Goal: Information Seeking & Learning: Learn about a topic

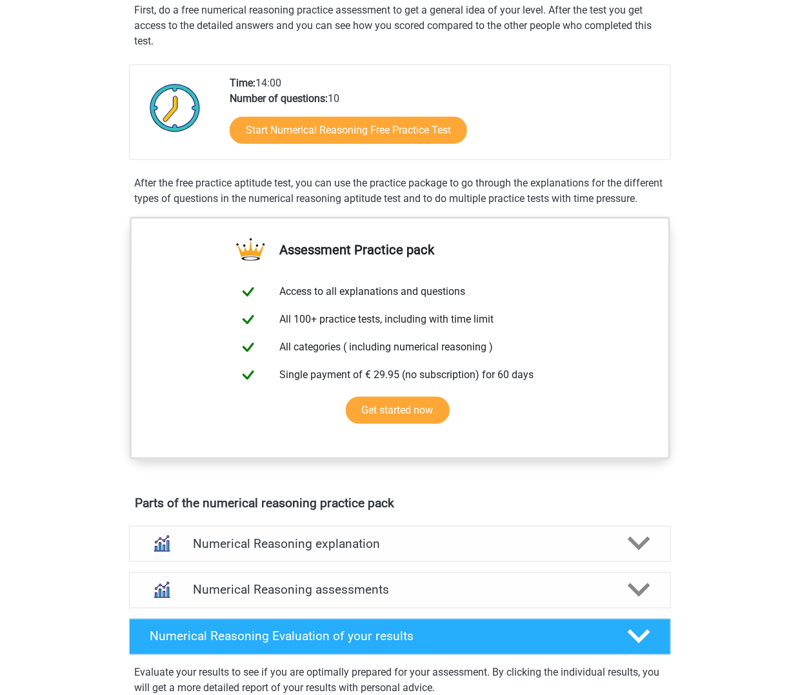
scroll to position [732, 0]
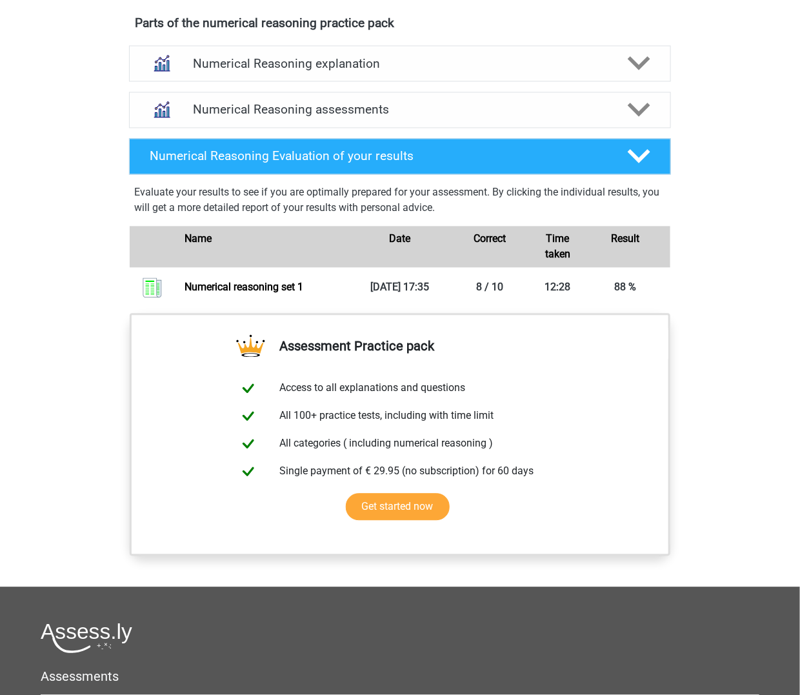
click at [729, 325] on div "Go premium Rhythm rhythm.banerjee@graduateinstitute.ch" at bounding box center [400, 98] width 800 height 1660
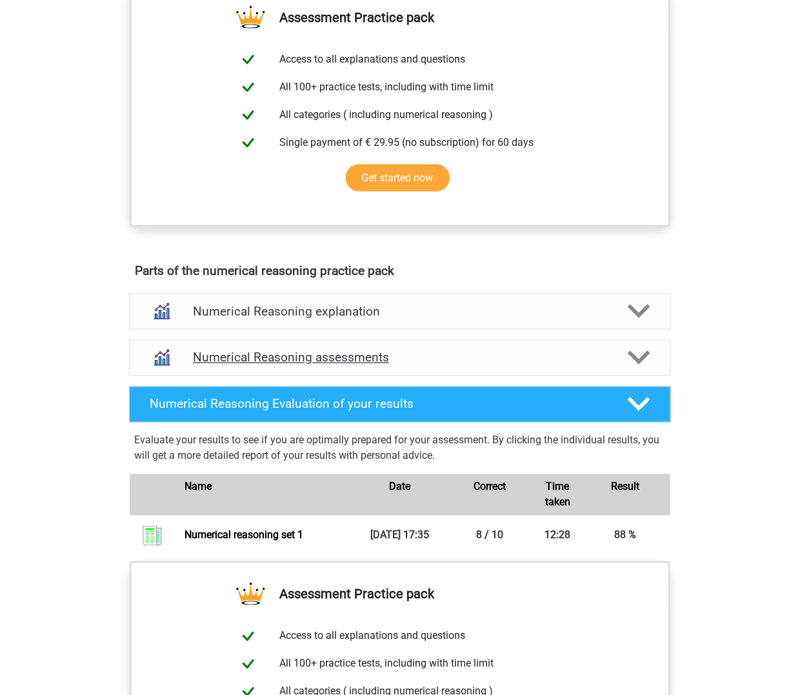
scroll to position [274, 0]
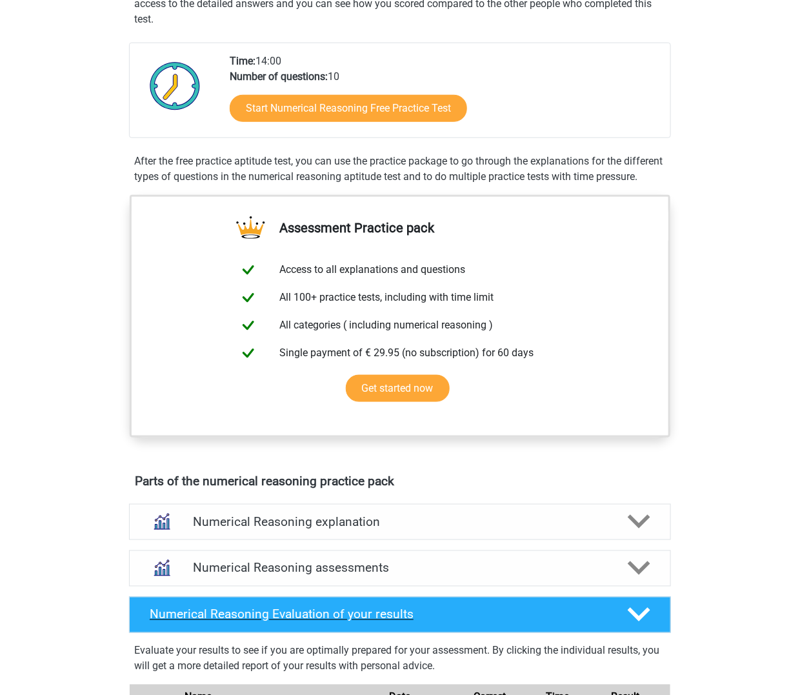
click at [423, 633] on div "Numerical Reasoning Evaluation of your results" at bounding box center [400, 615] width 542 height 36
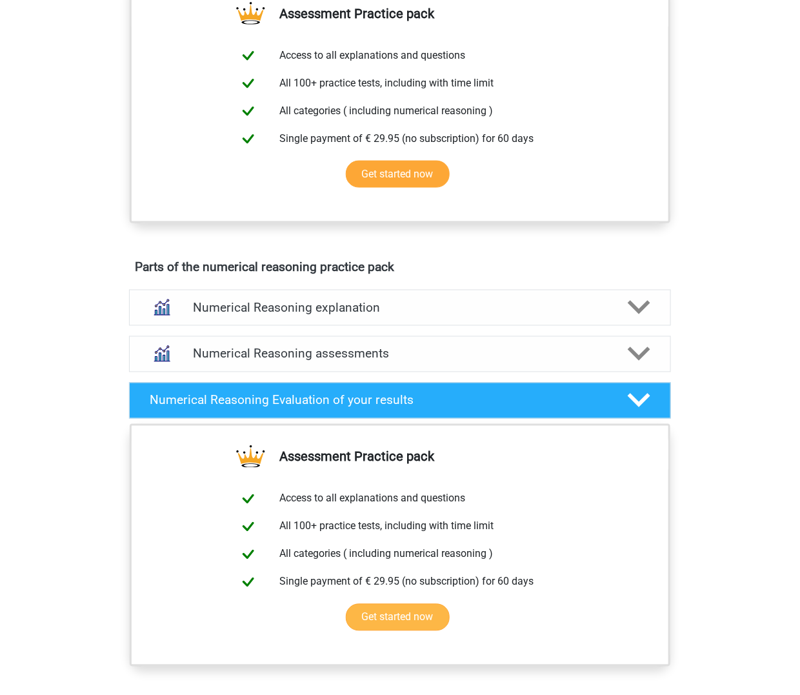
scroll to position [0, 0]
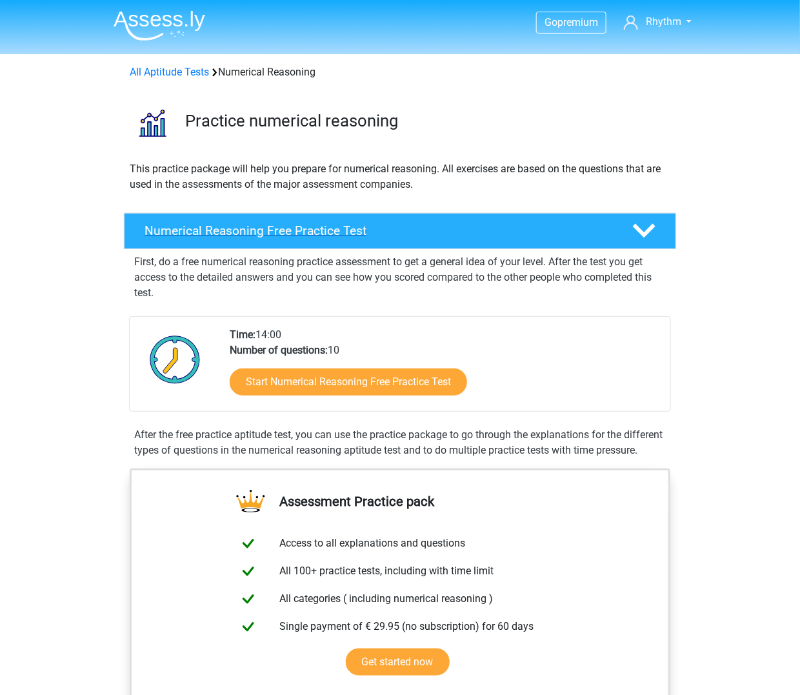
click at [421, 221] on div "Numerical Reasoning Free Practice Test" at bounding box center [400, 231] width 553 height 36
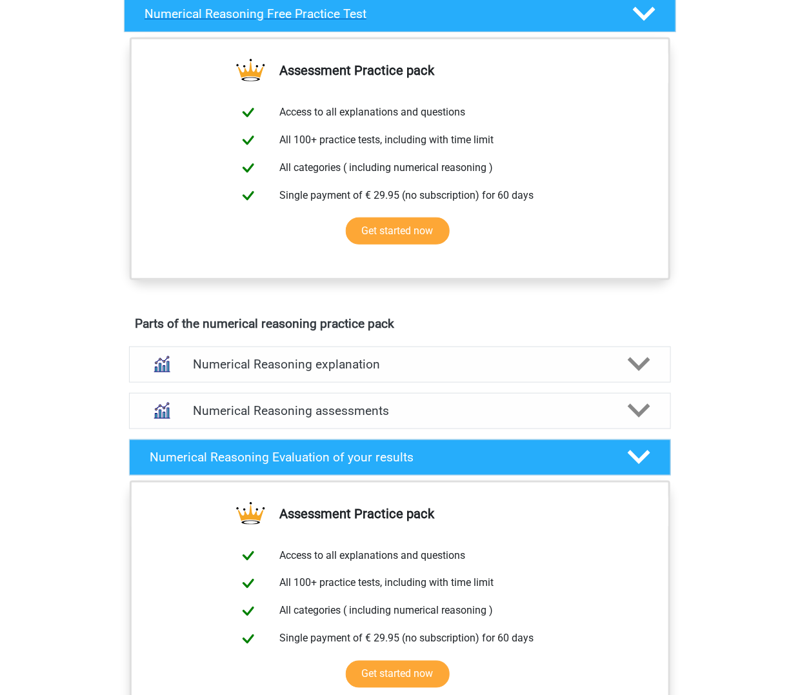
scroll to position [341, 0]
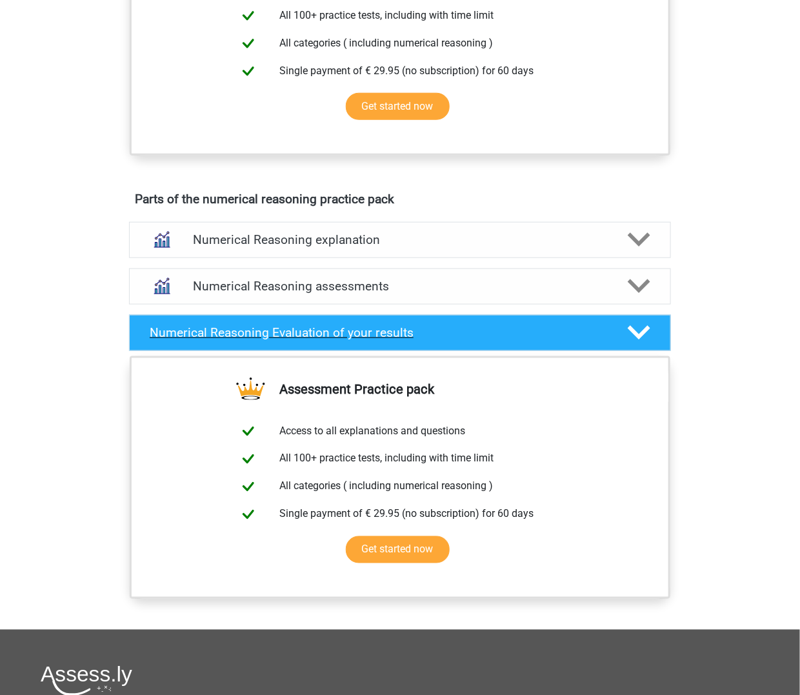
click at [429, 345] on div "Numerical Reasoning Evaluation of your results" at bounding box center [400, 333] width 542 height 36
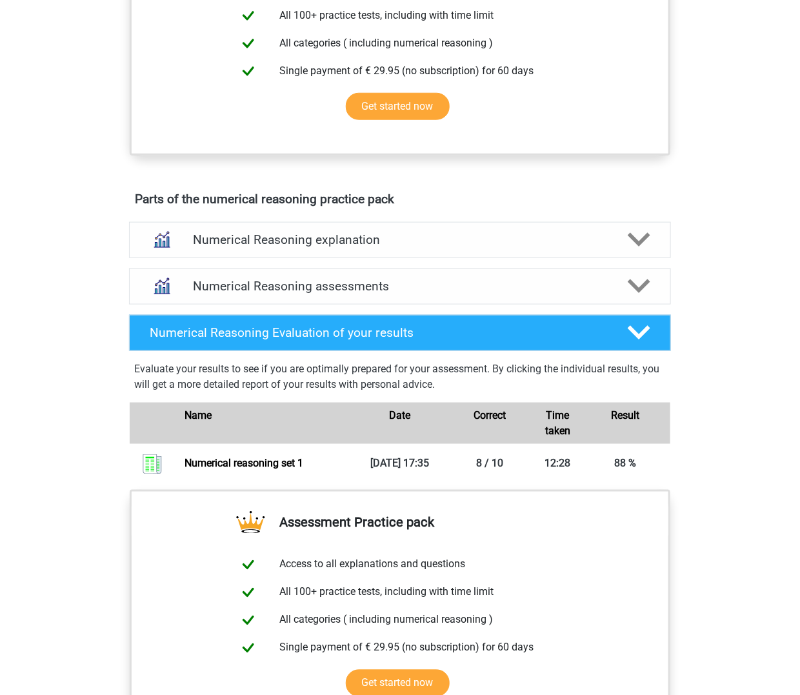
click at [445, 219] on div "Numerical Reasoning explanation There are different types of patterns that are …" at bounding box center [400, 240] width 593 height 46
click at [455, 235] on h4 "Numerical Reasoning explanation" at bounding box center [400, 239] width 414 height 15
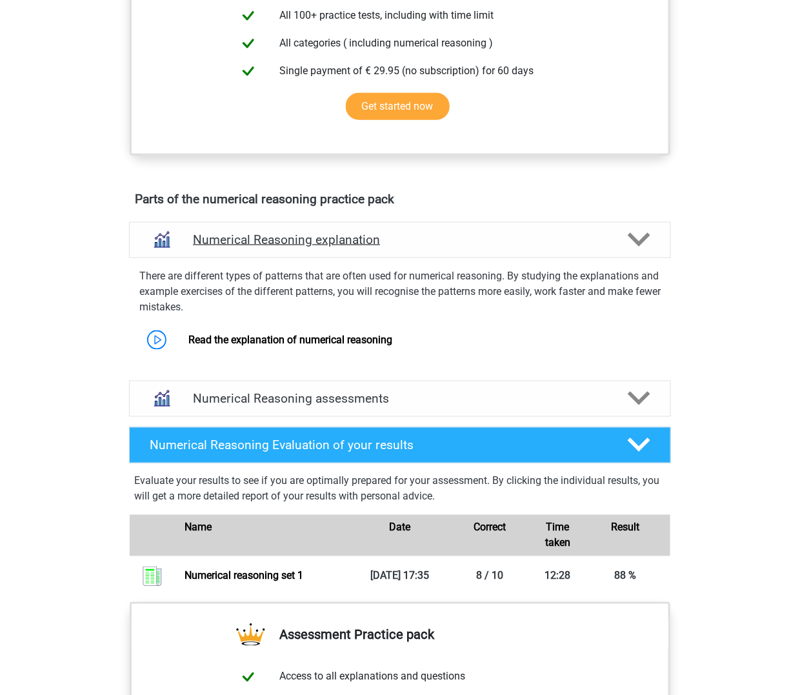
click at [455, 235] on h4 "Numerical Reasoning explanation" at bounding box center [400, 239] width 414 height 15
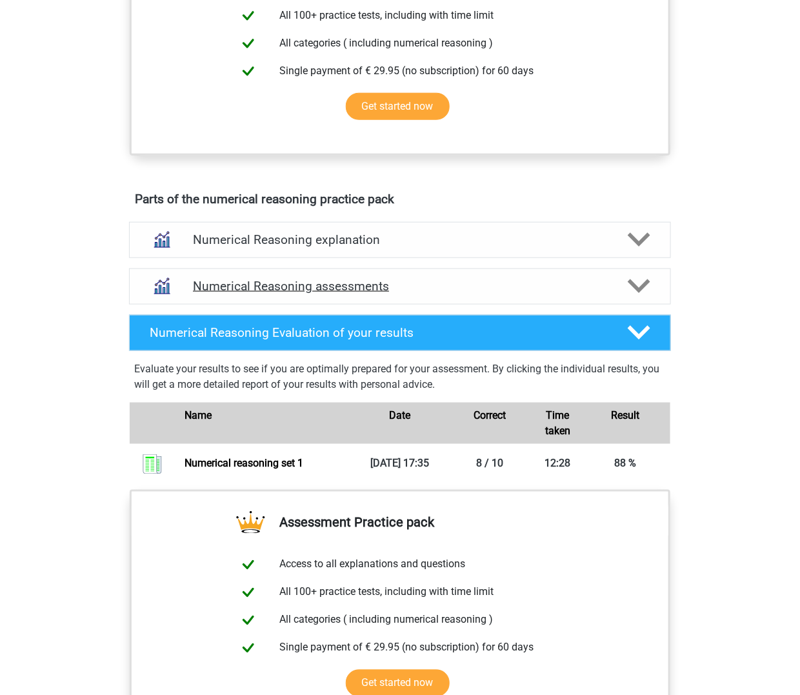
click at [486, 293] on div "Numerical Reasoning assessments" at bounding box center [400, 287] width 542 height 36
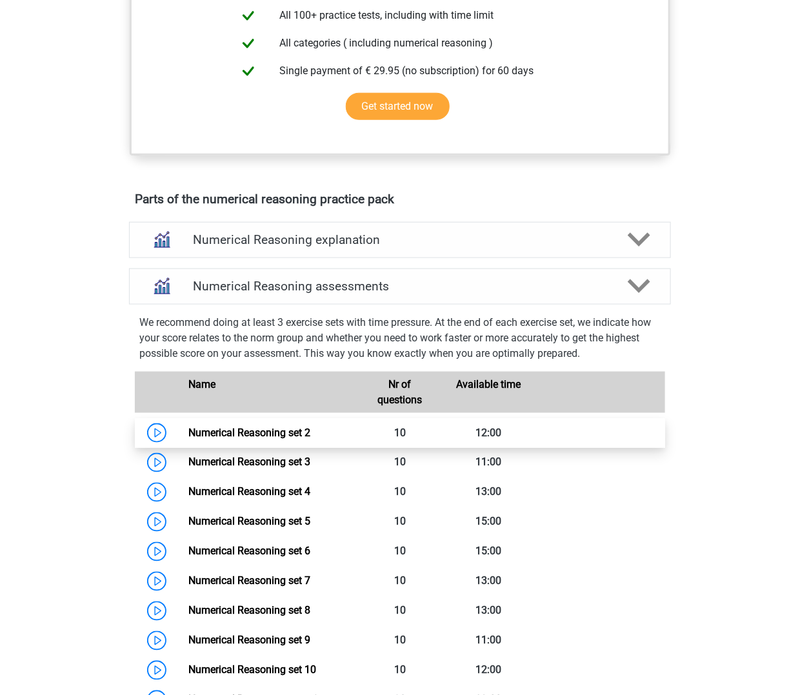
click at [188, 427] on link "Numerical Reasoning set 2" at bounding box center [249, 433] width 122 height 12
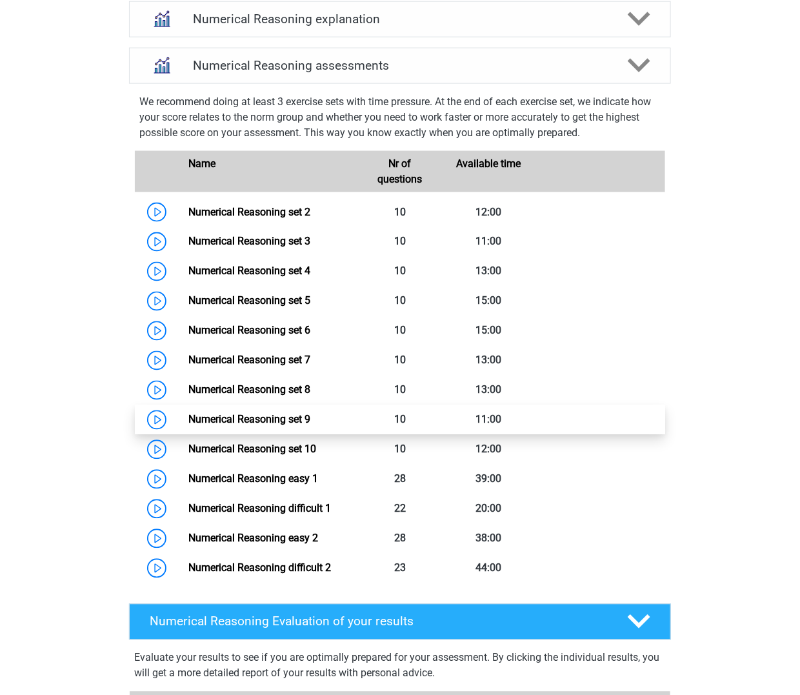
scroll to position [597, 0]
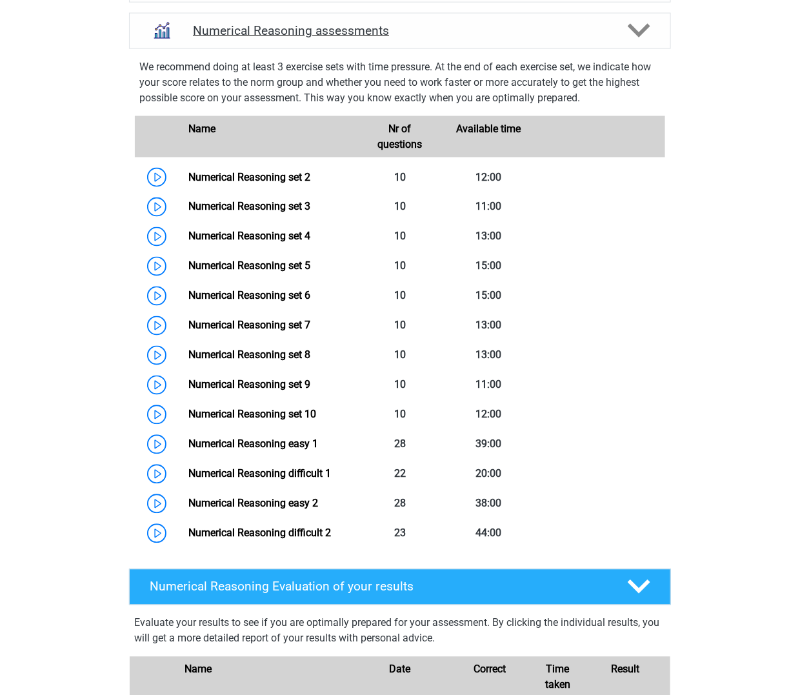
click at [351, 46] on div "Numerical Reasoning assessments" at bounding box center [400, 31] width 542 height 36
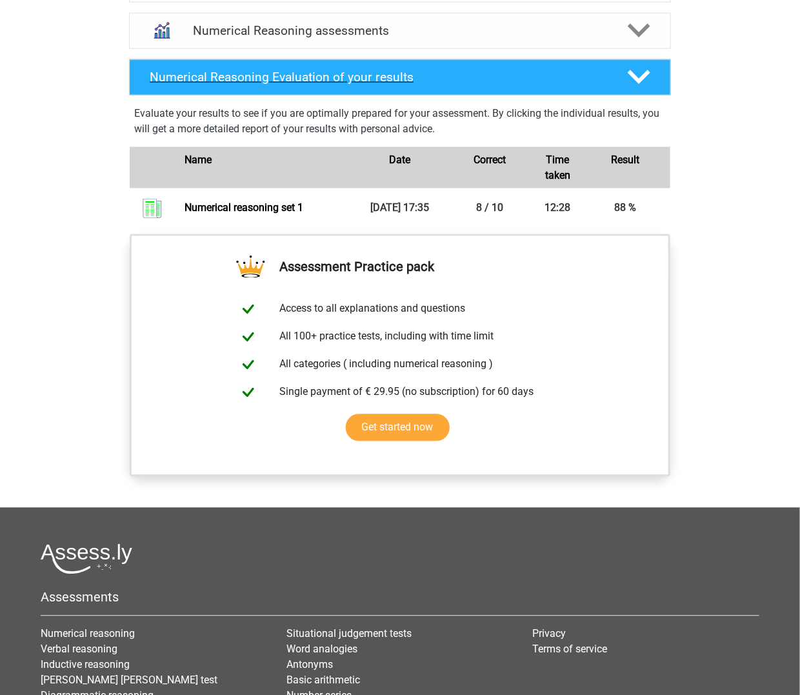
click at [367, 89] on div "Numerical Reasoning Evaluation of your results" at bounding box center [400, 77] width 542 height 36
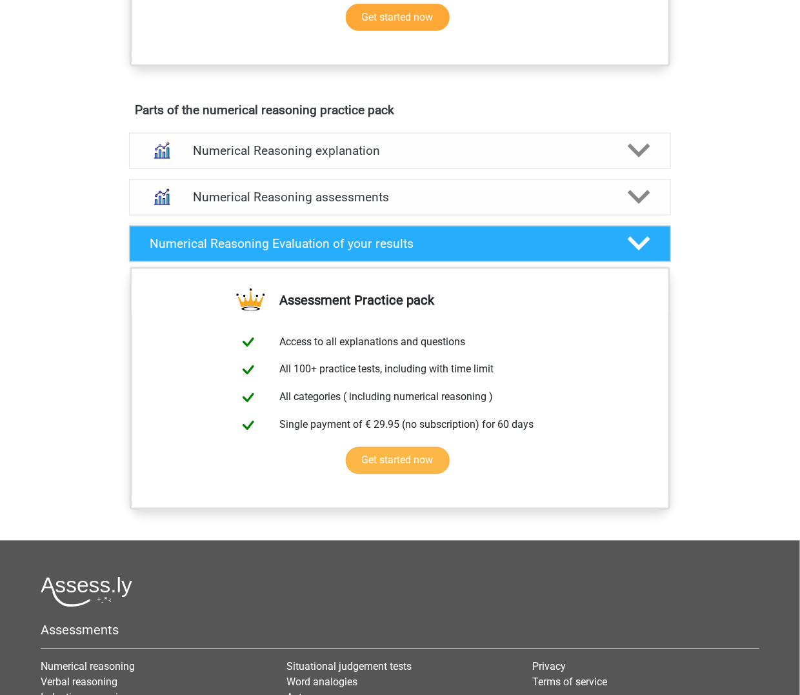
scroll to position [333, 0]
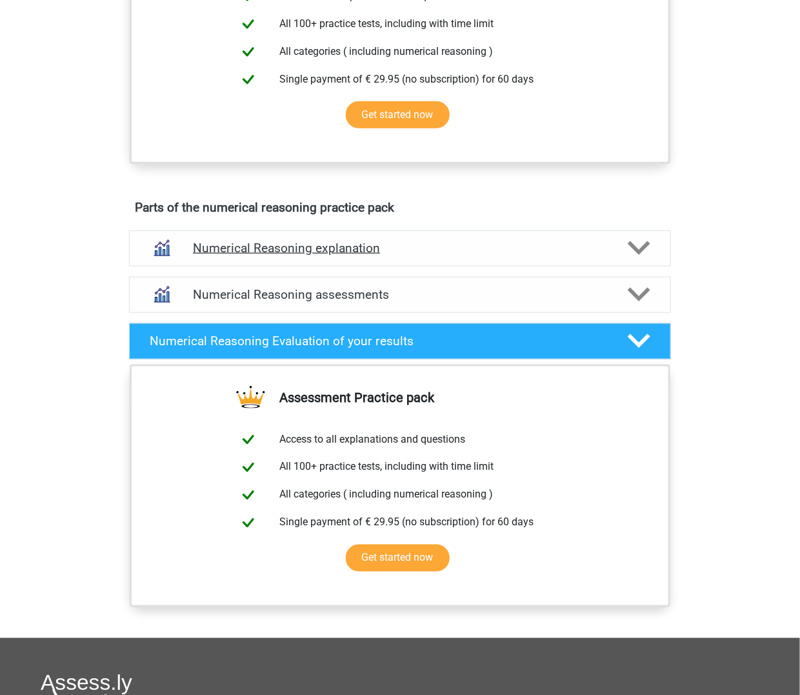
click at [409, 243] on h4 "Numerical Reasoning explanation" at bounding box center [400, 248] width 414 height 15
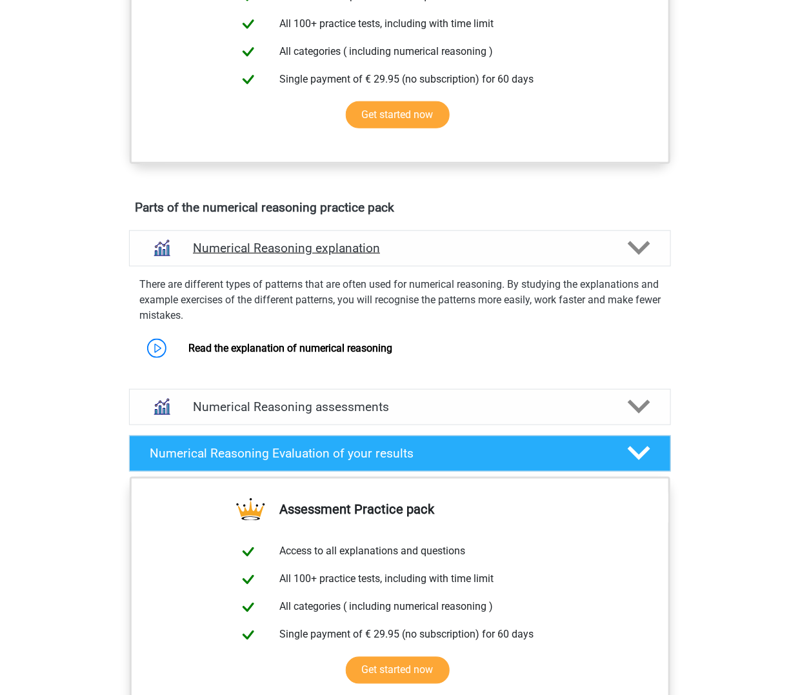
click at [409, 243] on h4 "Numerical Reasoning explanation" at bounding box center [400, 248] width 414 height 15
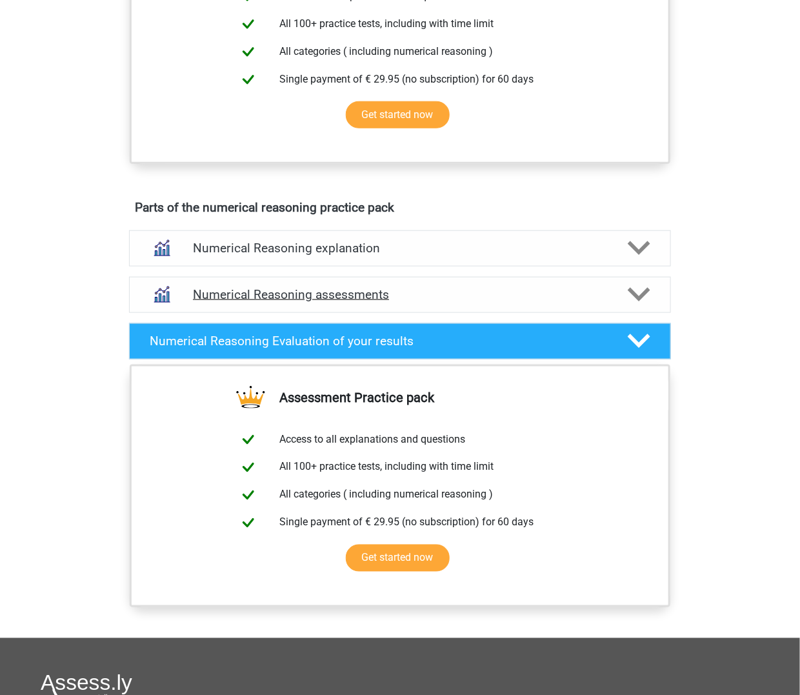
click at [402, 289] on h4 "Numerical Reasoning assessments" at bounding box center [400, 294] width 414 height 15
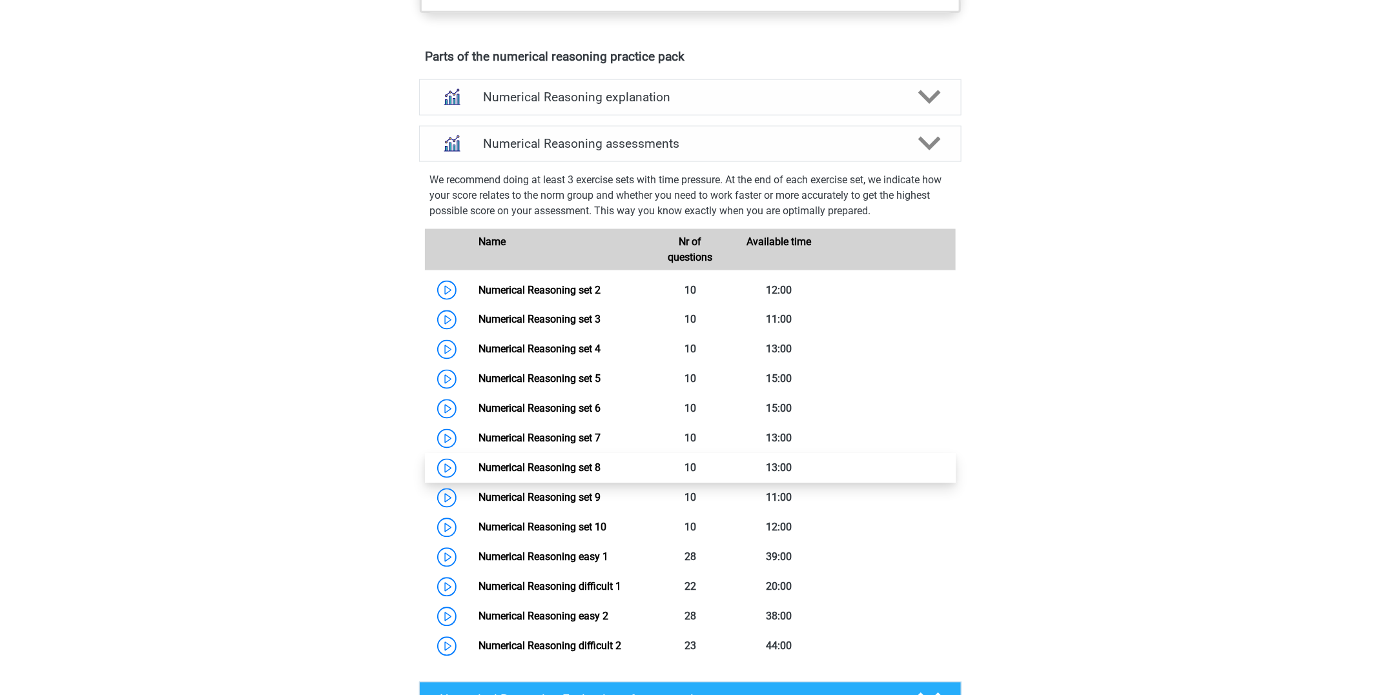
scroll to position [492, 0]
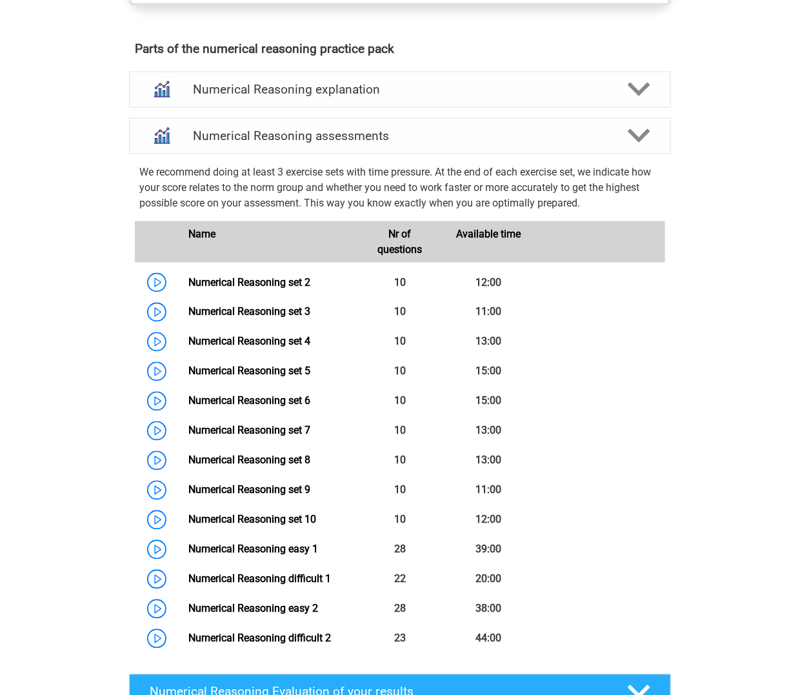
click at [114, 280] on div "Numerical Reasoning assessments We recommend doing at least 3 exercise sets wit…" at bounding box center [400, 391] width 572 height 546
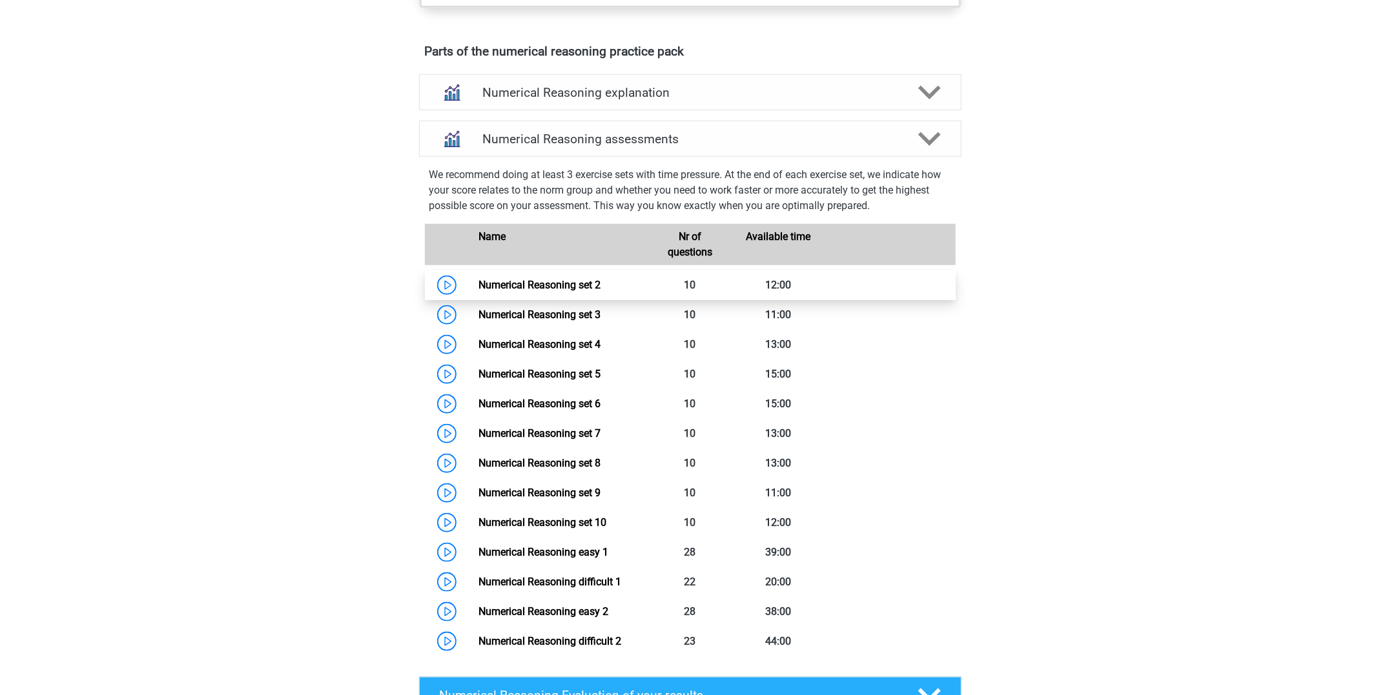
click at [577, 285] on link "Numerical Reasoning set 2" at bounding box center [539, 285] width 122 height 12
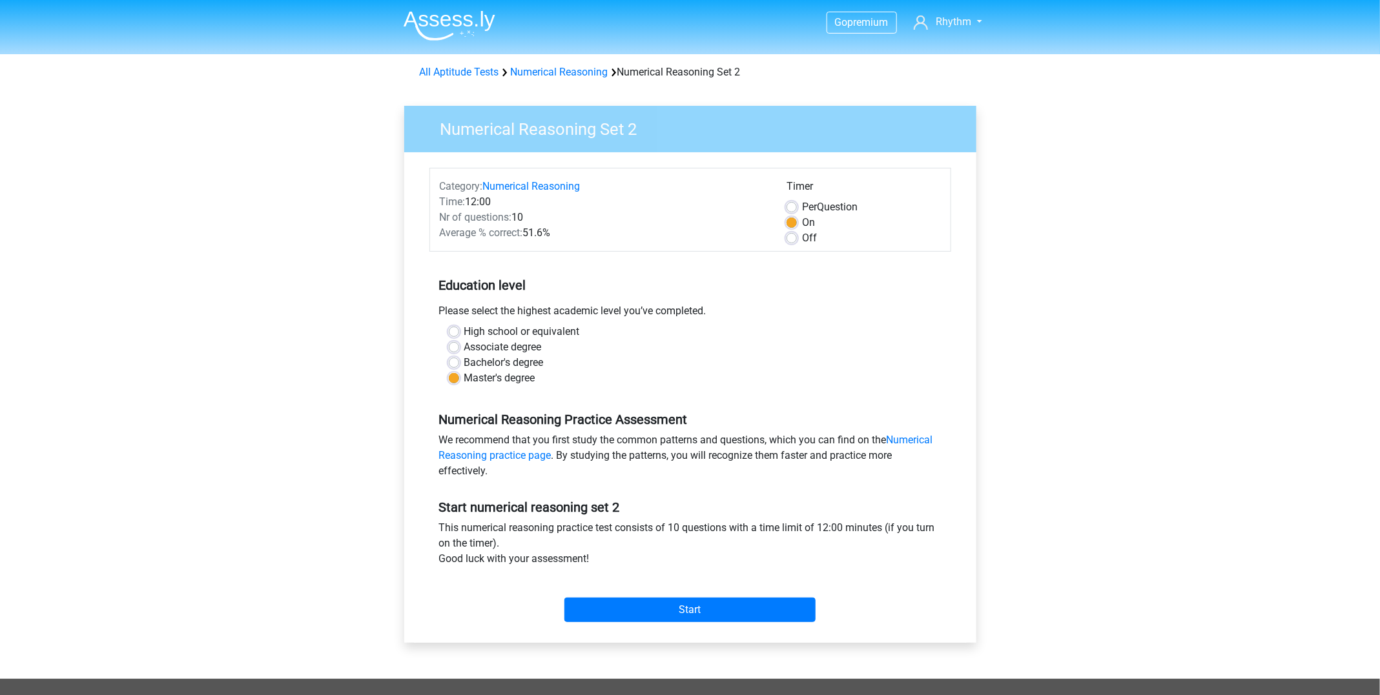
click at [802, 205] on label "Per Question" at bounding box center [830, 206] width 56 height 15
click at [786, 205] on input "Per Question" at bounding box center [791, 205] width 10 height 13
radio input "true"
click at [802, 218] on label "On" at bounding box center [808, 222] width 13 height 15
click at [790, 218] on input "On" at bounding box center [791, 221] width 10 height 13
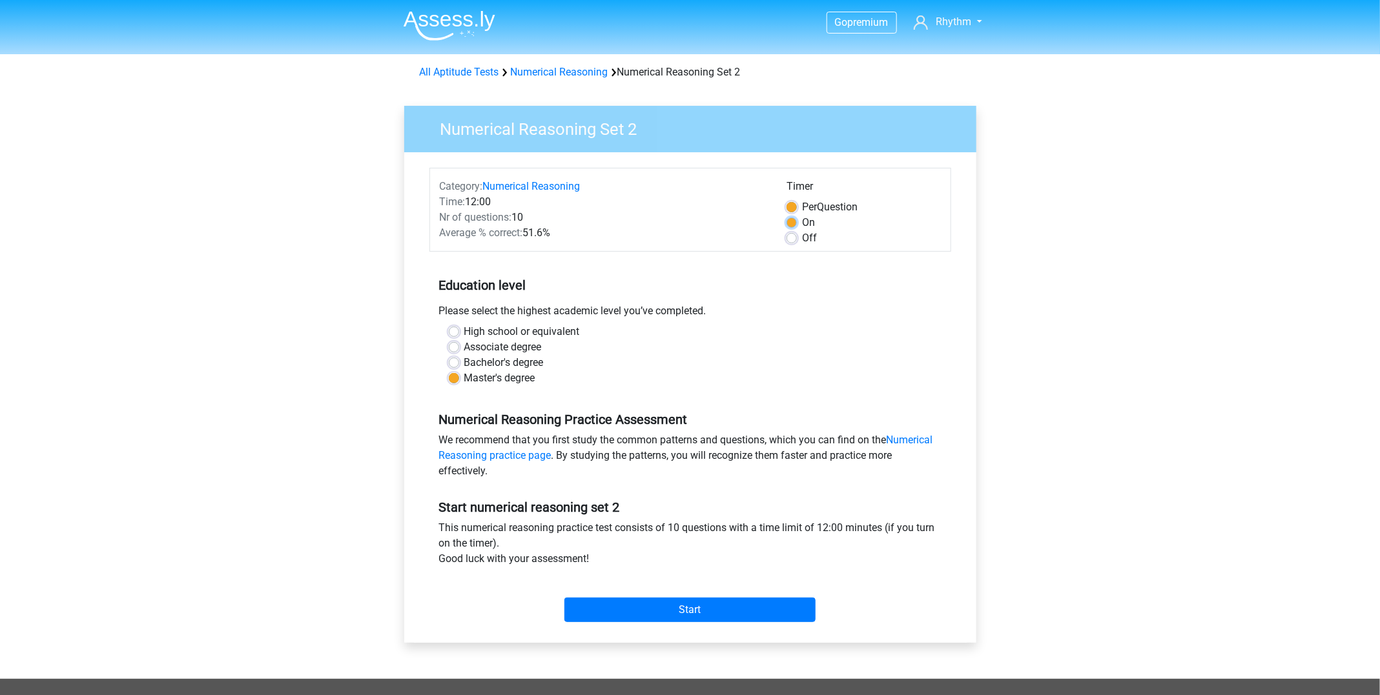
radio input "true"
click at [739, 604] on input "Start" at bounding box center [689, 610] width 251 height 25
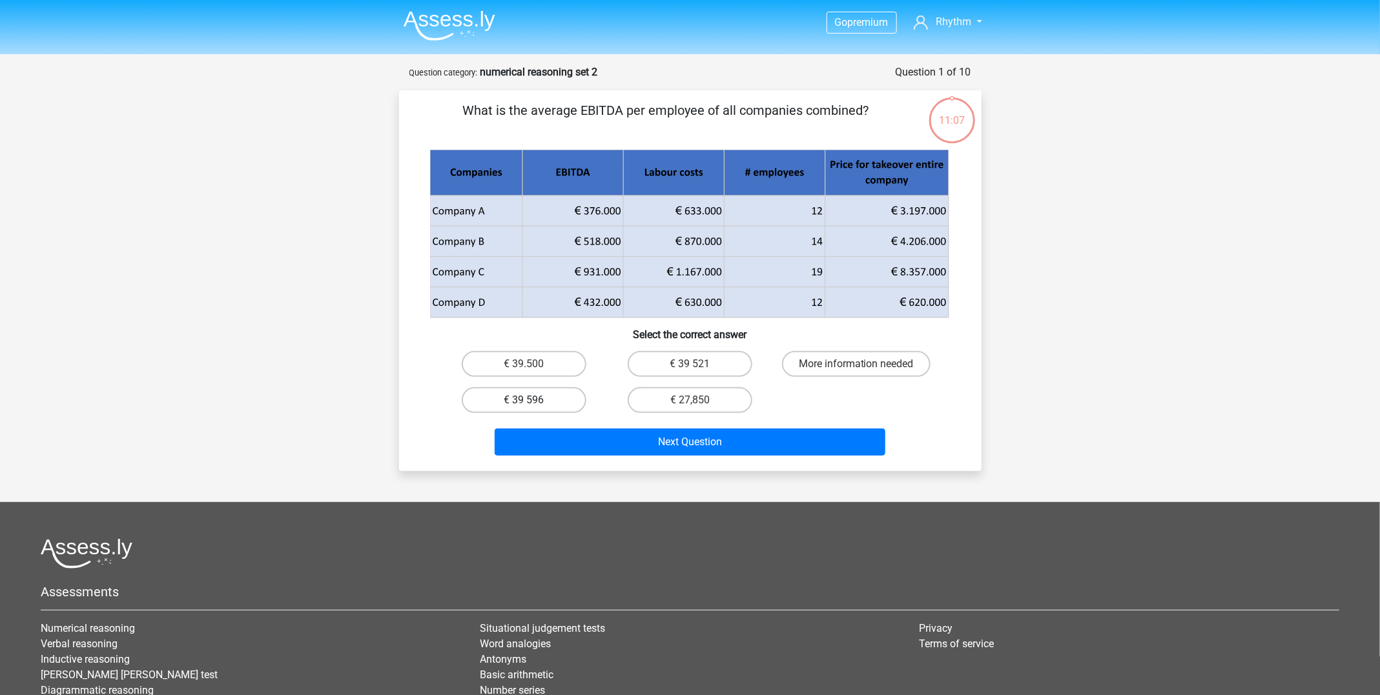
click at [534, 397] on label "€ 39 596" at bounding box center [524, 400] width 125 height 26
click at [532, 400] on input "€ 39 596" at bounding box center [528, 404] width 8 height 8
radio input "true"
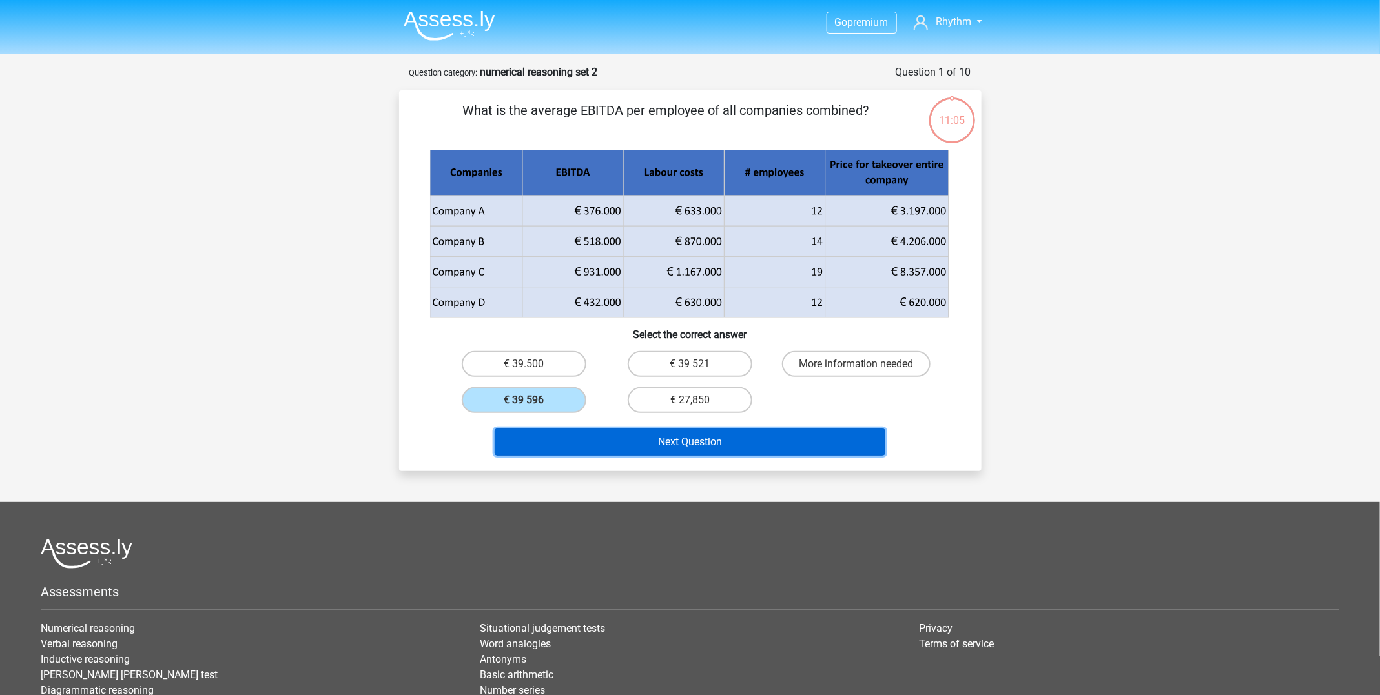
click at [761, 441] on button "Next Question" at bounding box center [689, 442] width 391 height 27
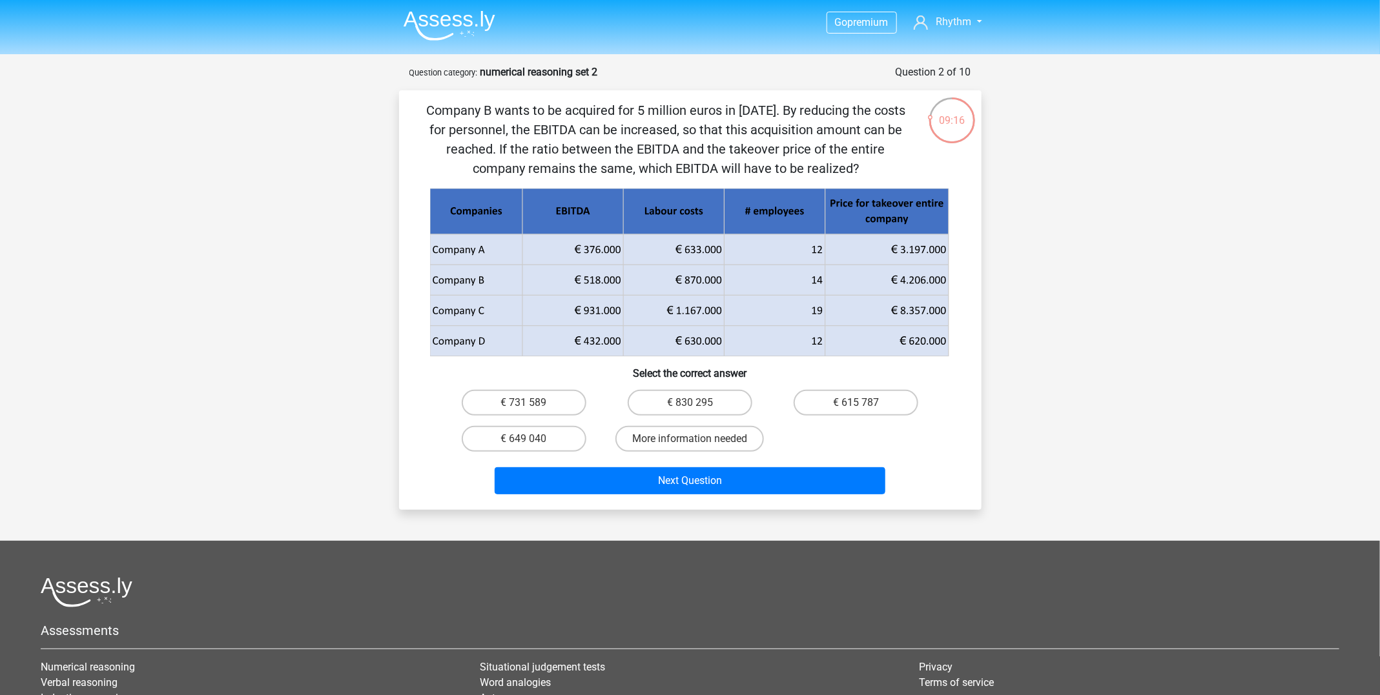
click at [708, 287] on icon at bounding box center [724, 280] width 202 height 30
click at [684, 401] on label "€ 830 295" at bounding box center [689, 403] width 125 height 26
click at [689, 403] on input "€ 830 295" at bounding box center [693, 407] width 8 height 8
radio input "true"
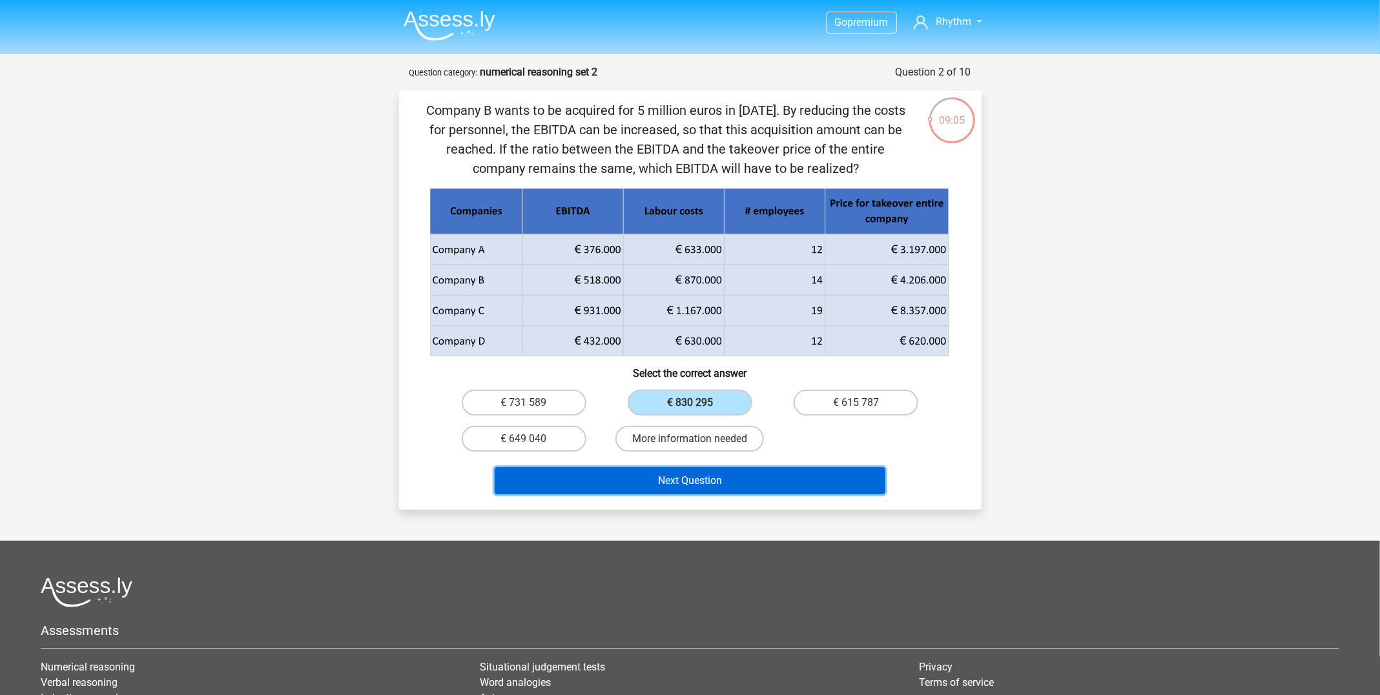
click at [727, 474] on button "Next Question" at bounding box center [689, 480] width 391 height 27
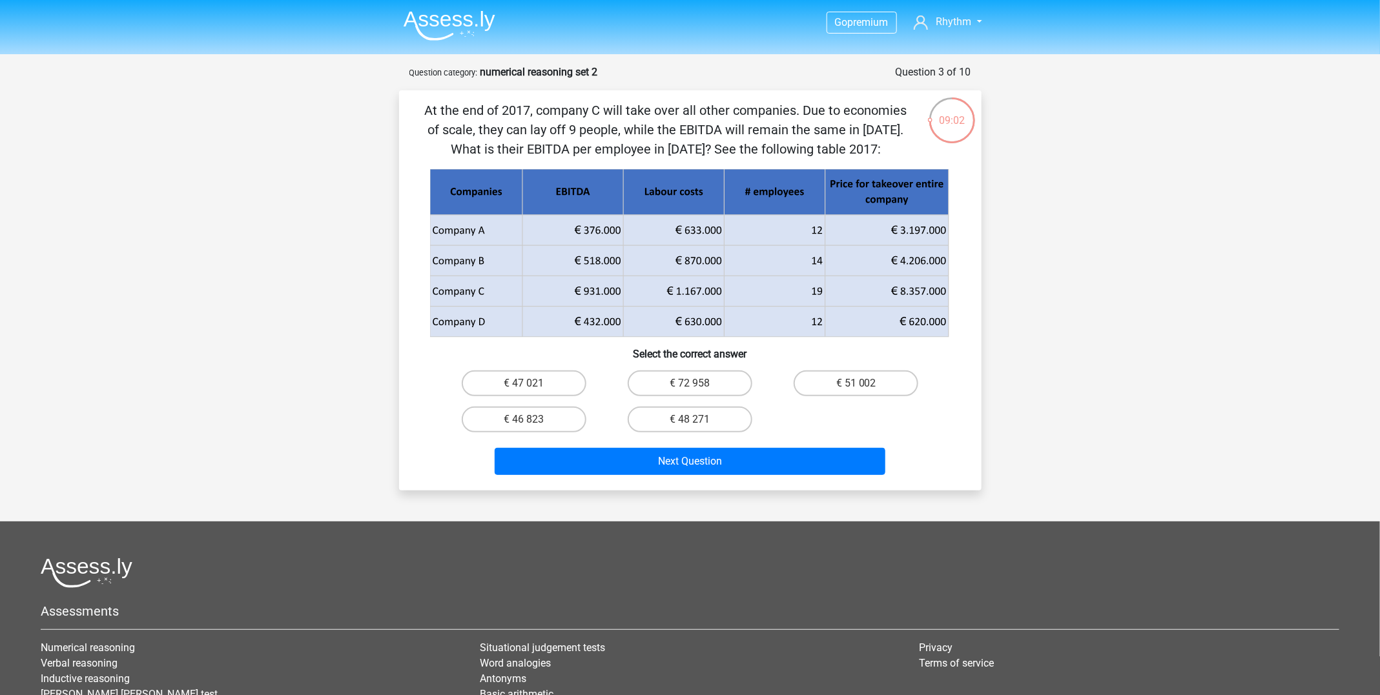
click at [703, 138] on p "At the end of 2017, company C will take over all other companies. Due to econom…" at bounding box center [666, 130] width 493 height 58
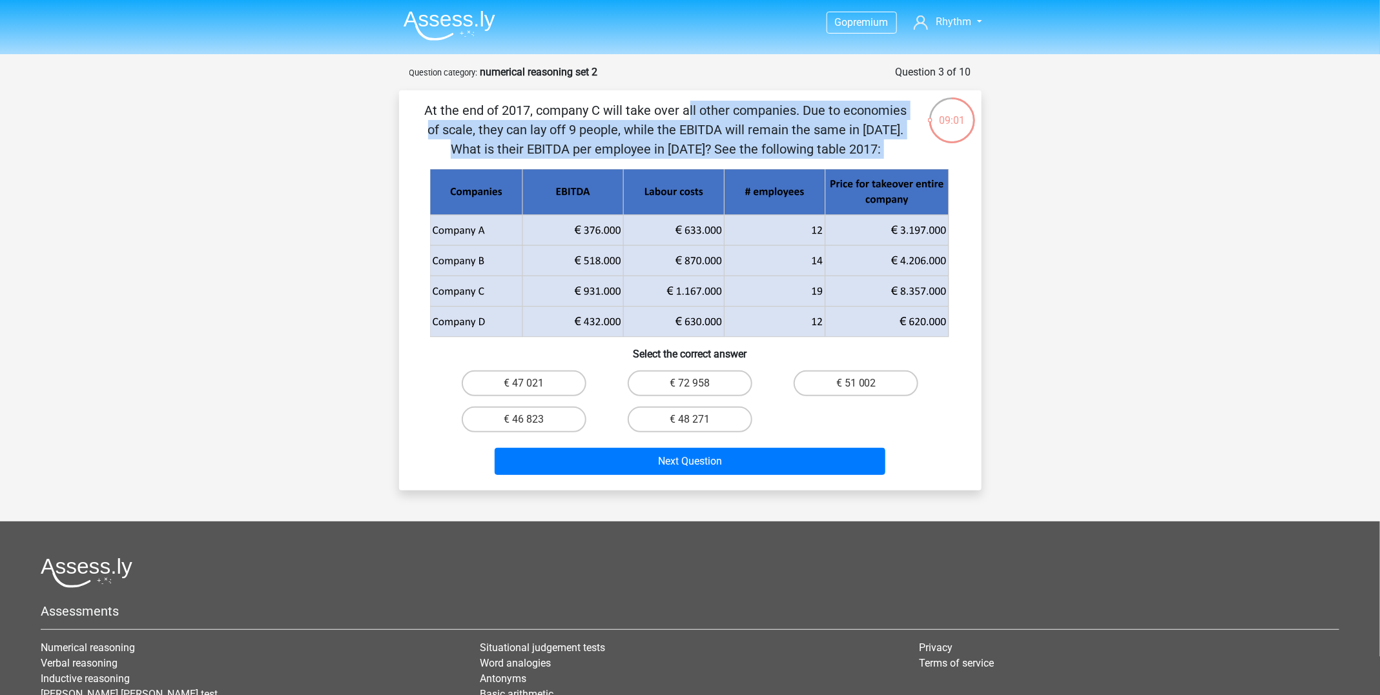
click at [703, 138] on p "At the end of 2017, company C will take over all other companies. Due to econom…" at bounding box center [666, 130] width 493 height 58
click at [671, 138] on p "At the end of 2017, company C will take over all other companies. Due to econom…" at bounding box center [666, 130] width 493 height 58
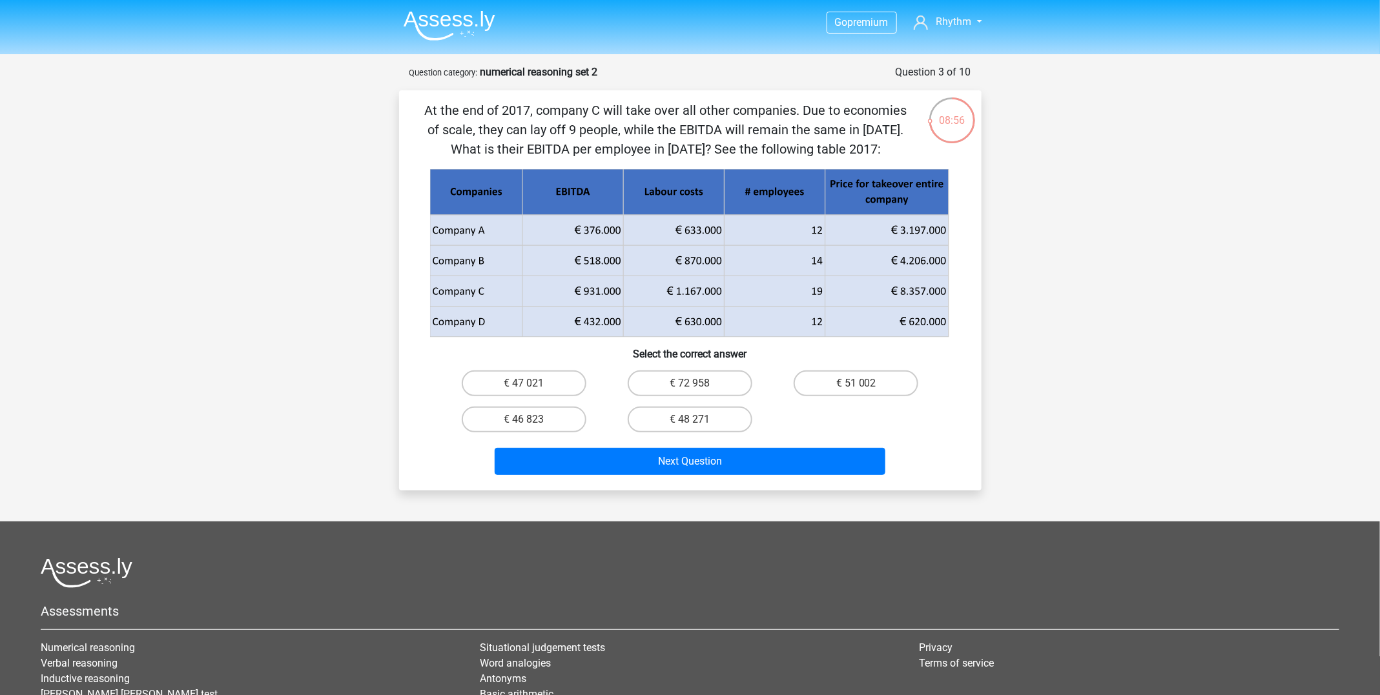
click at [671, 138] on p "At the end of 2017, company C will take over all other companies. Due to econom…" at bounding box center [666, 130] width 493 height 58
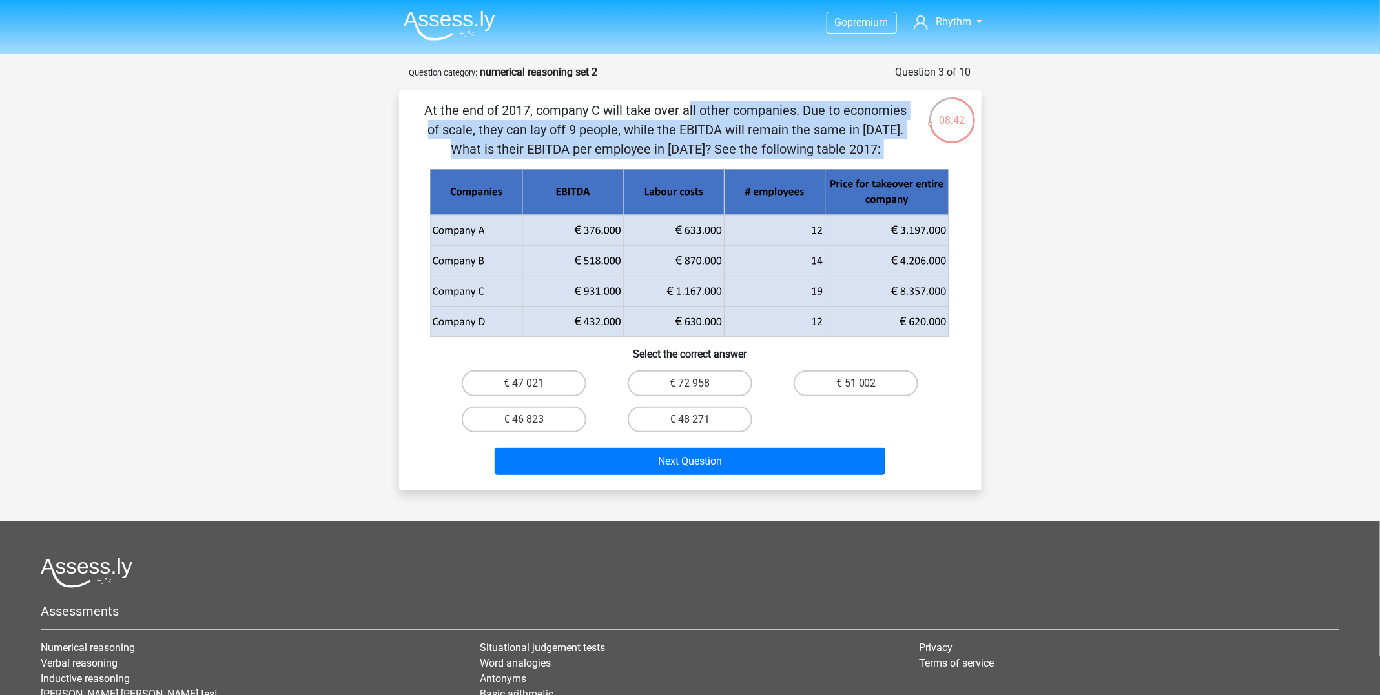
click at [671, 138] on p "At the end of 2017, company C will take over all other companies. Due to econom…" at bounding box center [666, 130] width 493 height 58
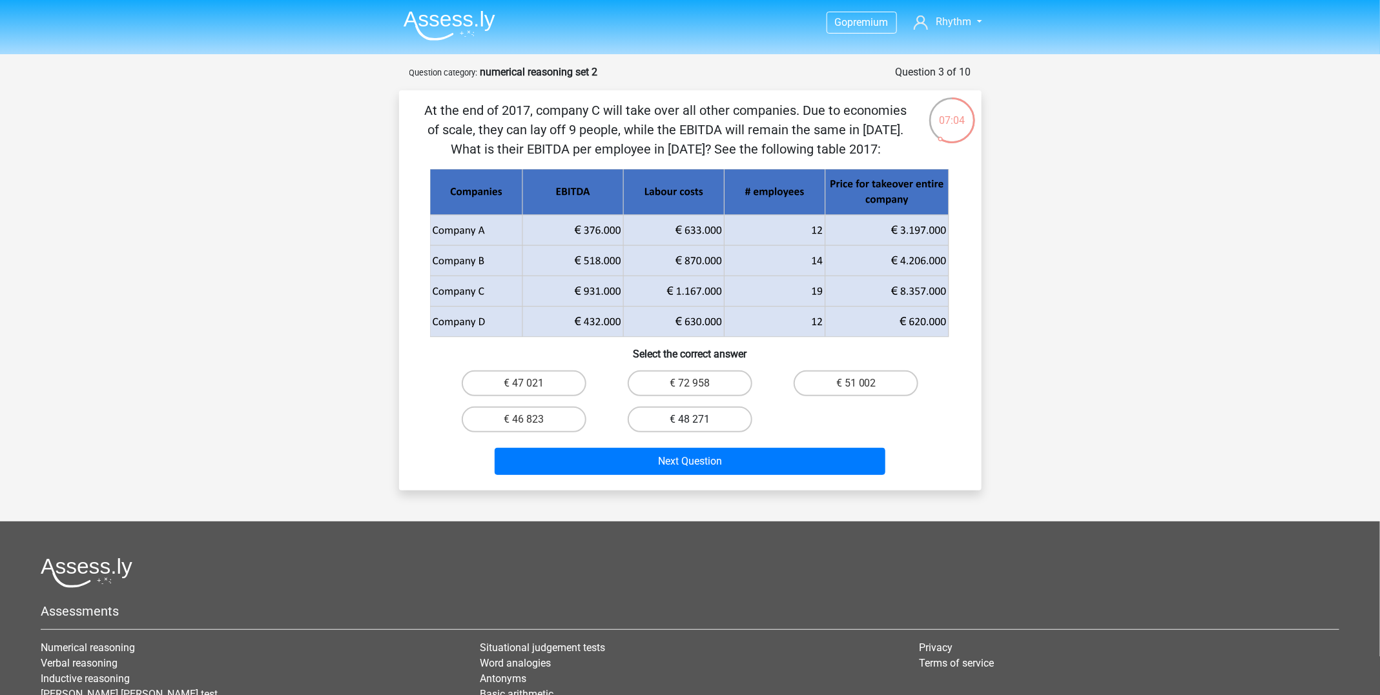
click at [687, 421] on label "€ 48 271" at bounding box center [689, 420] width 125 height 26
click at [689, 421] on input "€ 48 271" at bounding box center [693, 424] width 8 height 8
radio input "true"
click at [700, 380] on label "€ 72 958" at bounding box center [689, 384] width 125 height 26
click at [698, 383] on input "€ 72 958" at bounding box center [693, 387] width 8 height 8
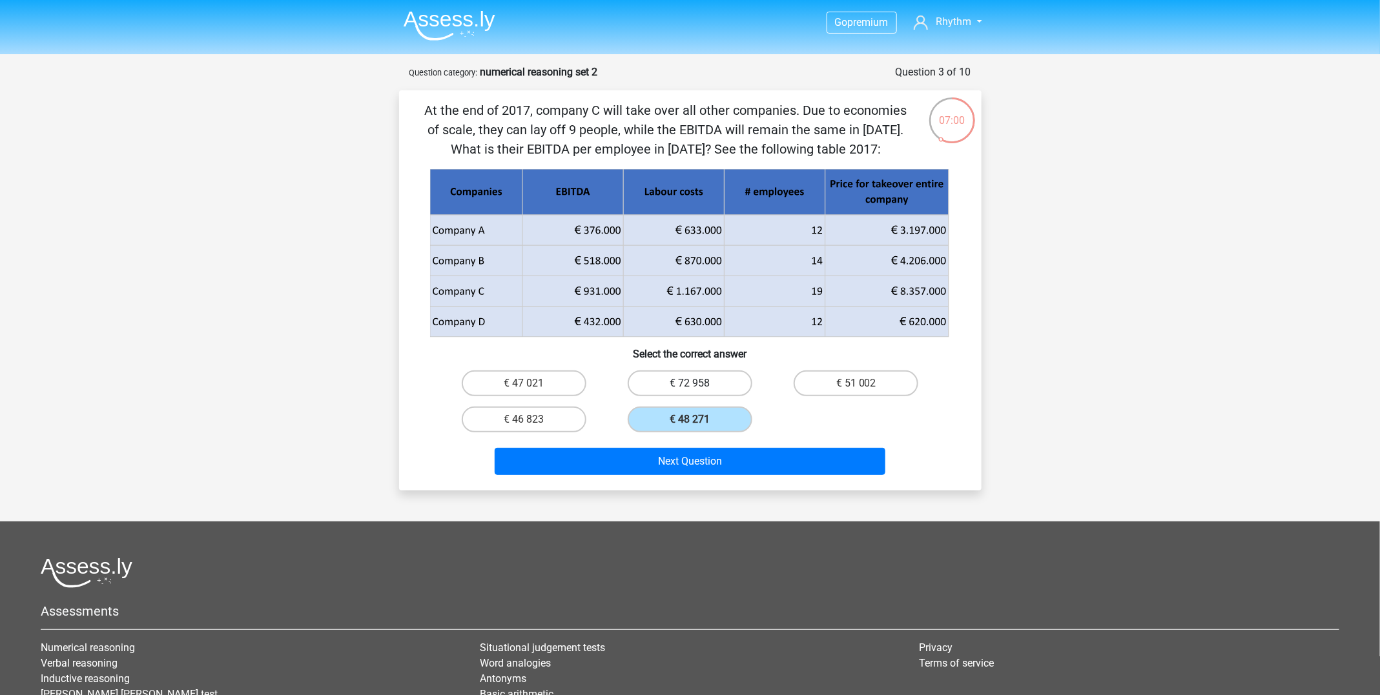
radio input "true"
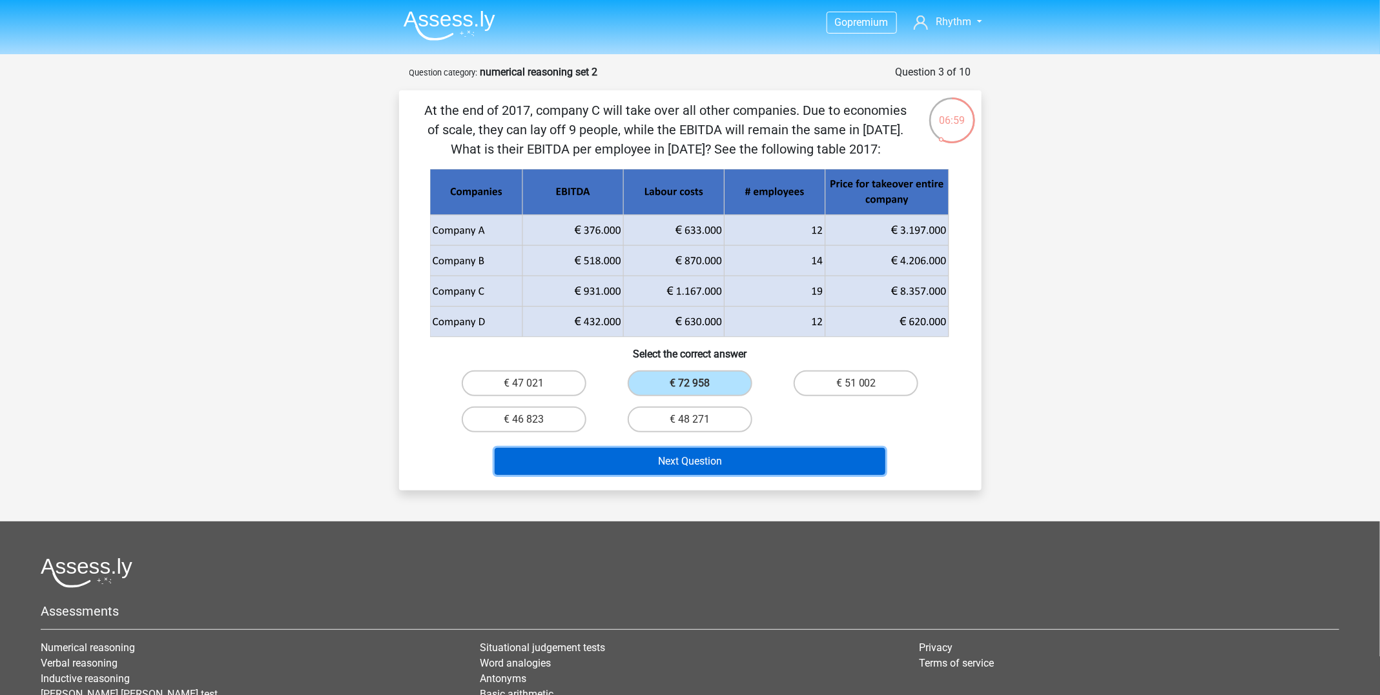
click at [701, 469] on button "Next Question" at bounding box center [689, 461] width 391 height 27
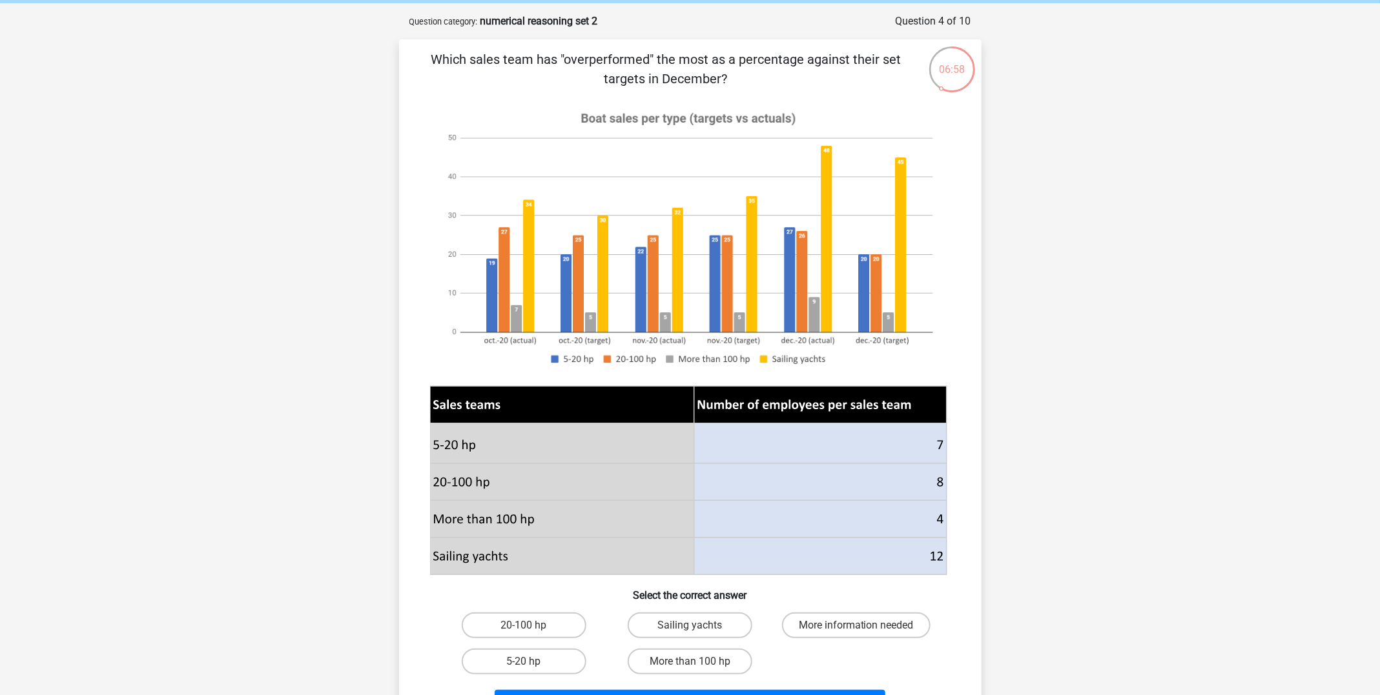
scroll to position [48, 0]
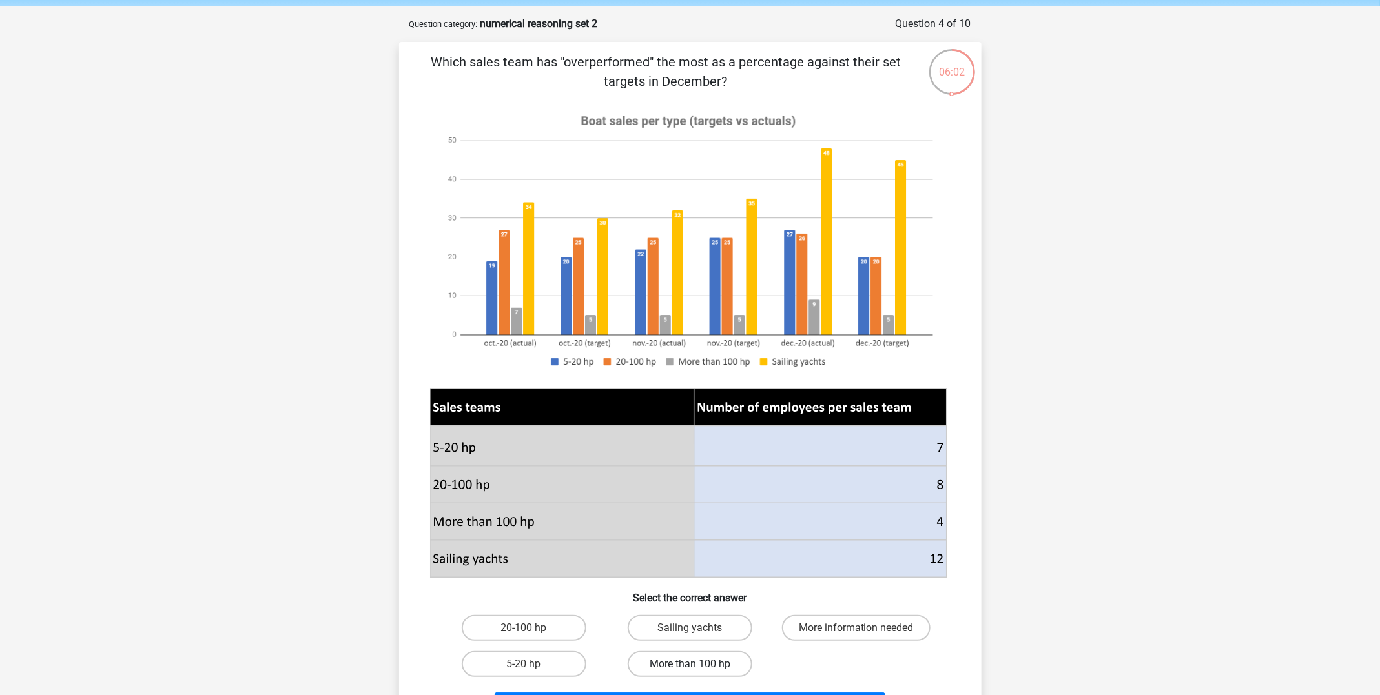
click at [676, 664] on label "More than 100 hp" at bounding box center [689, 664] width 125 height 26
click at [689, 664] on input "More than 100 hp" at bounding box center [693, 668] width 8 height 8
radio input "true"
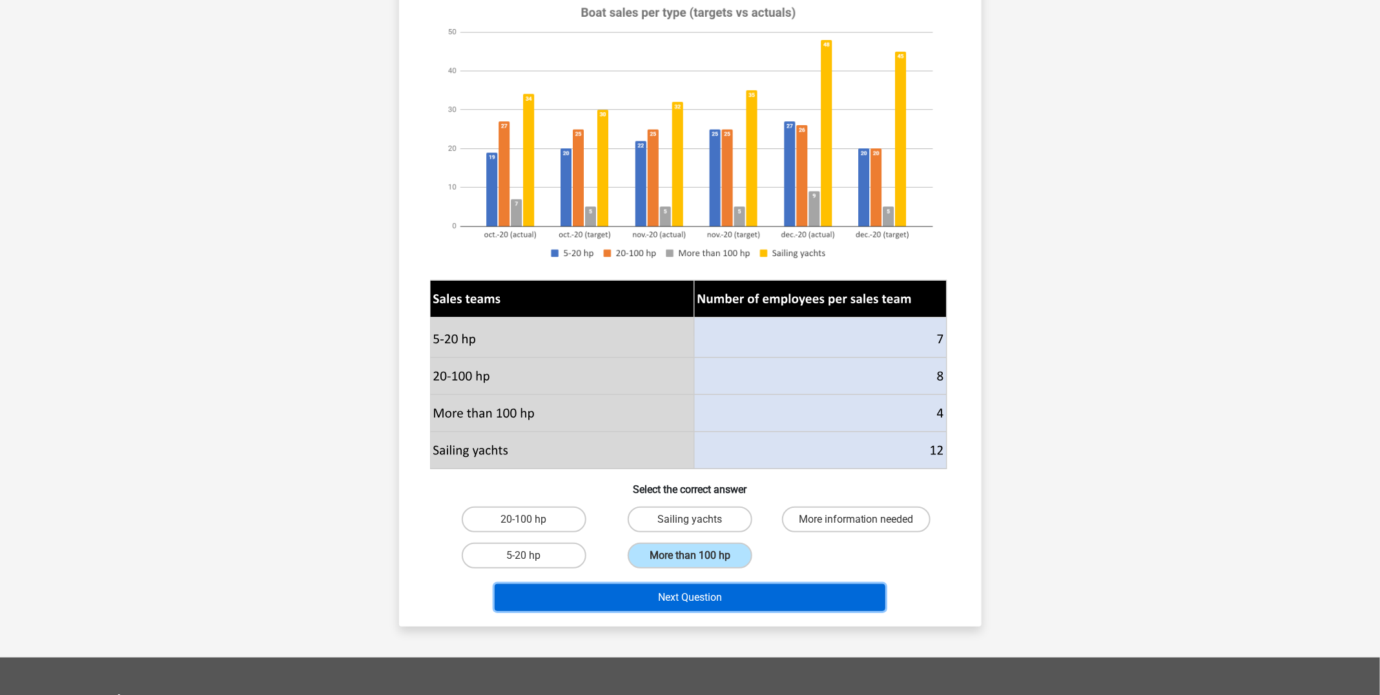
click at [728, 603] on button "Next Question" at bounding box center [689, 597] width 391 height 27
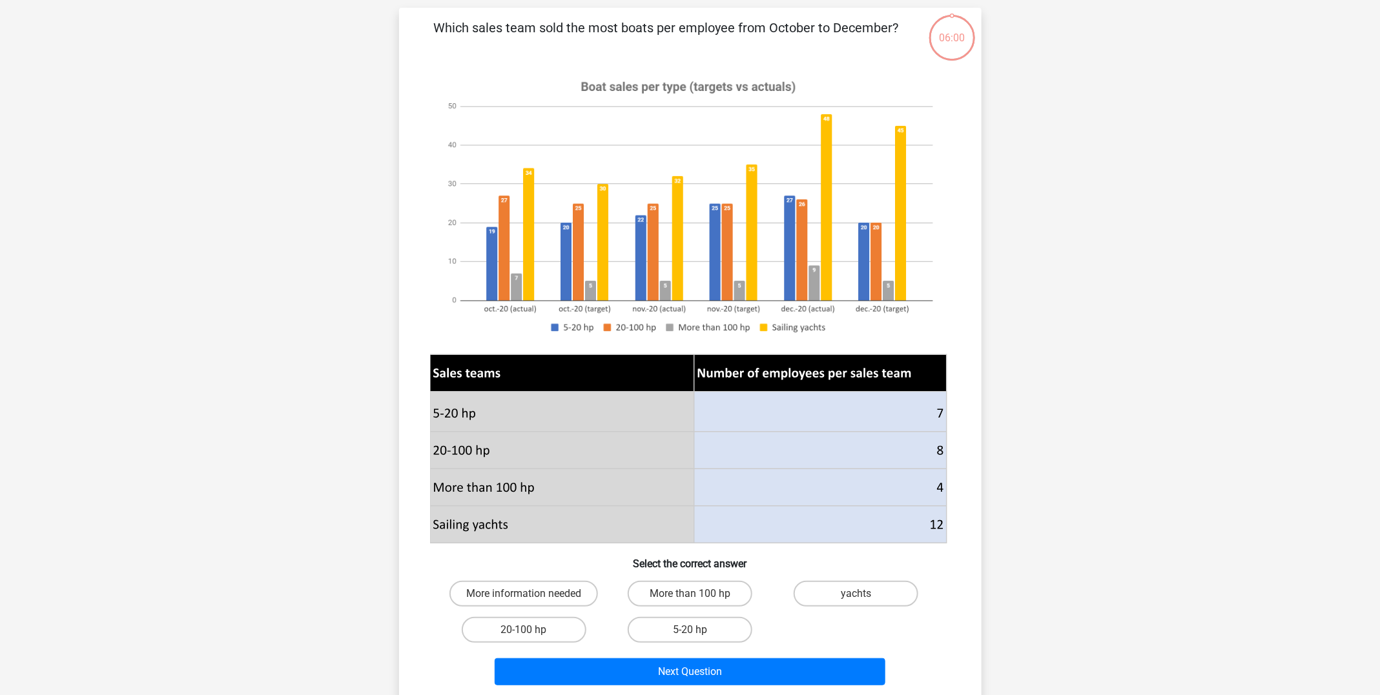
scroll to position [65, 0]
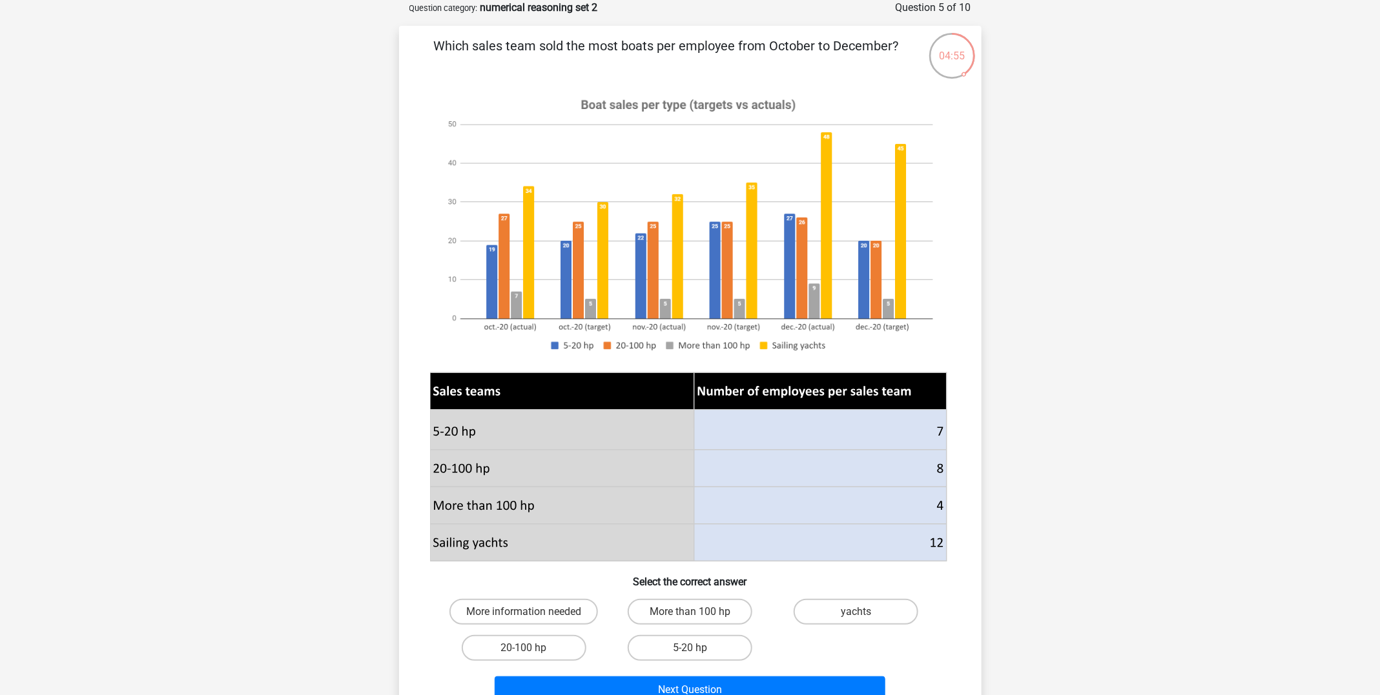
click at [516, 303] on image at bounding box center [688, 225] width 516 height 280
click at [517, 300] on image at bounding box center [688, 225] width 516 height 280
click at [506, 229] on image at bounding box center [688, 225] width 516 height 280
click at [564, 642] on label "20-100 hp" at bounding box center [524, 648] width 125 height 26
click at [532, 648] on input "20-100 hp" at bounding box center [528, 652] width 8 height 8
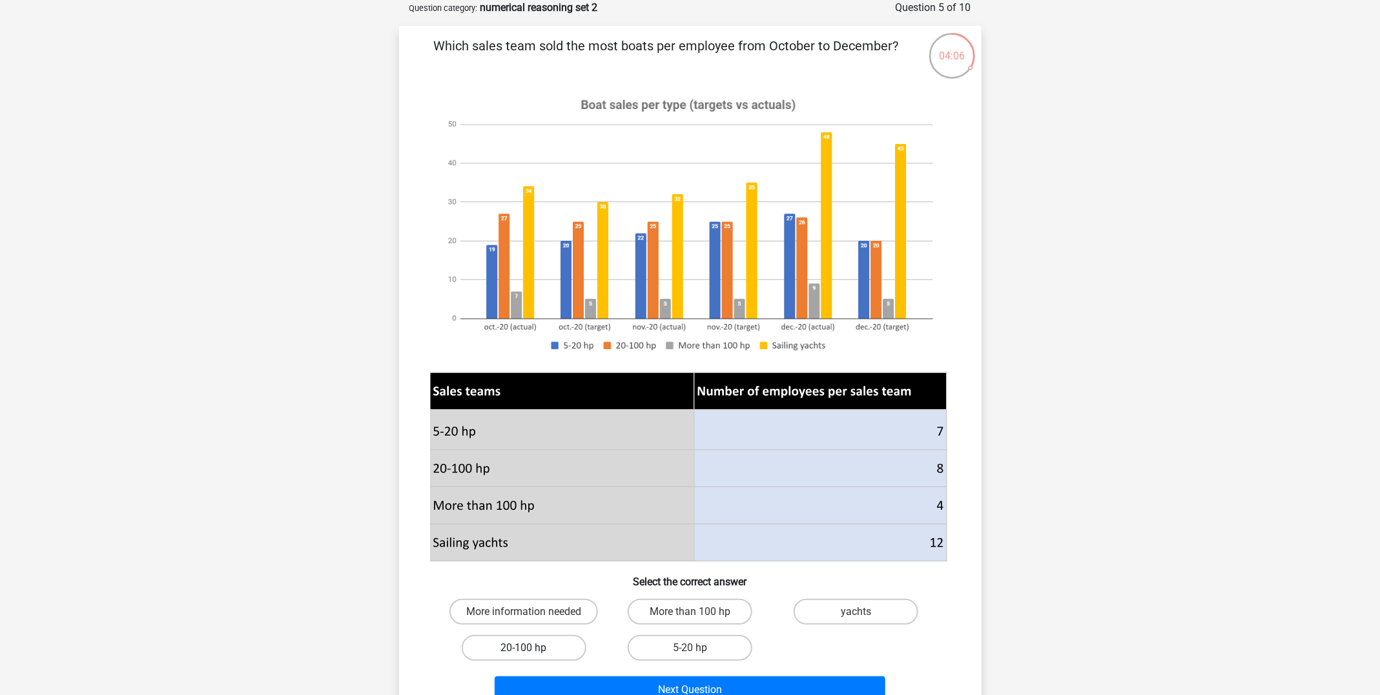
radio input "true"
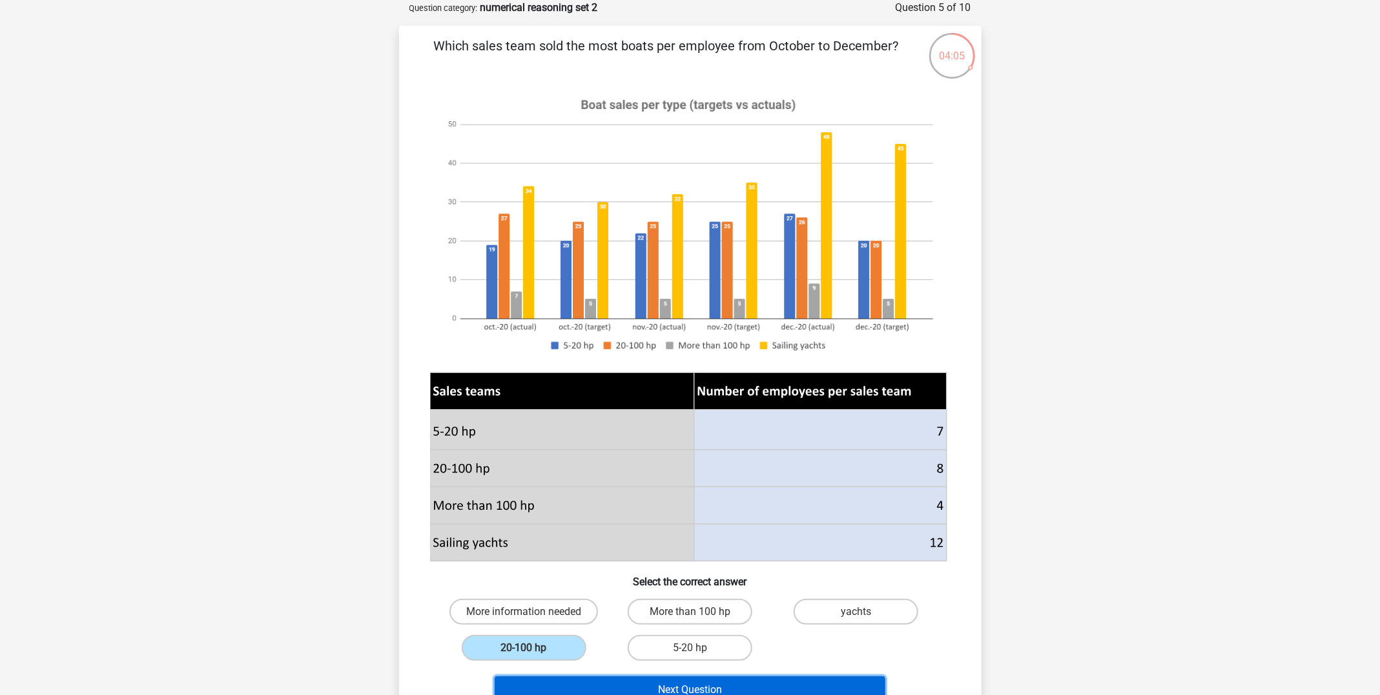
click at [613, 677] on button "Next Question" at bounding box center [689, 690] width 391 height 27
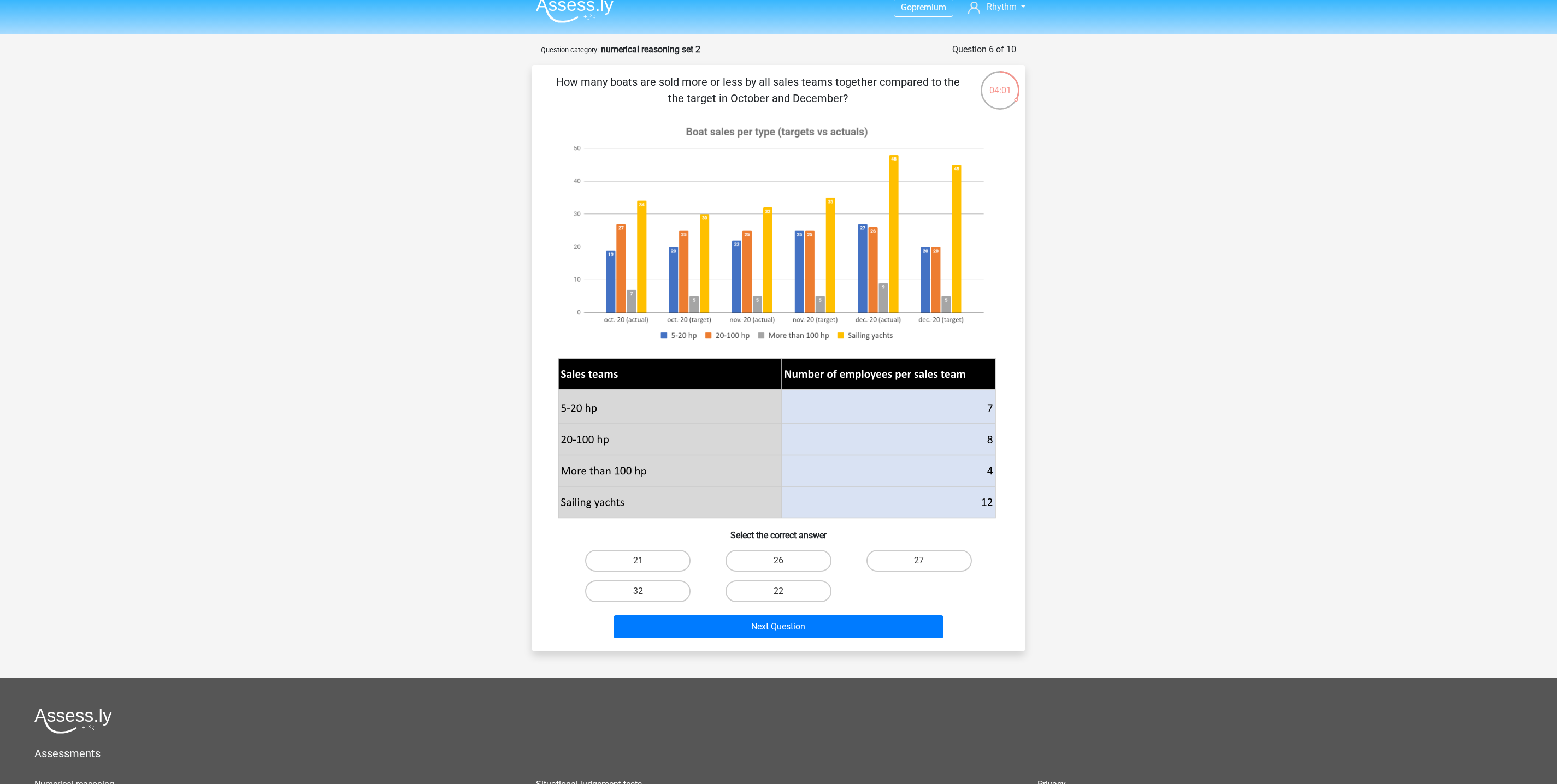
scroll to position [0, 0]
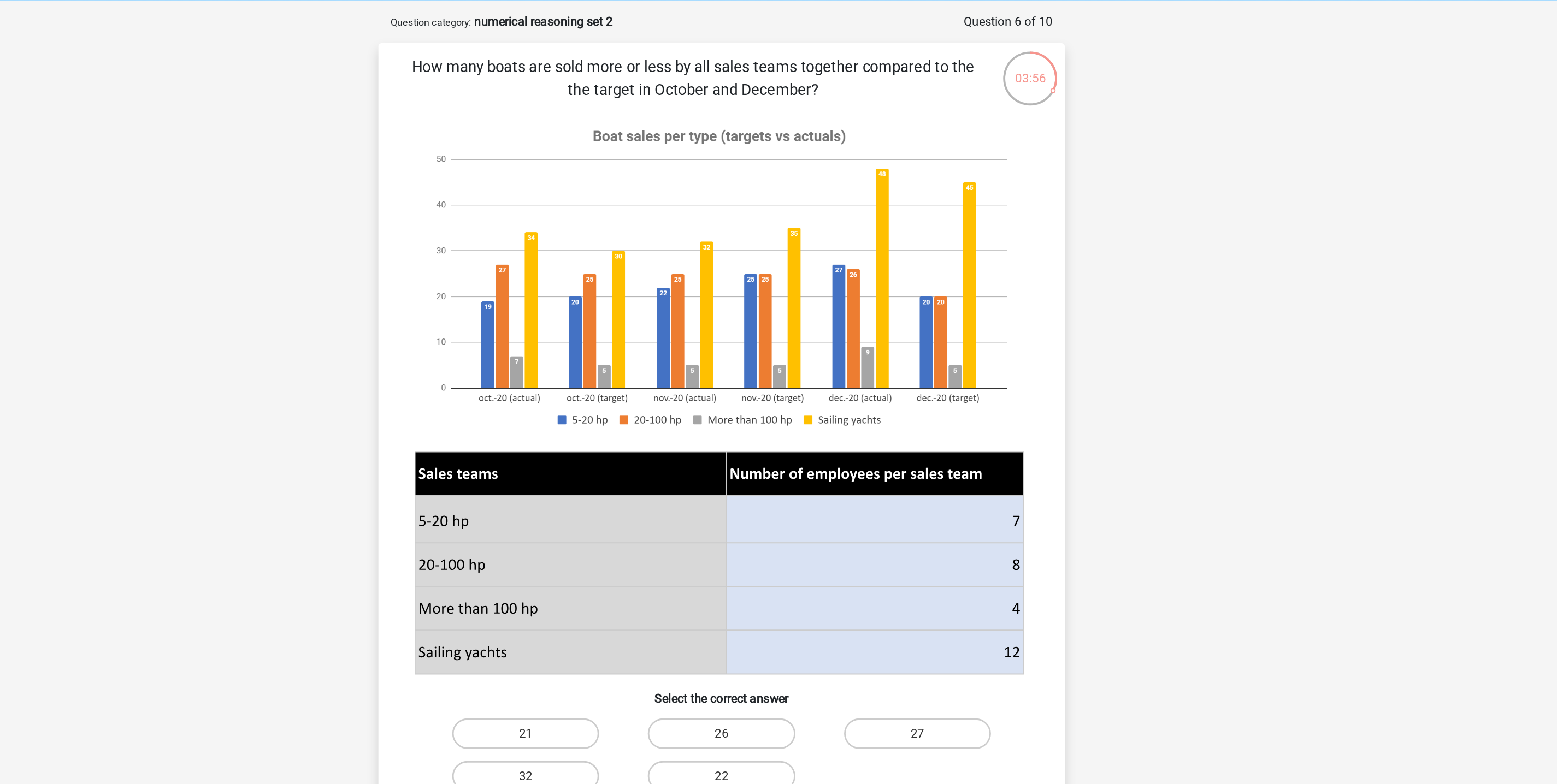
click at [796, 113] on p "How many boats are sold more or less by all sales teams together compared to th…" at bounding box center [757, 101] width 417 height 33
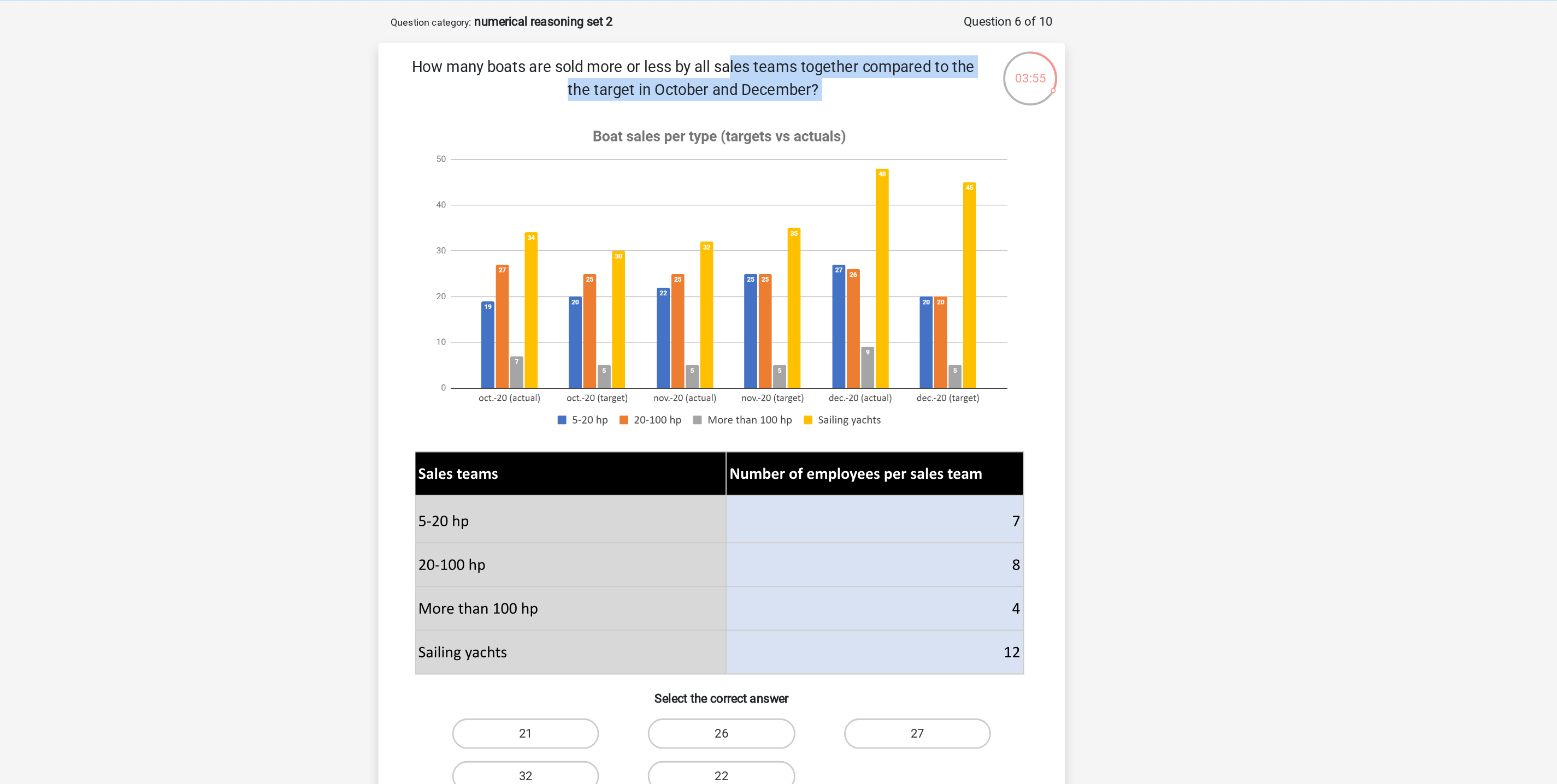
click at [741, 113] on p "How many boats are sold more or less by all sales teams together compared to th…" at bounding box center [757, 101] width 417 height 33
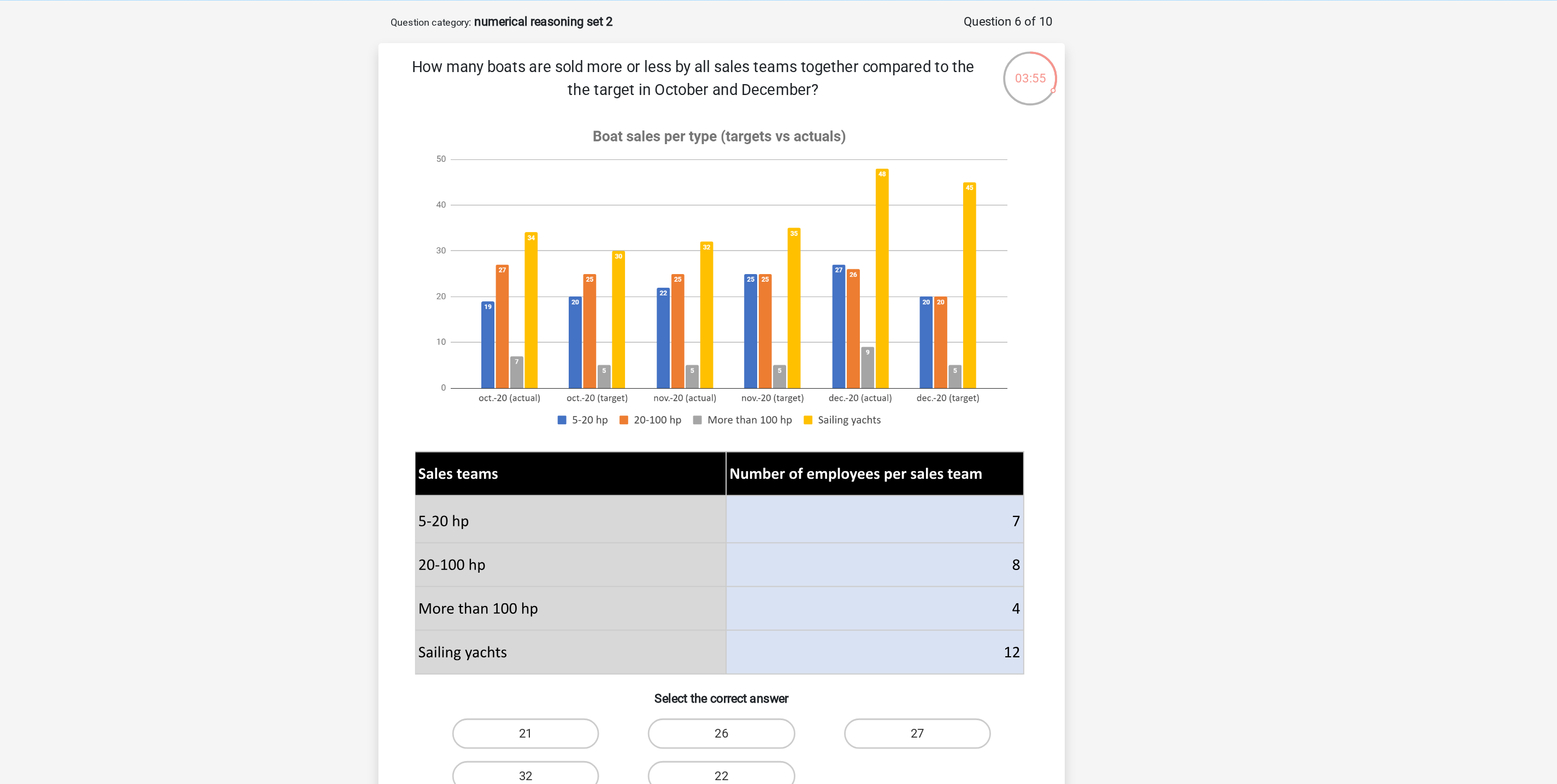
click at [741, 113] on p "How many boats are sold more or less by all sales teams together compared to th…" at bounding box center [757, 101] width 417 height 33
click at [685, 100] on p "How many boats are sold more or less by all sales teams together compared to th…" at bounding box center [757, 101] width 417 height 33
click at [645, 566] on label "21" at bounding box center [637, 573] width 106 height 22
click at [645, 573] on input "21" at bounding box center [641, 576] width 7 height 7
radio input "true"
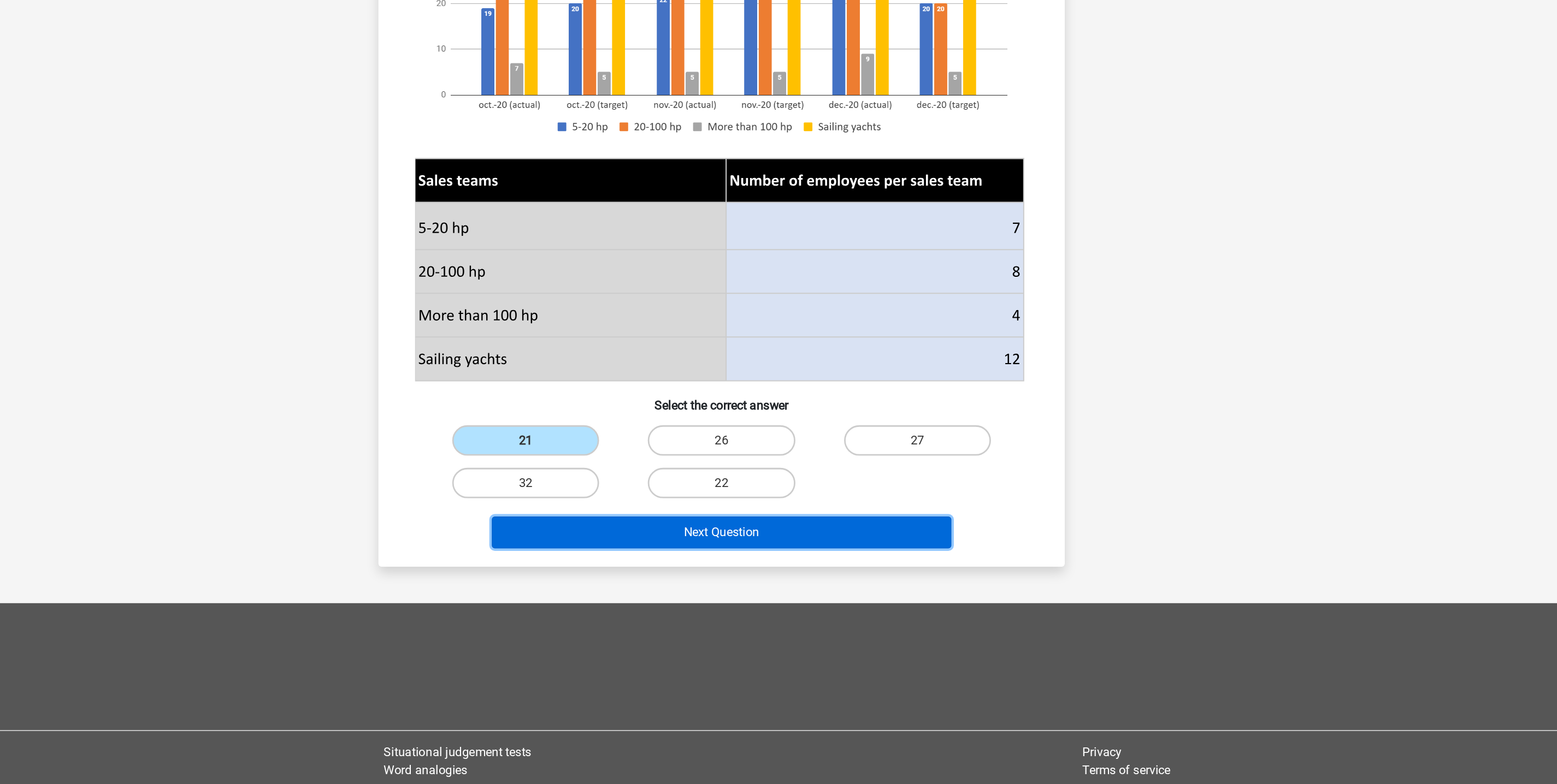
click at [784, 588] on button "Next Question" at bounding box center [778, 603] width 331 height 23
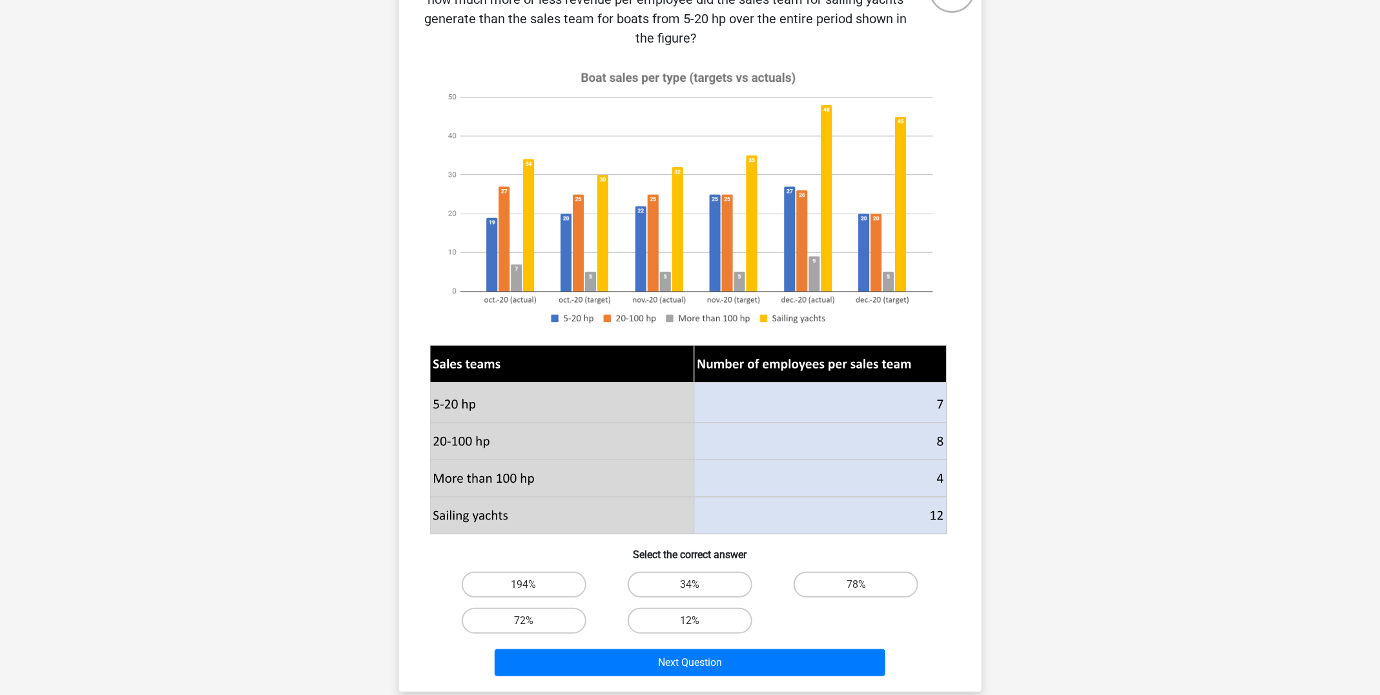
scroll to position [96, 0]
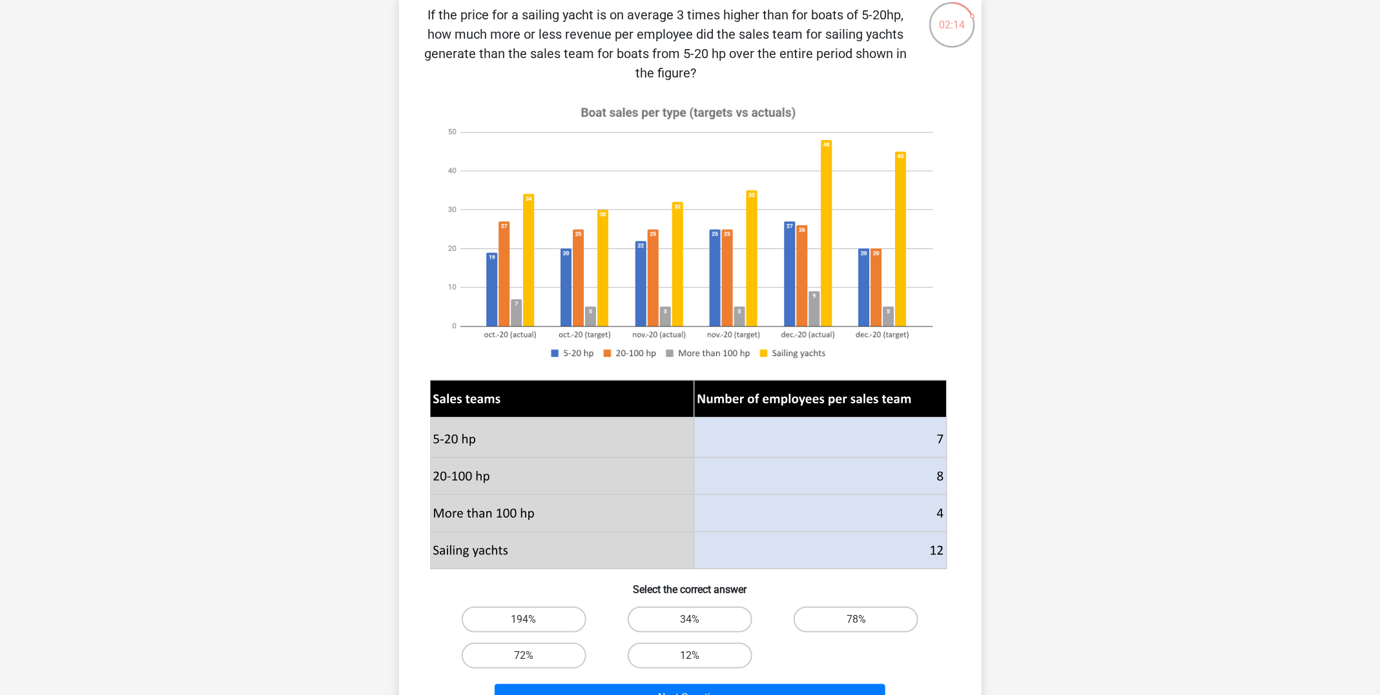
click at [531, 626] on input "194%" at bounding box center [528, 624] width 8 height 8
radio input "true"
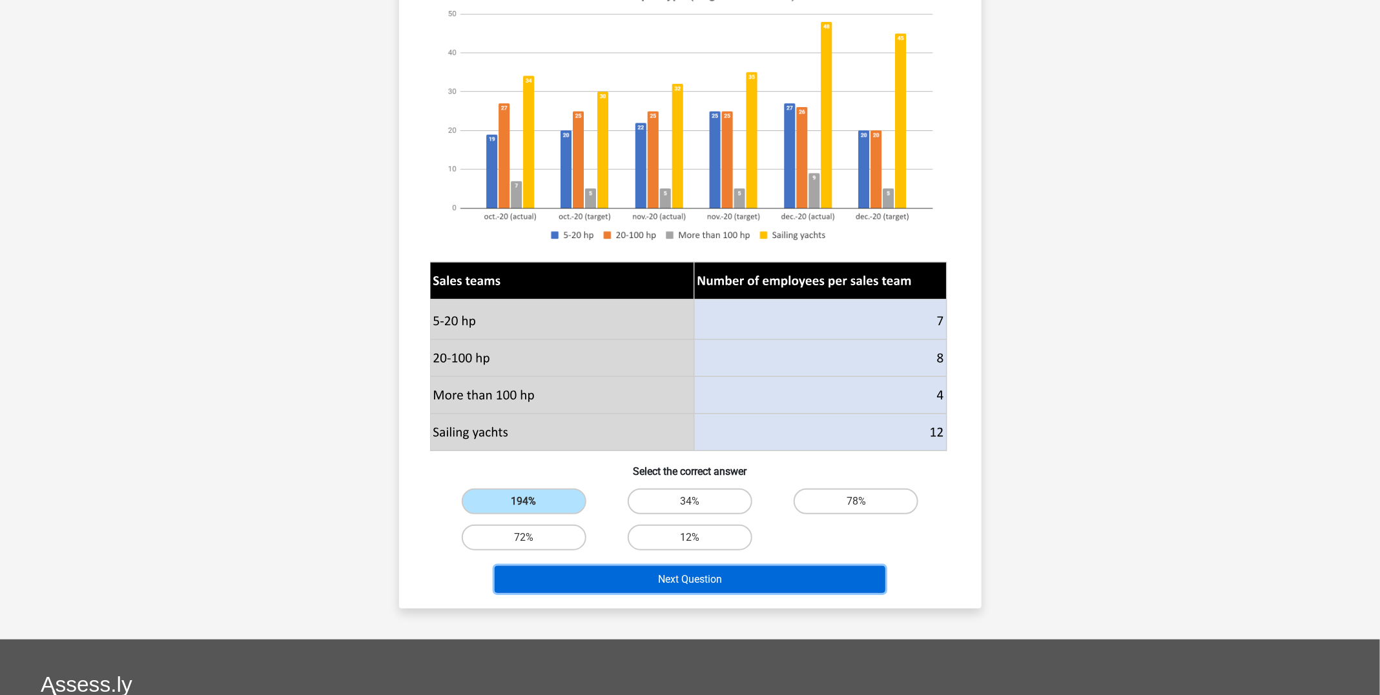
click at [723, 574] on button "Next Question" at bounding box center [689, 579] width 391 height 27
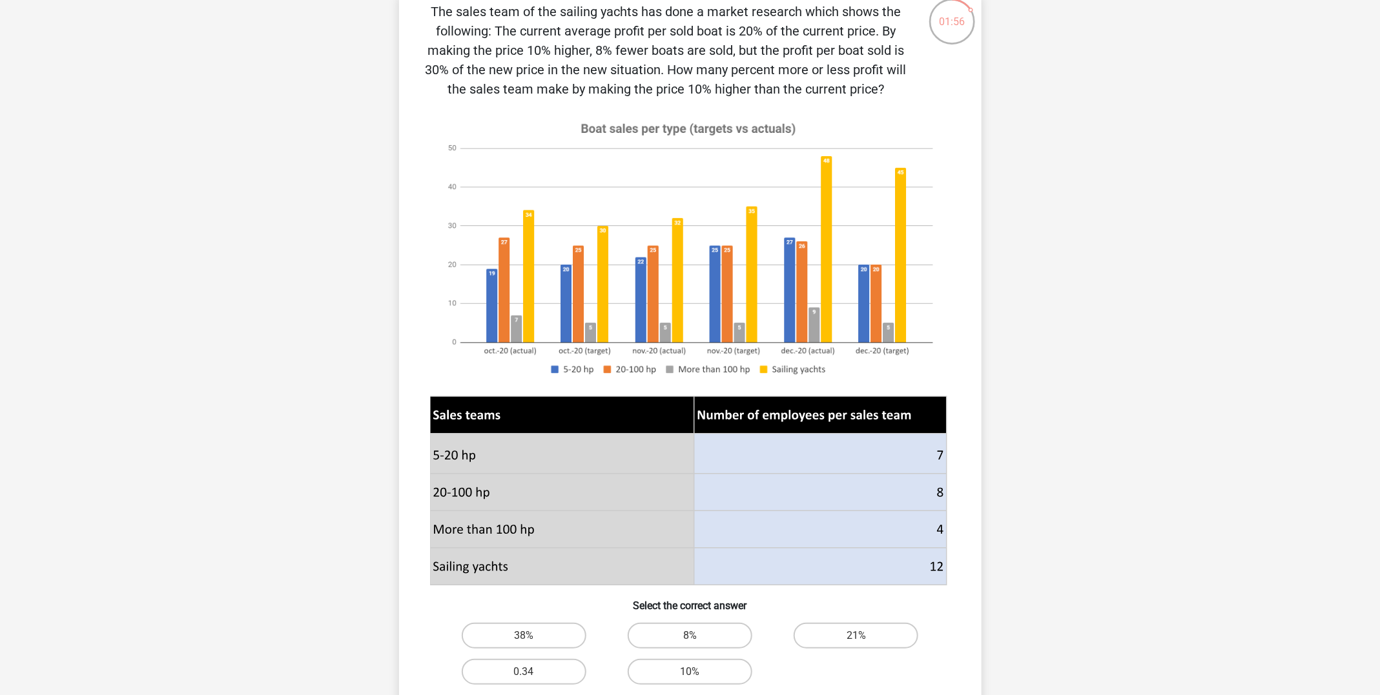
scroll to position [116, 0]
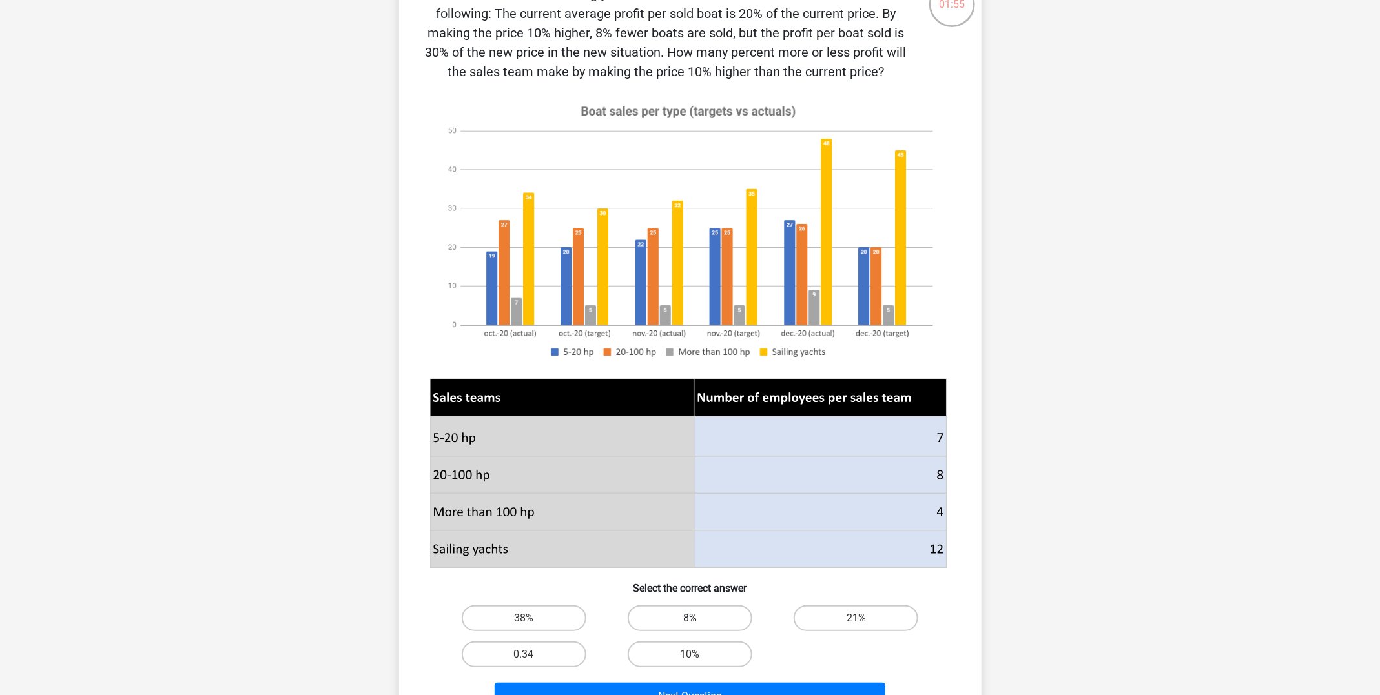
click at [743, 629] on label "8%" at bounding box center [689, 619] width 125 height 26
click at [698, 627] on input "8%" at bounding box center [693, 622] width 8 height 8
radio input "true"
click at [819, 624] on label "21%" at bounding box center [855, 619] width 125 height 26
click at [856, 624] on input "21%" at bounding box center [860, 622] width 8 height 8
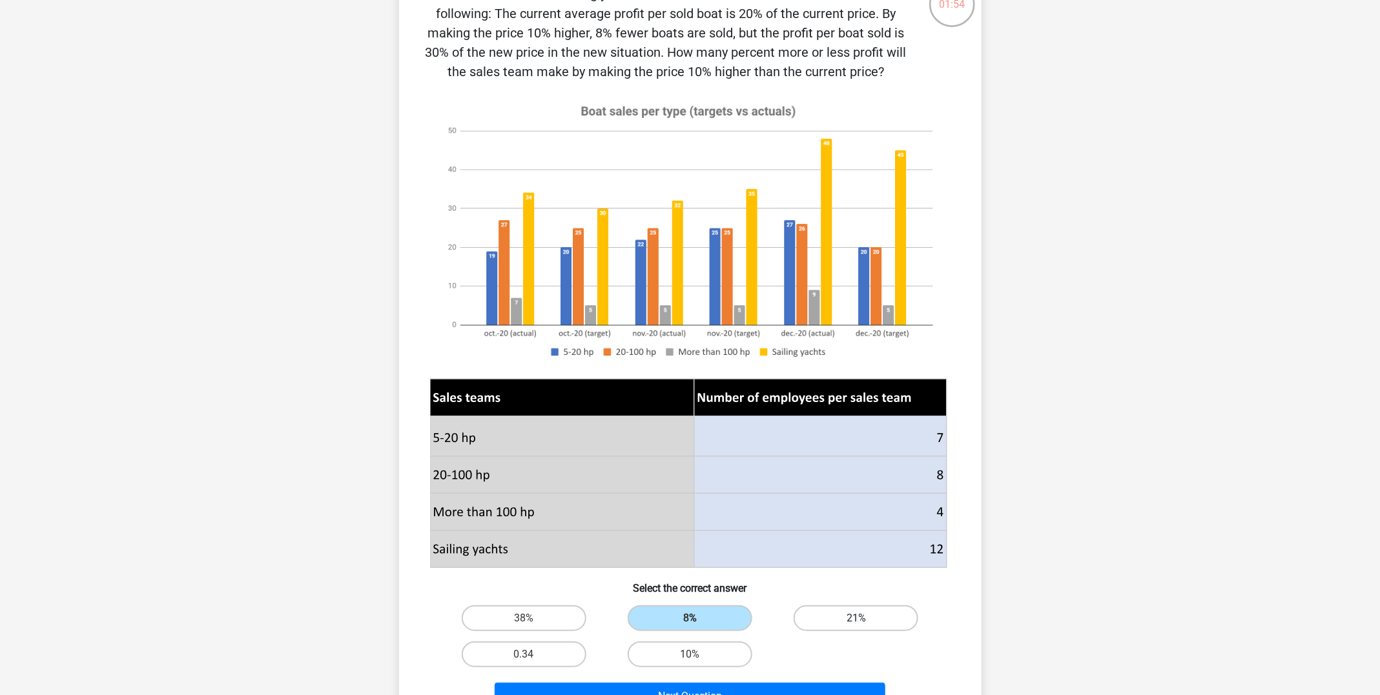
radio input "true"
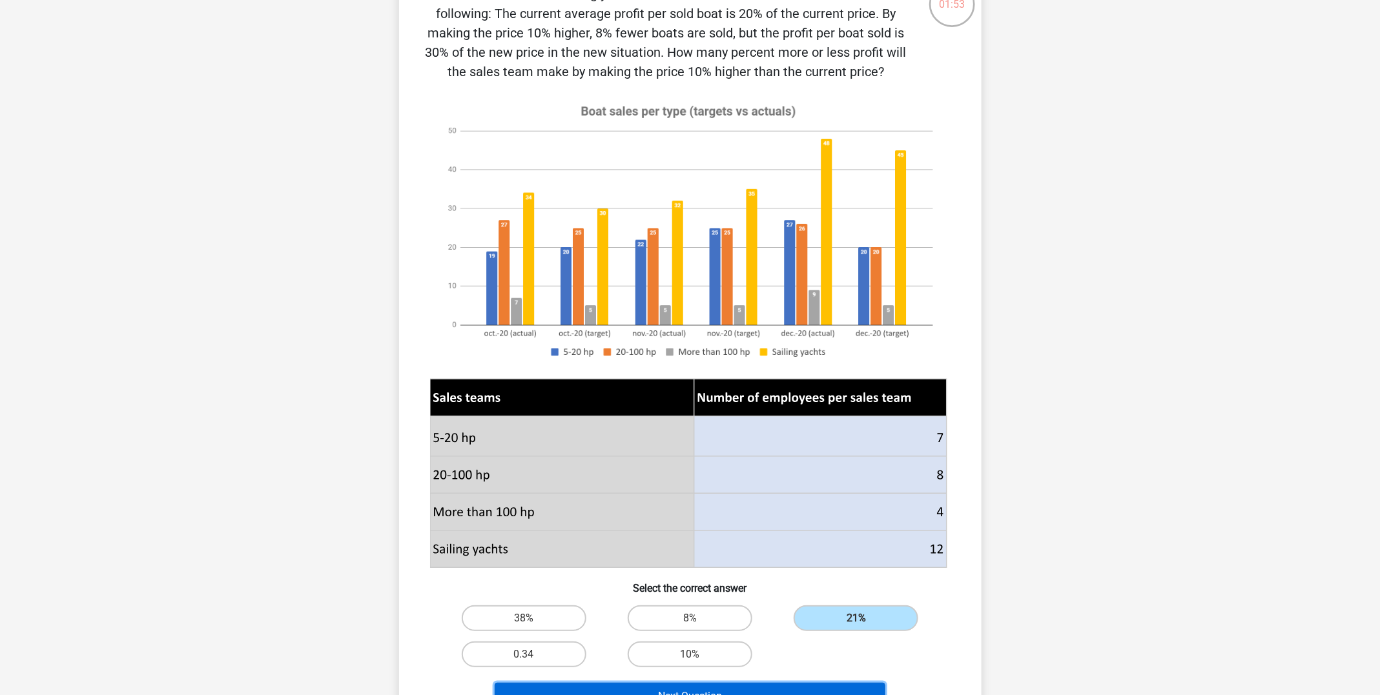
click at [797, 686] on button "Next Question" at bounding box center [689, 696] width 391 height 27
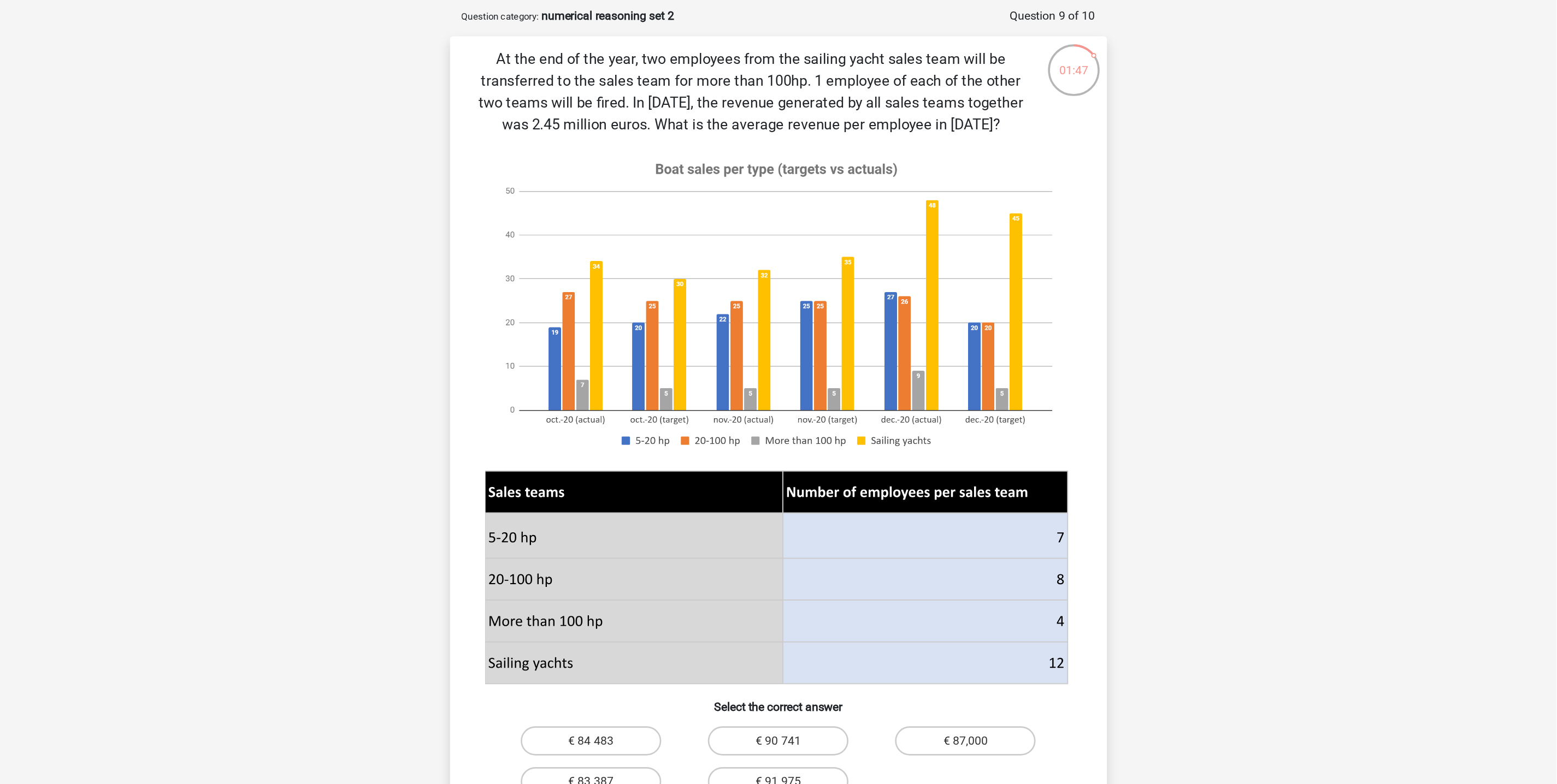
scroll to position [63, 0]
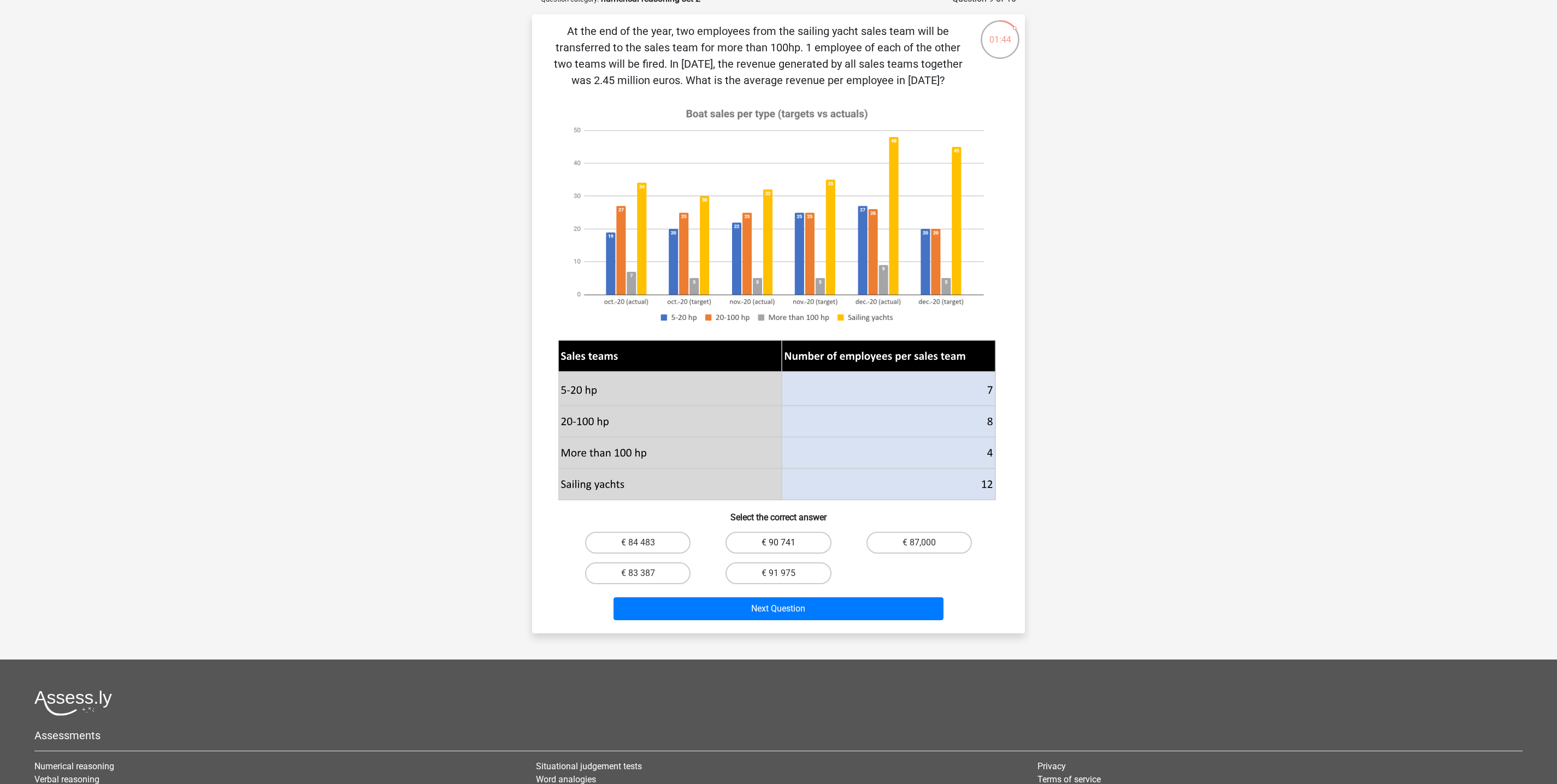
click at [801, 554] on label "€ 90 741" at bounding box center [778, 543] width 106 height 22
click at [785, 550] on input "€ 90 741" at bounding box center [782, 546] width 7 height 7
radio input "true"
click at [839, 588] on div "At the end of the year, two employees from the sailing yacht sales team will be…" at bounding box center [778, 323] width 492 height 618
click at [821, 588] on button "Next Question" at bounding box center [778, 608] width 331 height 23
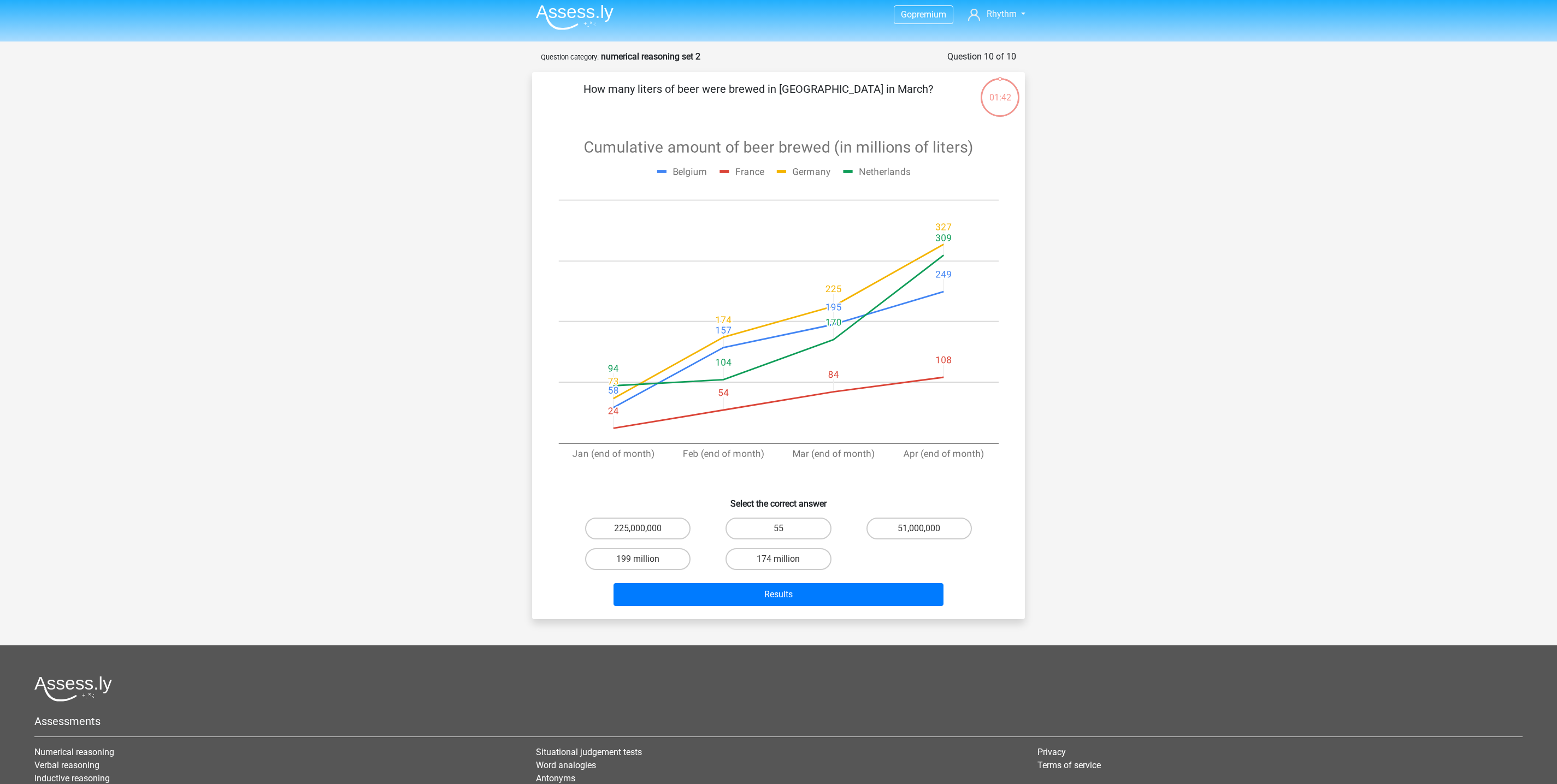
scroll to position [0, 0]
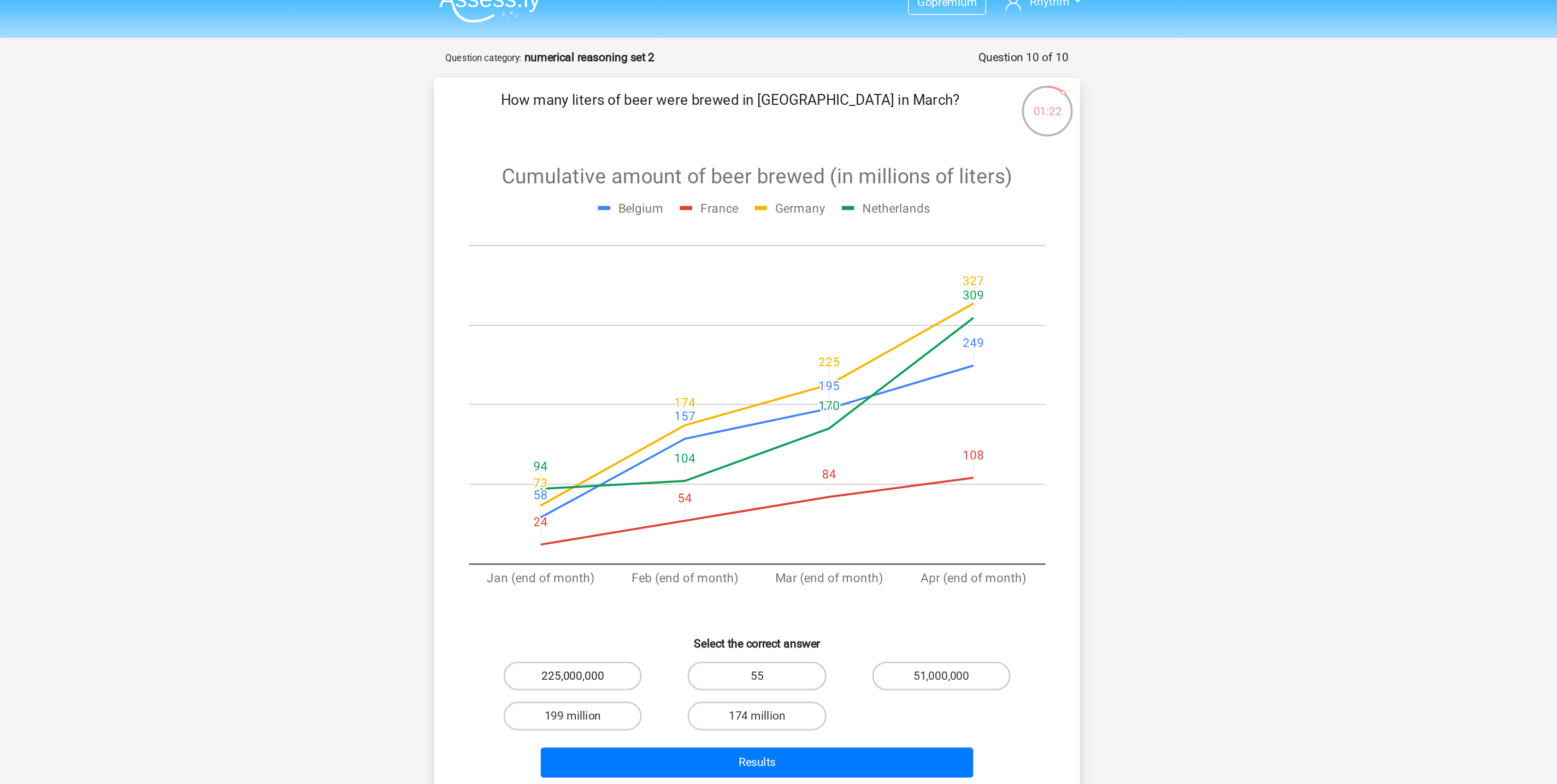
click at [657, 534] on label "225,000,000" at bounding box center [637, 533] width 106 height 22
click at [645, 534] on input "225,000,000" at bounding box center [641, 536] width 7 height 7
radio input "true"
click at [904, 529] on label "51,000,000" at bounding box center [919, 533] width 106 height 22
click at [919, 533] on input "51,000,000" at bounding box center [922, 536] width 7 height 7
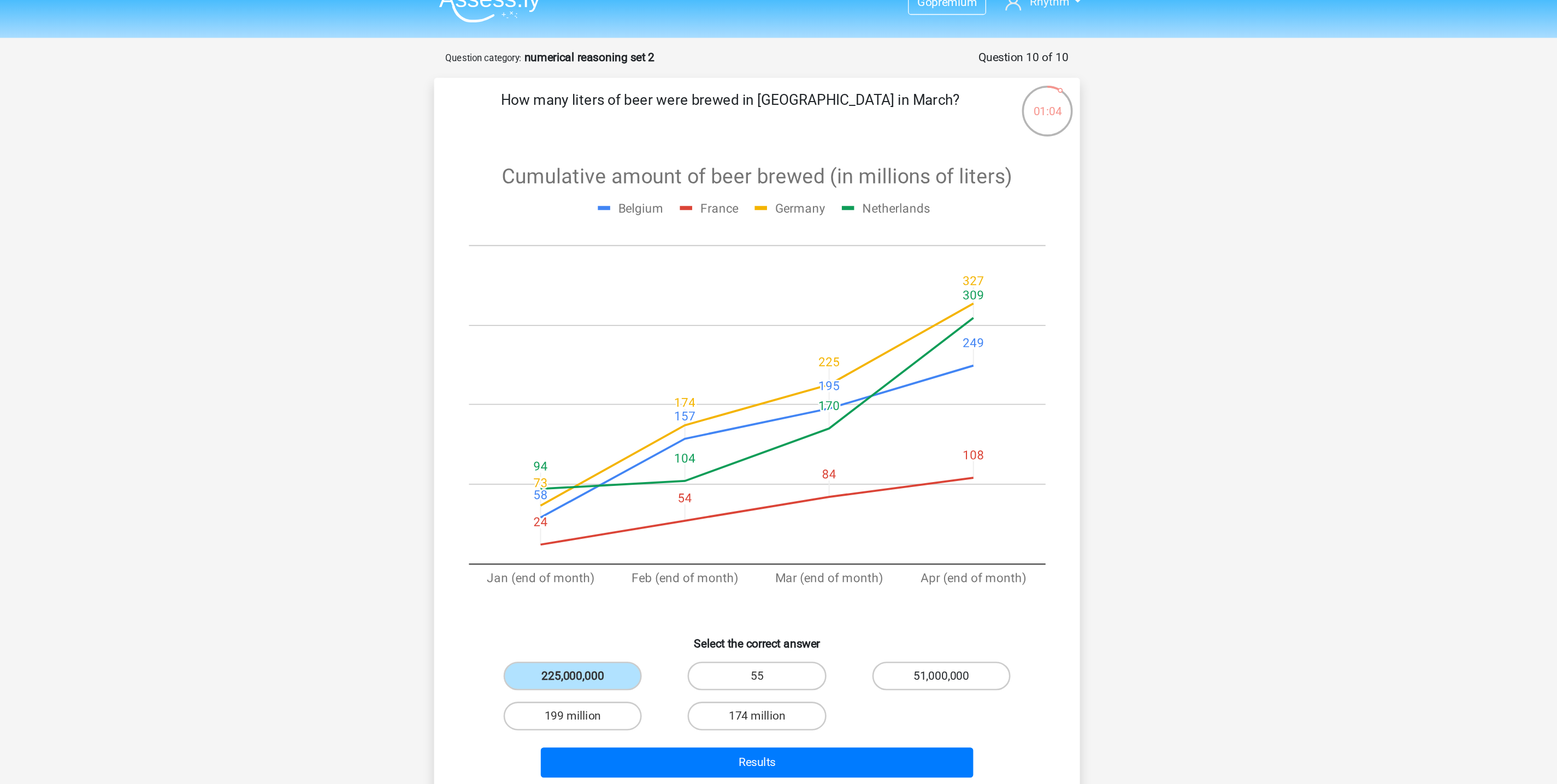
radio input "true"
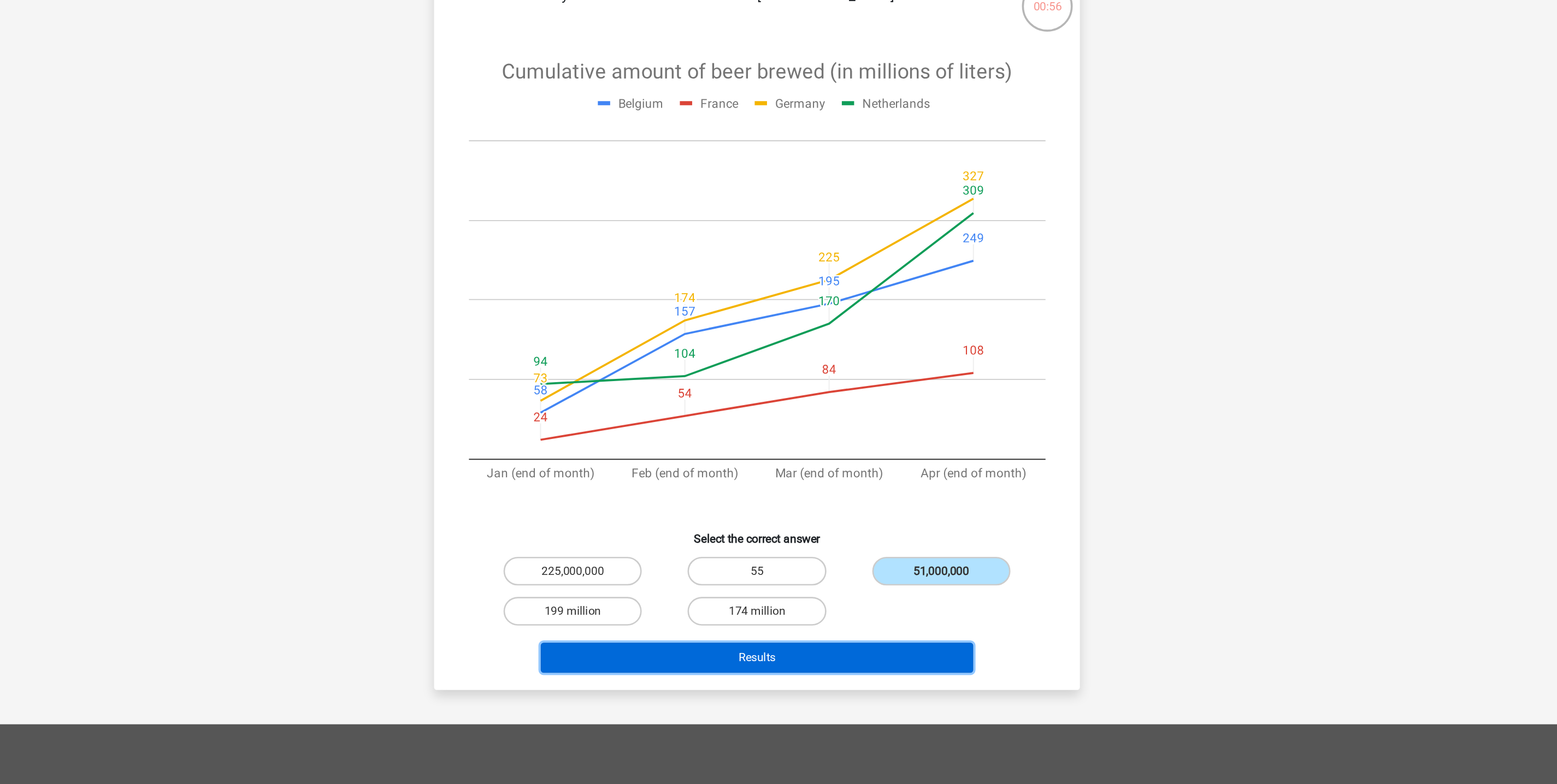
click at [864, 588] on button "Results" at bounding box center [778, 599] width 331 height 23
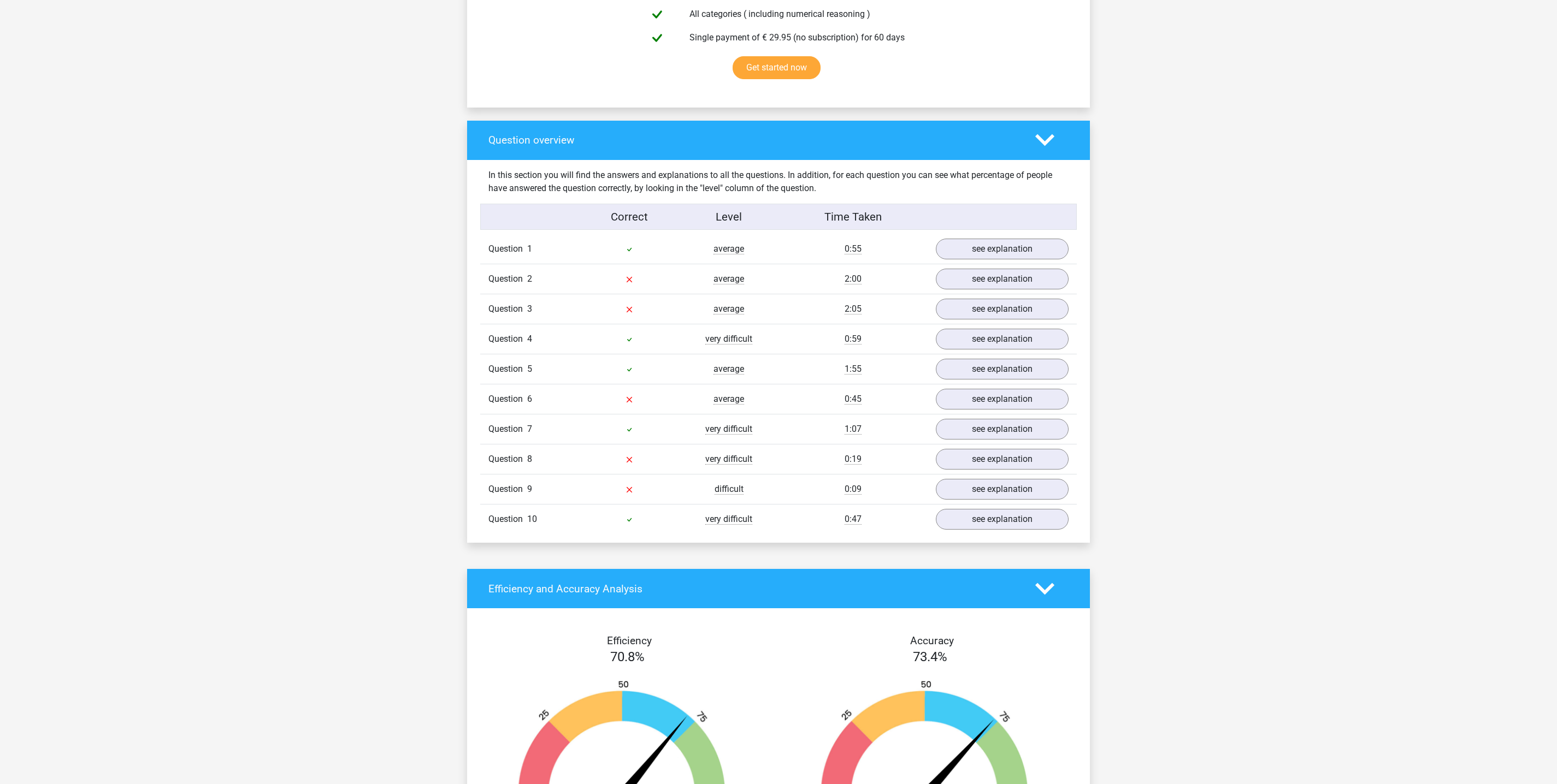
scroll to position [743, 0]
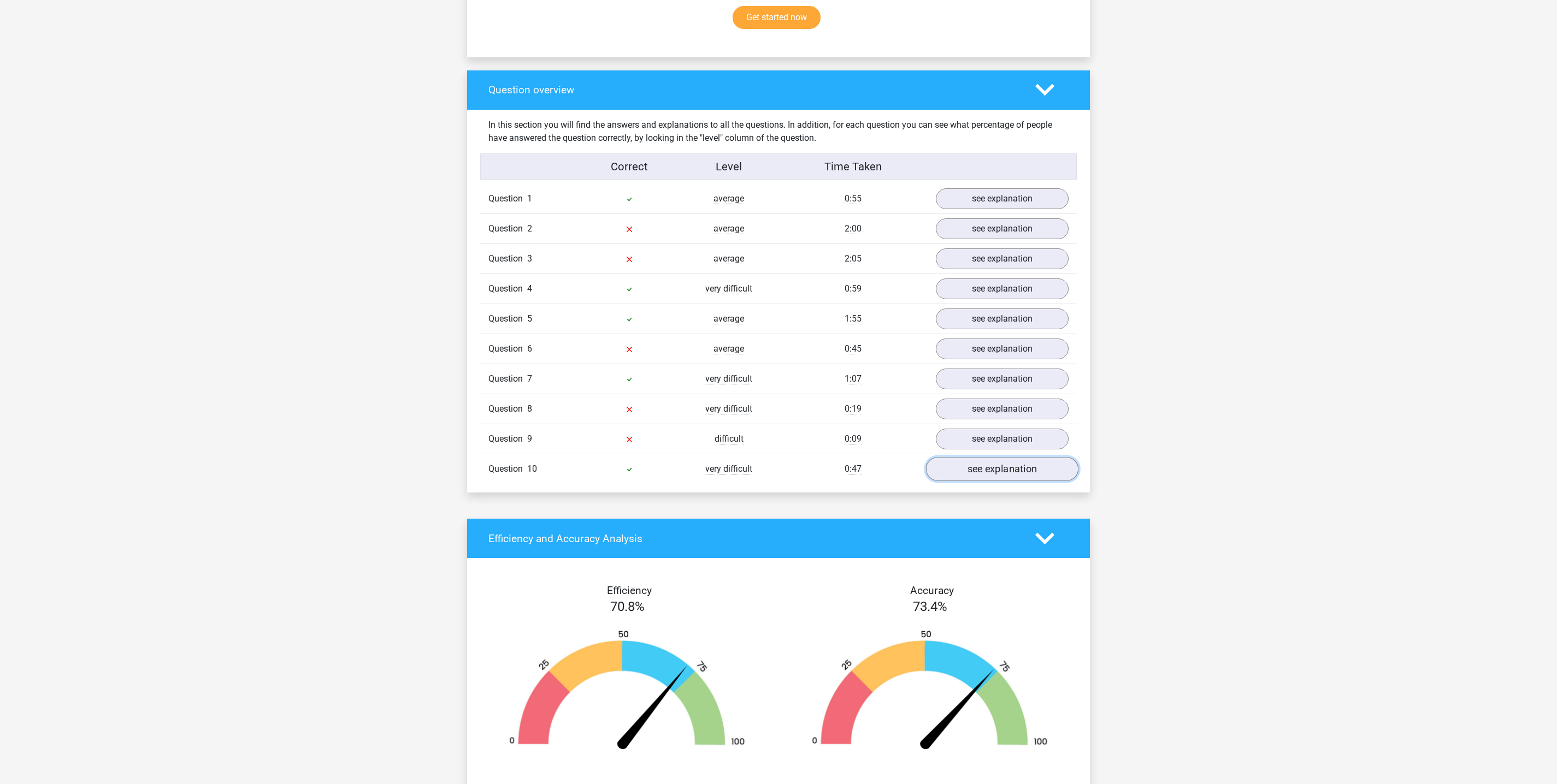
click at [955, 468] on link "see explanation" at bounding box center [1002, 469] width 152 height 24
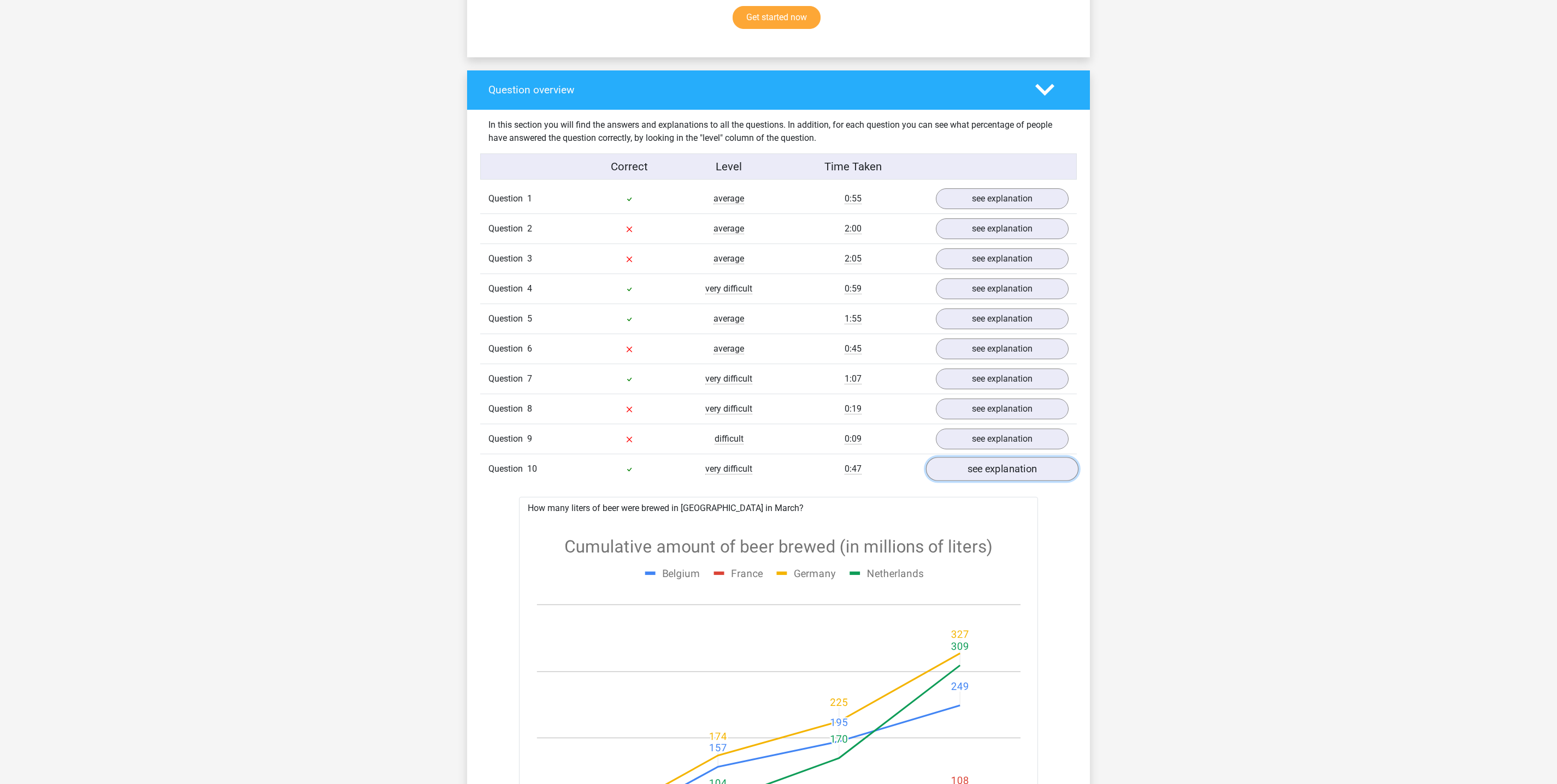
click at [955, 468] on link "see explanation" at bounding box center [1002, 469] width 152 height 24
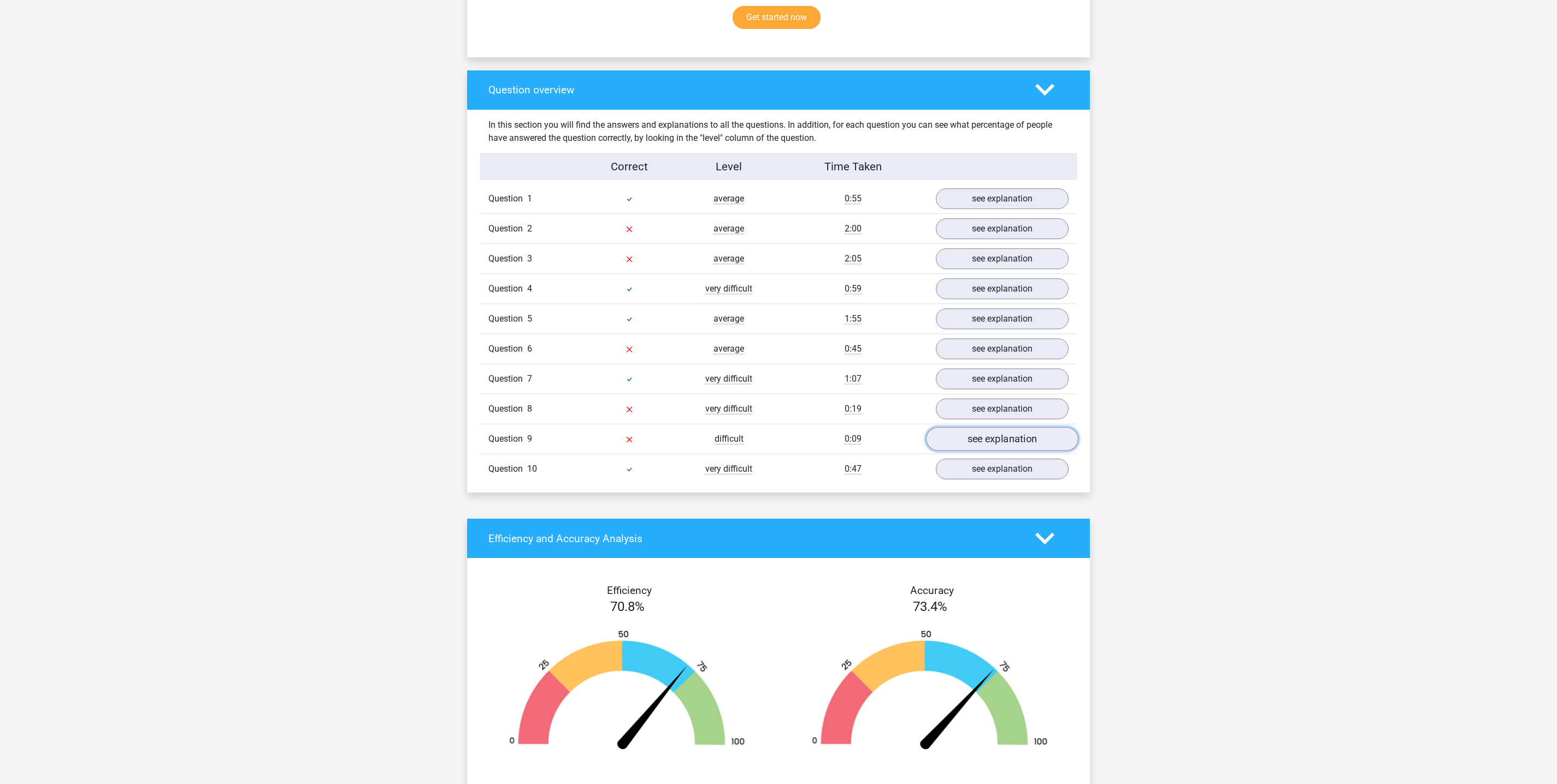
click at [984, 433] on link "see explanation" at bounding box center [1002, 439] width 152 height 24
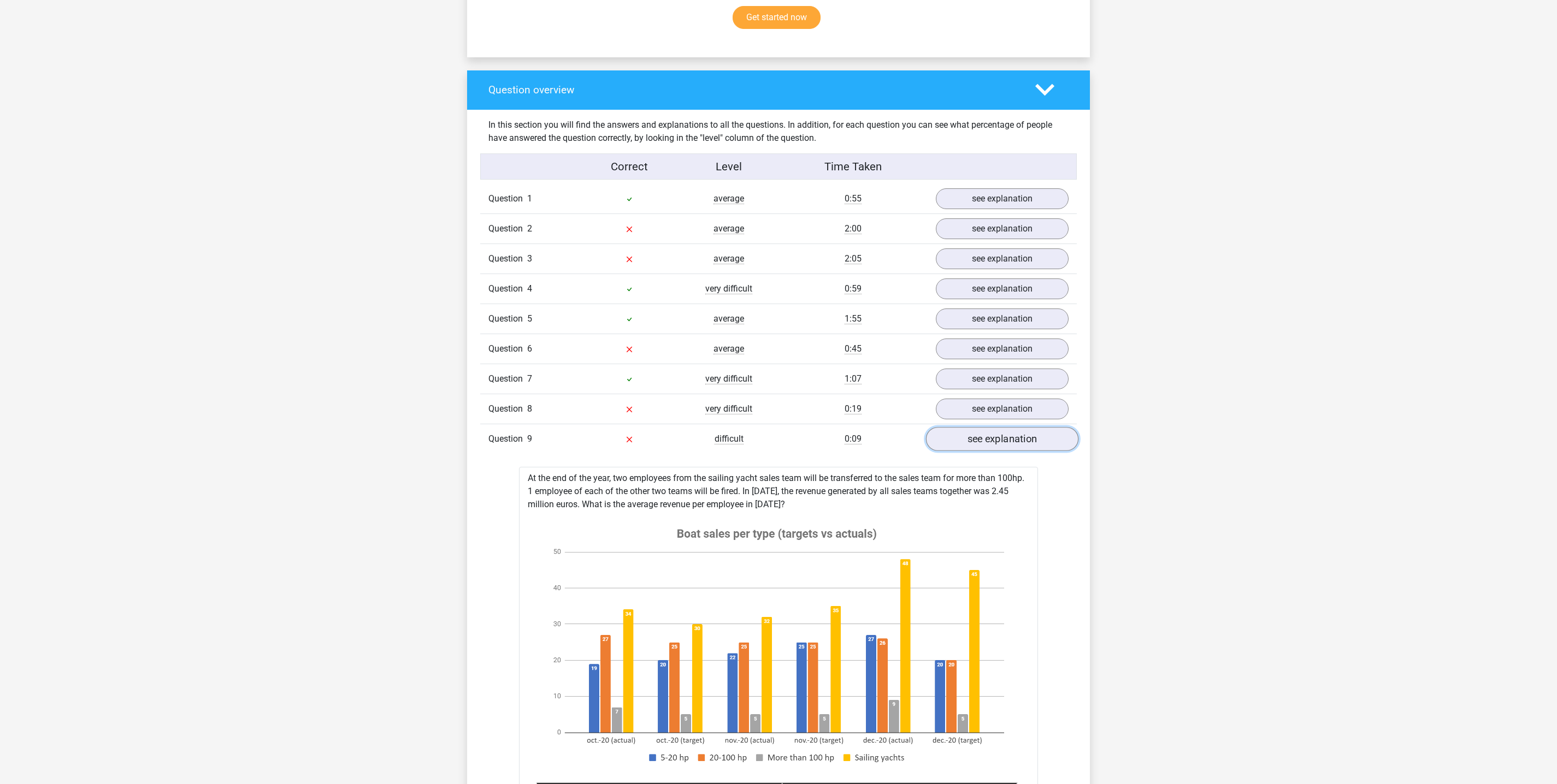
click at [984, 433] on link "see explanation" at bounding box center [1002, 439] width 152 height 24
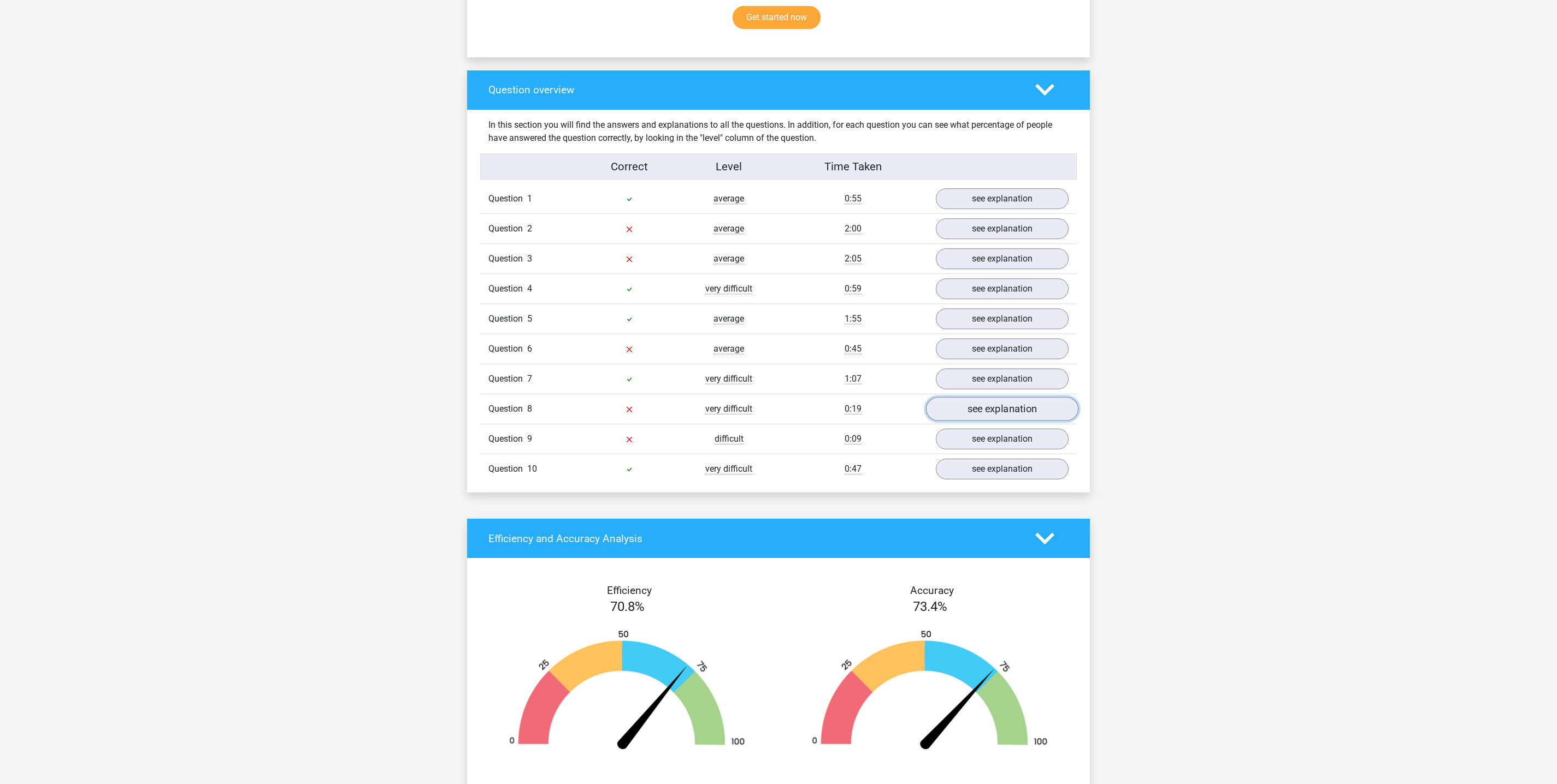
click at [964, 406] on link "see explanation" at bounding box center [1002, 408] width 152 height 24
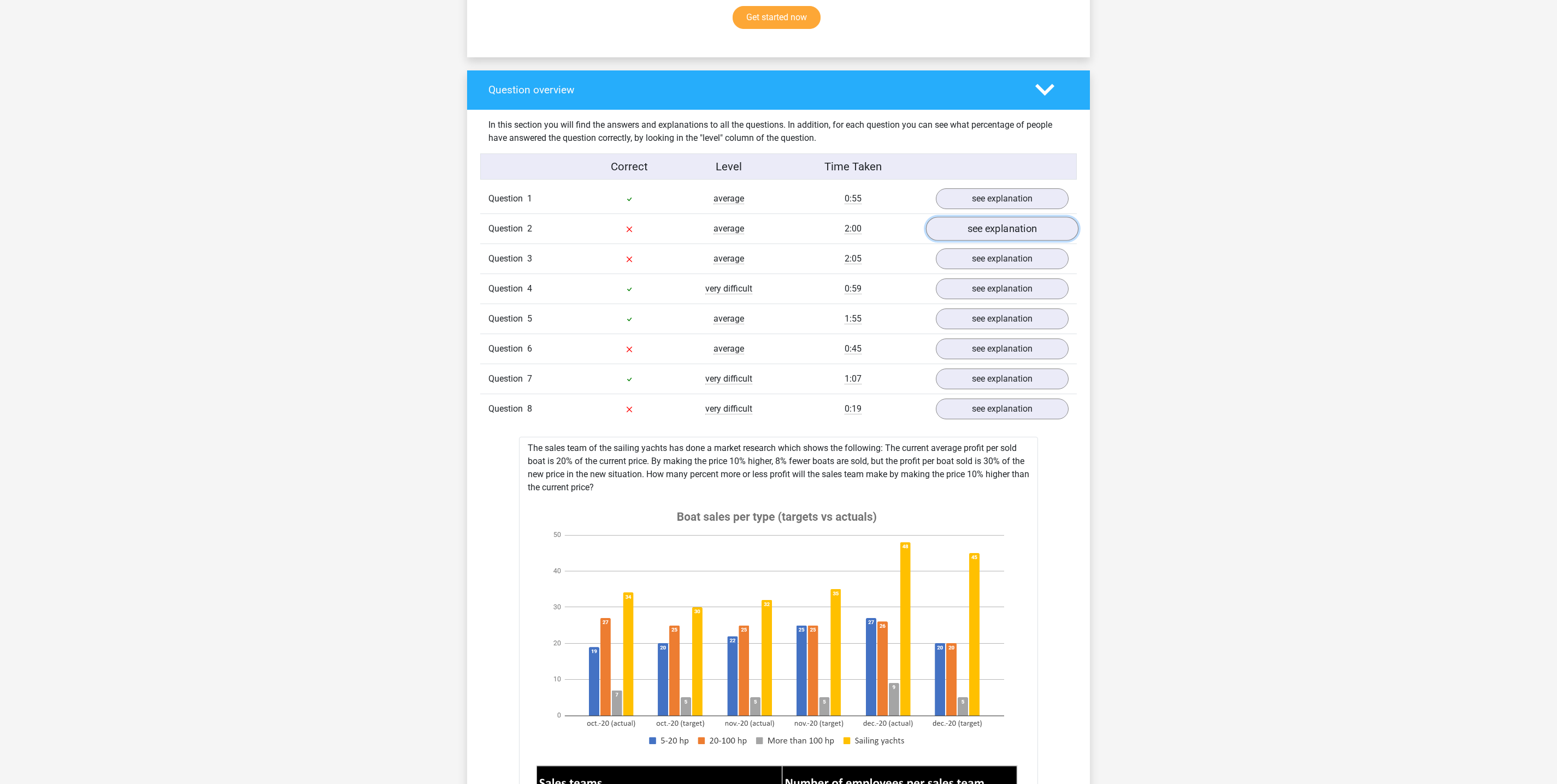
click at [954, 229] on link "see explanation" at bounding box center [1002, 228] width 152 height 24
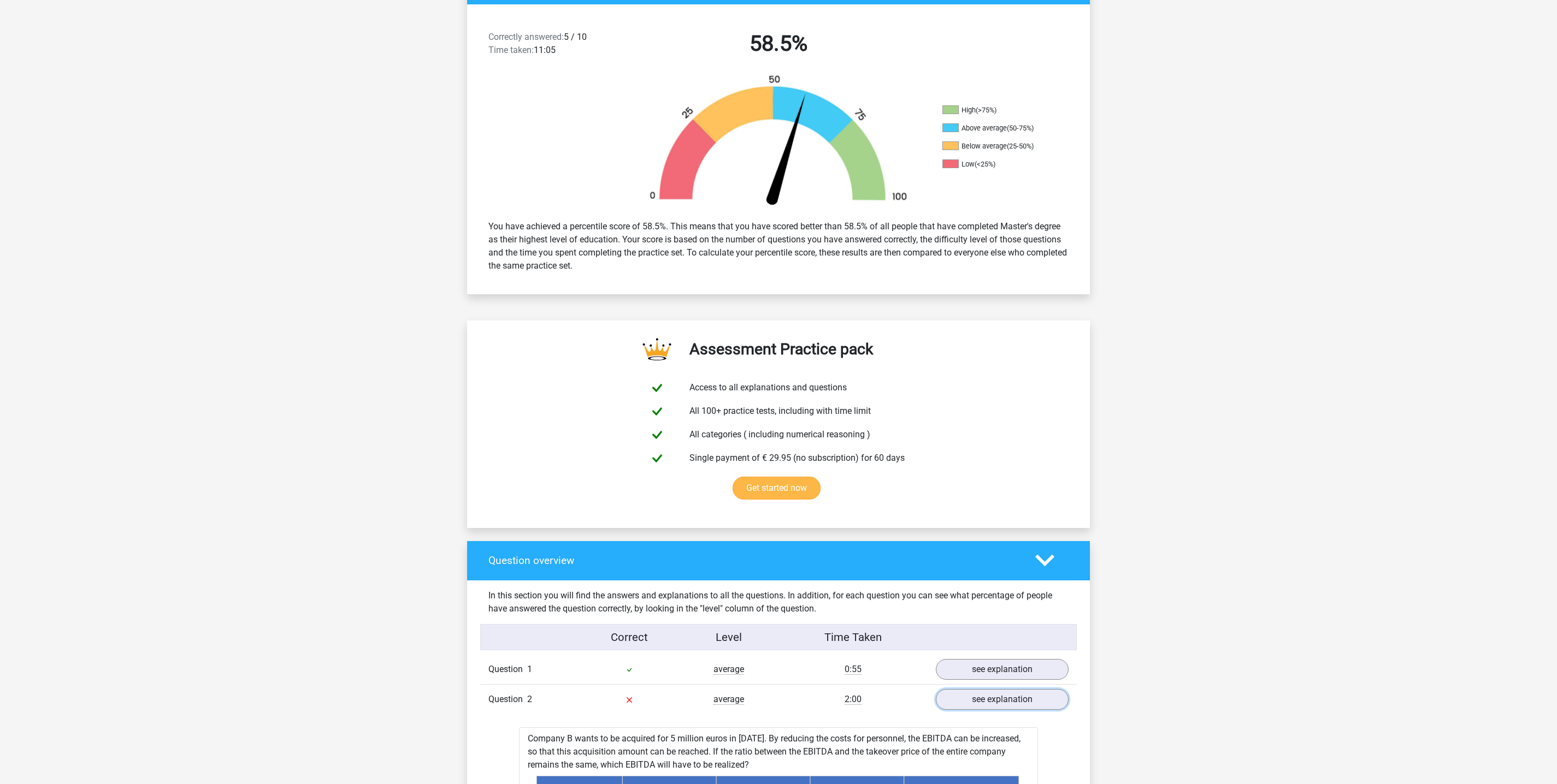
scroll to position [0, 0]
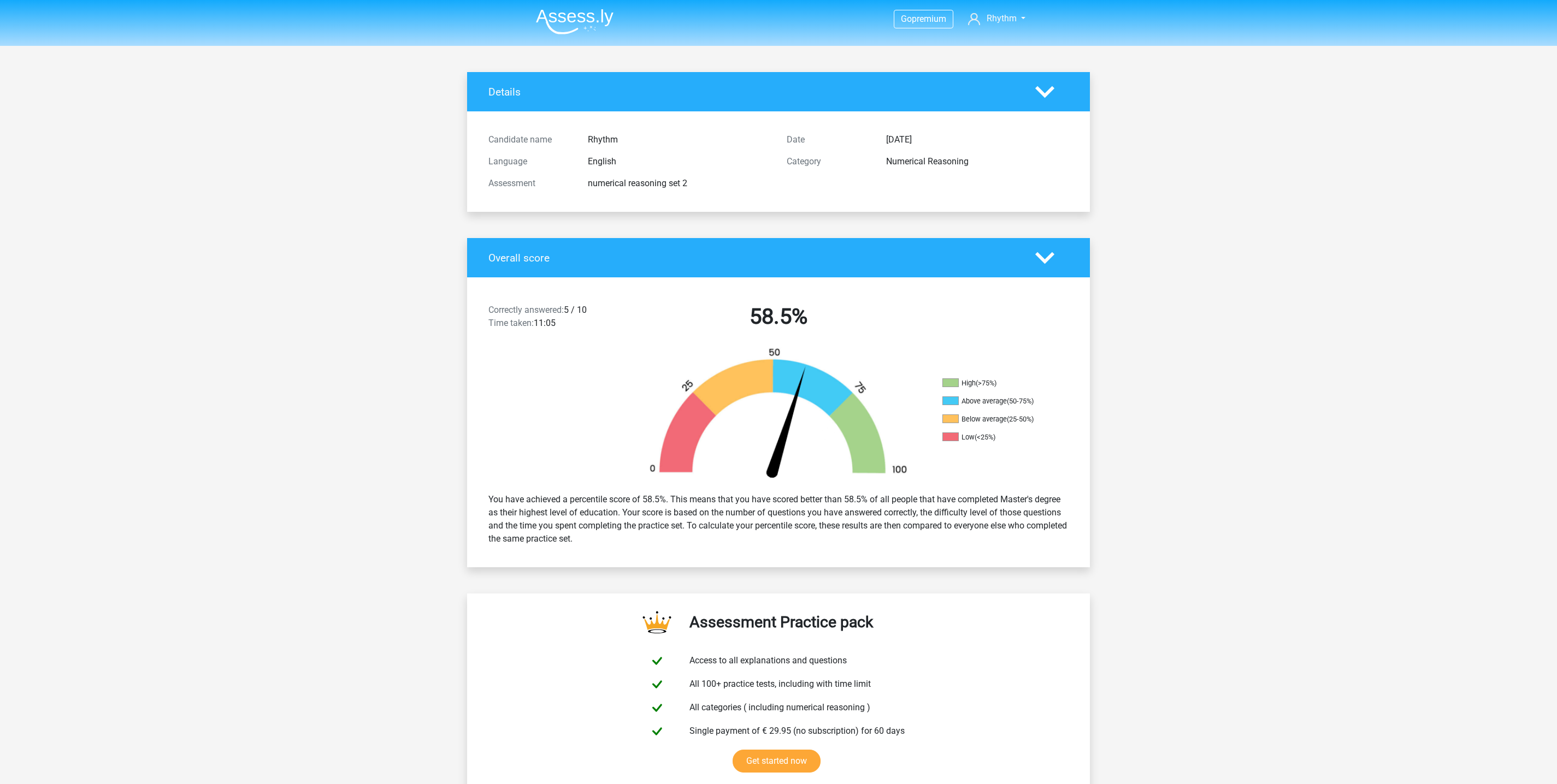
click at [860, 253] on h4 "Overall score" at bounding box center [753, 258] width 531 height 13
click at [861, 94] on h4 "Details" at bounding box center [753, 91] width 531 height 13
click at [1037, 89] on polygon at bounding box center [1044, 91] width 19 height 12
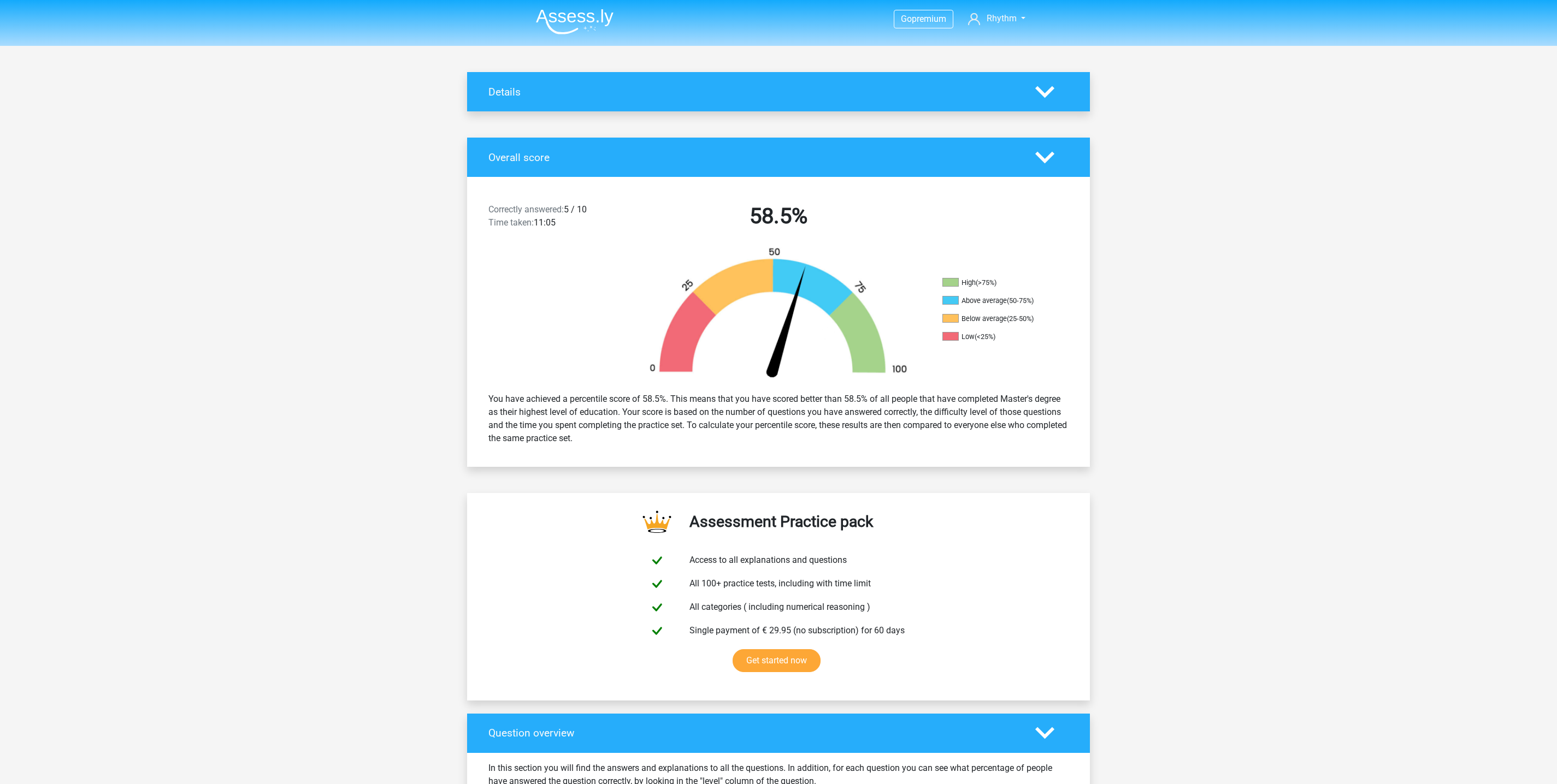
click at [575, 22] on img at bounding box center [575, 21] width 78 height 25
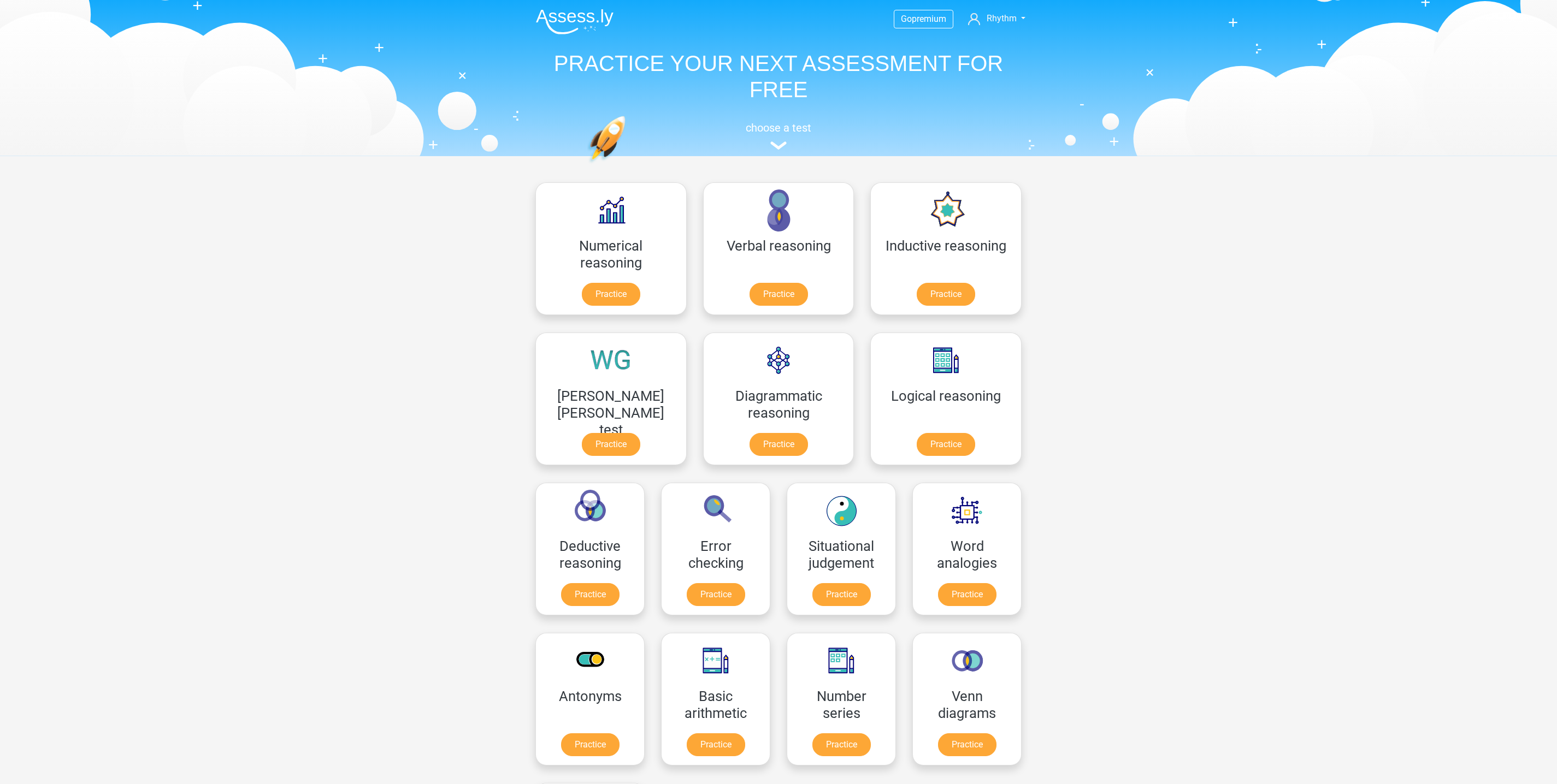
click at [534, 249] on div "Numerical reasoning Practice" at bounding box center [611, 249] width 168 height 151
click at [588, 284] on link "Practice" at bounding box center [611, 296] width 61 height 24
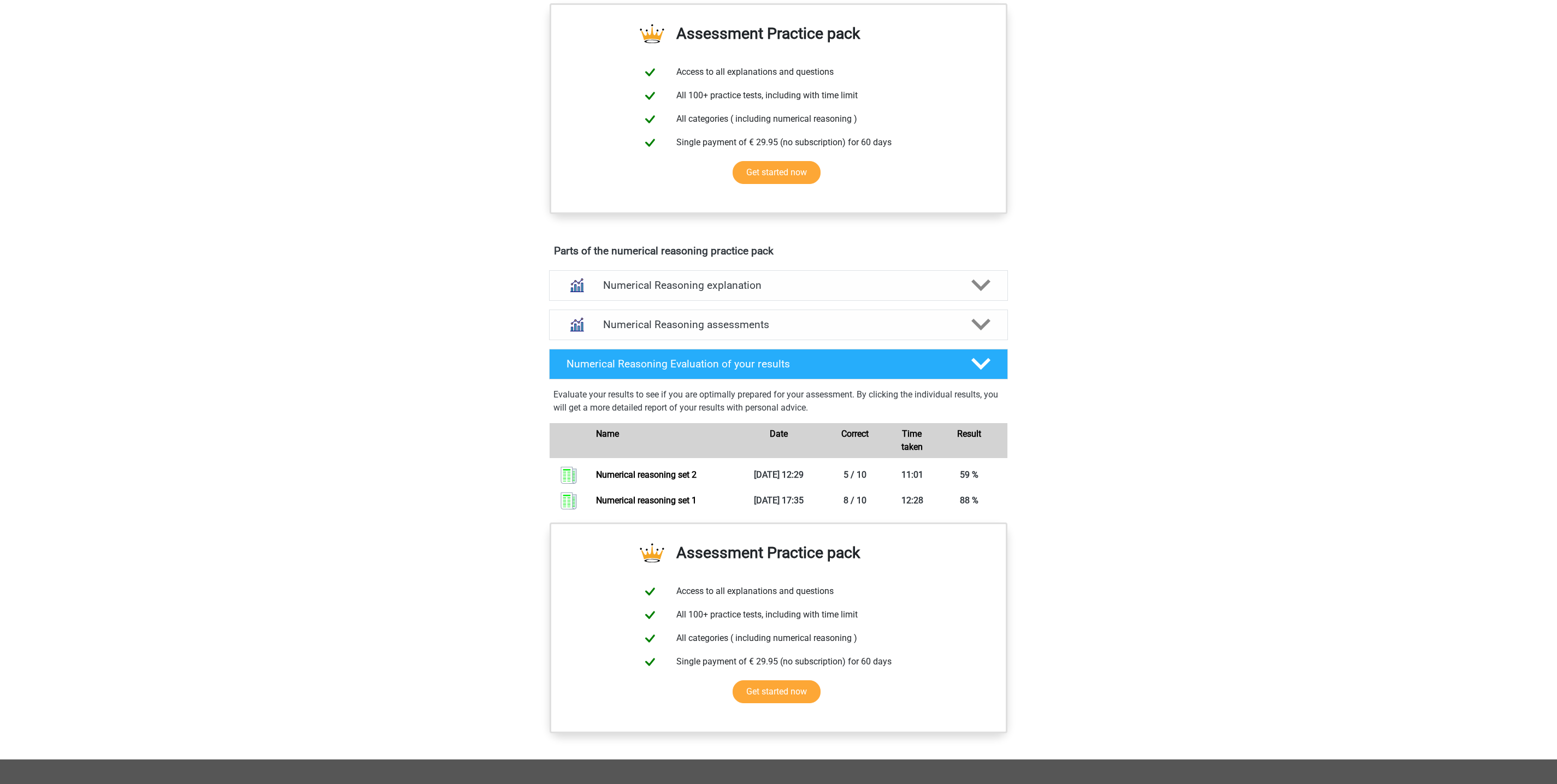
scroll to position [434, 0]
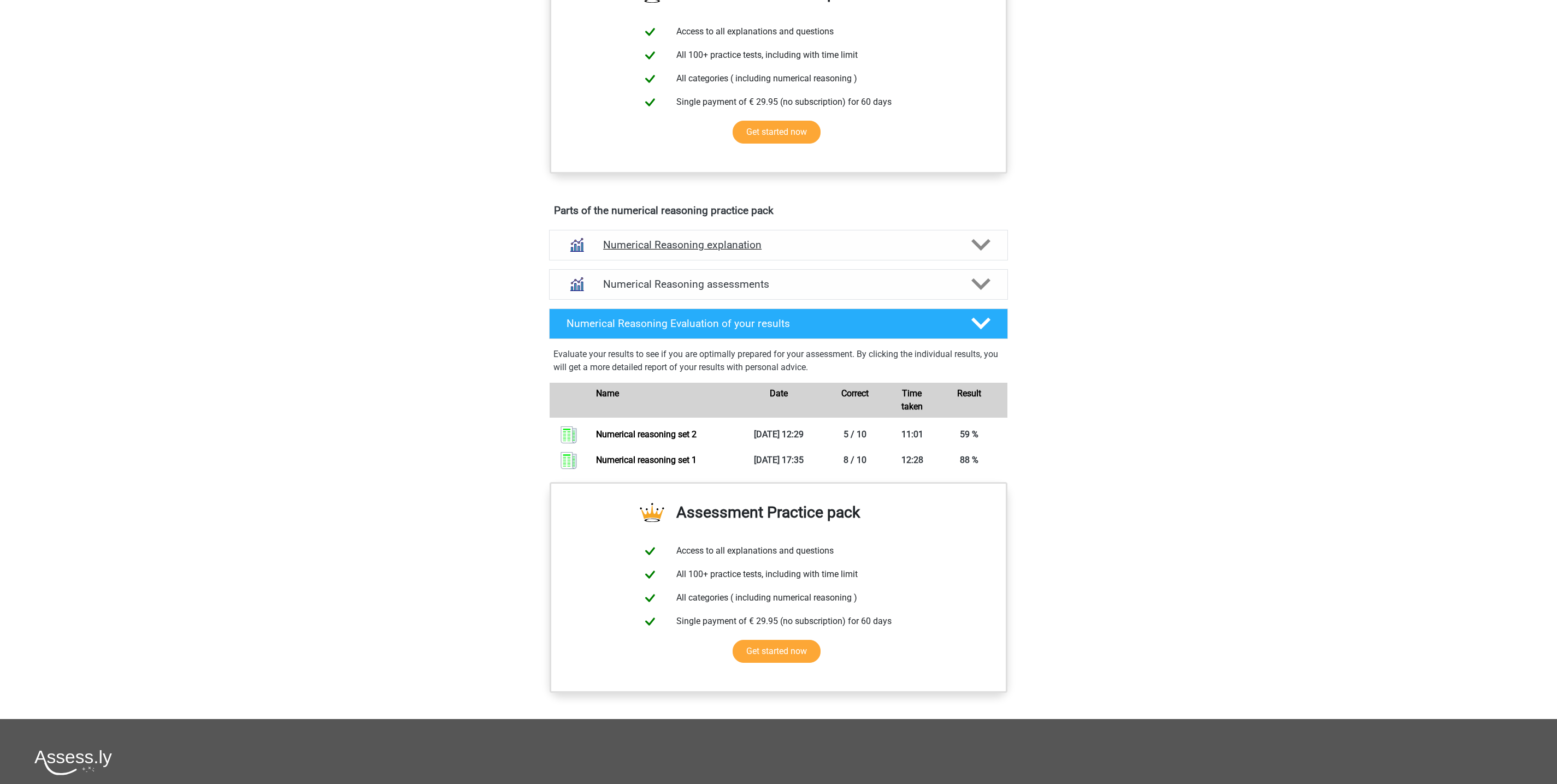
click at [850, 251] on h4 "Numerical Reasoning explanation" at bounding box center [778, 244] width 350 height 13
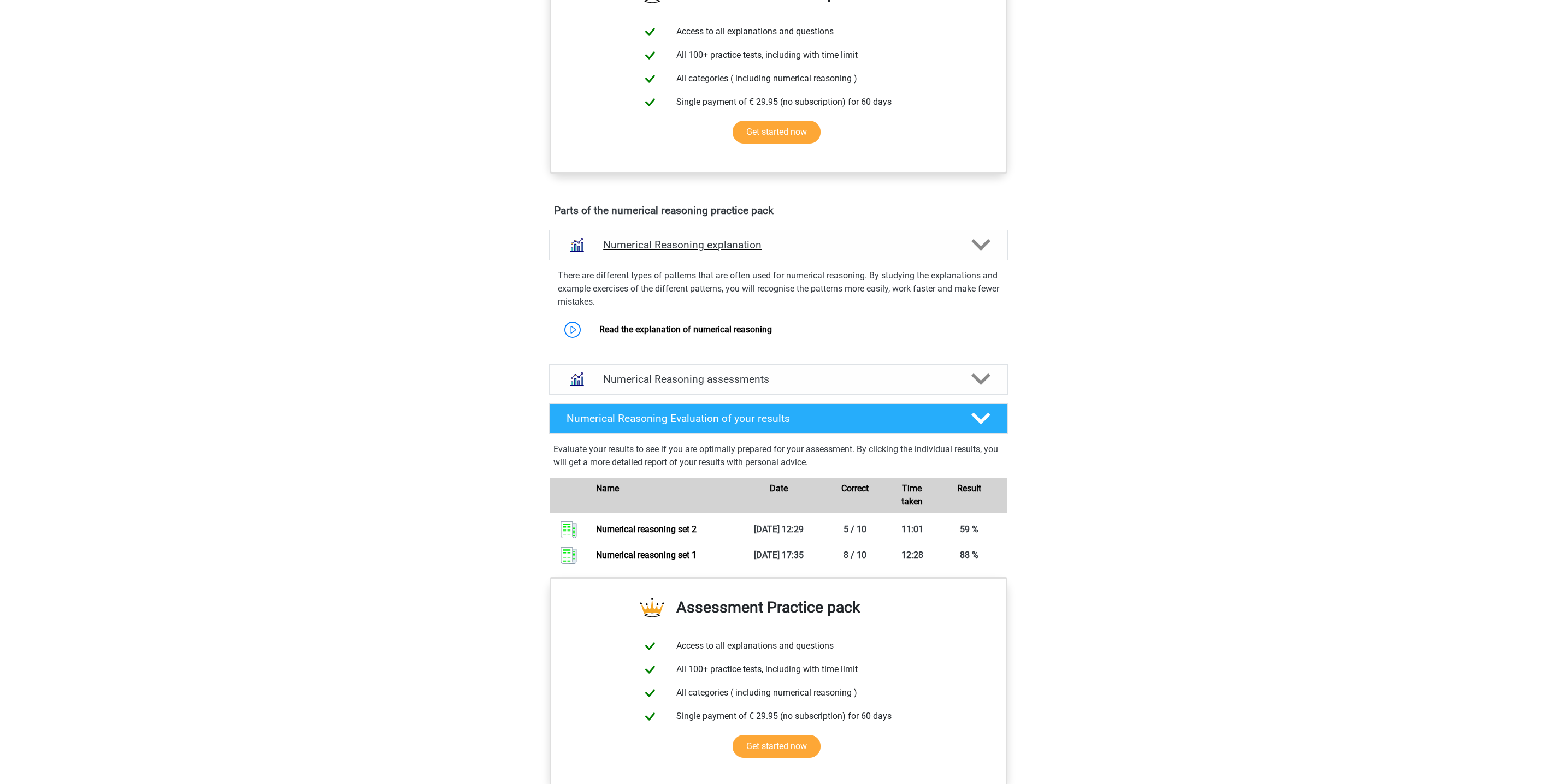
click at [850, 251] on h4 "Numerical Reasoning explanation" at bounding box center [778, 244] width 350 height 13
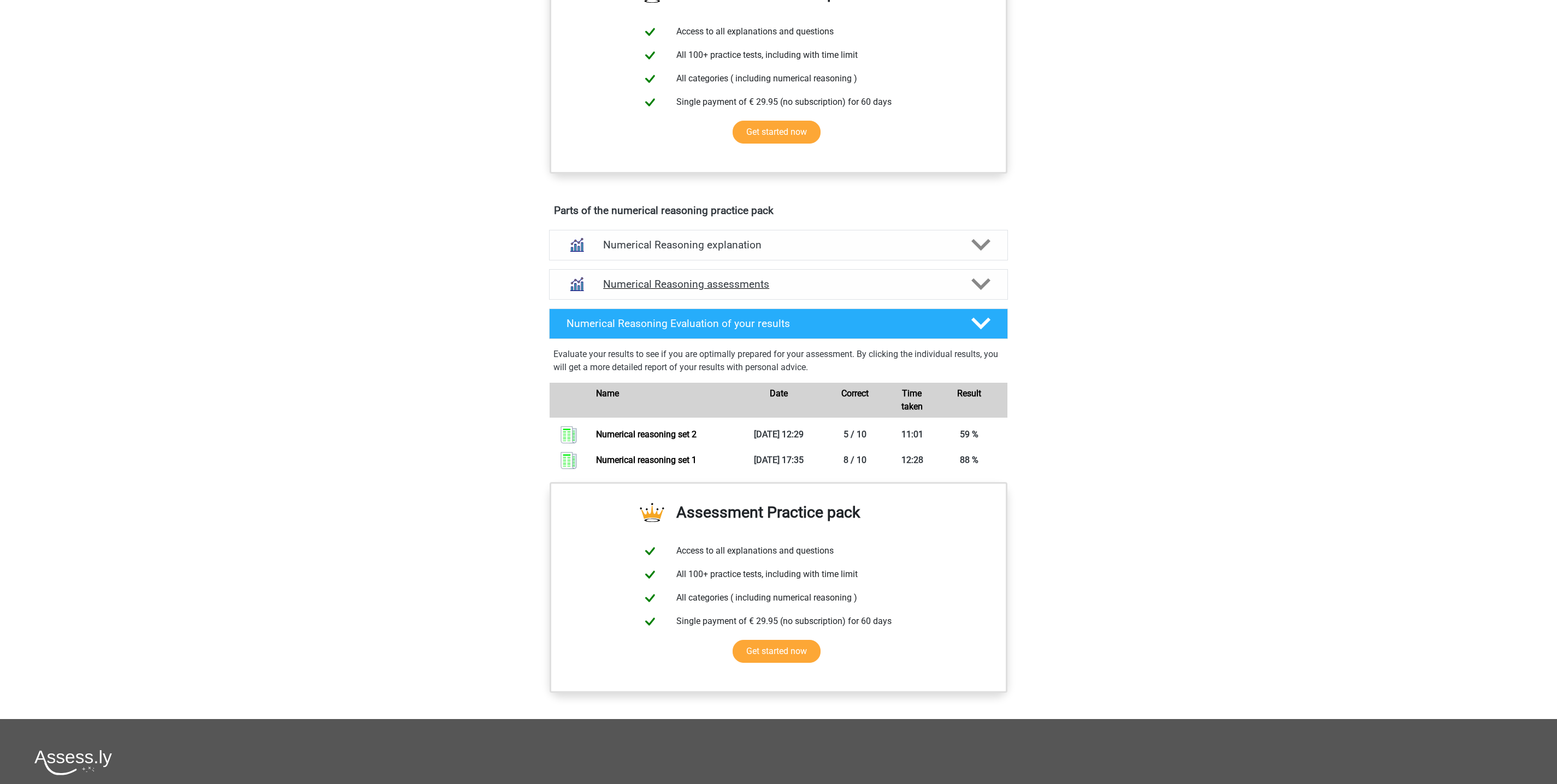
click at [849, 290] on h4 "Numerical Reasoning assessments" at bounding box center [778, 284] width 350 height 13
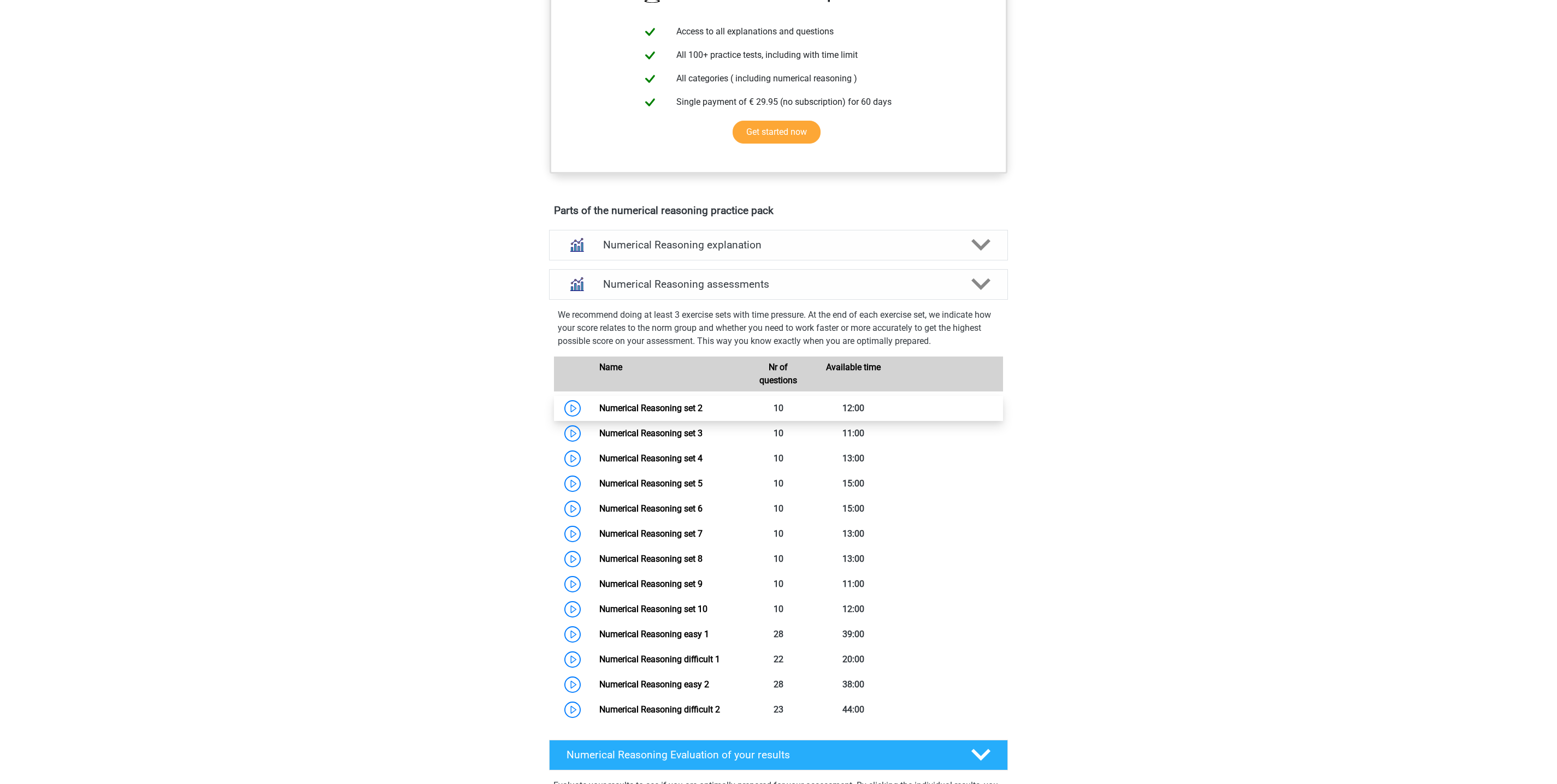
click at [684, 414] on link "Numerical Reasoning set 2" at bounding box center [651, 408] width 103 height 10
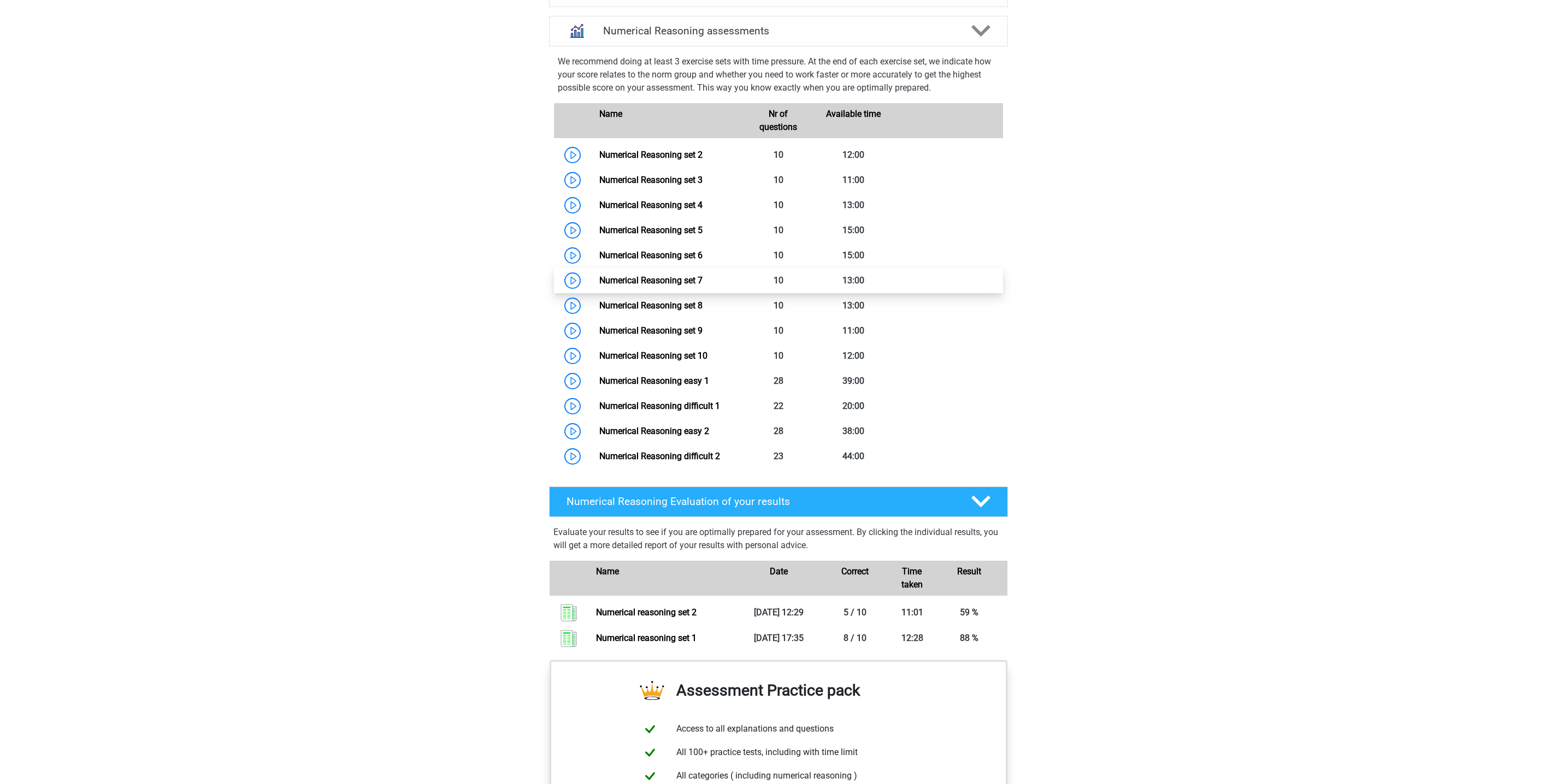
scroll to position [737, 0]
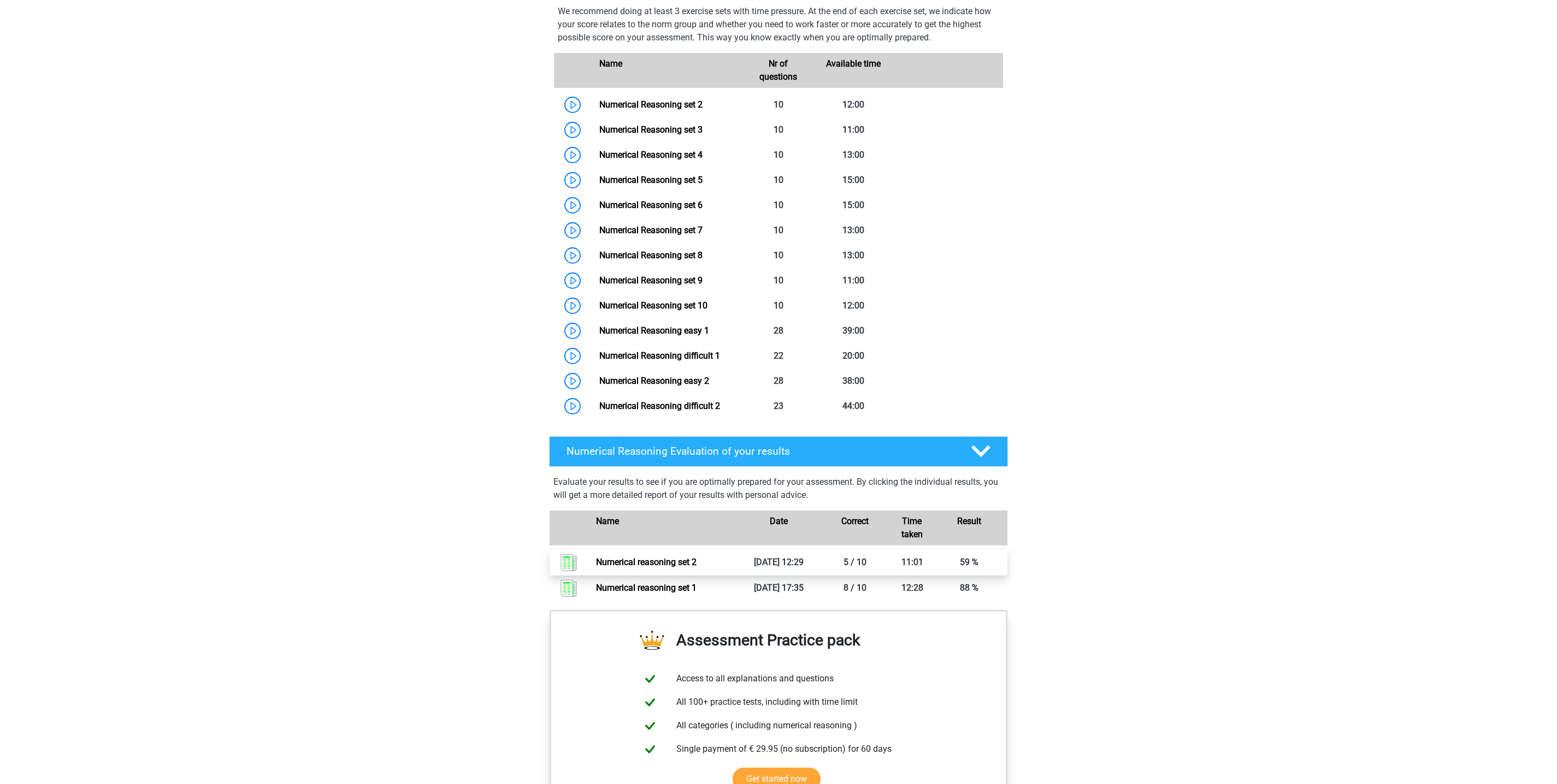
click at [696, 566] on link "Numerical reasoning set 2" at bounding box center [646, 562] width 101 height 10
click at [702, 134] on link "Numerical Reasoning set 3" at bounding box center [651, 129] width 103 height 10
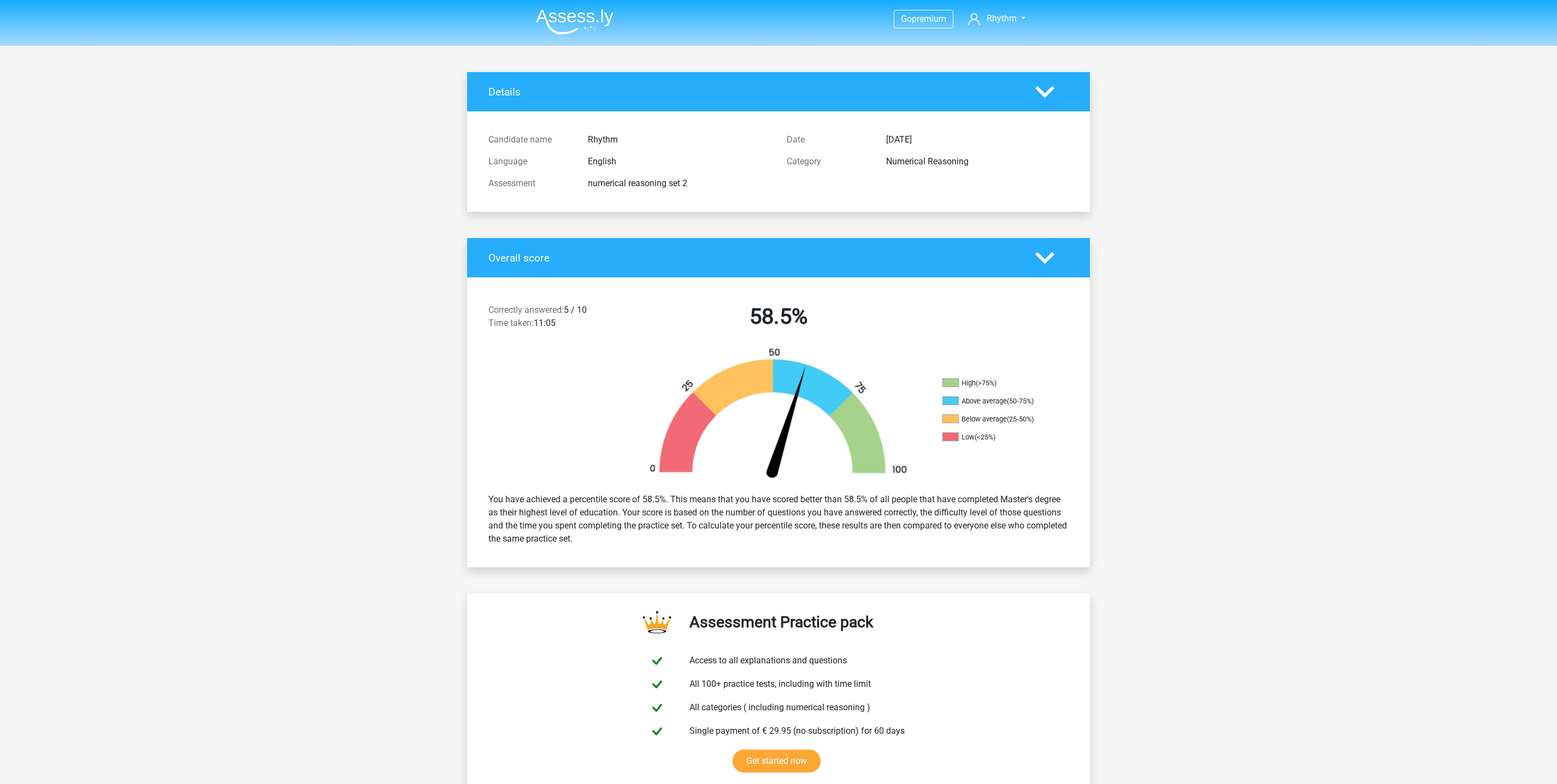
click at [970, 398] on li "Above average (50-75%)" at bounding box center [997, 402] width 109 height 10
click at [960, 403] on li "Above average (50-75%)" at bounding box center [997, 402] width 109 height 10
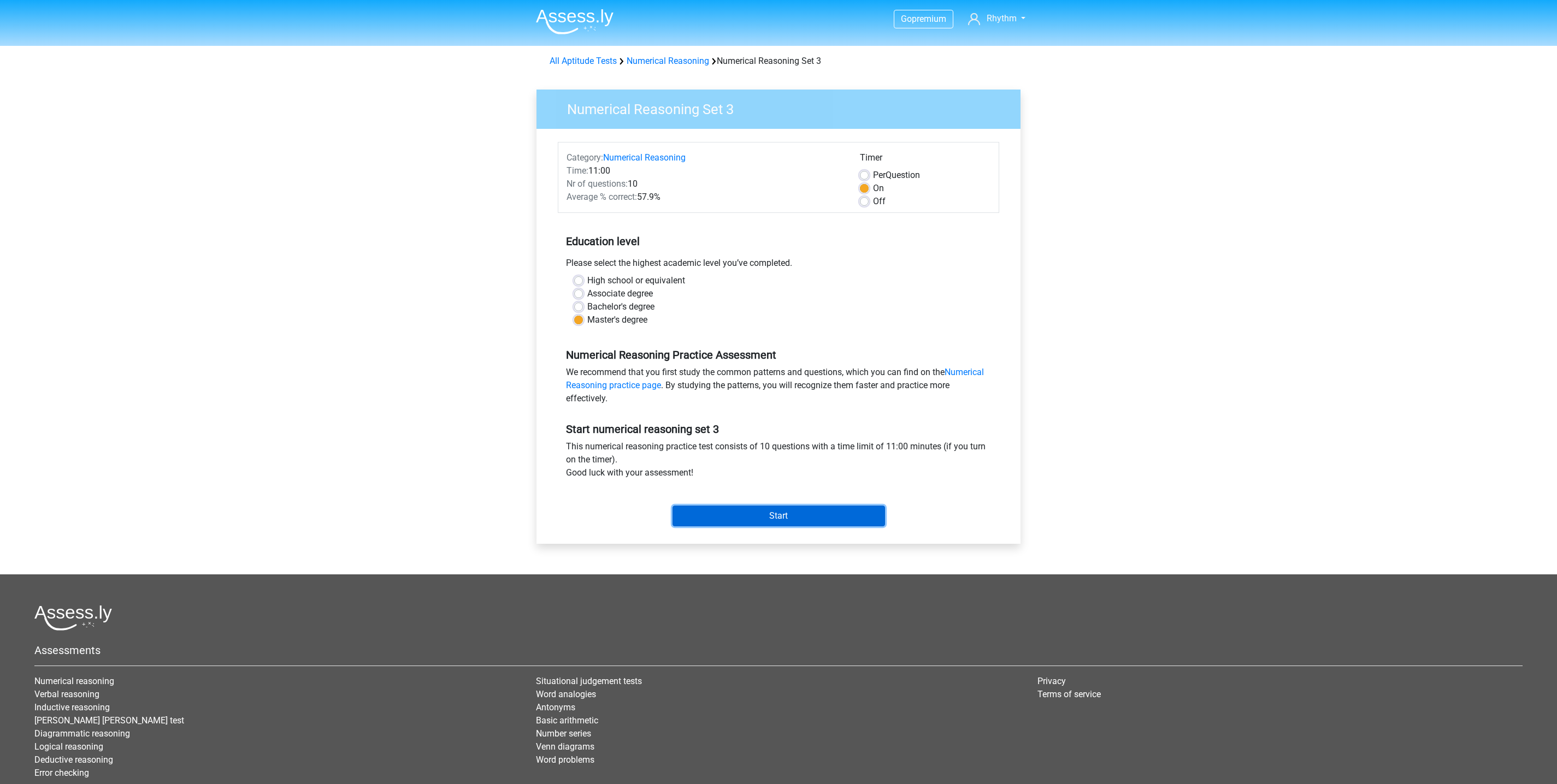
click at [820, 521] on input "Start" at bounding box center [778, 516] width 212 height 21
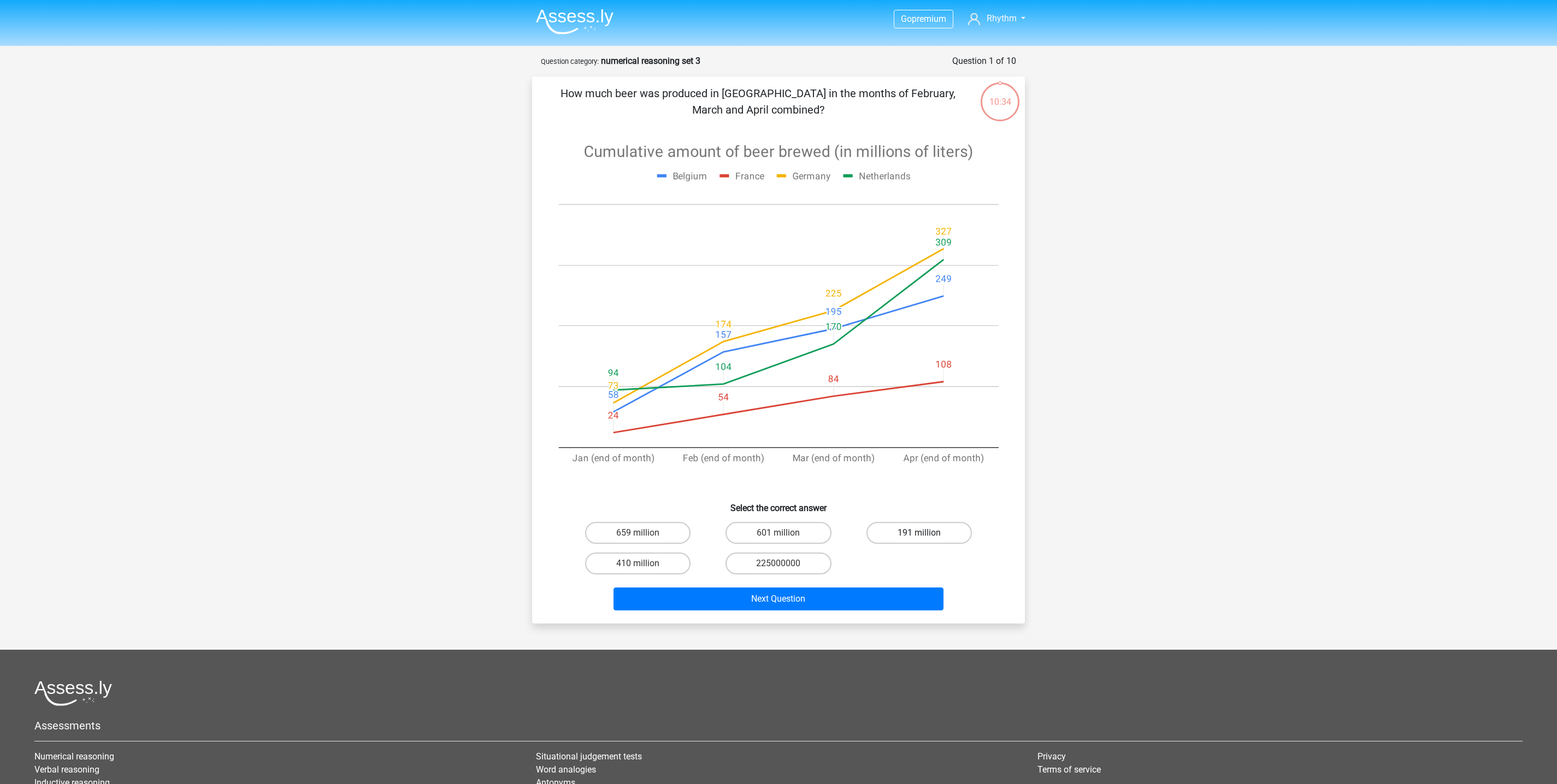
click at [949, 529] on label "191 million" at bounding box center [919, 533] width 106 height 22
click at [926, 533] on input "191 million" at bounding box center [922, 536] width 7 height 7
radio input "true"
click at [911, 591] on button "Next Question" at bounding box center [778, 599] width 331 height 23
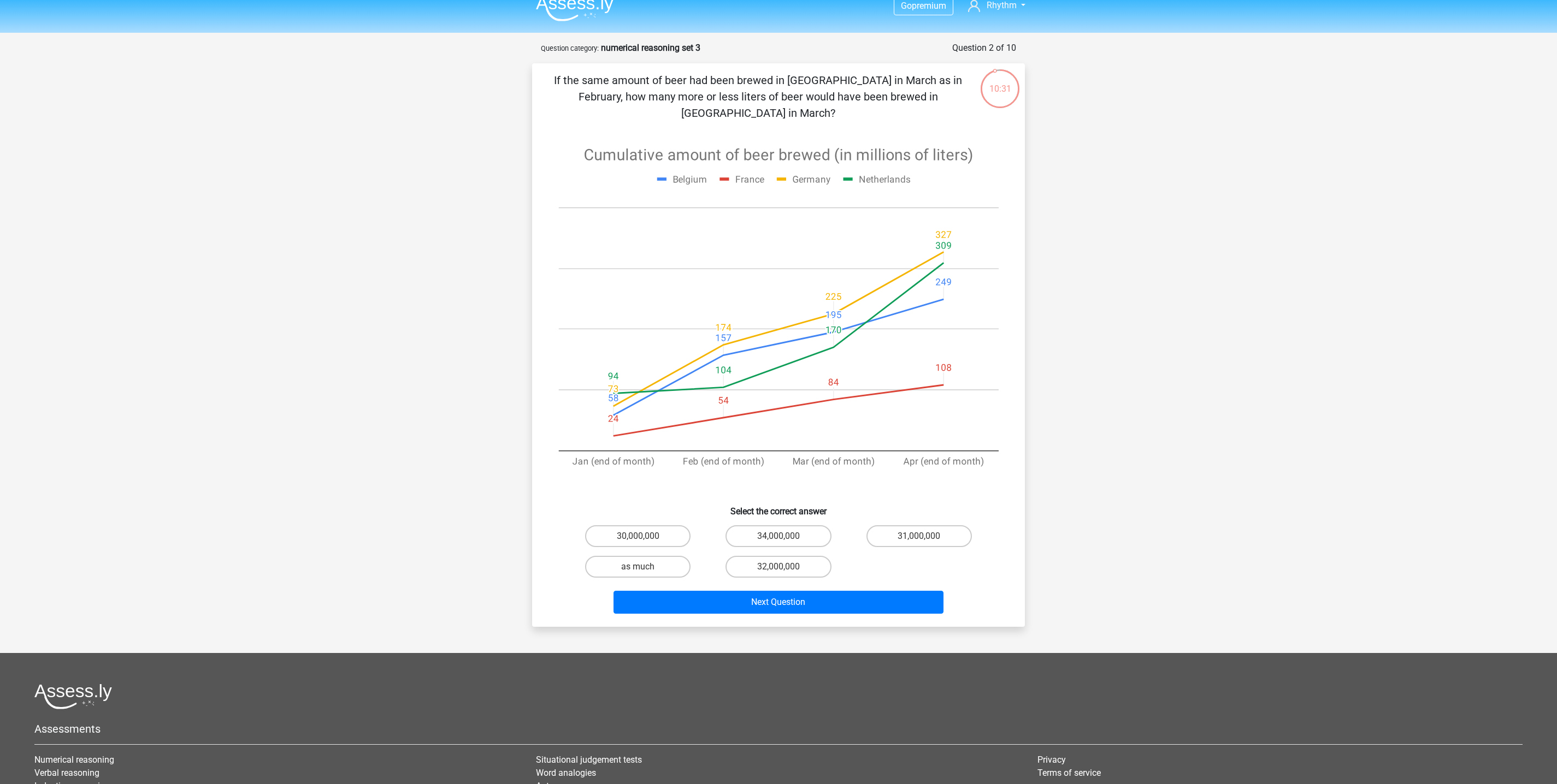
scroll to position [7, 0]
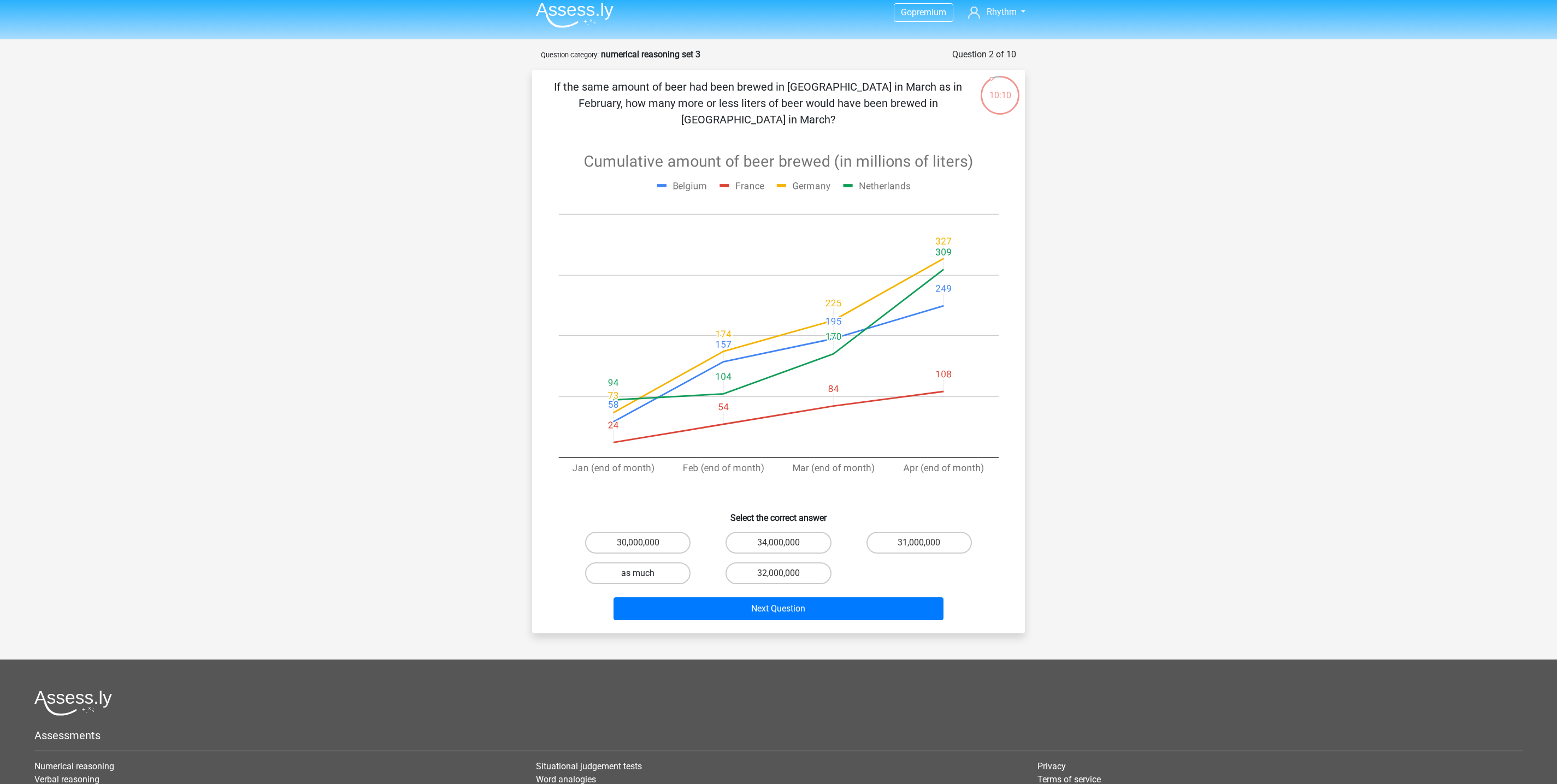
click at [654, 562] on label "as much" at bounding box center [637, 573] width 106 height 22
click at [645, 573] on input "as much" at bounding box center [641, 577] width 7 height 7
radio input "true"
click at [813, 597] on button "Next Question" at bounding box center [778, 608] width 331 height 23
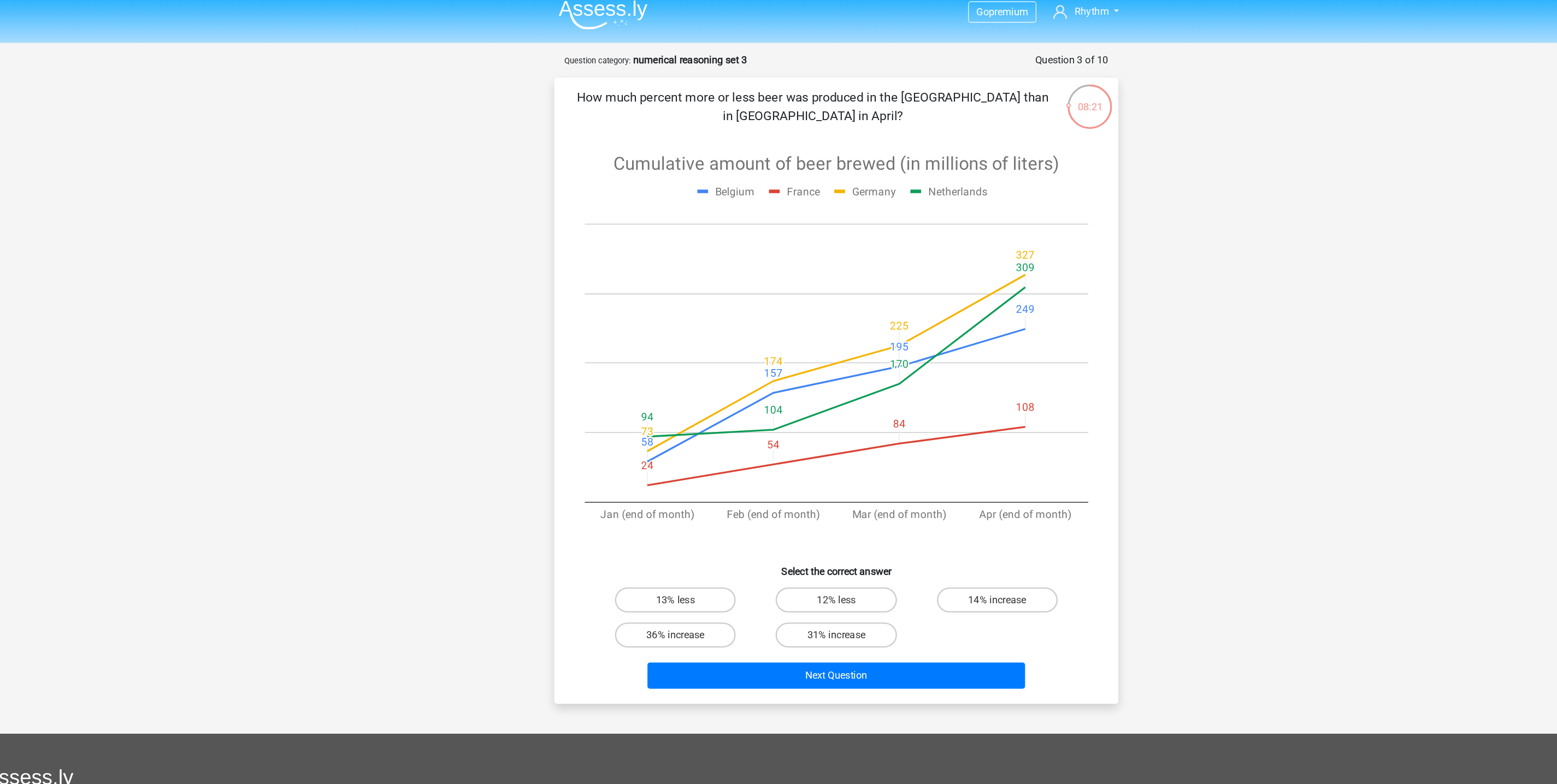
scroll to position [1, 0]
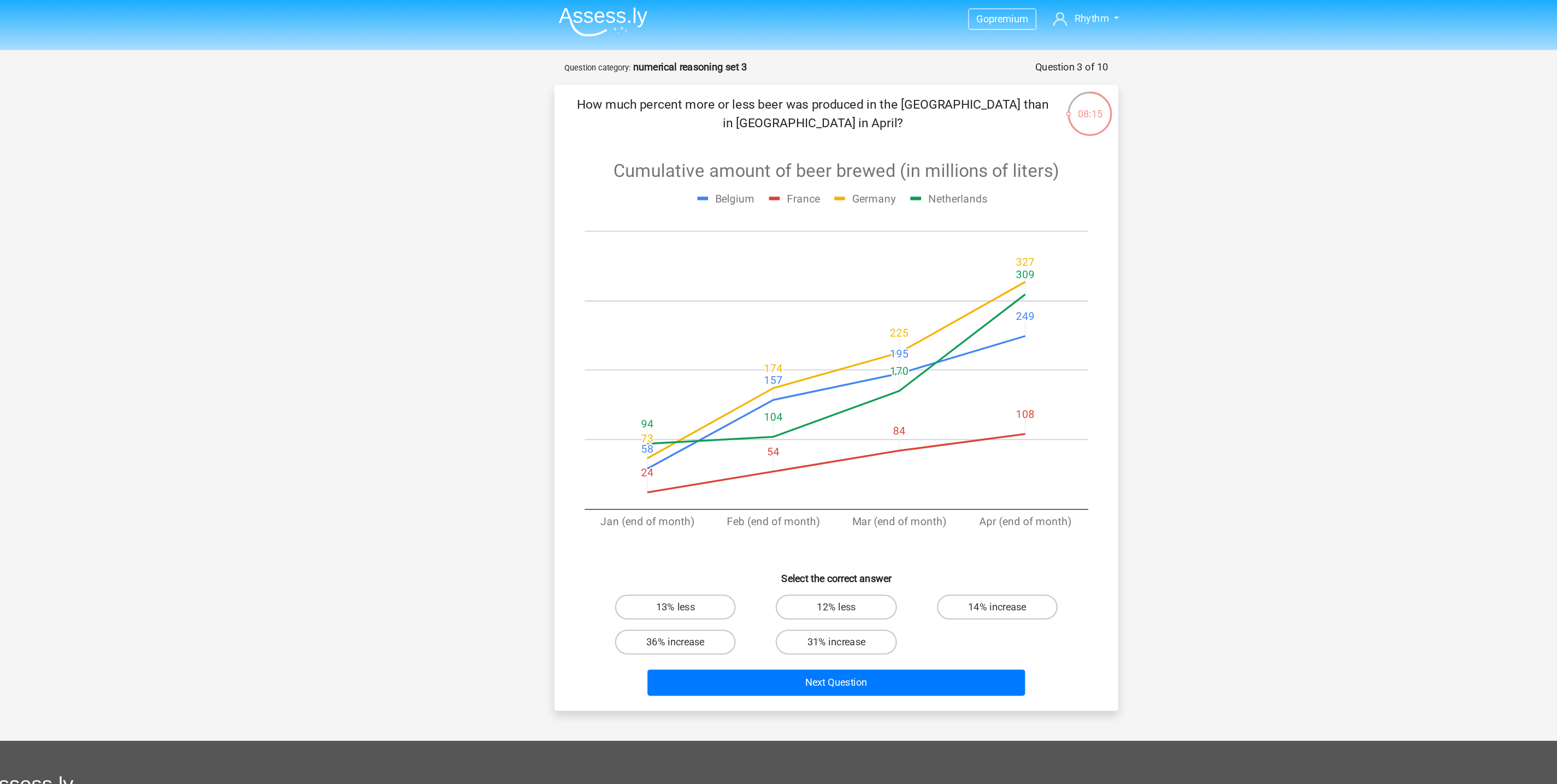
click at [887, 96] on p "How much percent more or less beer was produced in the Netherlands than in Germ…" at bounding box center [757, 100] width 417 height 33
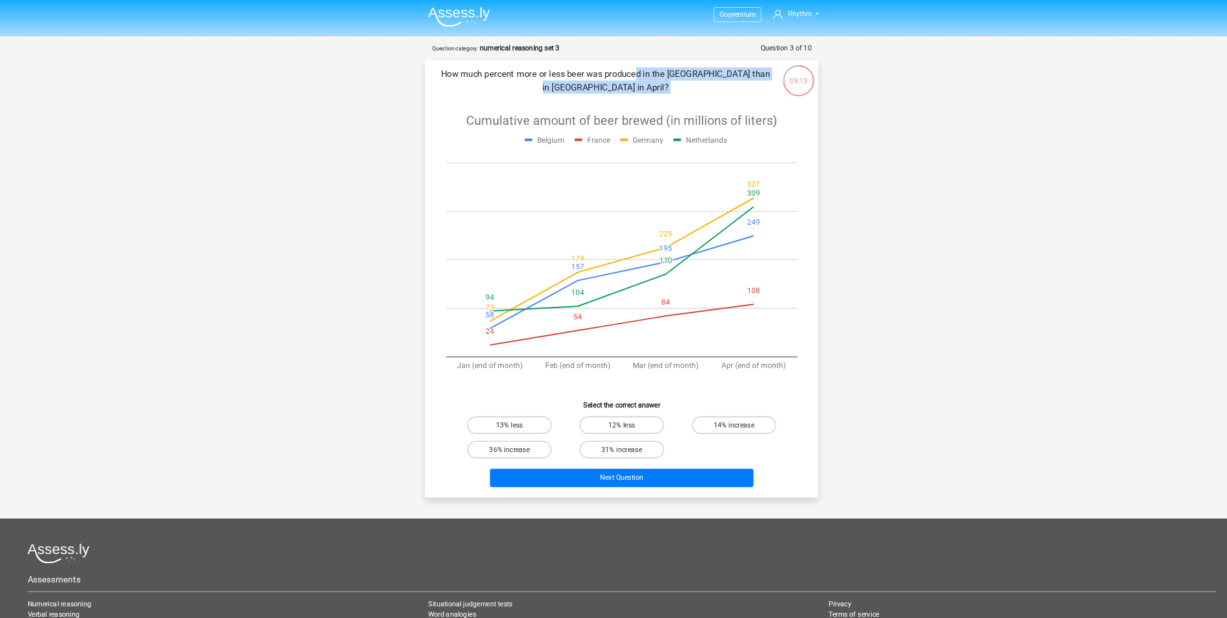
scroll to position [0, 0]
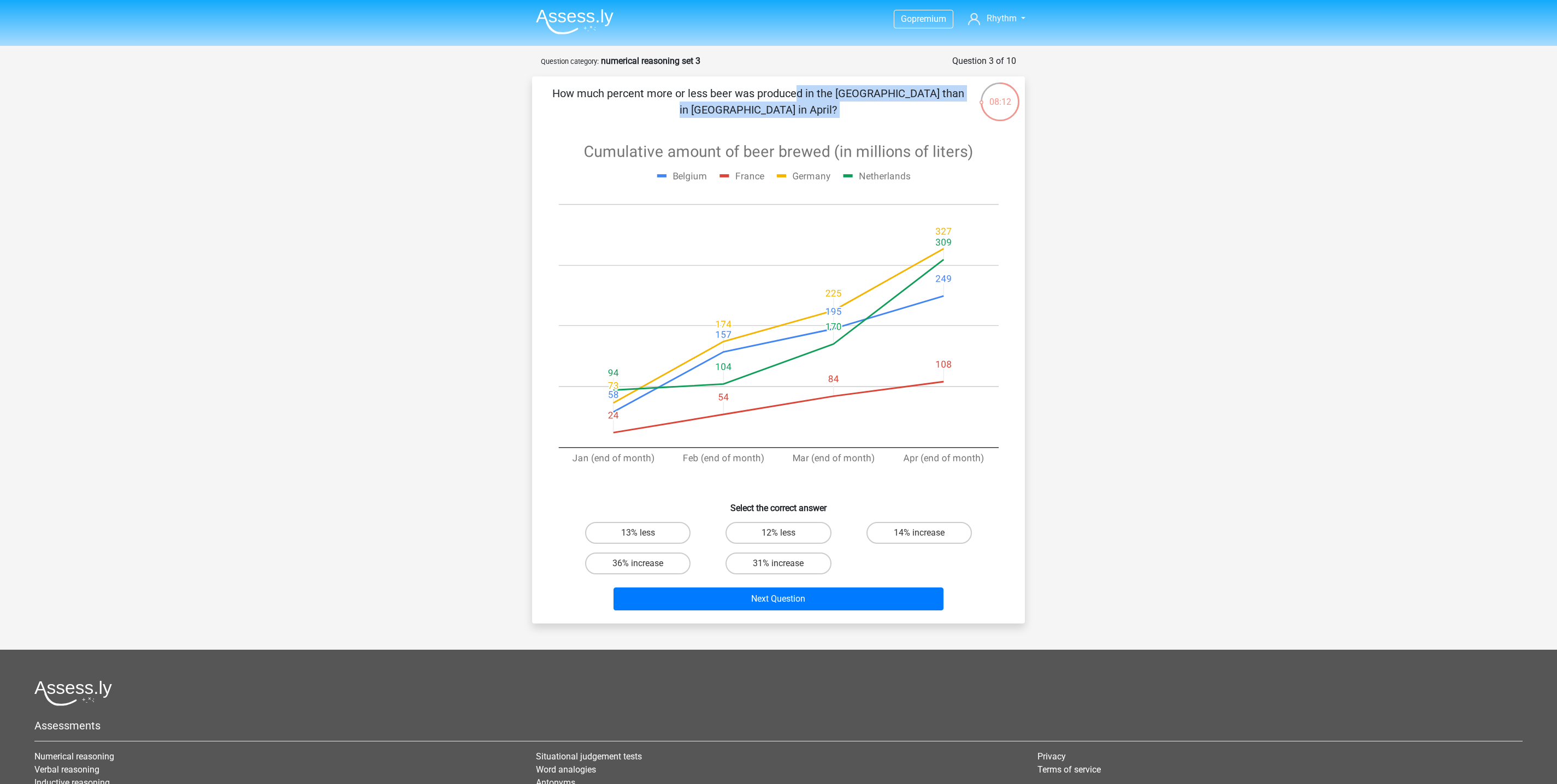
click at [784, 105] on p "How much percent more or less beer was produced in the Netherlands than in Germ…" at bounding box center [757, 101] width 417 height 33
click at [832, 101] on p "How much percent more or less beer was produced in the Netherlands than in Germ…" at bounding box center [757, 101] width 417 height 33
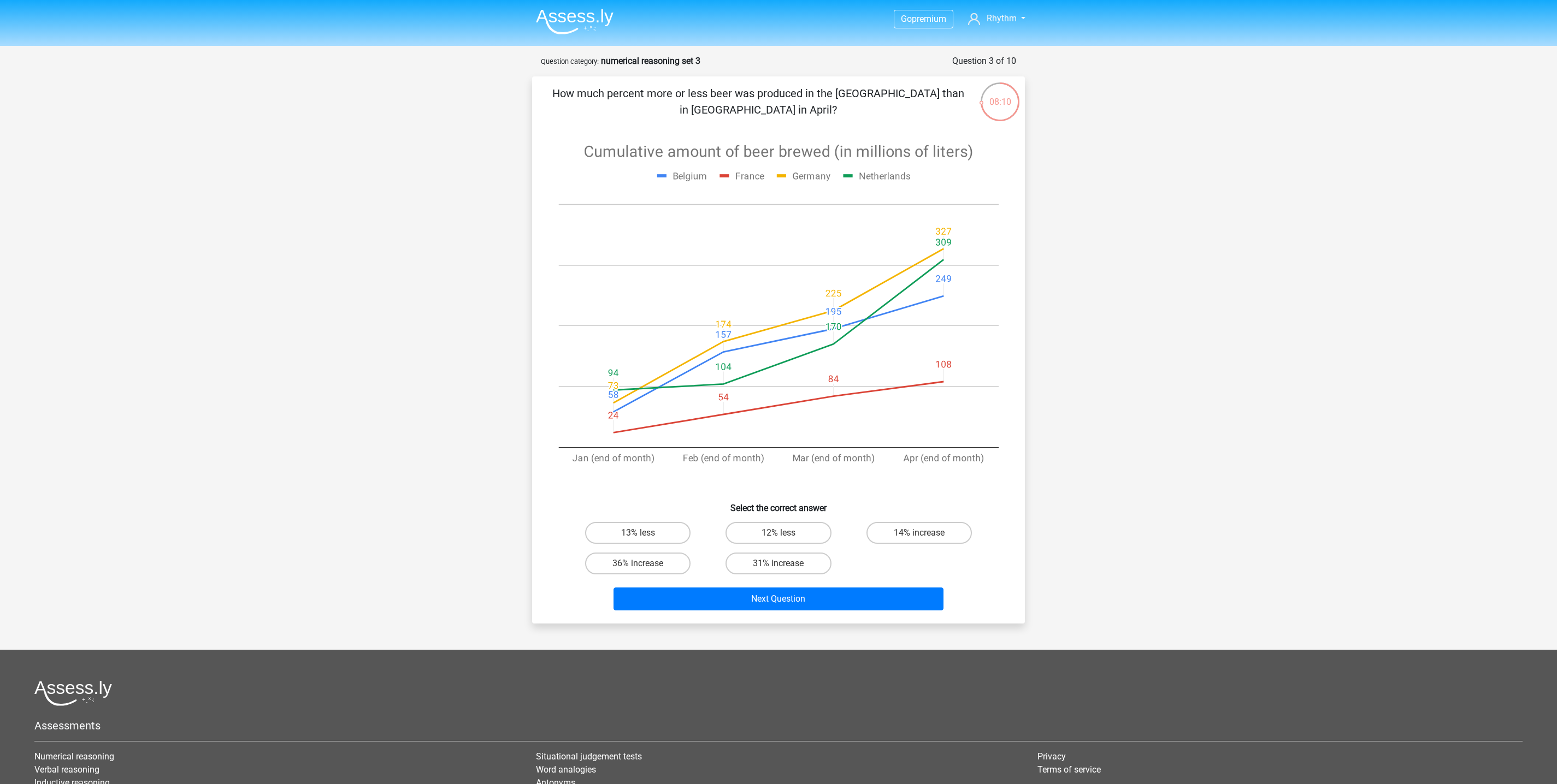
click at [832, 101] on p "How much percent more or less beer was produced in the Netherlands than in Germ…" at bounding box center [757, 101] width 417 height 33
click at [648, 558] on label "36% increase" at bounding box center [637, 563] width 106 height 22
click at [645, 563] on input "36% increase" at bounding box center [641, 567] width 7 height 7
radio input "true"
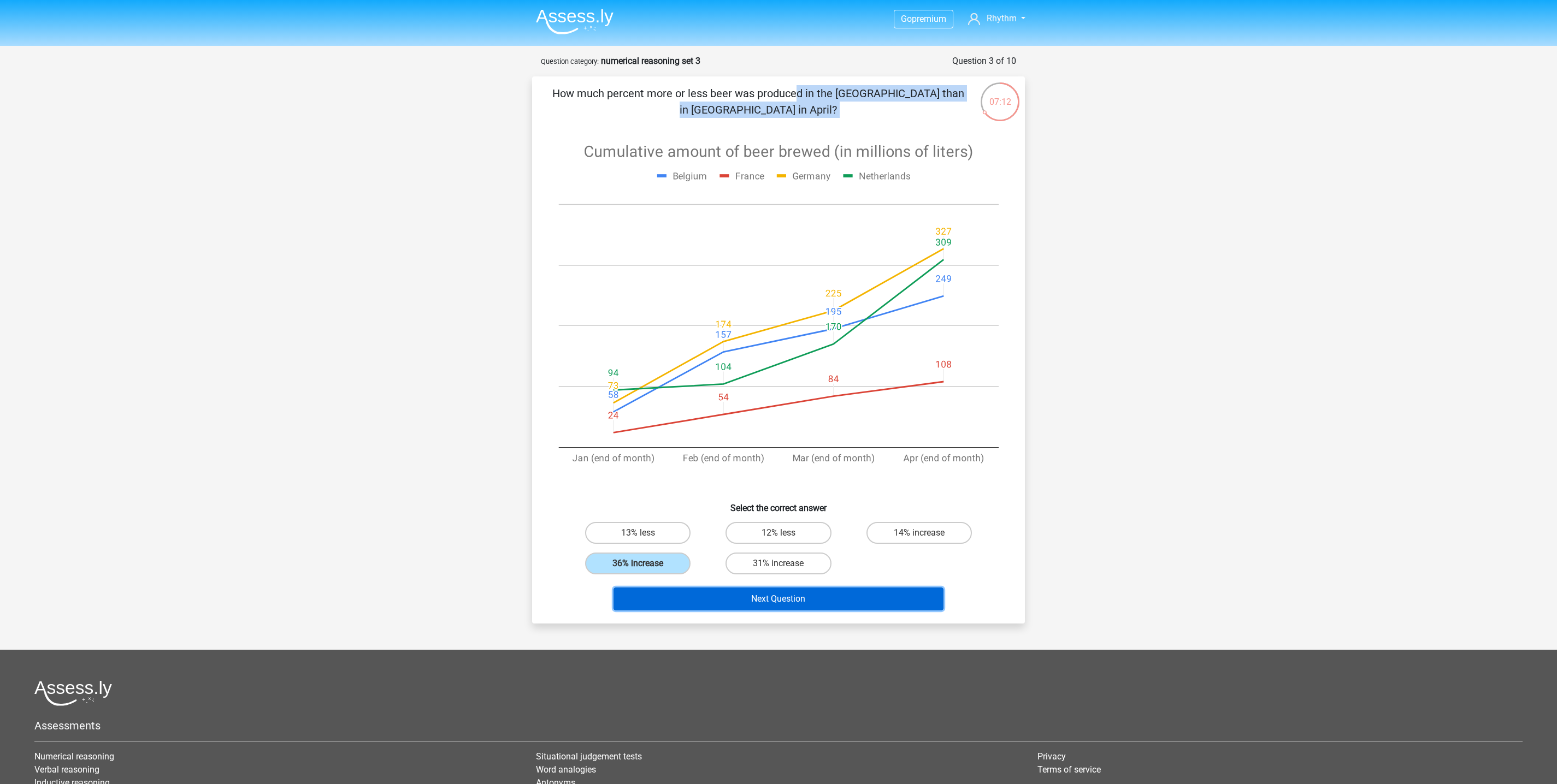
click at [795, 599] on button "Next Question" at bounding box center [778, 599] width 331 height 23
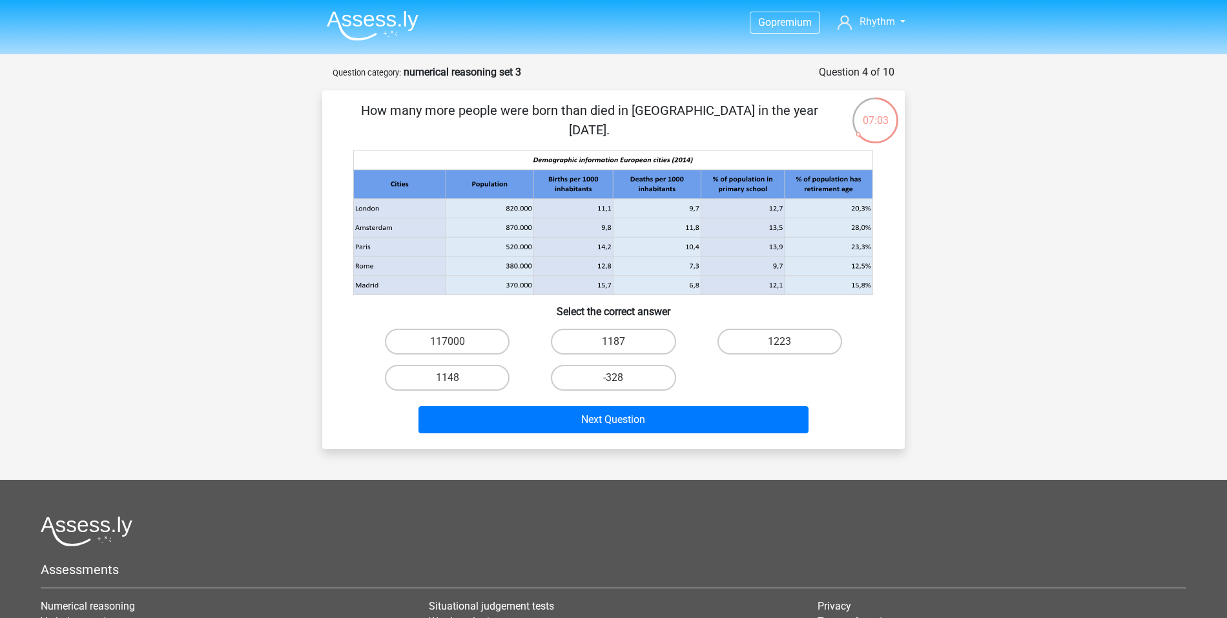
click at [580, 208] on icon at bounding box center [573, 208] width 79 height 19
click at [469, 377] on label "1148" at bounding box center [447, 378] width 125 height 26
click at [456, 378] on input "1148" at bounding box center [451, 382] width 8 height 8
radio input "true"
click at [664, 306] on h6 "Select the correct answer" at bounding box center [613, 306] width 541 height 23
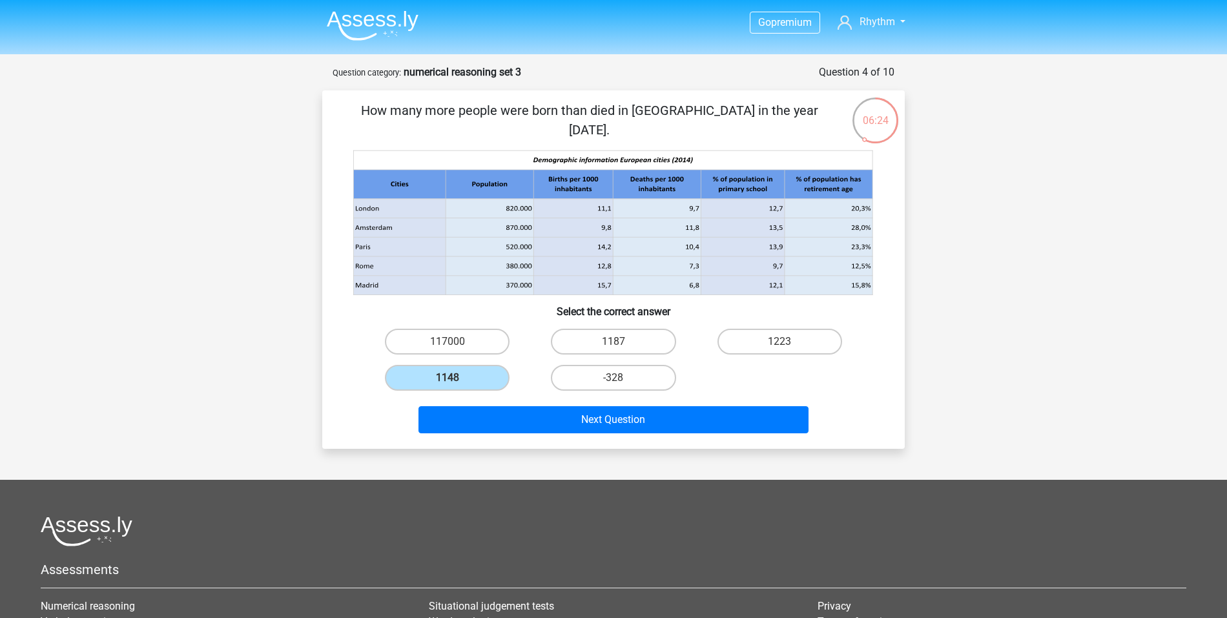
click at [664, 306] on h6 "Select the correct answer" at bounding box center [613, 306] width 541 height 23
click at [675, 155] on icon at bounding box center [613, 222] width 520 height 145
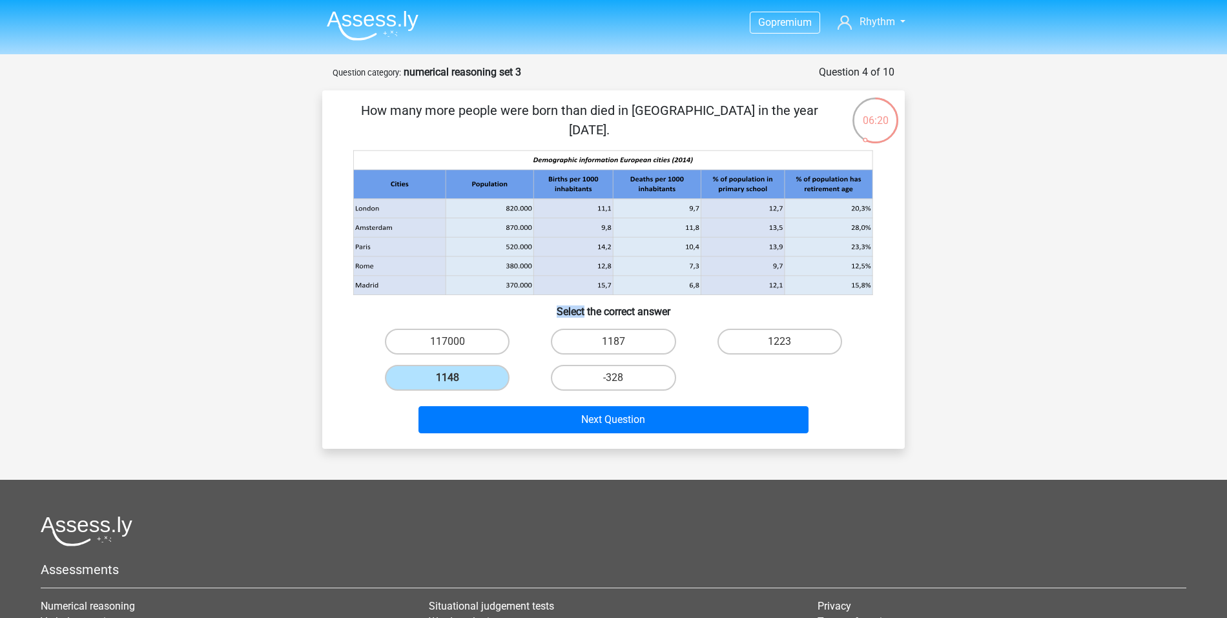
click at [675, 155] on icon at bounding box center [613, 222] width 520 height 145
click at [668, 158] on icon at bounding box center [613, 222] width 520 height 145
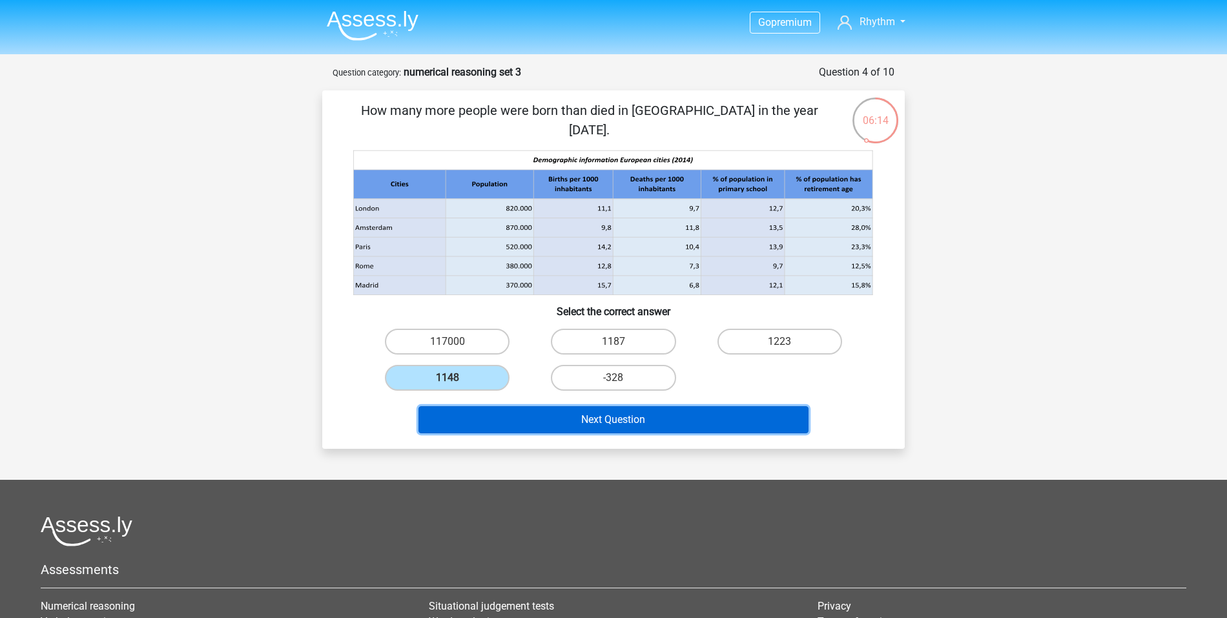
click at [660, 428] on button "Next Question" at bounding box center [613, 419] width 391 height 27
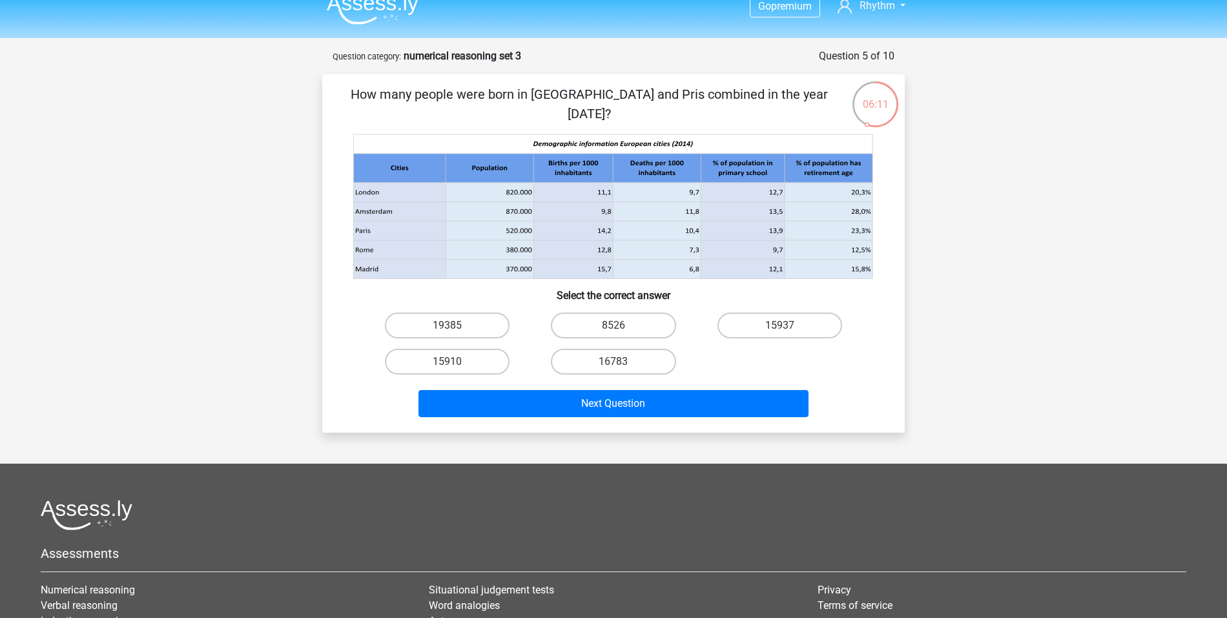
scroll to position [13, 0]
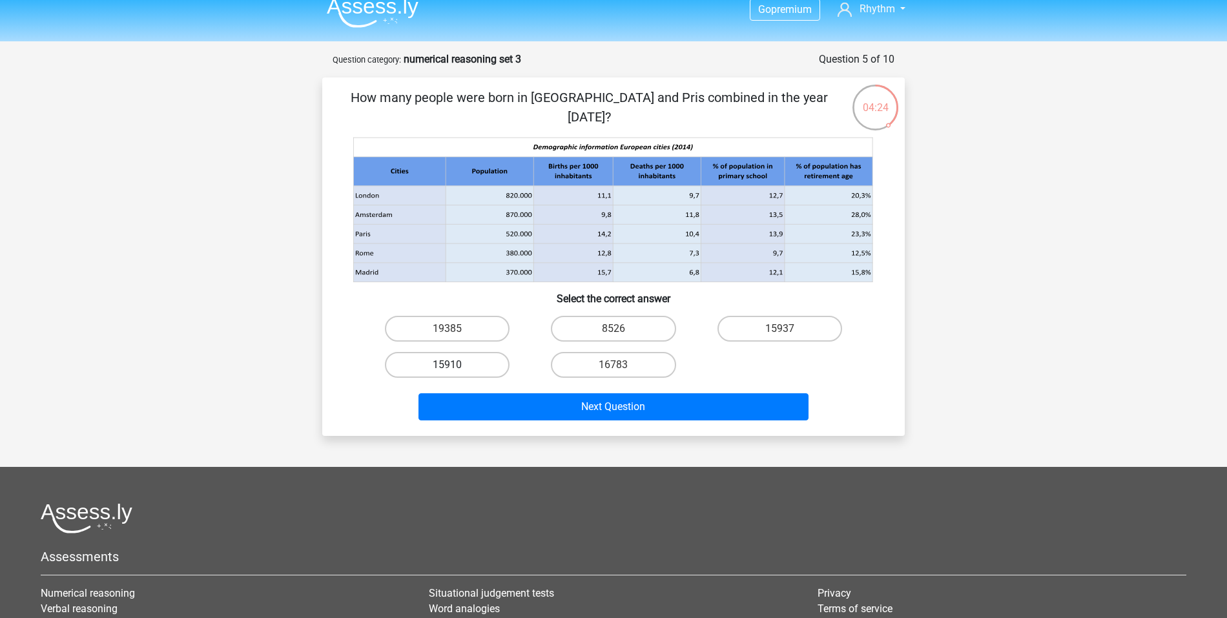
click at [414, 364] on label "15910" at bounding box center [447, 365] width 125 height 26
click at [447, 365] on input "15910" at bounding box center [451, 369] width 8 height 8
radio input "true"
click at [528, 429] on div "How many people were born in Amsterdam and Pris combined in the year 2014? Sele…" at bounding box center [613, 256] width 582 height 358
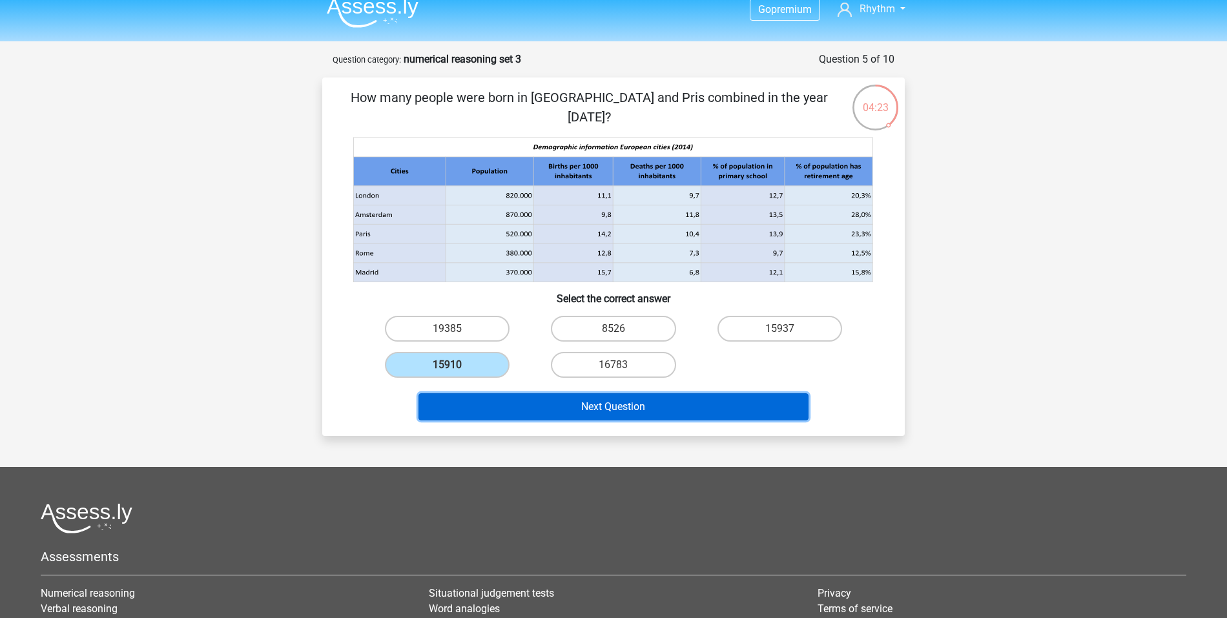
click at [529, 396] on button "Next Question" at bounding box center [613, 406] width 391 height 27
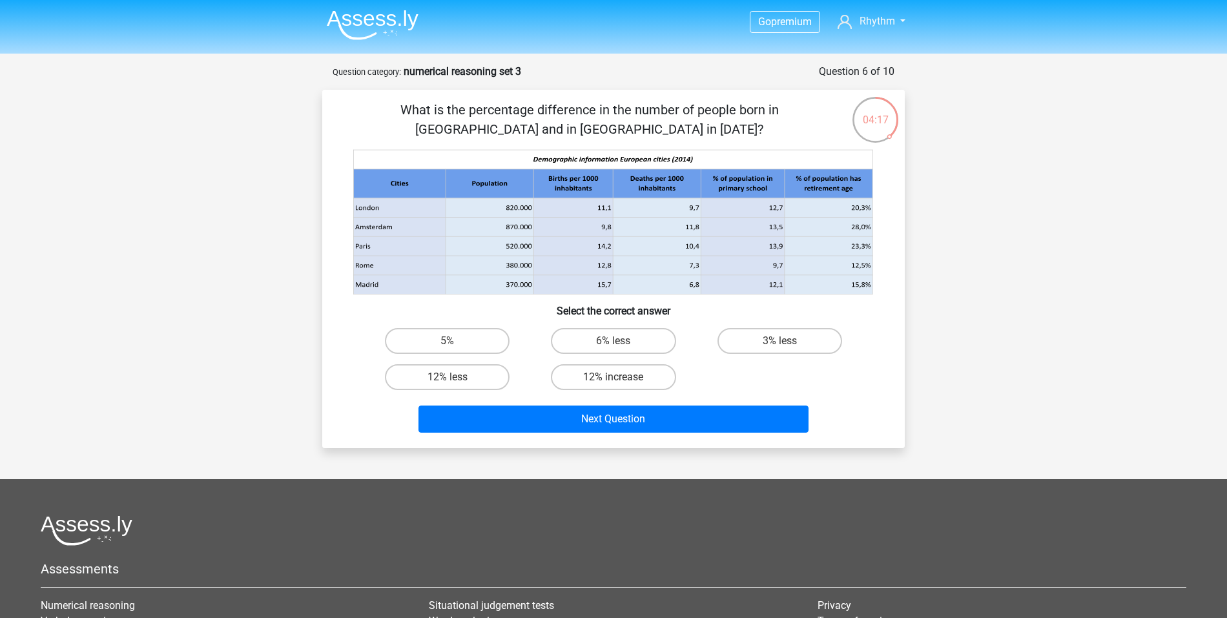
scroll to position [0, 0]
click at [610, 336] on label "6% less" at bounding box center [613, 342] width 125 height 26
click at [613, 341] on input "6% less" at bounding box center [617, 345] width 8 height 8
radio input "true"
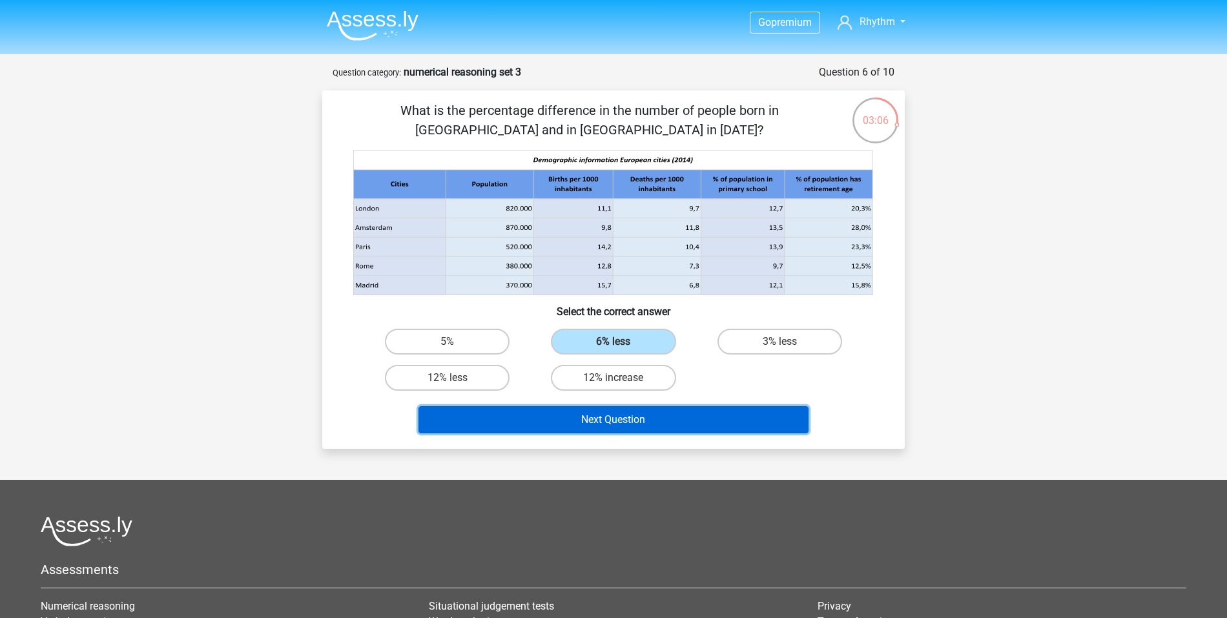
click at [660, 420] on button "Next Question" at bounding box center [613, 419] width 391 height 27
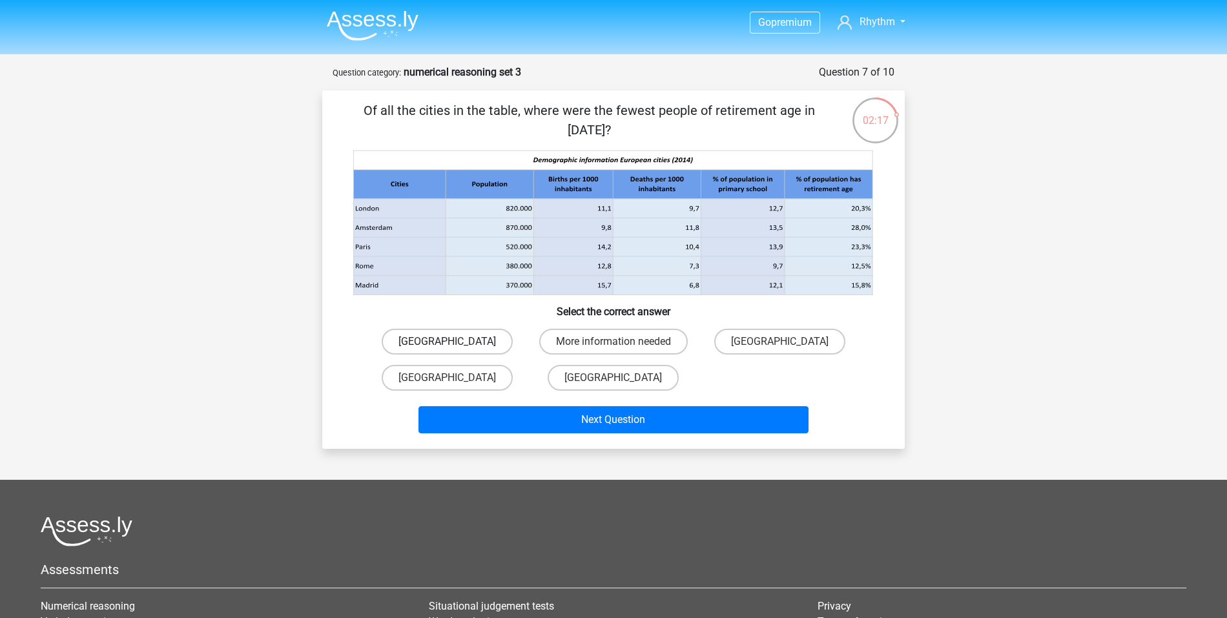
click at [469, 340] on label "Madrid" at bounding box center [447, 342] width 131 height 26
click at [456, 341] on input "Madrid" at bounding box center [451, 345] width 8 height 8
radio input "true"
click at [745, 335] on label "Rome" at bounding box center [779, 342] width 131 height 26
click at [779, 341] on input "Rome" at bounding box center [783, 345] width 8 height 8
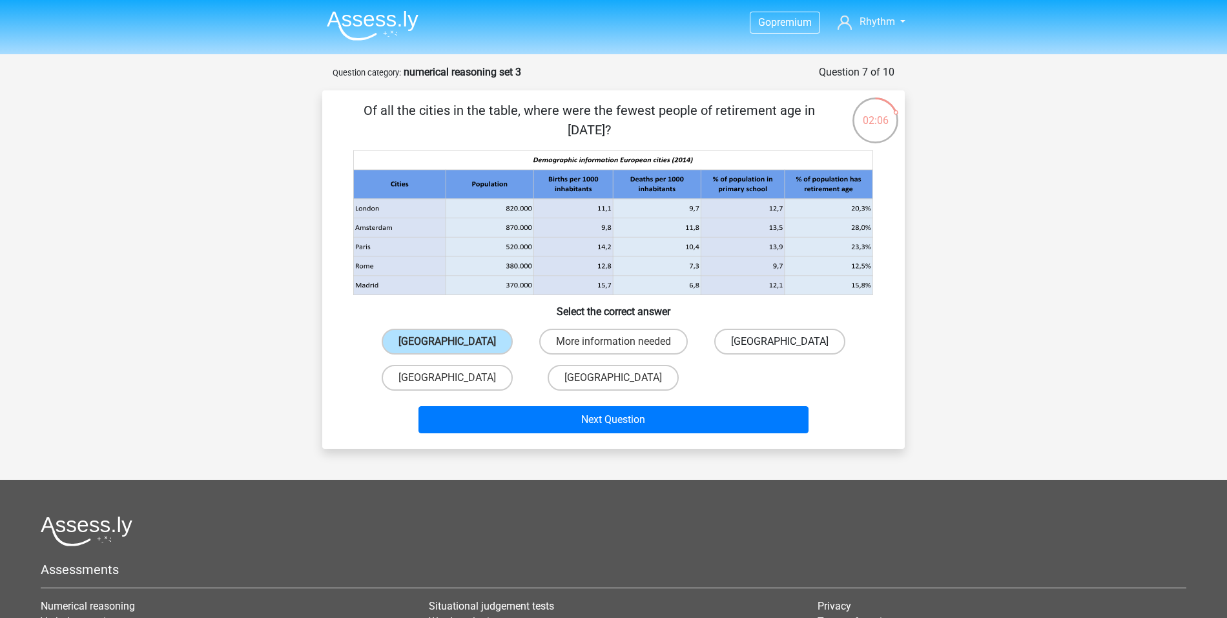
radio input "true"
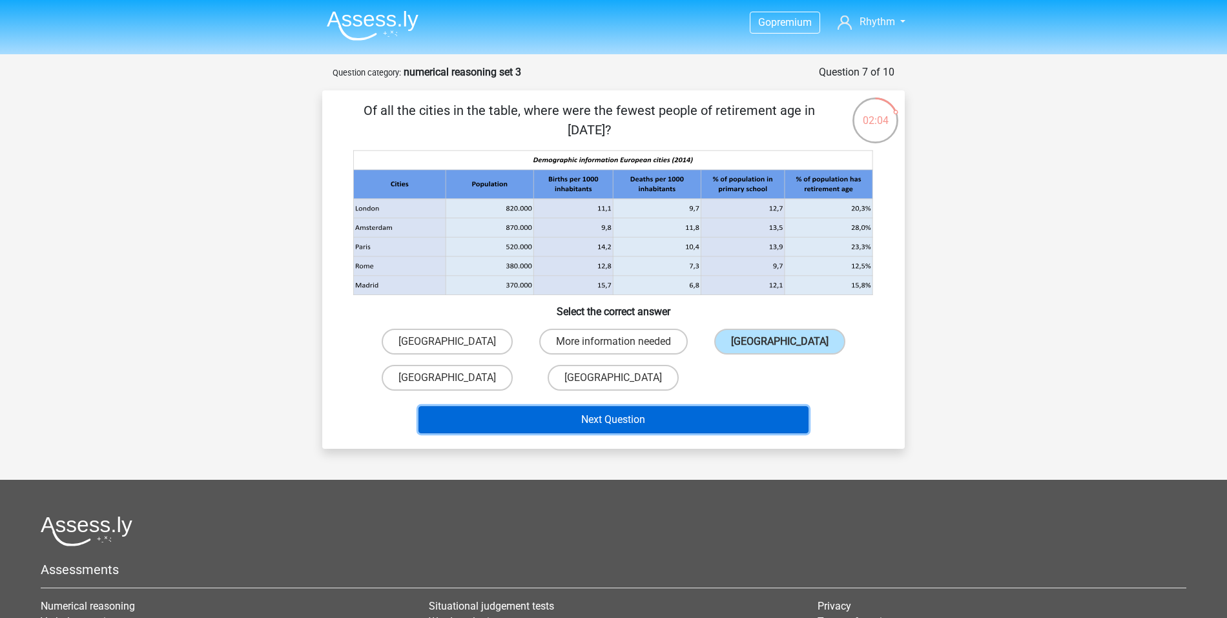
click at [706, 420] on button "Next Question" at bounding box center [613, 419] width 391 height 27
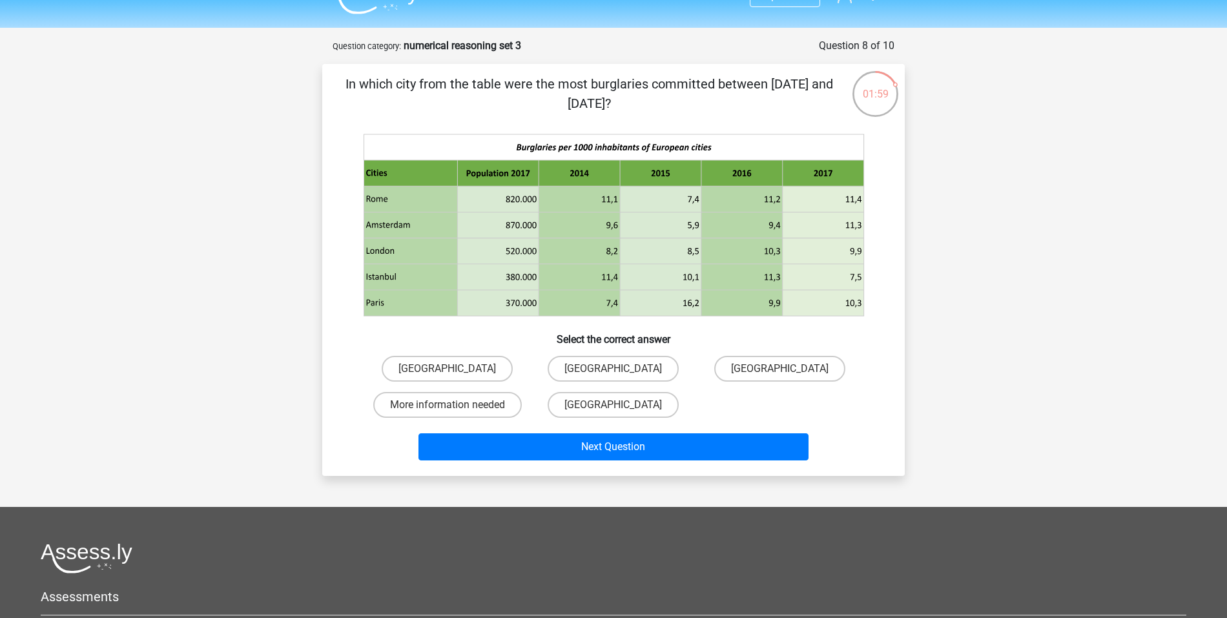
scroll to position [26, 0]
click at [817, 365] on label "Paris" at bounding box center [779, 369] width 131 height 26
click at [788, 369] on input "Paris" at bounding box center [783, 373] width 8 height 8
radio input "true"
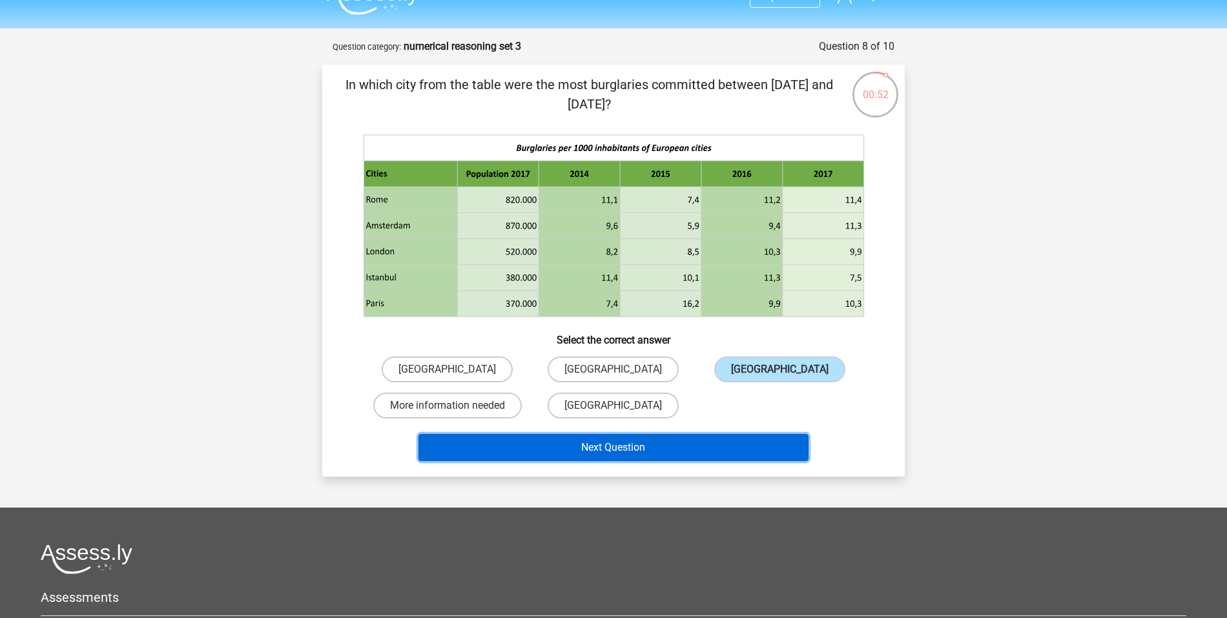
click at [751, 443] on button "Next Question" at bounding box center [613, 447] width 391 height 27
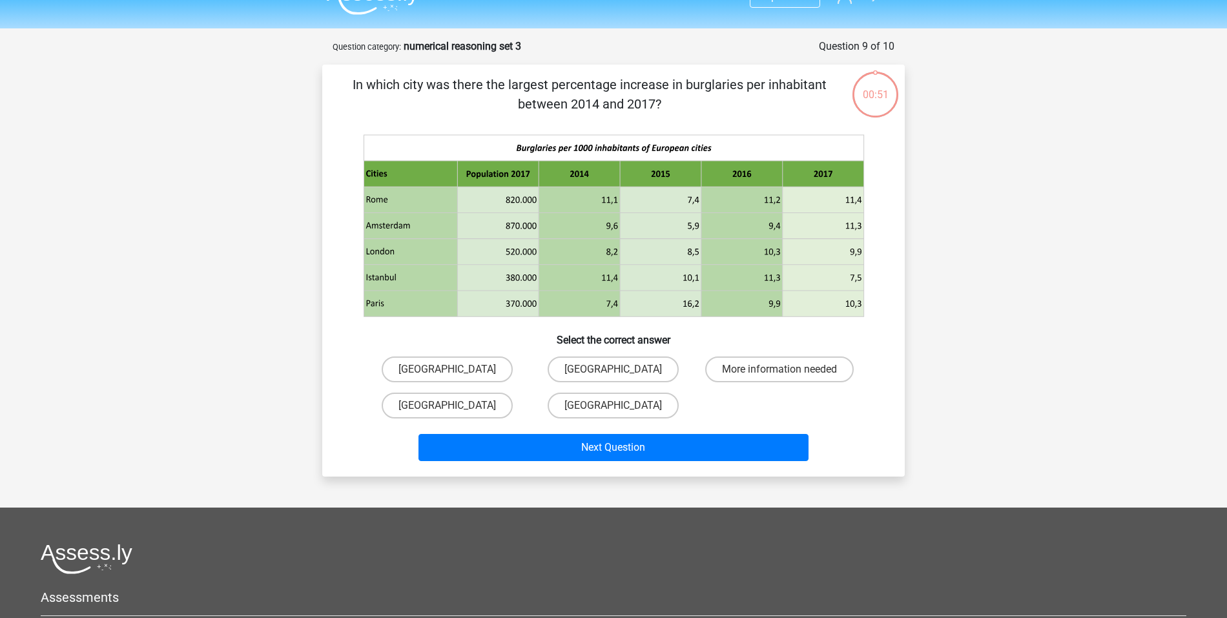
scroll to position [65, 0]
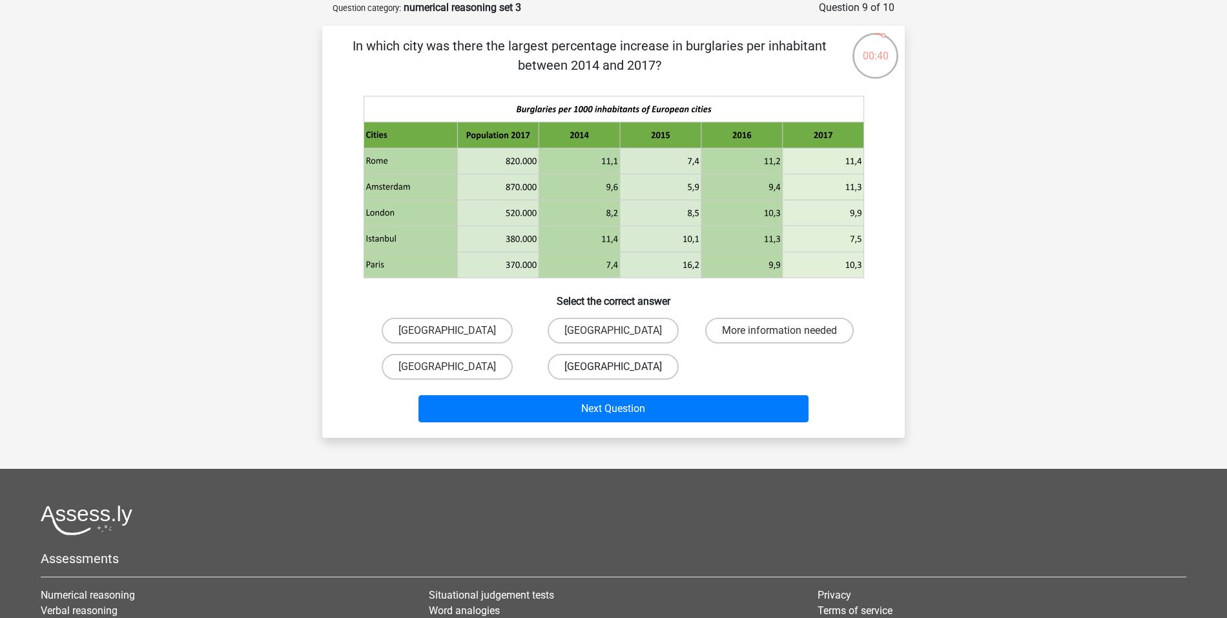
click at [636, 362] on label "Paris" at bounding box center [612, 367] width 131 height 26
click at [622, 367] on input "Paris" at bounding box center [617, 371] width 8 height 8
radio input "true"
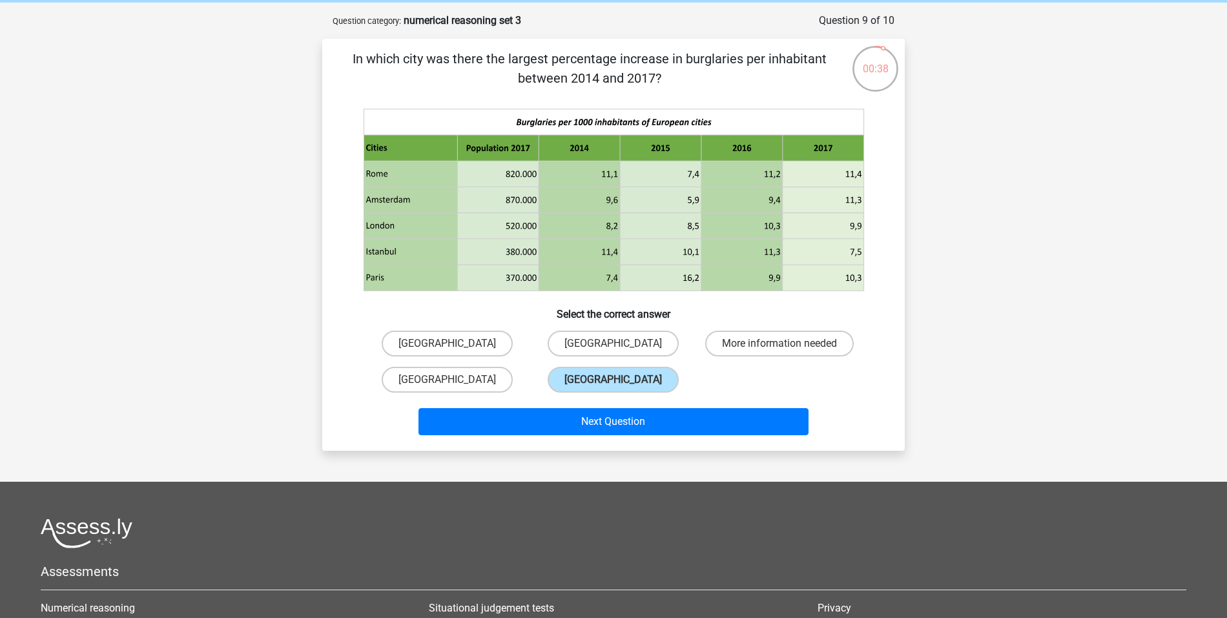
scroll to position [47, 0]
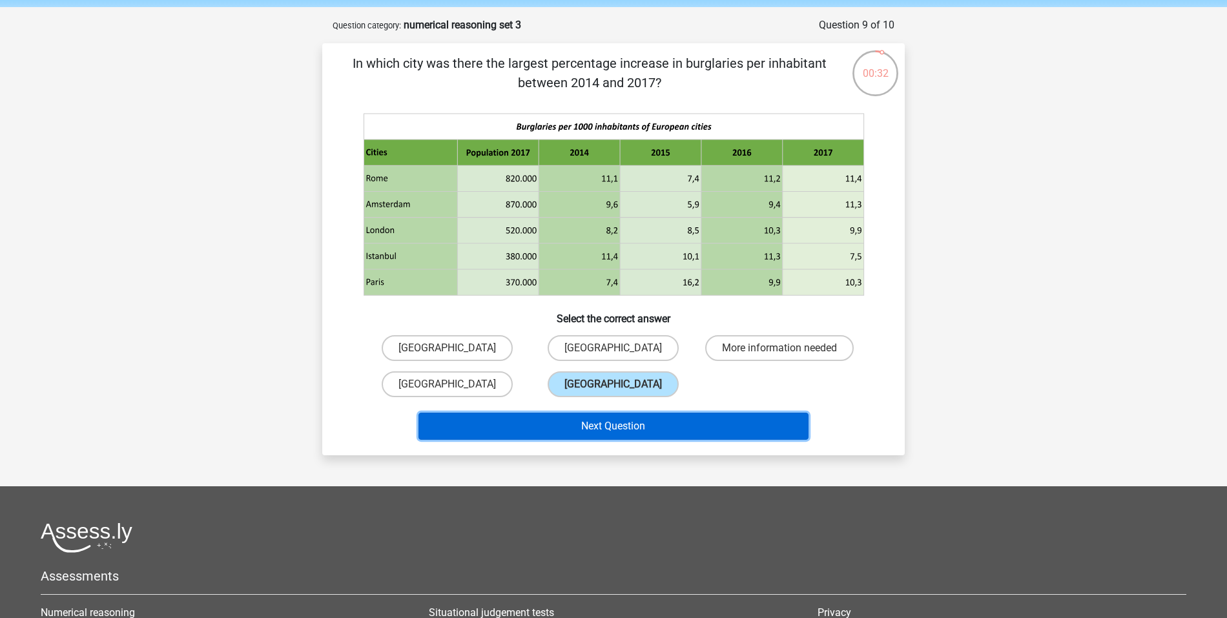
click at [668, 418] on button "Next Question" at bounding box center [613, 426] width 391 height 27
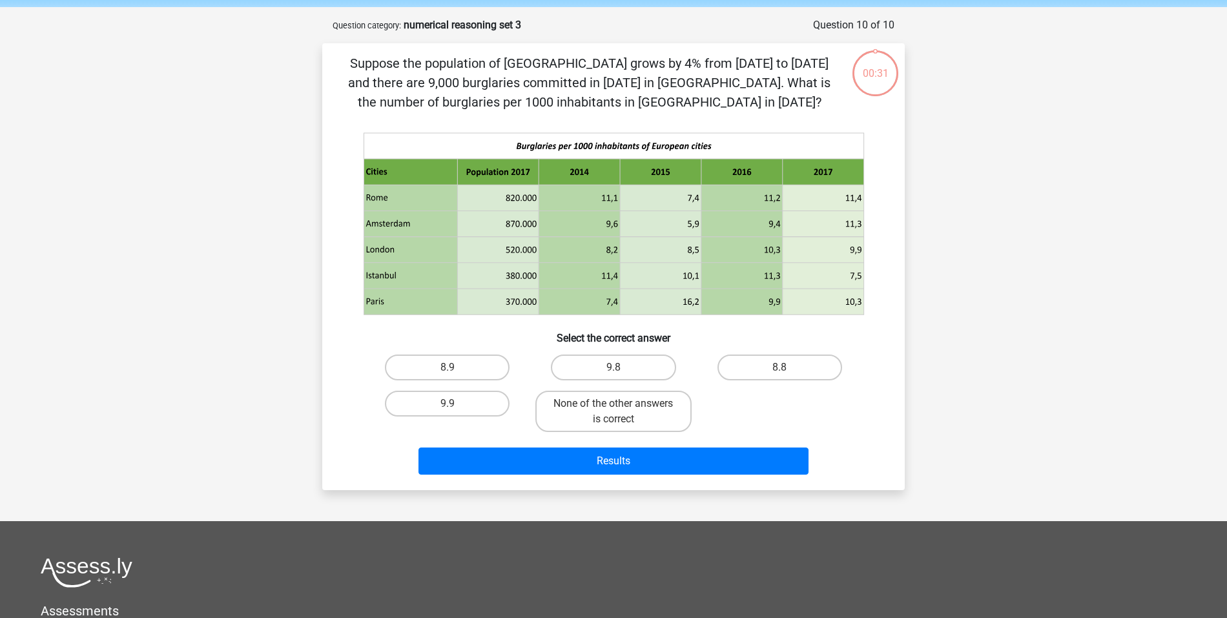
scroll to position [65, 0]
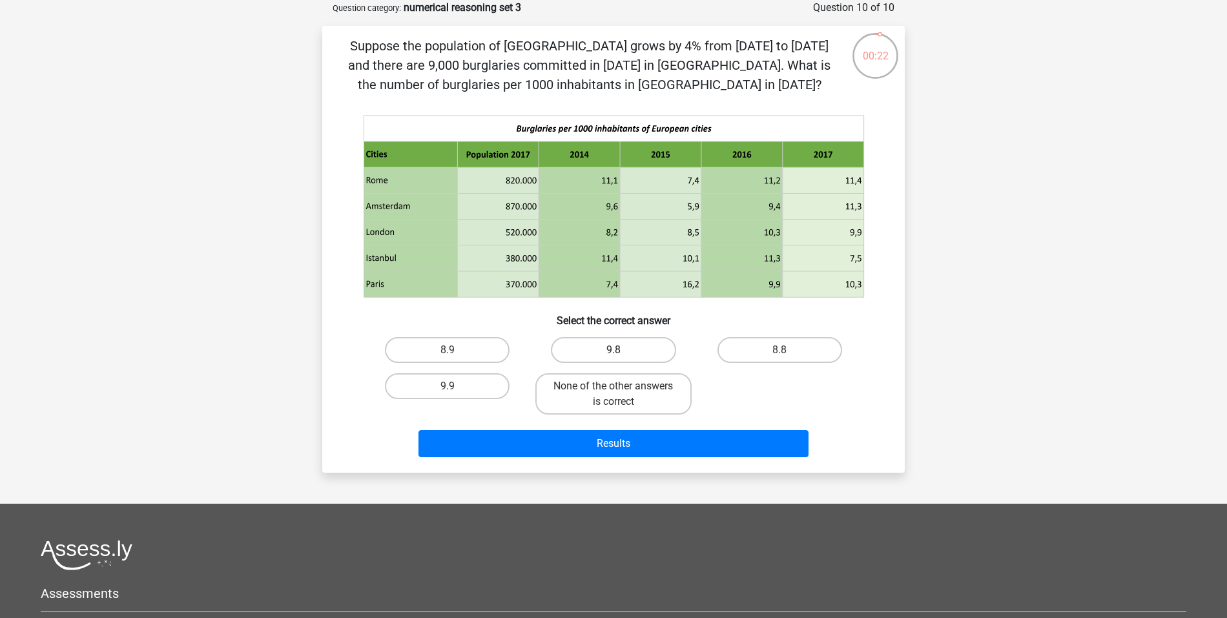
click at [631, 346] on label "9.8" at bounding box center [613, 350] width 125 height 26
click at [622, 350] on input "9.8" at bounding box center [617, 354] width 8 height 8
radio input "true"
click at [486, 383] on label "9.9" at bounding box center [447, 386] width 125 height 26
click at [456, 386] on input "9.9" at bounding box center [451, 390] width 8 height 8
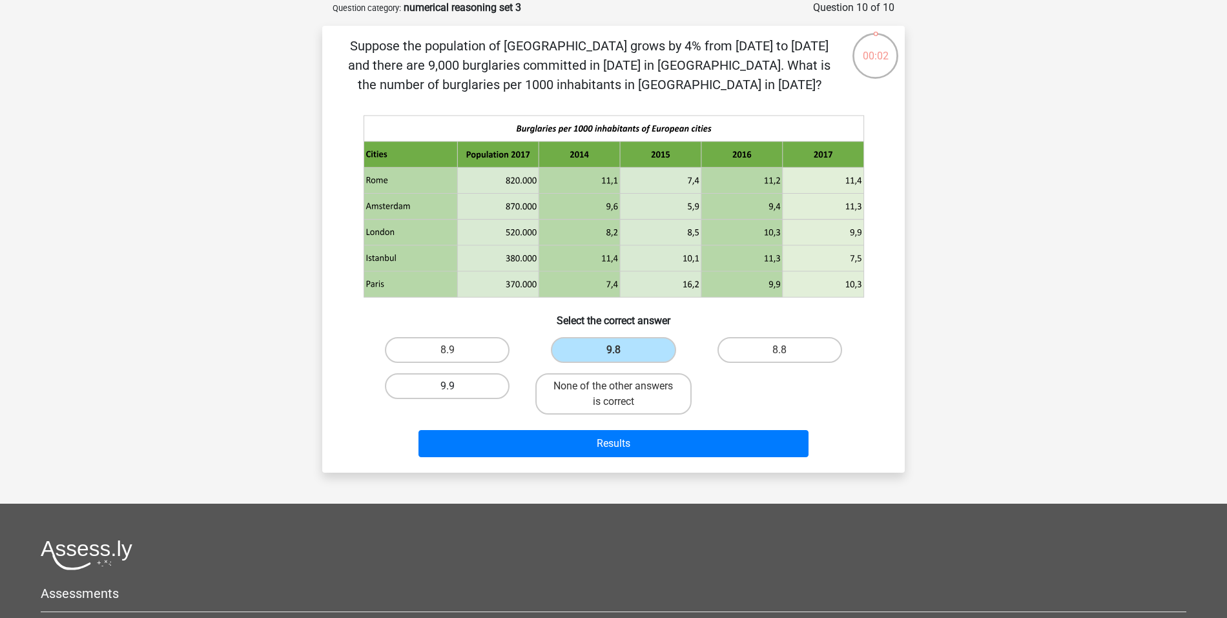
radio input "true"
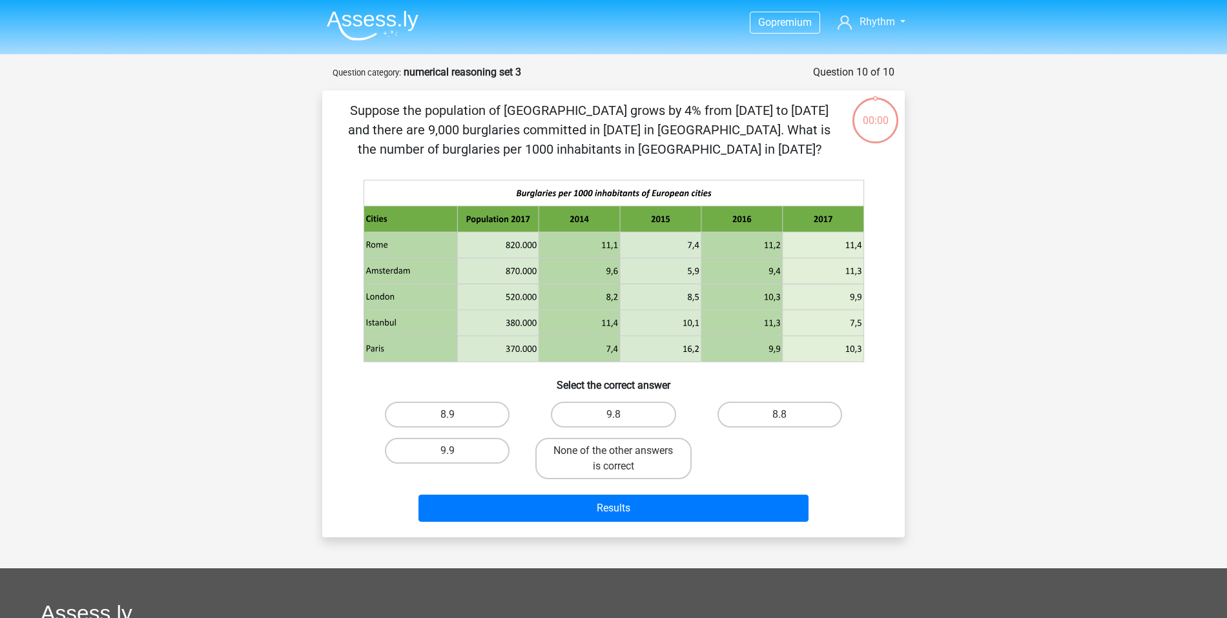
scroll to position [65, 0]
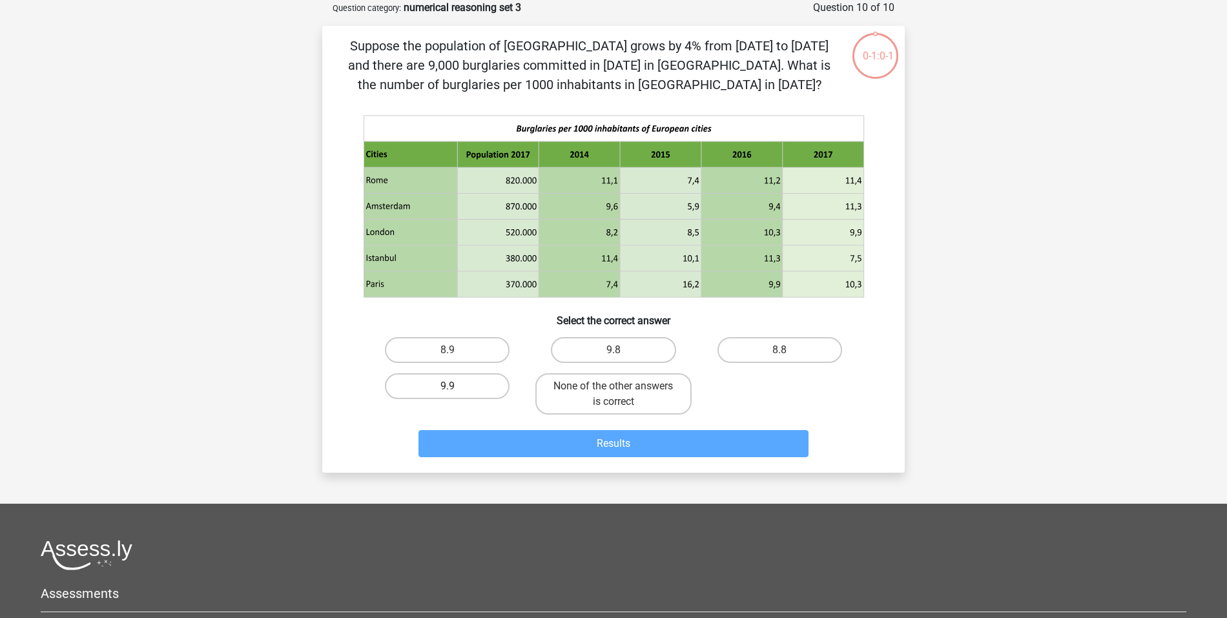
click at [448, 380] on label "9.9" at bounding box center [447, 386] width 125 height 26
click at [448, 386] on input "9.9" at bounding box center [451, 390] width 8 height 8
radio input "true"
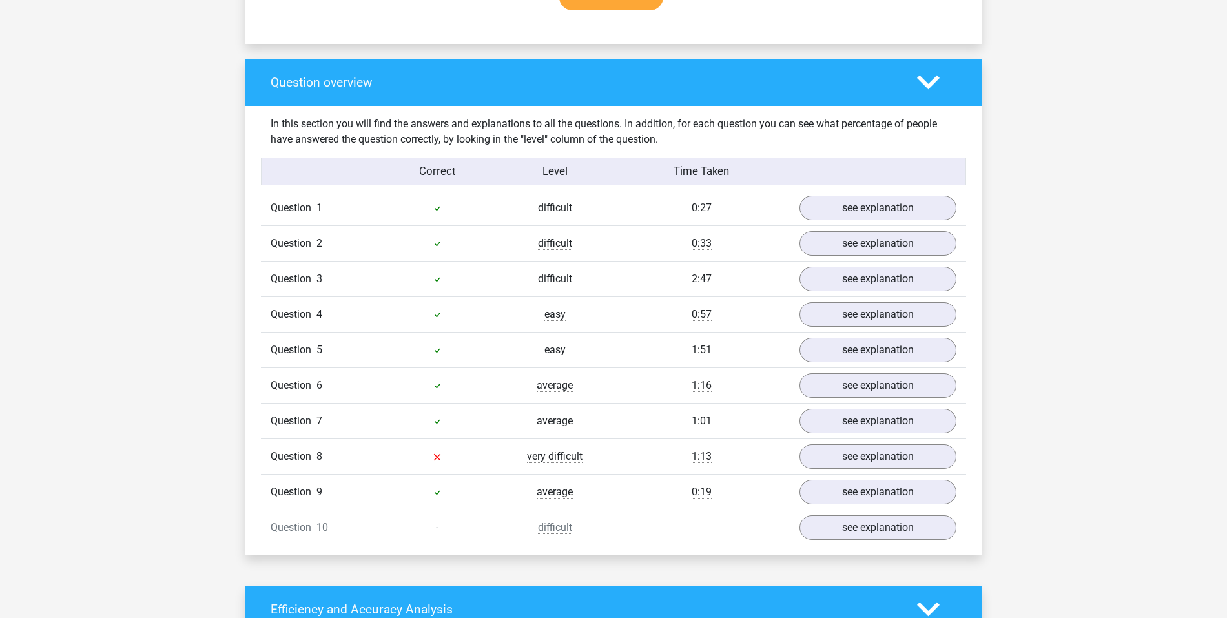
scroll to position [1024, 0]
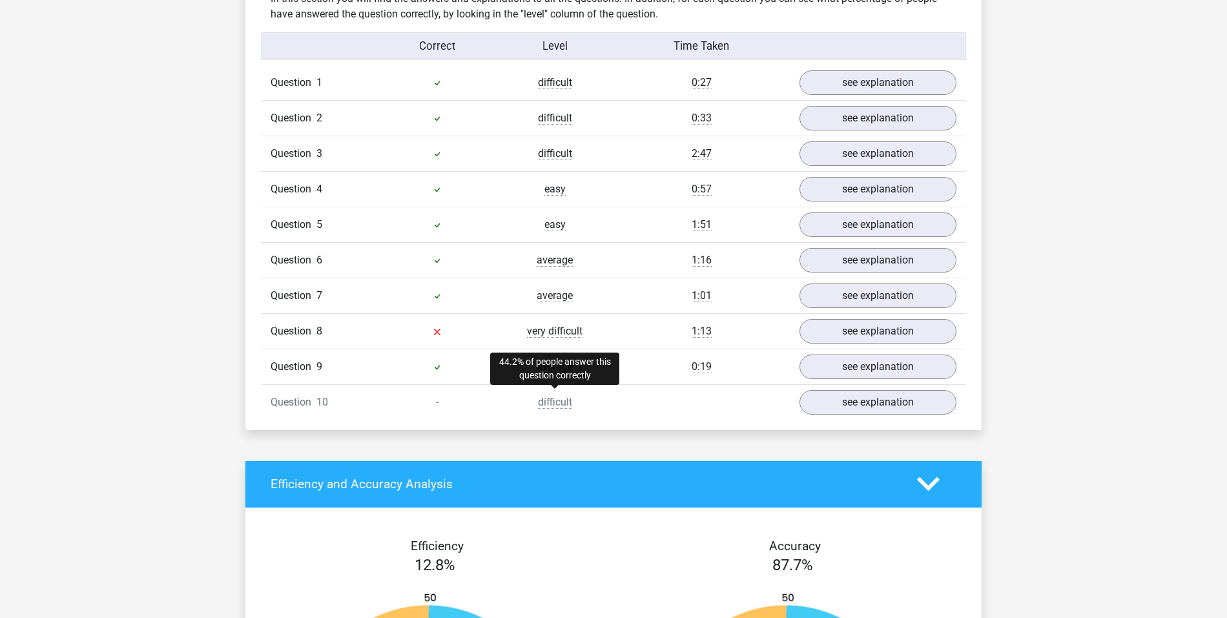
click at [558, 396] on span "difficult" at bounding box center [555, 402] width 34 height 13
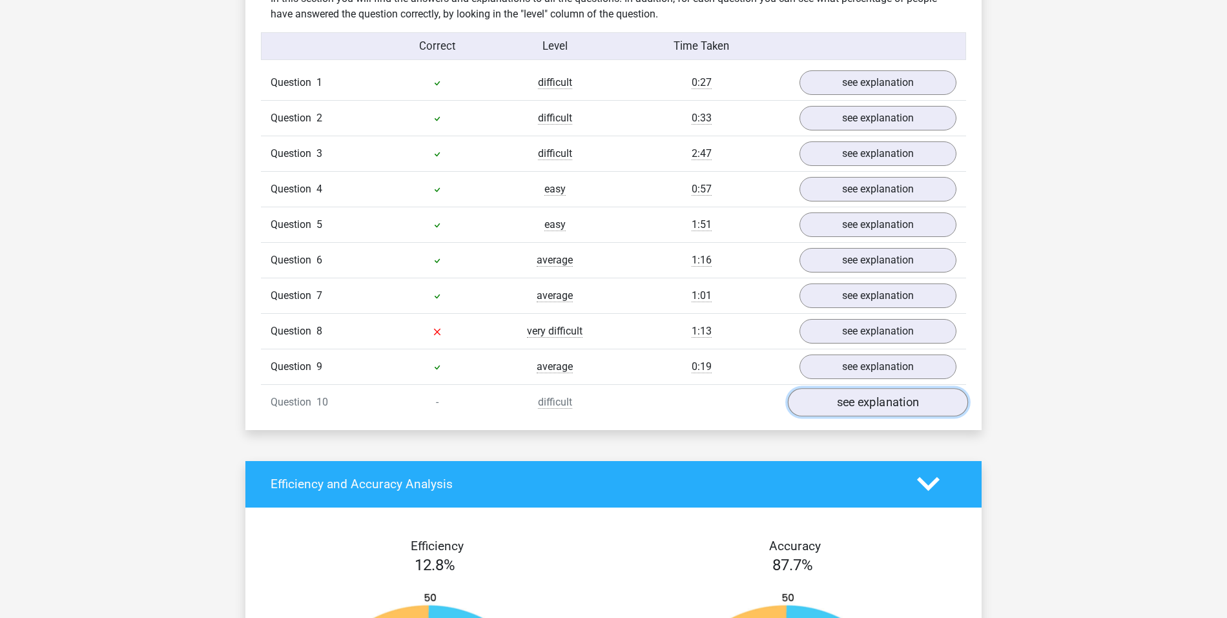
click at [857, 388] on link "see explanation" at bounding box center [878, 402] width 180 height 28
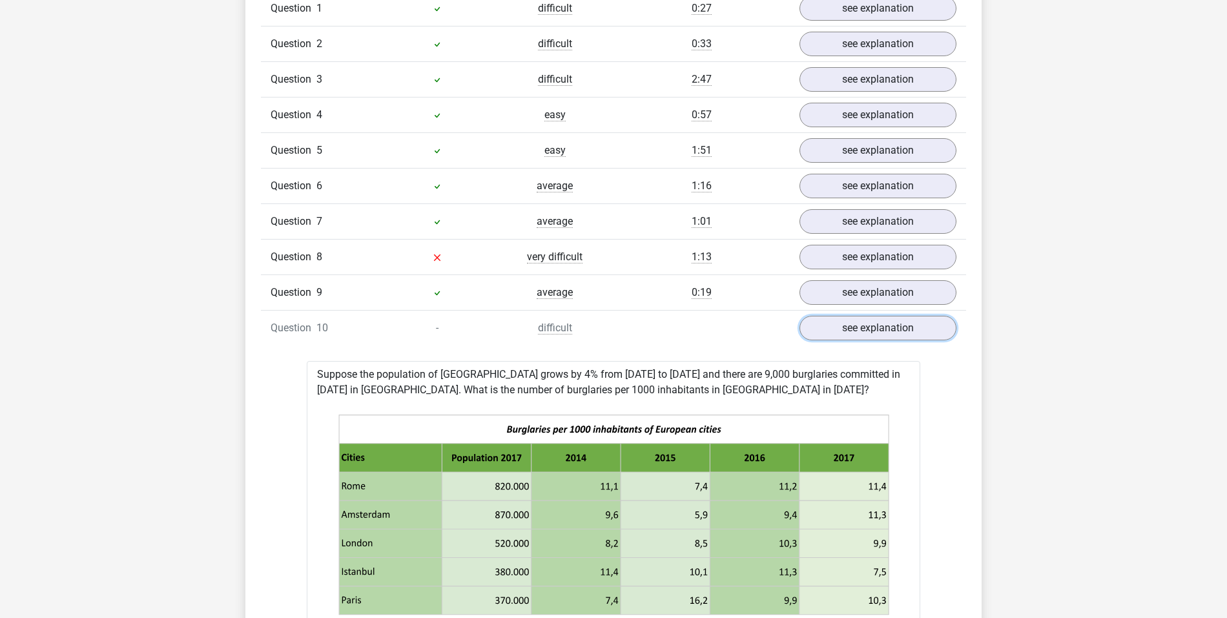
scroll to position [1087, 0]
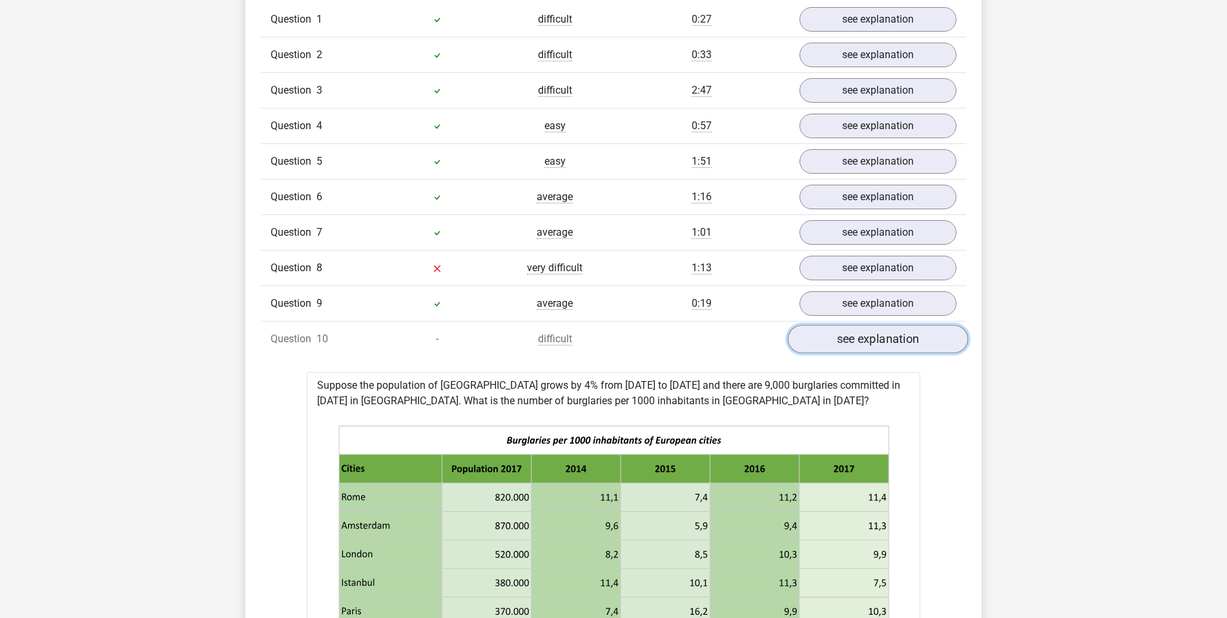
click at [858, 330] on link "see explanation" at bounding box center [878, 339] width 180 height 28
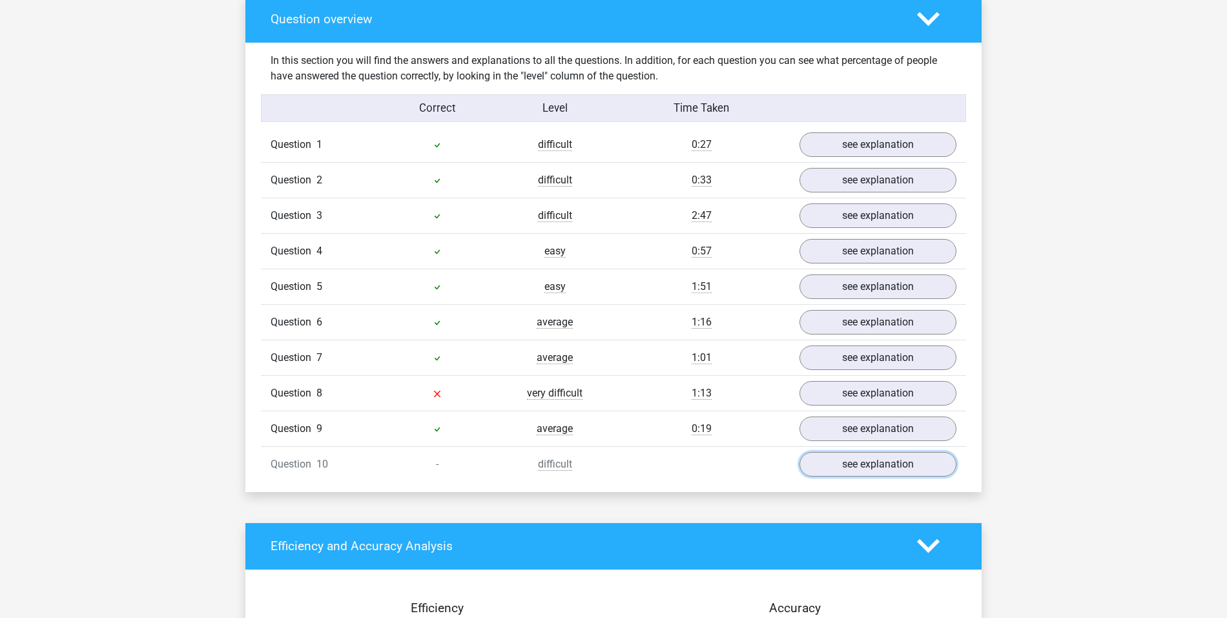
scroll to position [959, 0]
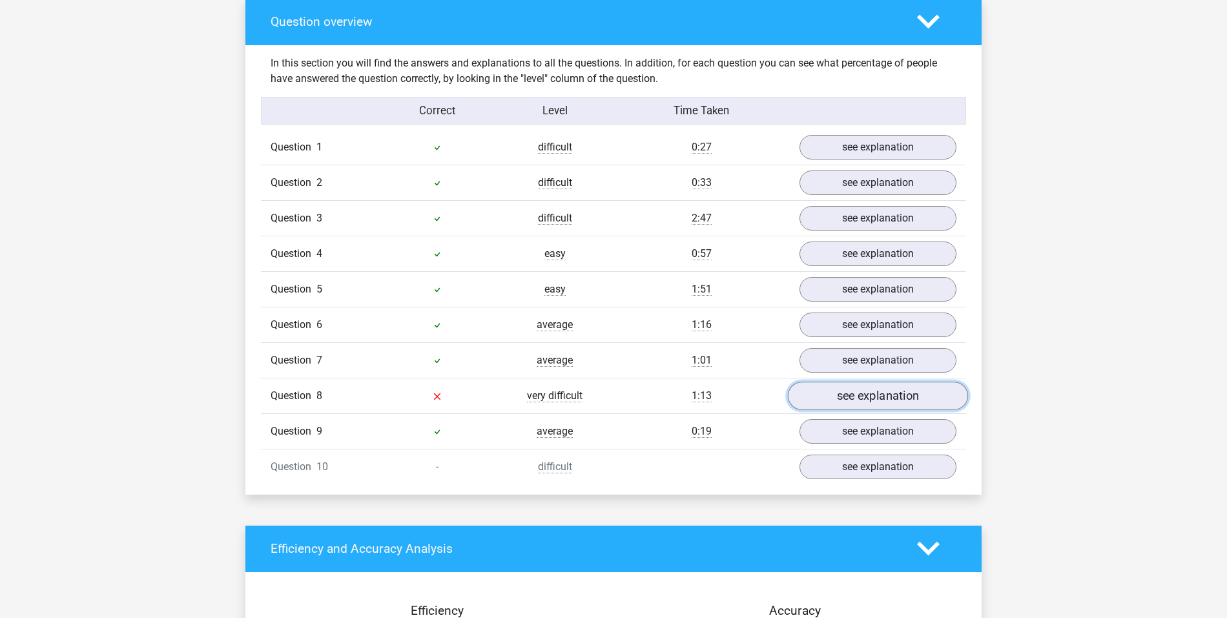
click at [853, 382] on link "see explanation" at bounding box center [878, 396] width 180 height 28
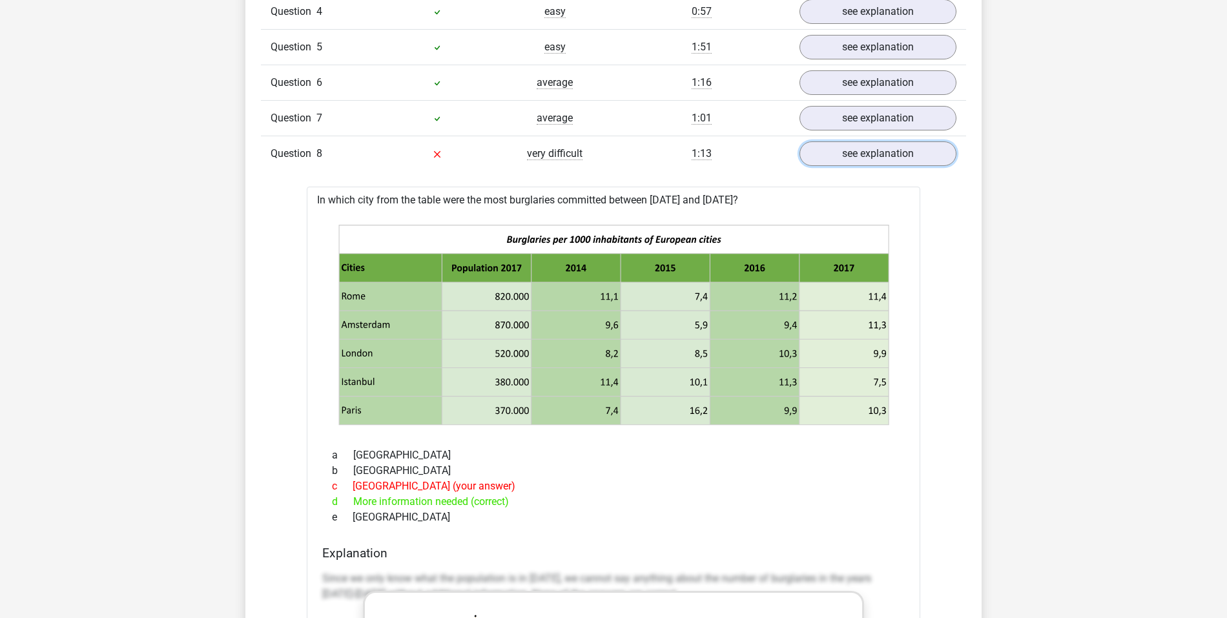
scroll to position [1325, 0]
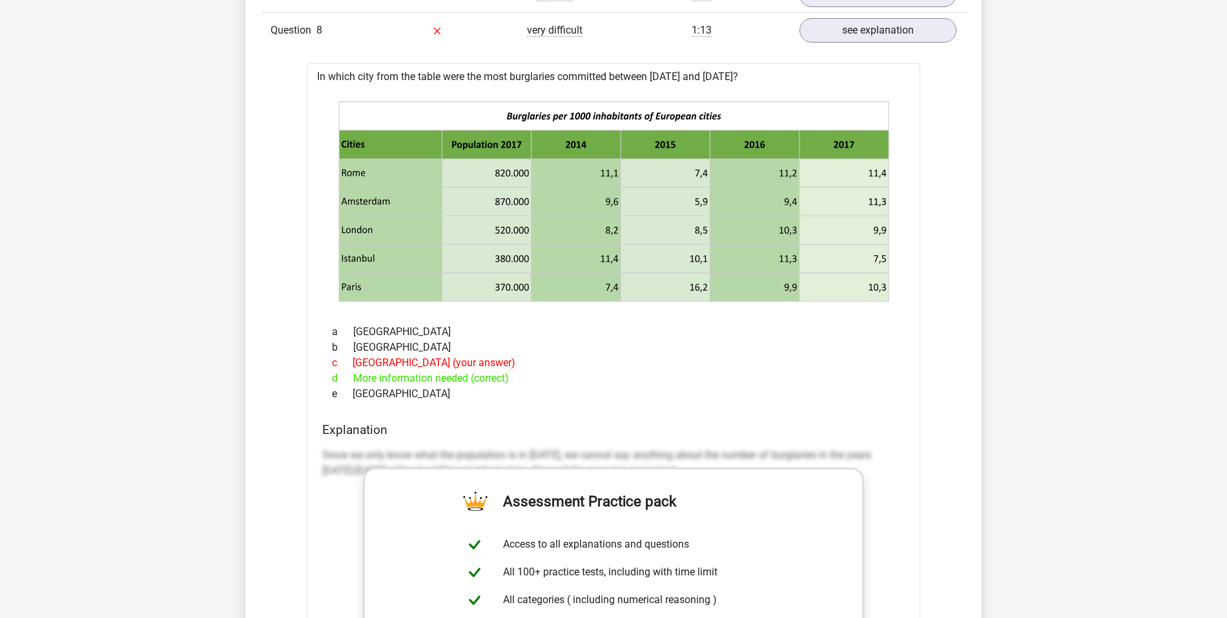
click at [424, 355] on div "c Paris (your answer)" at bounding box center [613, 362] width 582 height 15
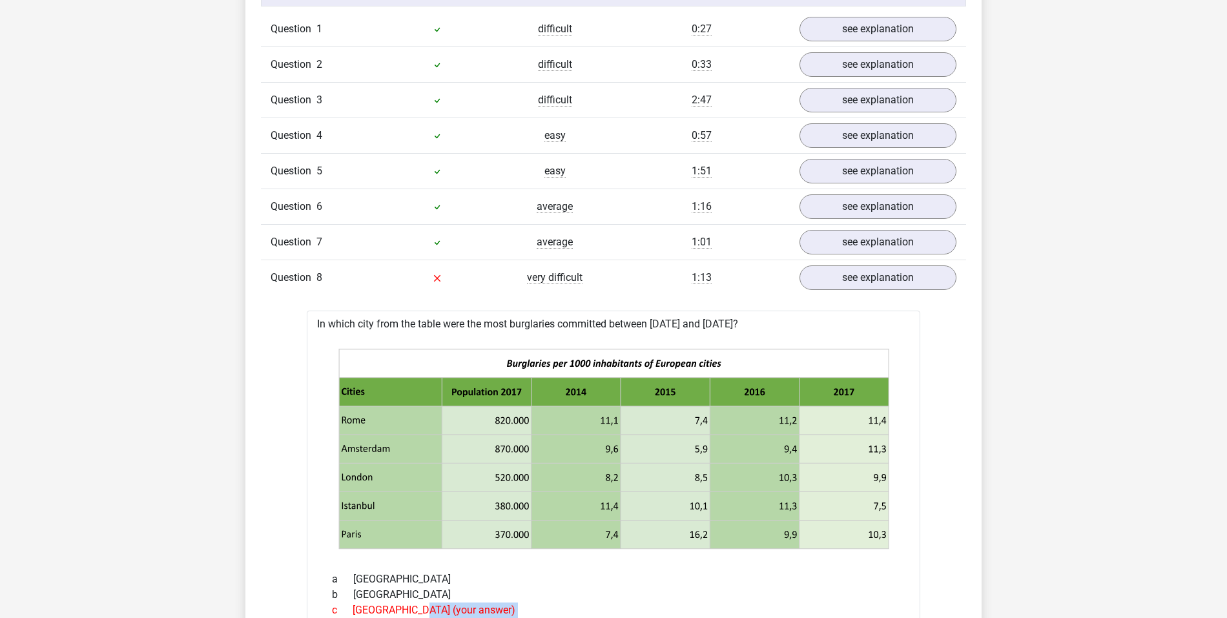
scroll to position [1054, 0]
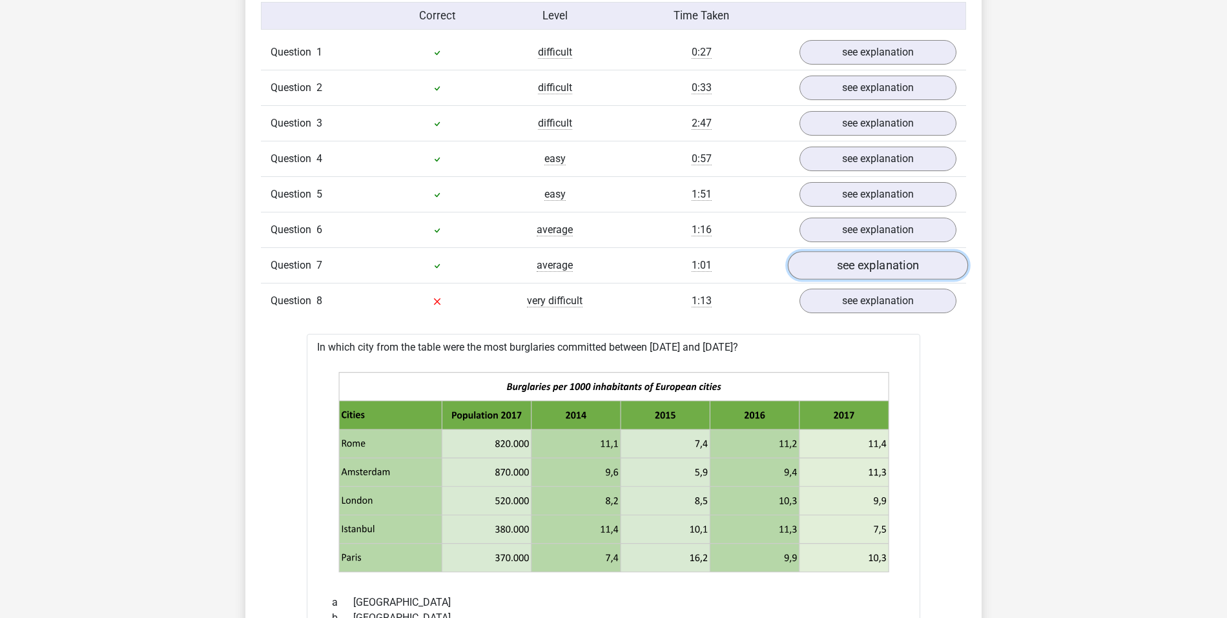
click at [868, 264] on link "see explanation" at bounding box center [878, 265] width 180 height 28
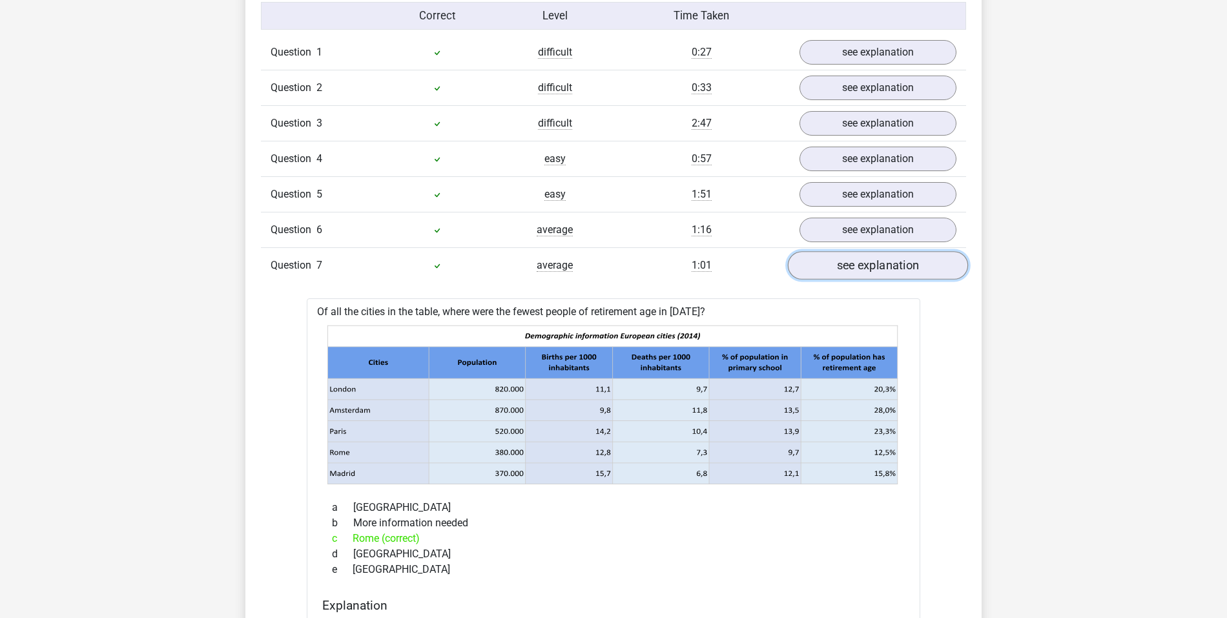
click at [858, 259] on link "see explanation" at bounding box center [878, 265] width 180 height 28
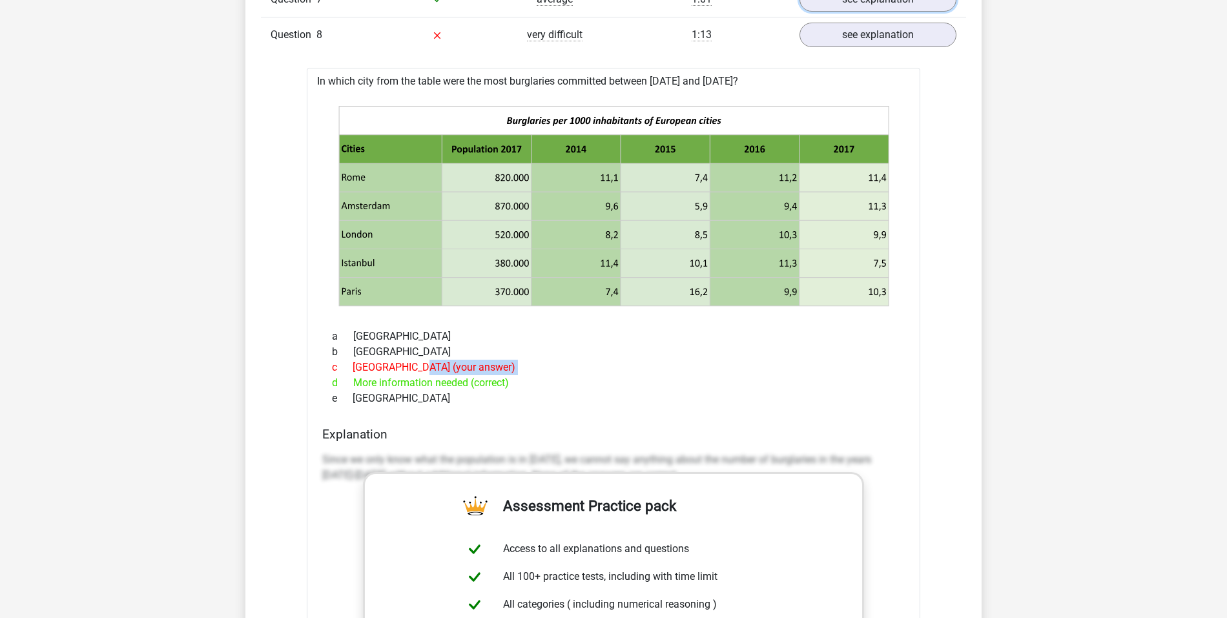
scroll to position [1037, 0]
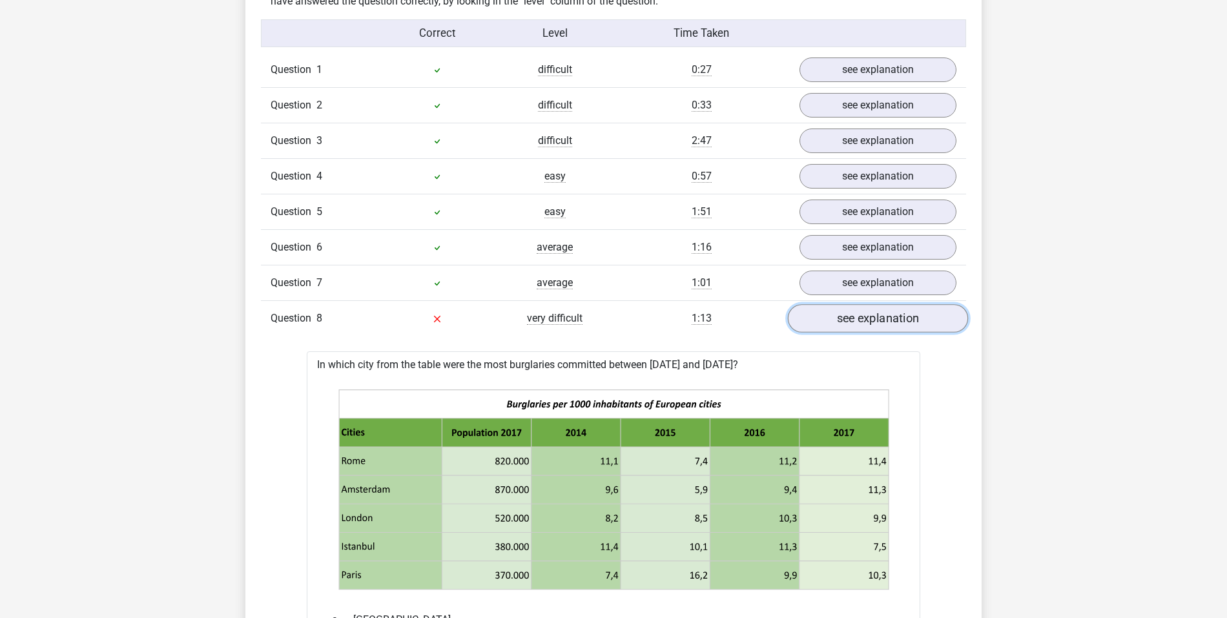
click at [884, 311] on link "see explanation" at bounding box center [878, 318] width 180 height 28
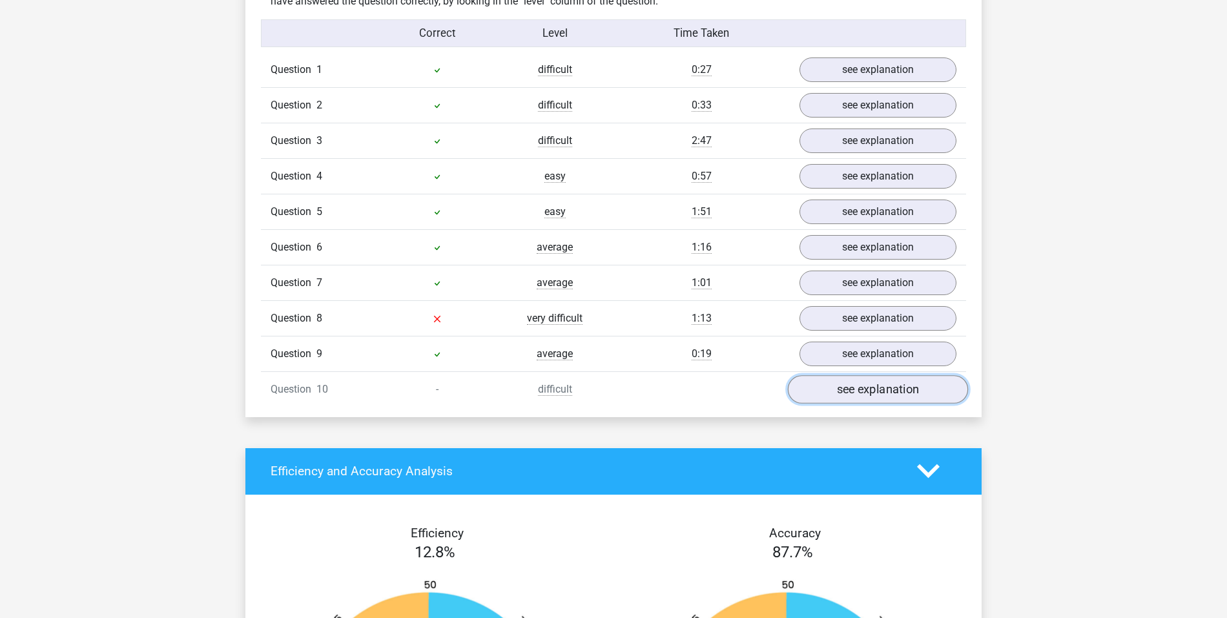
click at [853, 385] on link "see explanation" at bounding box center [878, 389] width 180 height 28
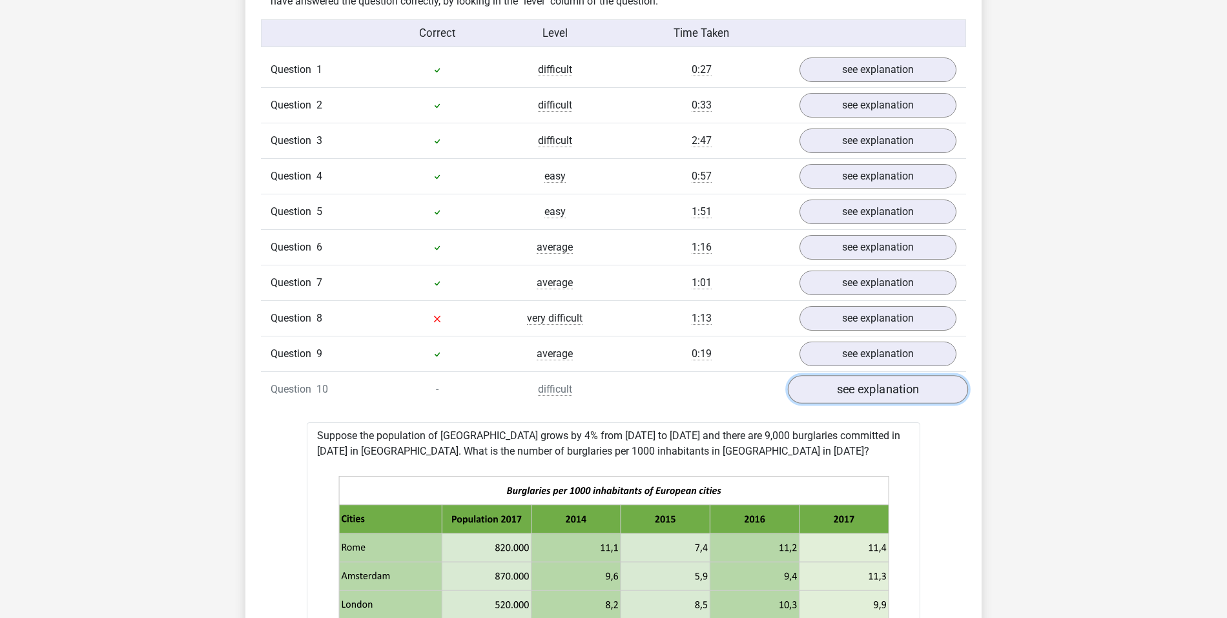
click at [853, 385] on link "see explanation" at bounding box center [878, 389] width 180 height 28
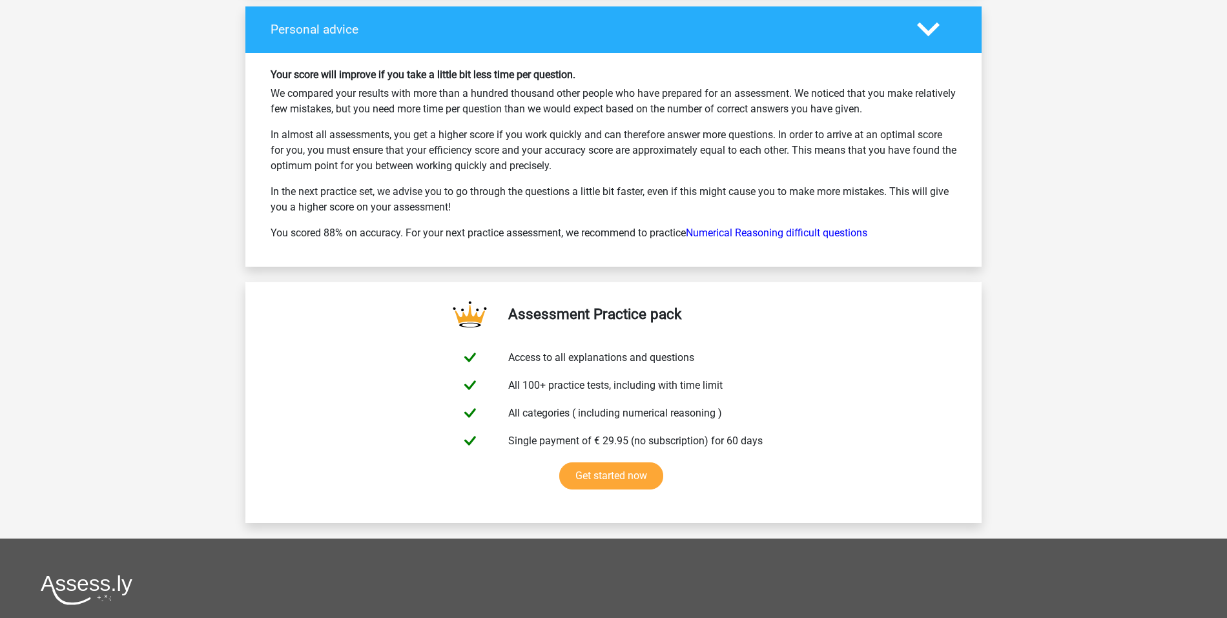
scroll to position [1913, 0]
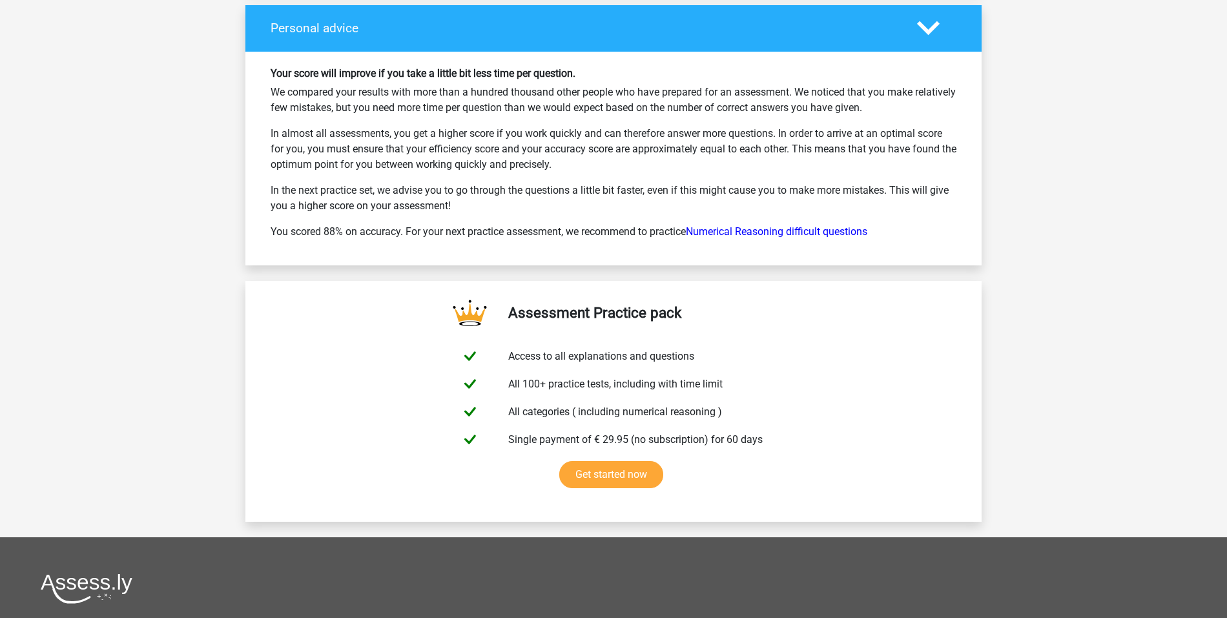
click at [462, 110] on div "Your score will improve if you take a little bit less time per question. We com…" at bounding box center [613, 158] width 705 height 183
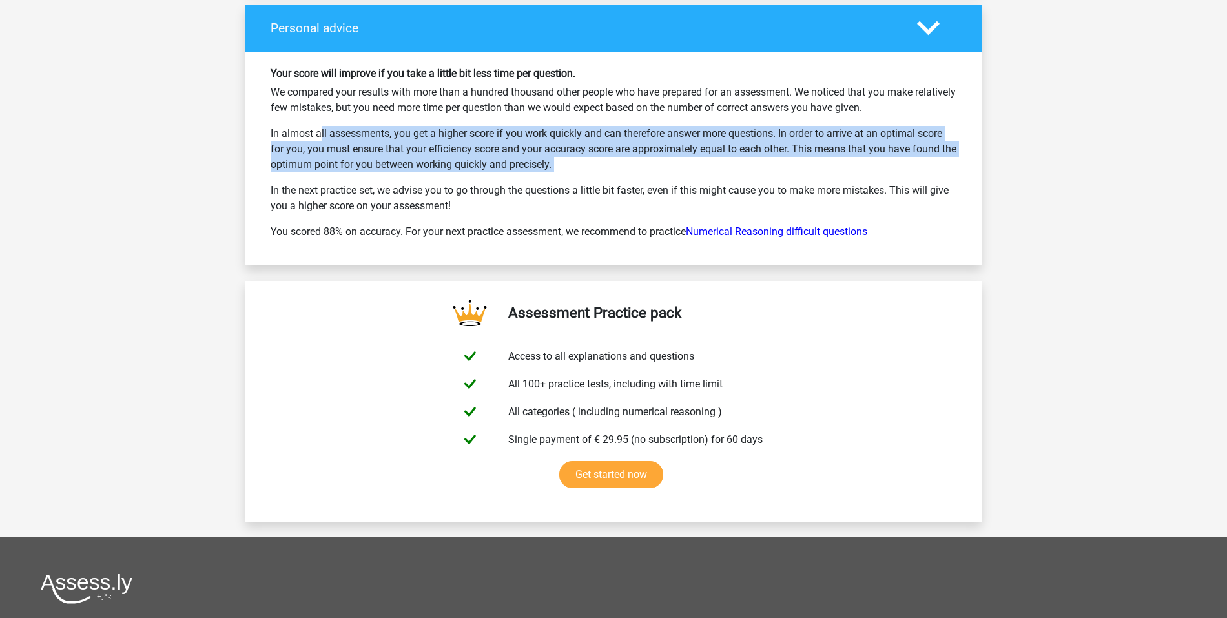
click at [462, 110] on div "Your score will improve if you take a little bit less time per question. We com…" at bounding box center [613, 158] width 705 height 183
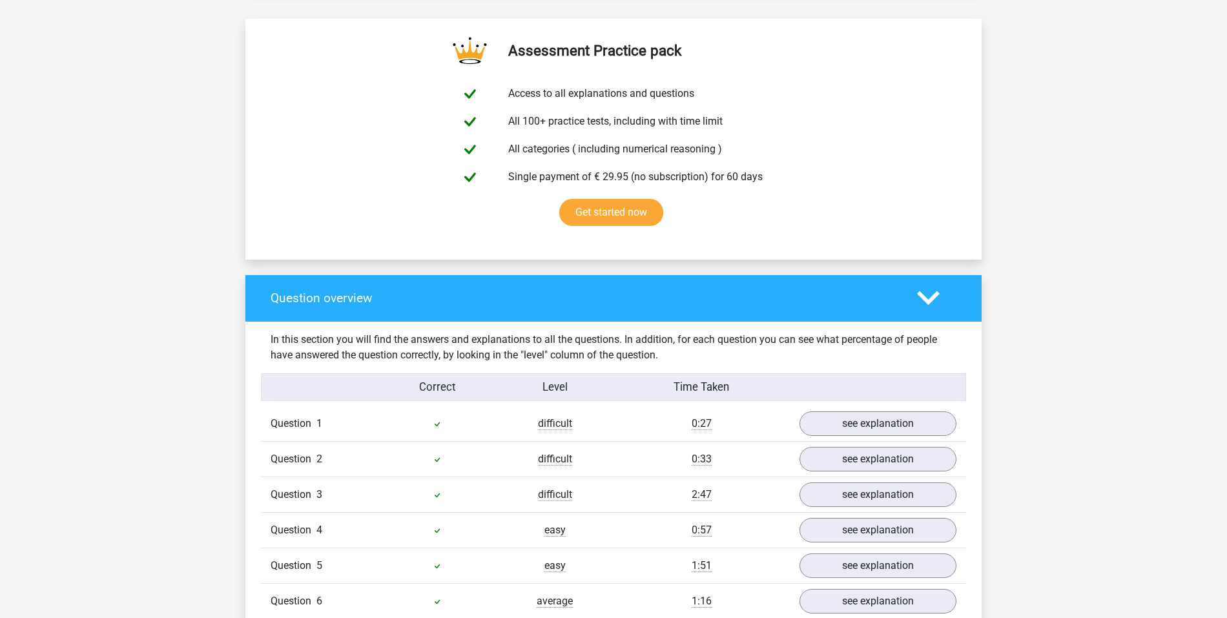
scroll to position [0, 0]
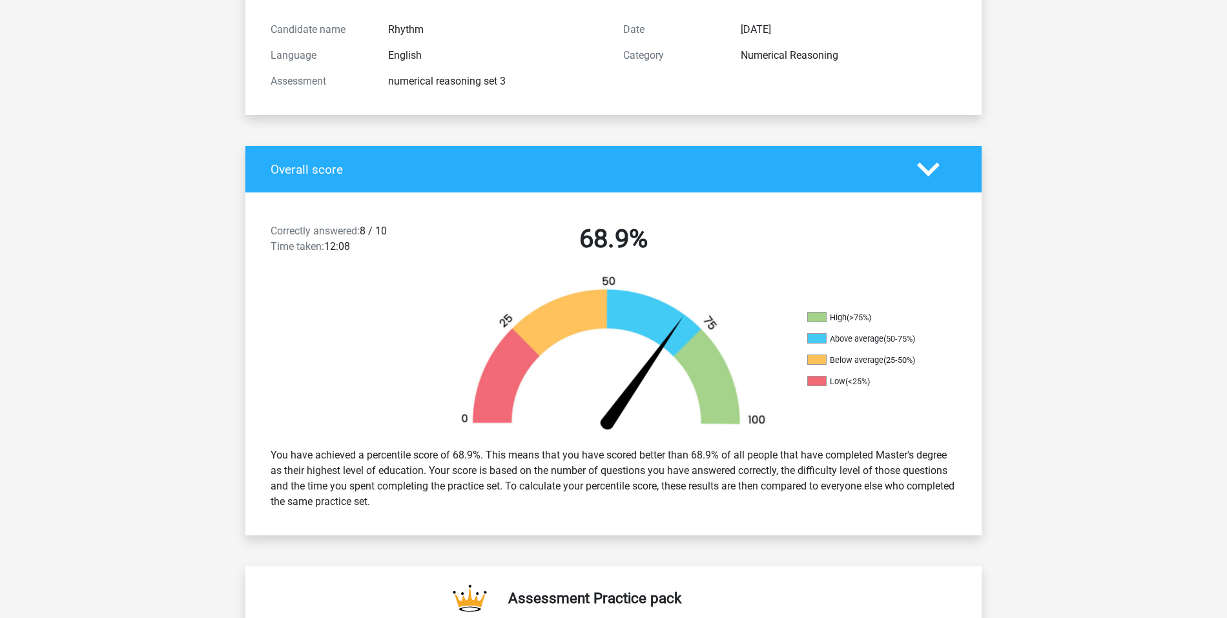
scroll to position [159, 0]
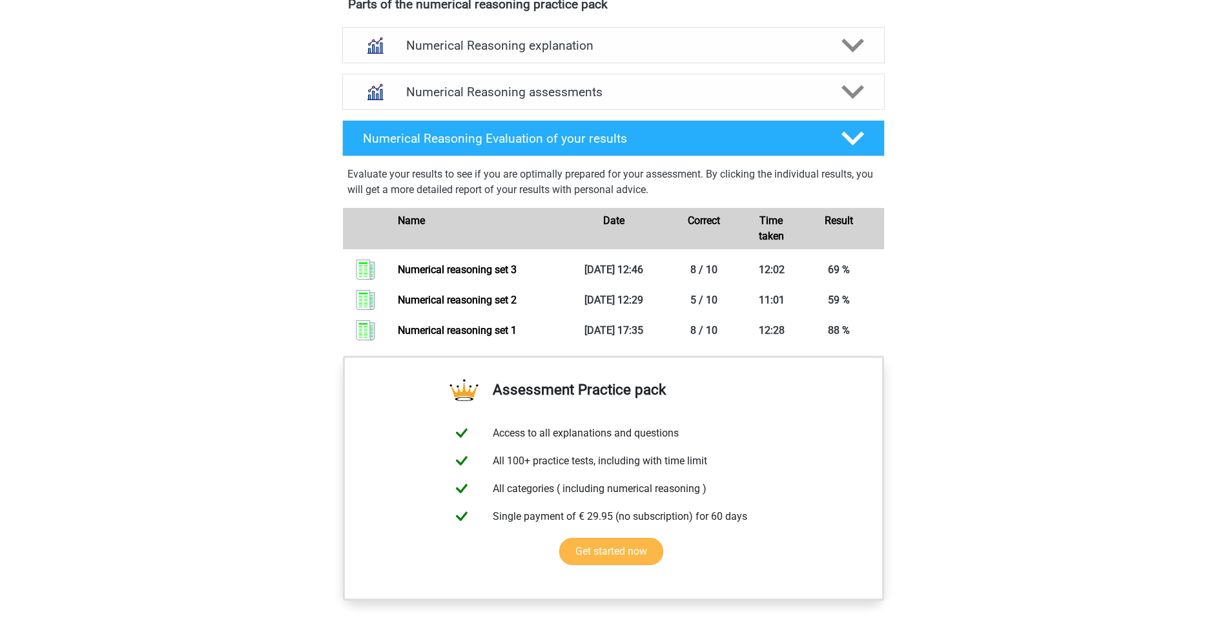
scroll to position [764, 0]
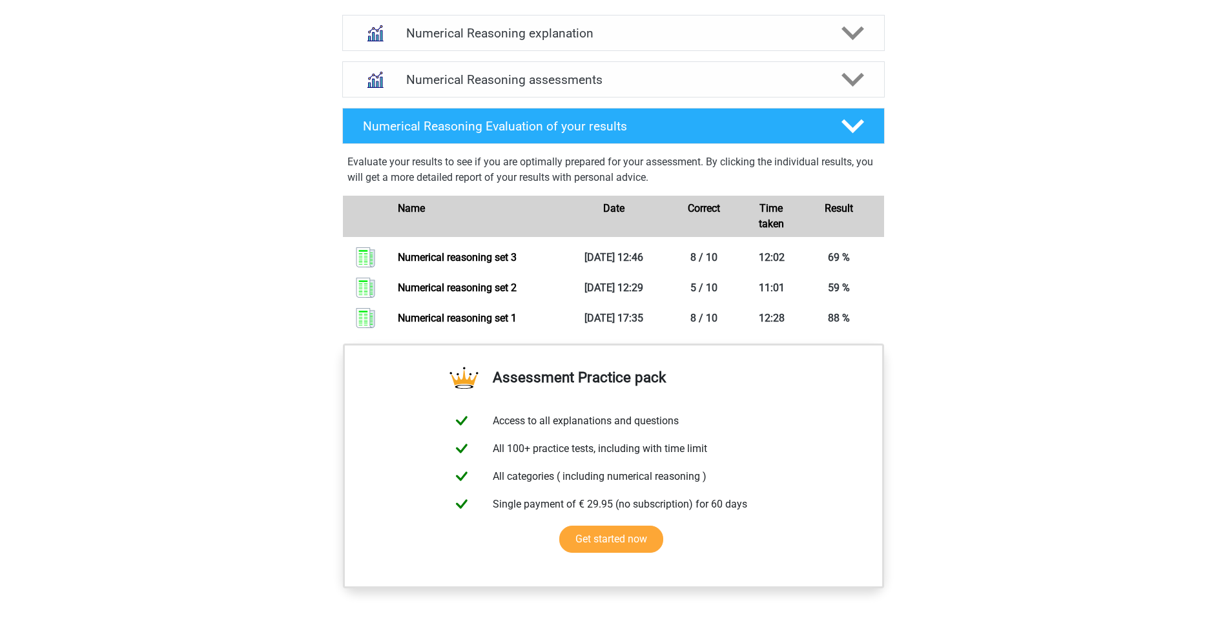
click at [831, 219] on div "Result" at bounding box center [838, 216] width 90 height 31
click at [795, 134] on h4 "Numerical Reasoning Evaluation of your results" at bounding box center [592, 126] width 458 height 15
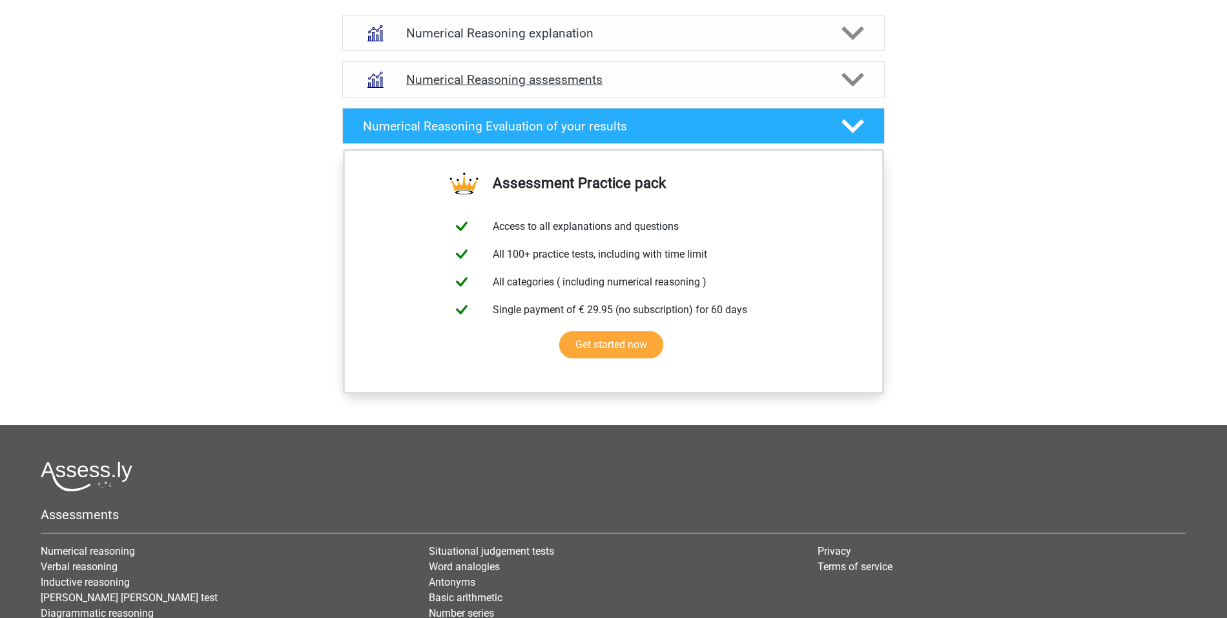
click at [753, 97] on div "Numerical Reasoning assessments" at bounding box center [613, 79] width 542 height 36
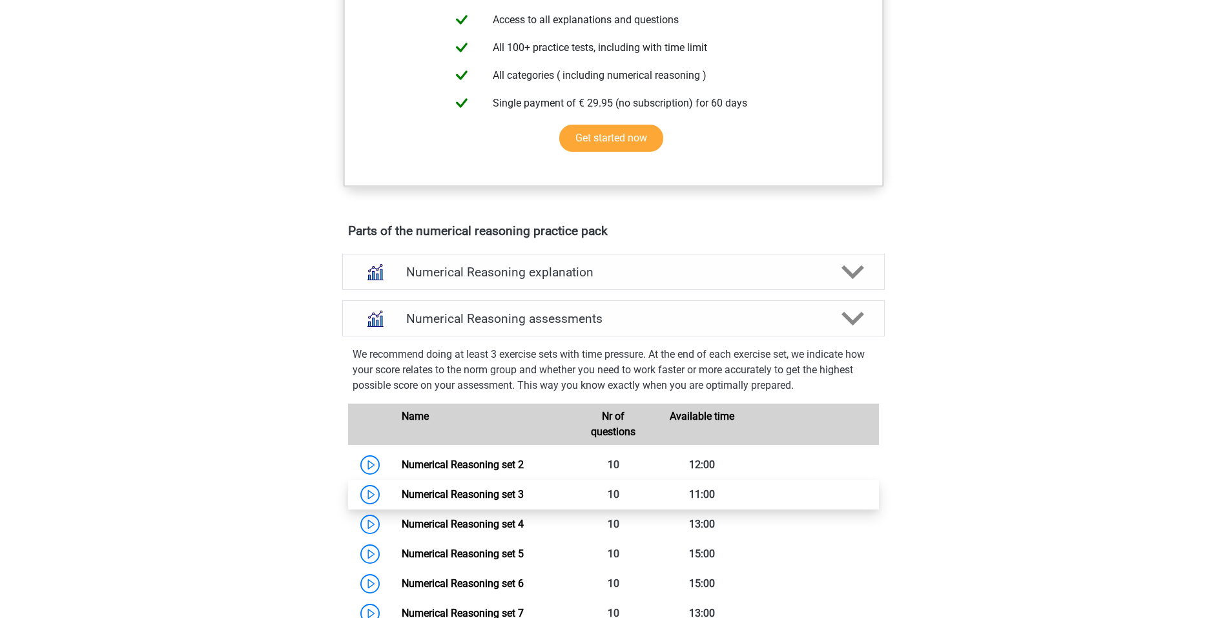
scroll to position [439, 0]
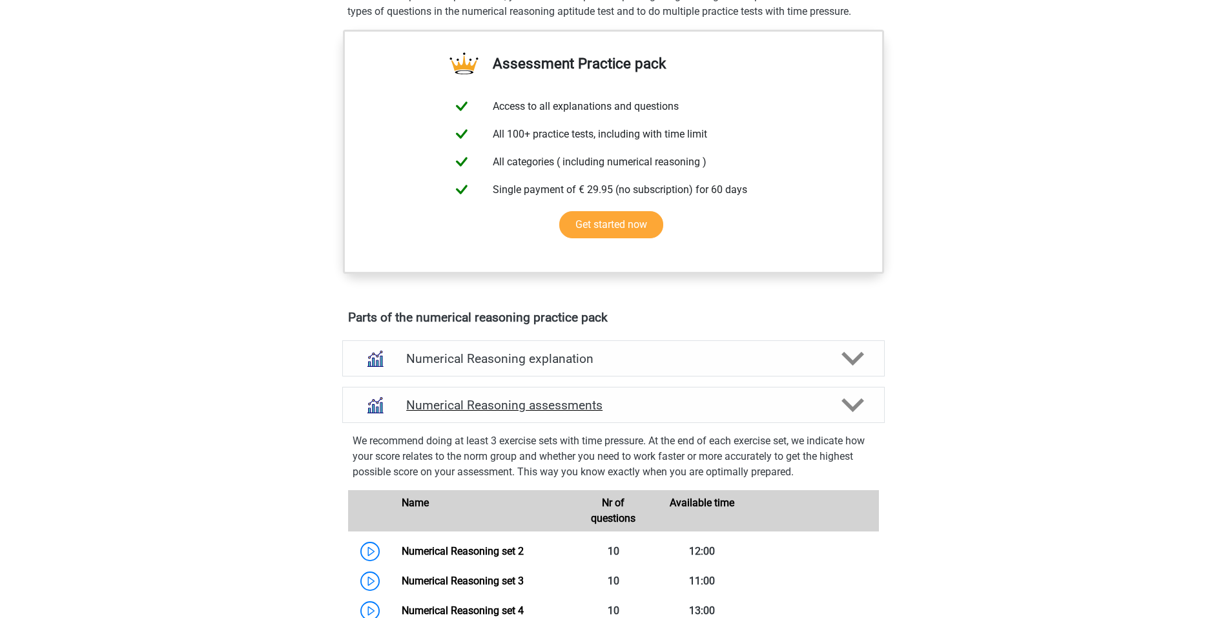
click at [694, 413] on h4 "Numerical Reasoning assessments" at bounding box center [613, 405] width 414 height 15
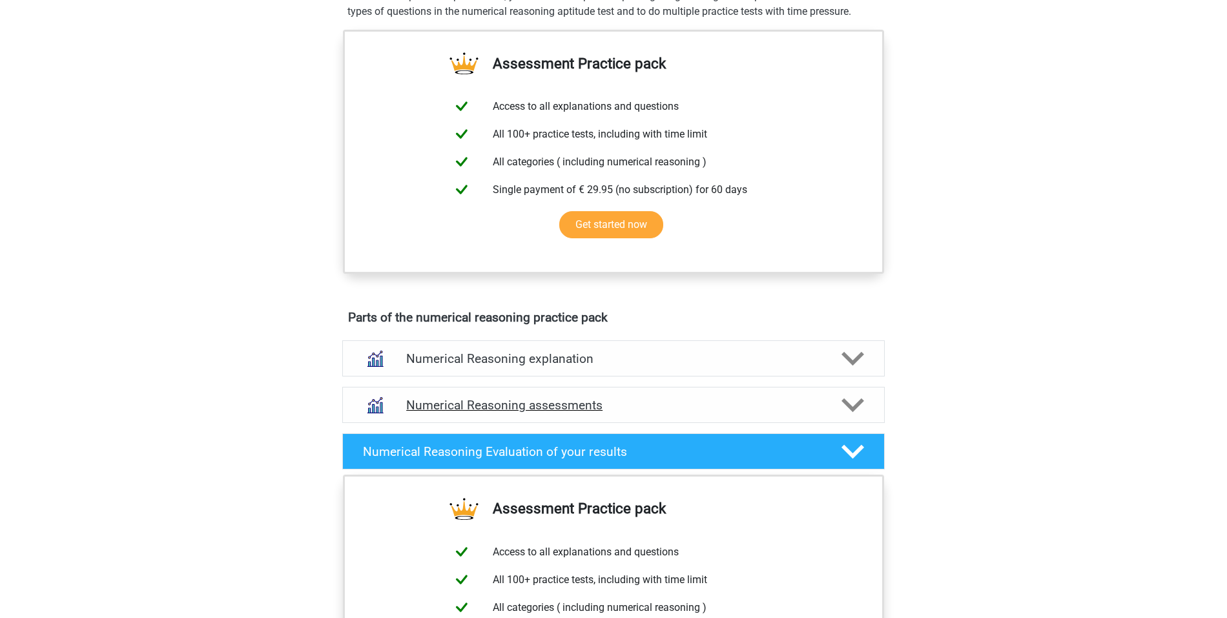
click at [694, 413] on h4 "Numerical Reasoning assessments" at bounding box center [613, 405] width 414 height 15
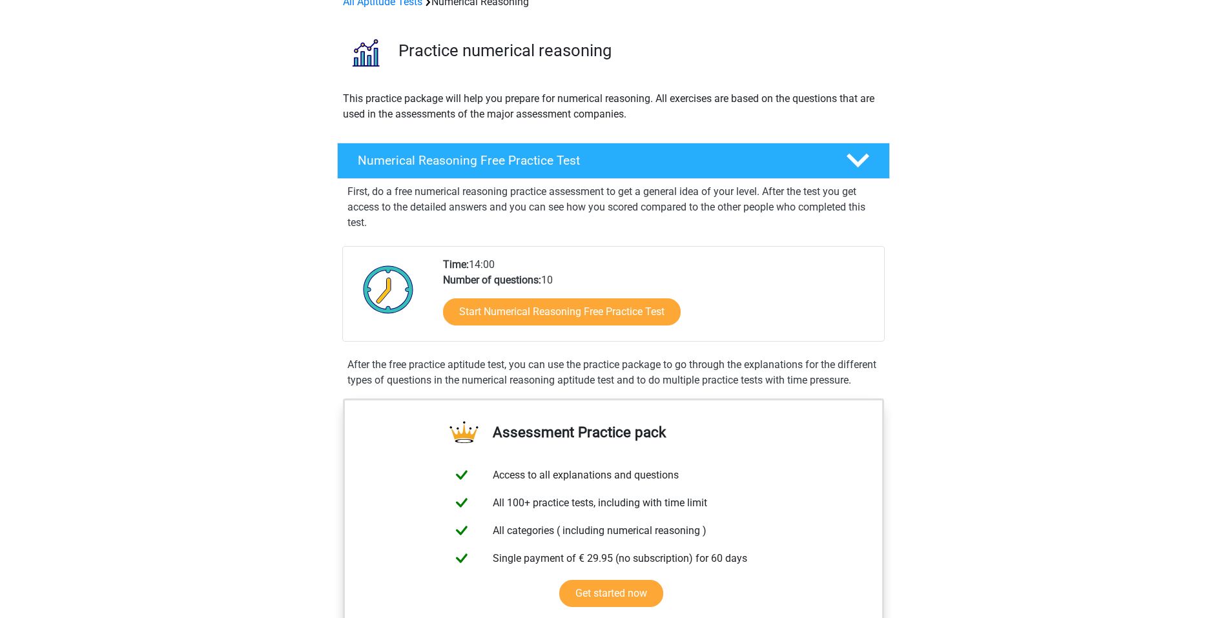
scroll to position [0, 0]
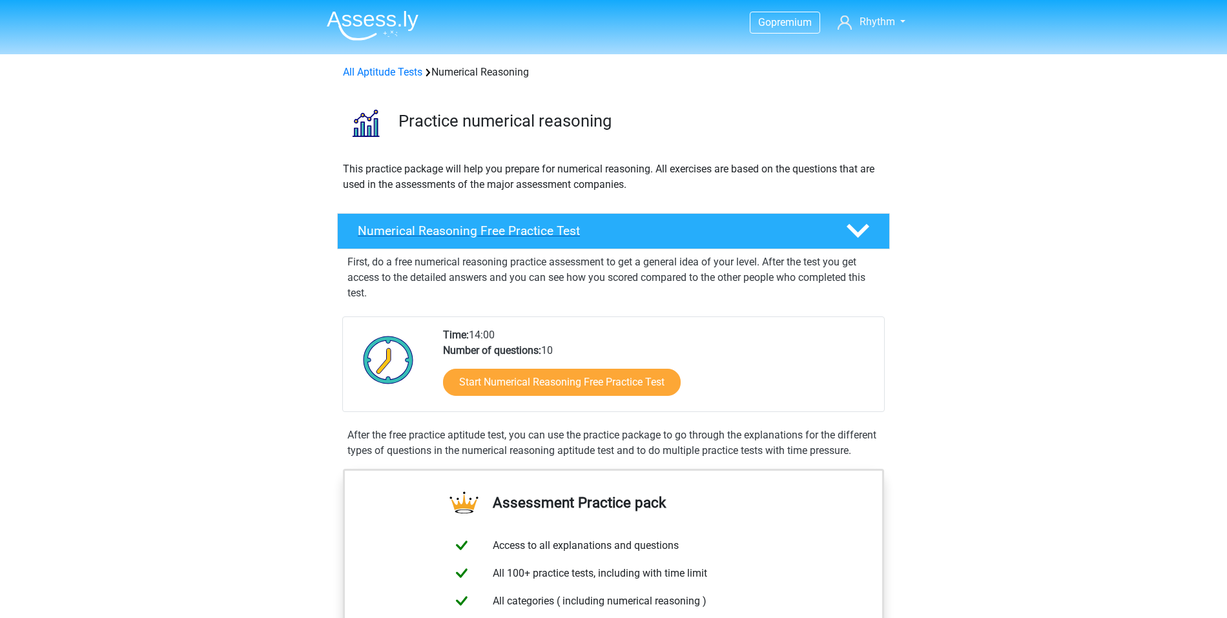
click at [702, 238] on h4 "Numerical Reasoning Free Practice Test" at bounding box center [591, 230] width 467 height 15
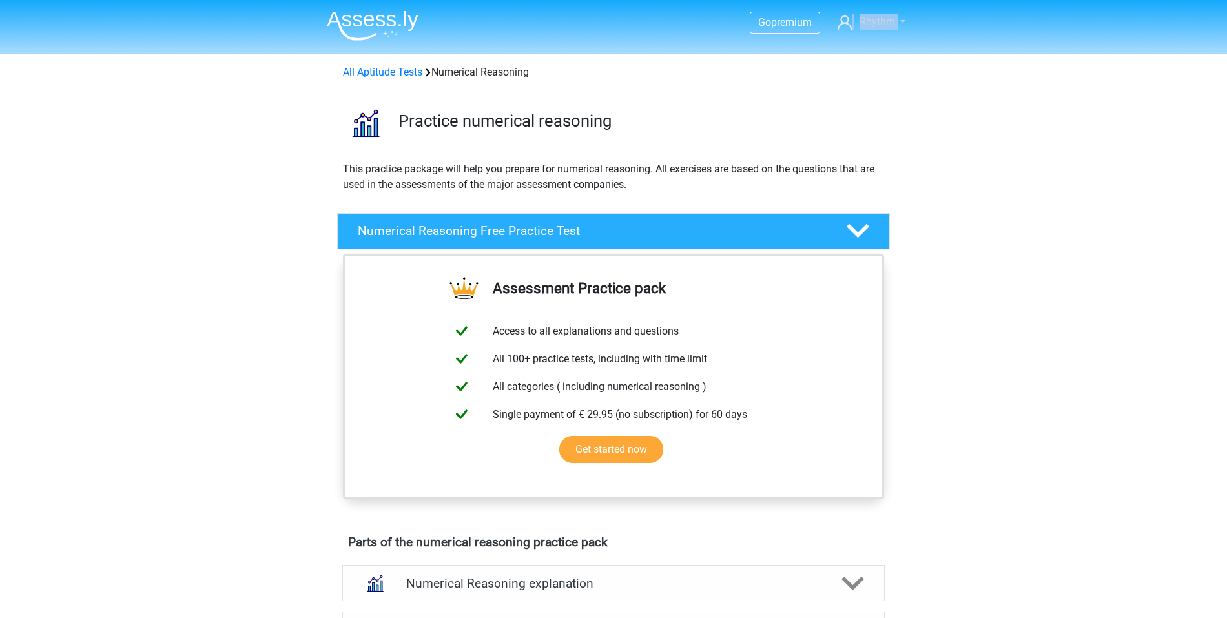
click at [890, 17] on span "Rhythm" at bounding box center [877, 21] width 36 height 12
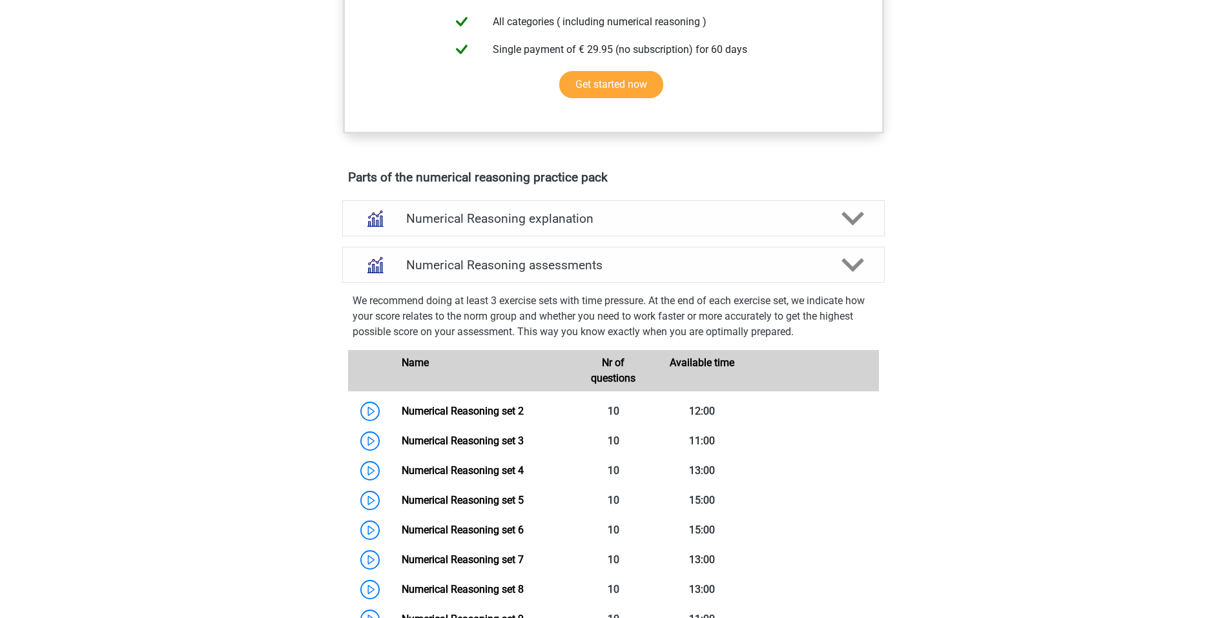
click at [807, 212] on h4 "Numerical Reasoning explanation" at bounding box center [613, 218] width 414 height 15
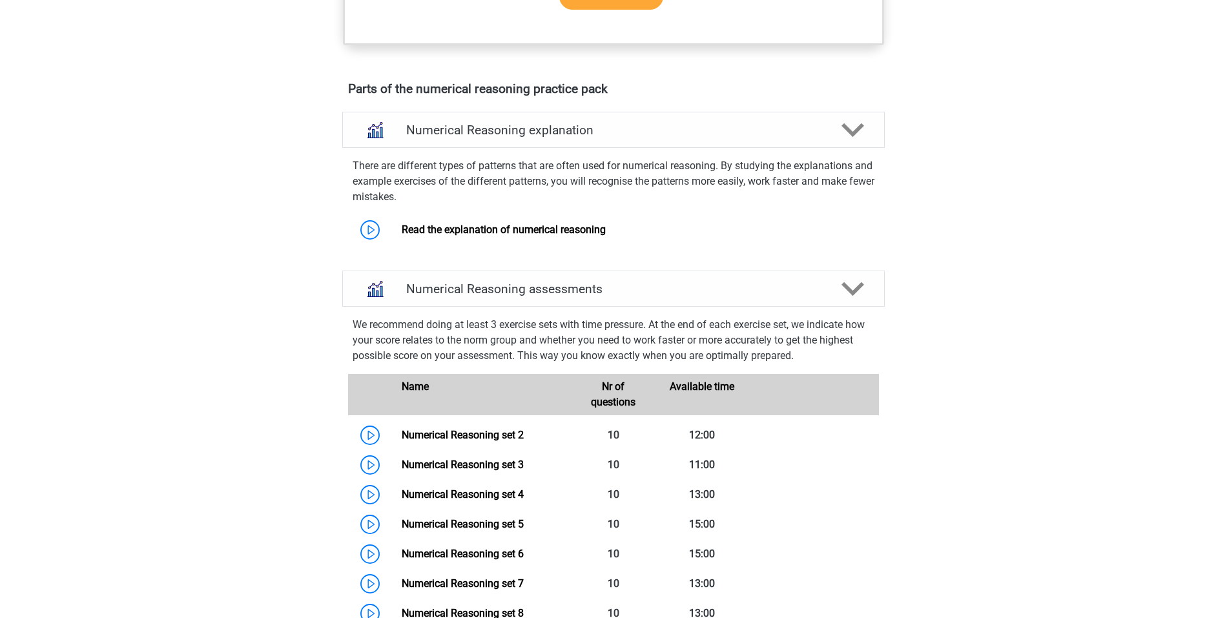
scroll to position [465, 0]
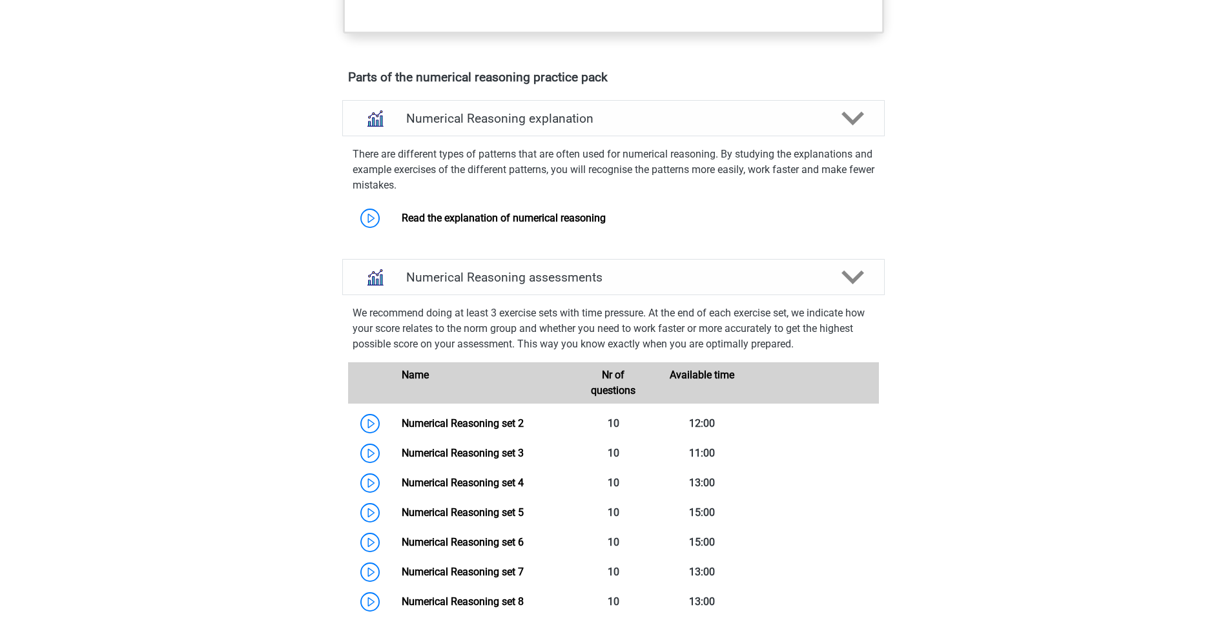
click at [630, 296] on div "We recommend doing at least 3 exercise sets with time pressure. At the end of e…" at bounding box center [613, 550] width 553 height 510
click at [663, 268] on div "Numerical Reasoning assessments" at bounding box center [613, 277] width 542 height 36
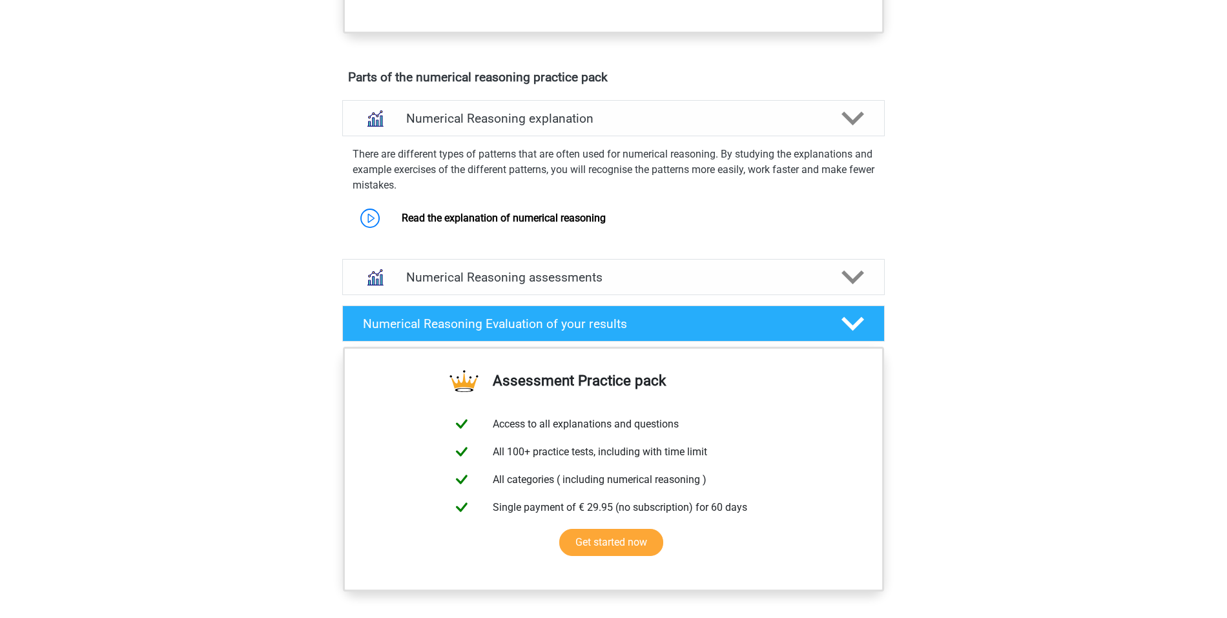
click at [731, 313] on div "Numerical Reasoning Evaluation of your results" at bounding box center [613, 323] width 542 height 36
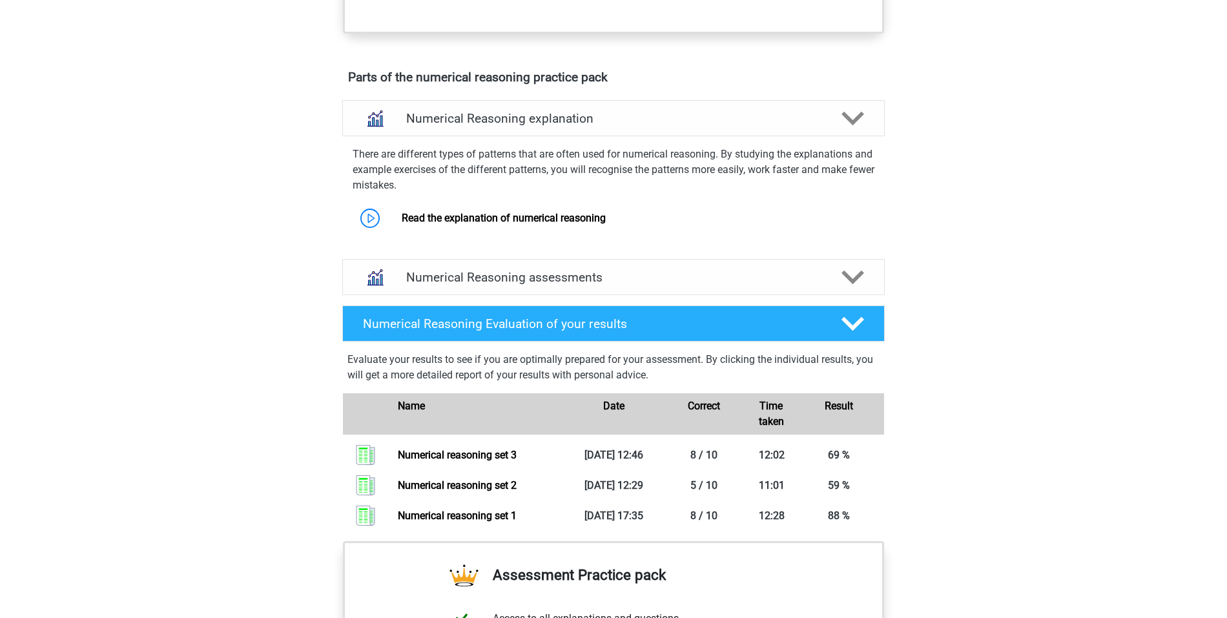
click at [728, 287] on div "Numerical Reasoning assessments" at bounding box center [613, 277] width 542 height 36
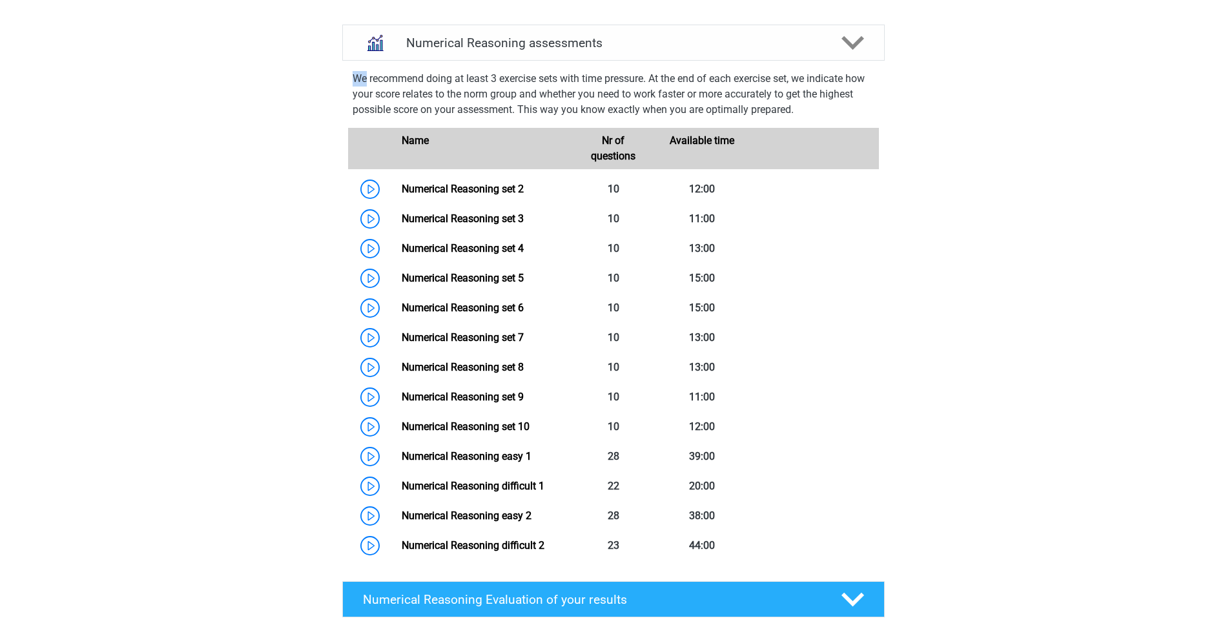
scroll to position [695, 0]
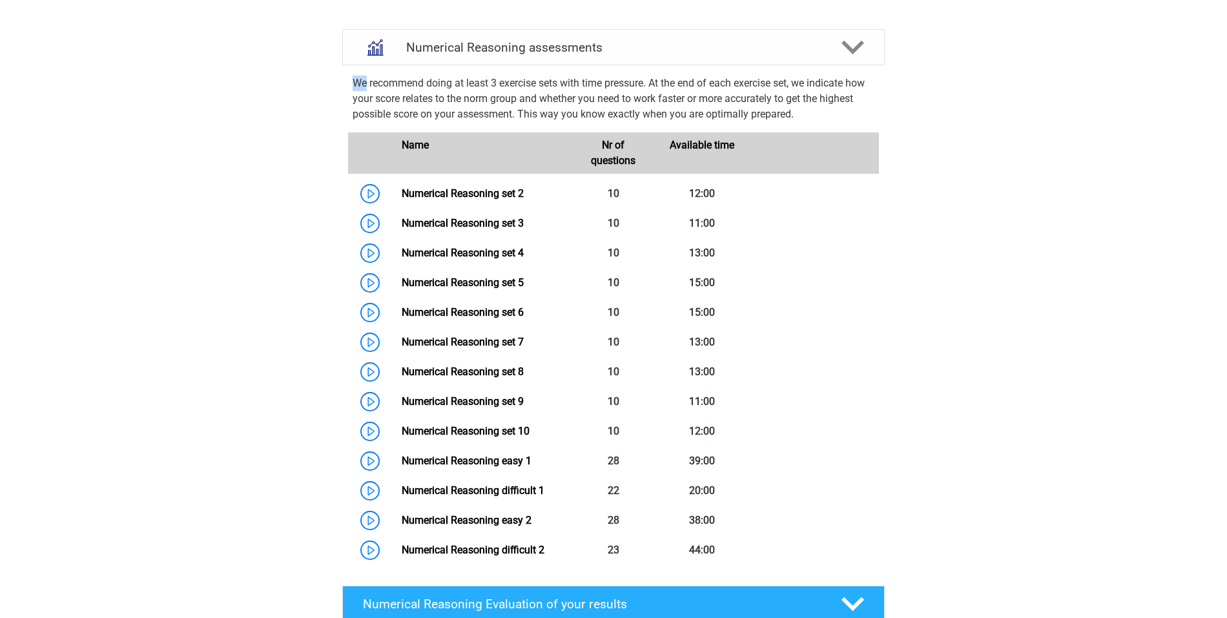
click at [645, 119] on p "We recommend doing at least 3 exercise sets with time pressure. At the end of e…" at bounding box center [613, 99] width 522 height 46
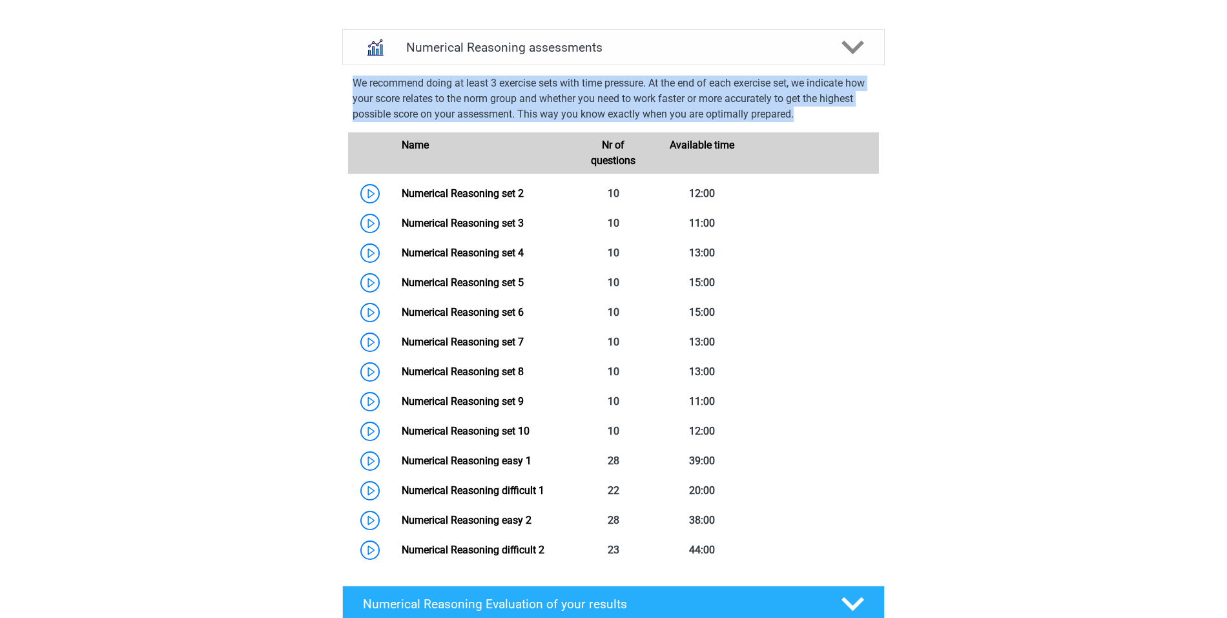
click at [645, 119] on p "We recommend doing at least 3 exercise sets with time pressure. At the end of e…" at bounding box center [613, 99] width 522 height 46
click at [667, 112] on p "We recommend doing at least 3 exercise sets with time pressure. At the end of e…" at bounding box center [613, 99] width 522 height 46
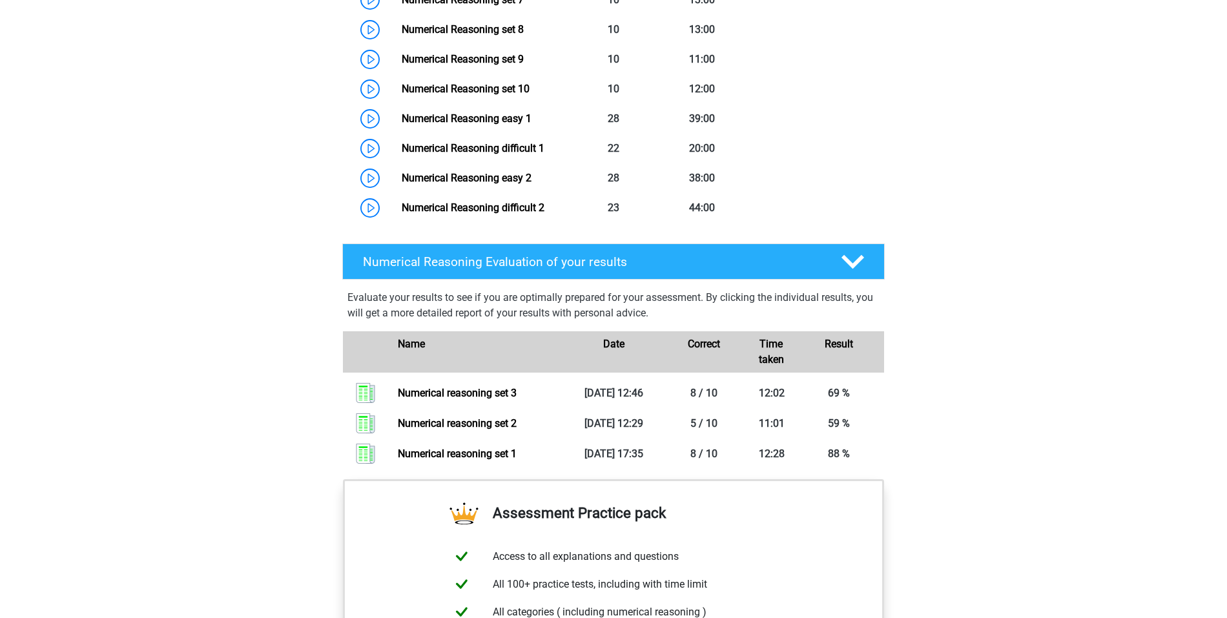
scroll to position [847, 0]
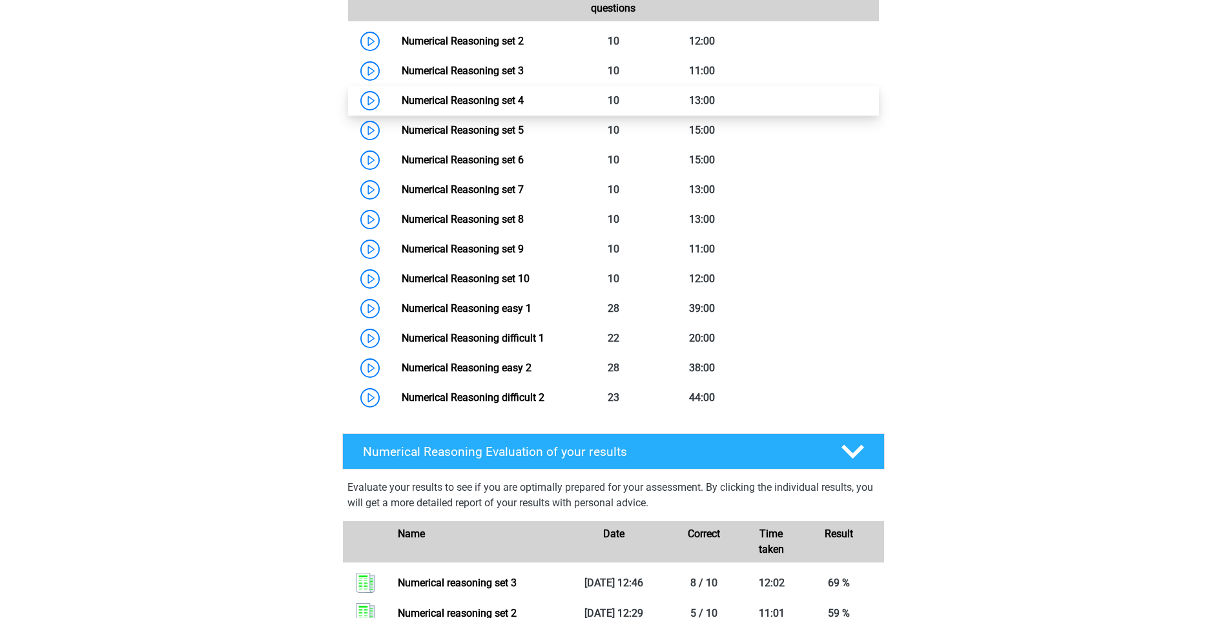
click at [524, 107] on link "Numerical Reasoning set 4" at bounding box center [463, 100] width 122 height 12
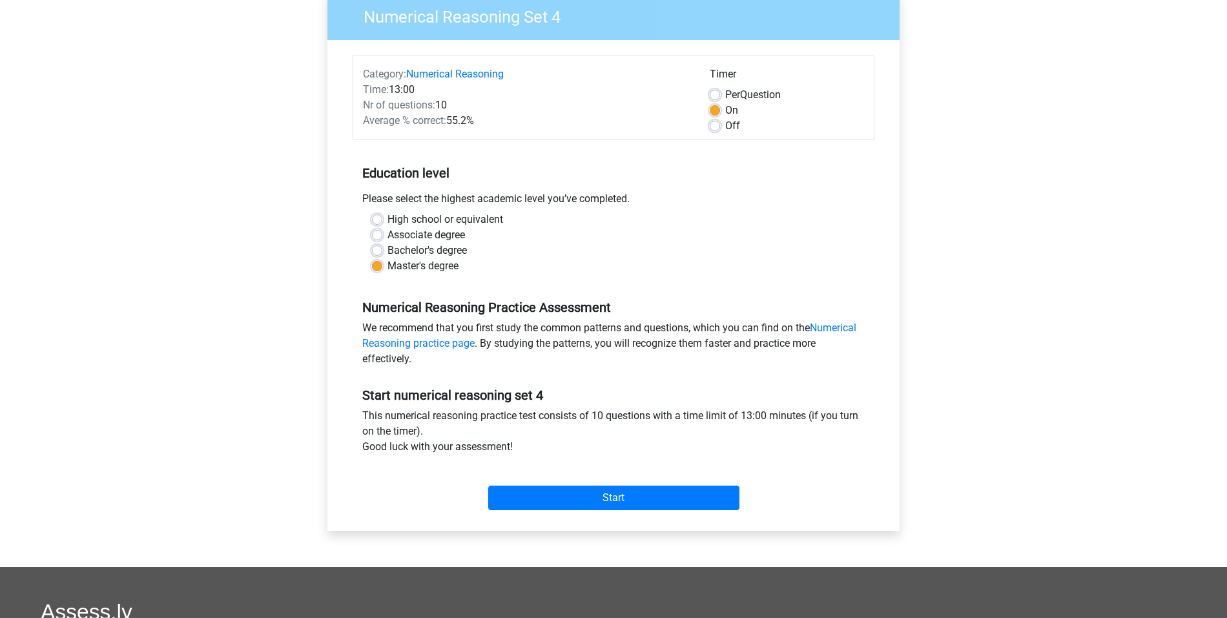
scroll to position [311, 0]
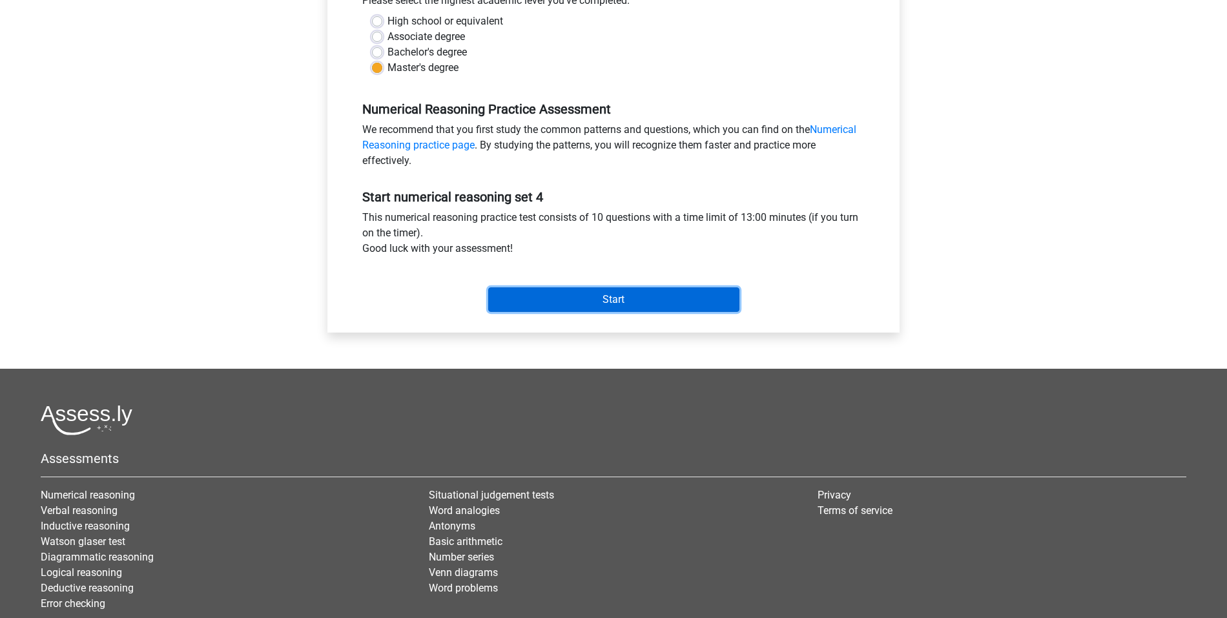
click at [618, 305] on input "Start" at bounding box center [613, 299] width 251 height 25
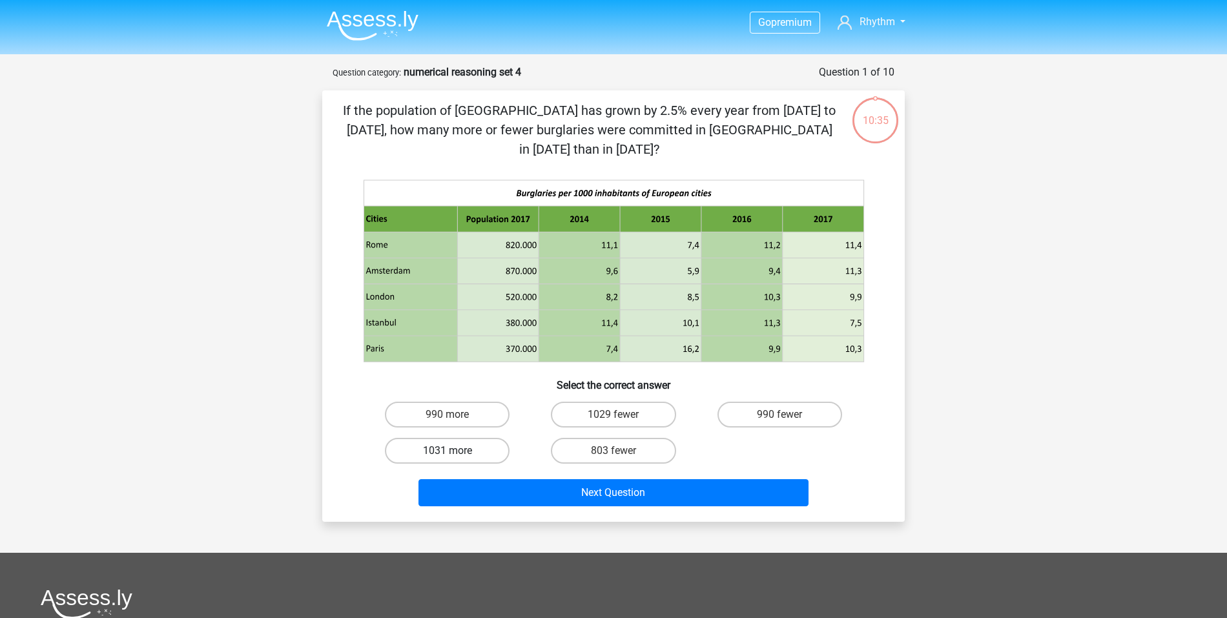
click at [499, 438] on label "1031 more" at bounding box center [447, 451] width 125 height 26
click at [456, 451] on input "1031 more" at bounding box center [451, 455] width 8 height 8
radio input "true"
click at [514, 469] on div "Next Question" at bounding box center [613, 490] width 541 height 43
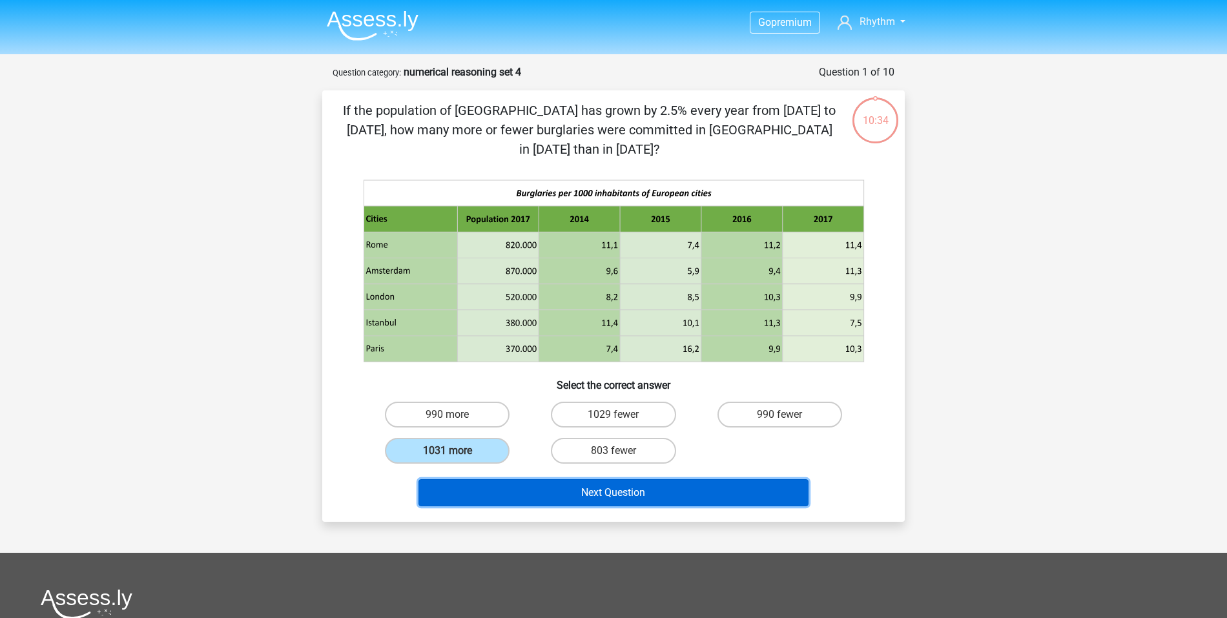
click at [558, 479] on button "Next Question" at bounding box center [613, 492] width 391 height 27
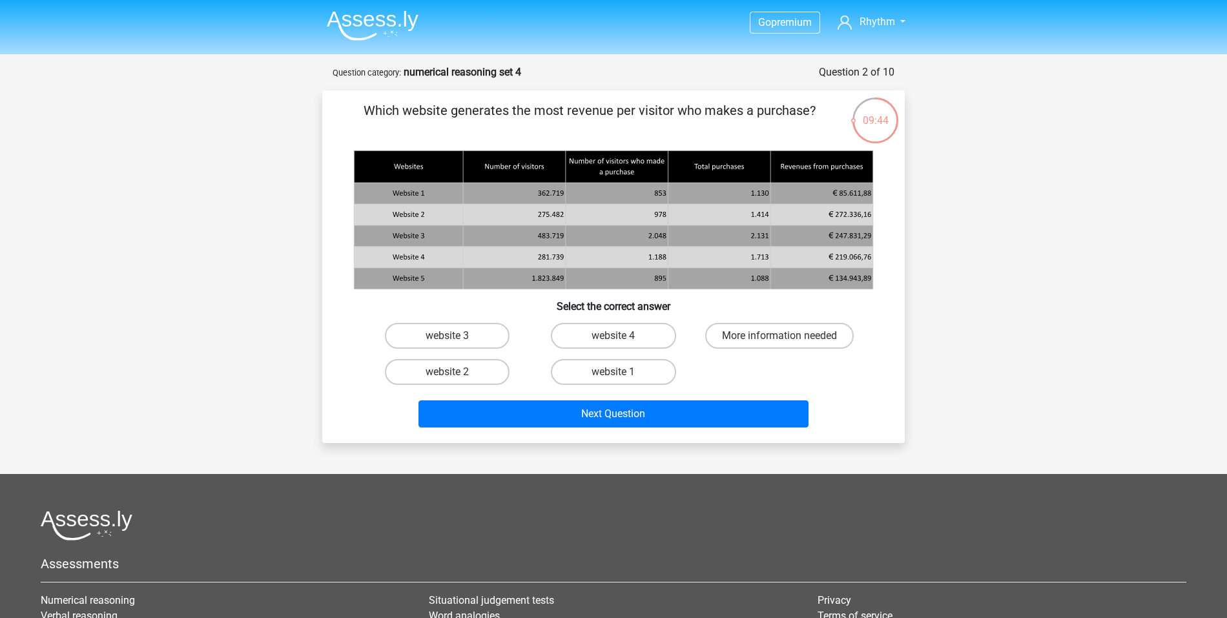
click at [447, 378] on input "website 2" at bounding box center [451, 376] width 8 height 8
radio input "true"
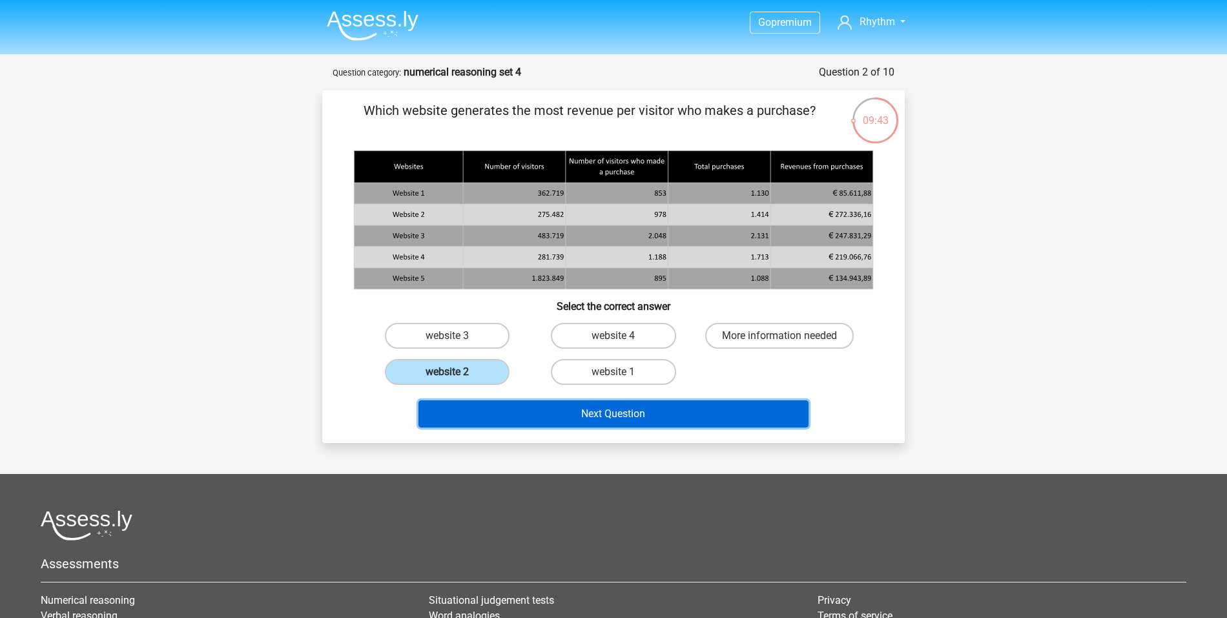
click at [569, 411] on button "Next Question" at bounding box center [613, 413] width 391 height 27
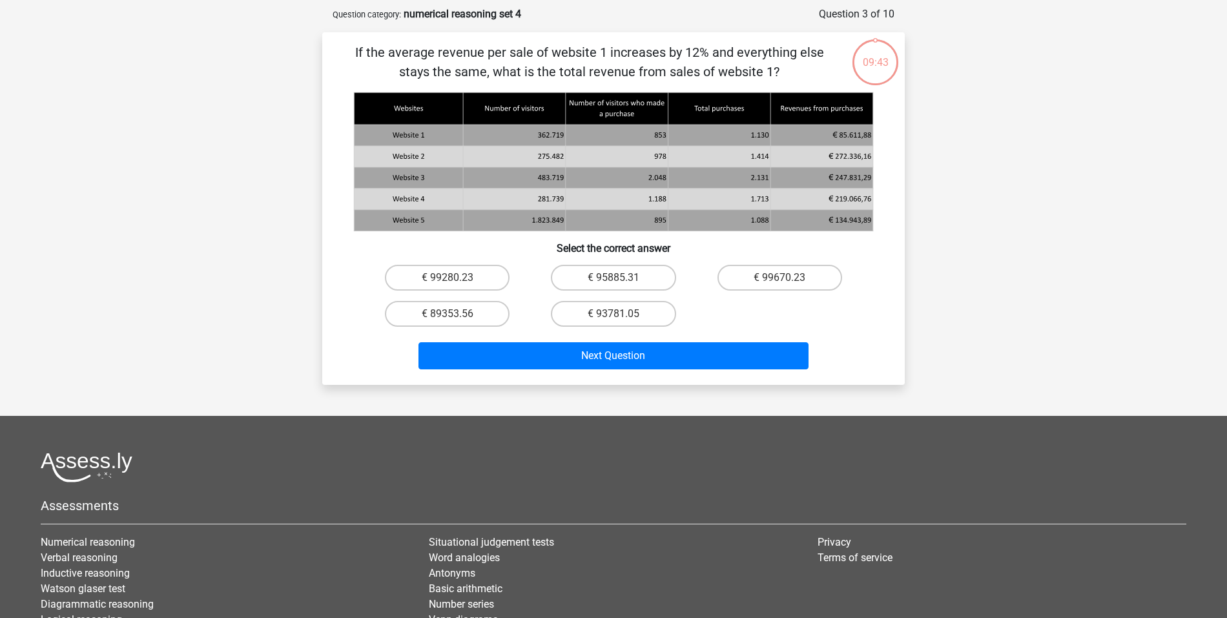
scroll to position [65, 0]
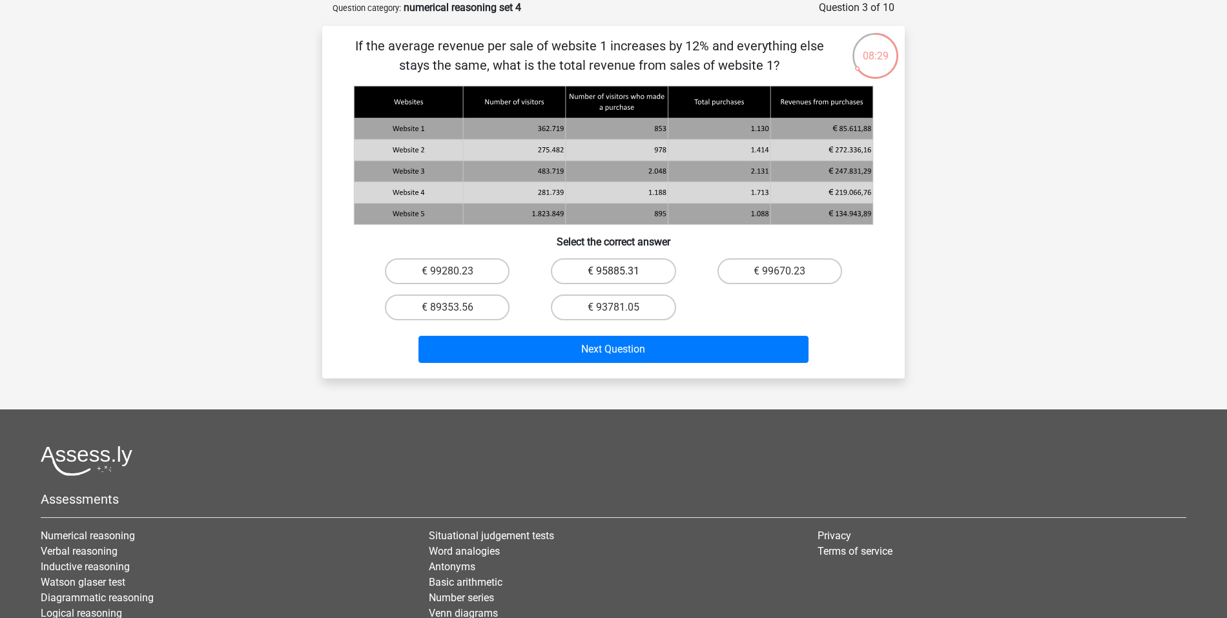
click at [611, 276] on label "€ 95885.31" at bounding box center [613, 271] width 125 height 26
click at [613, 276] on input "€ 95885.31" at bounding box center [617, 275] width 8 height 8
radio input "true"
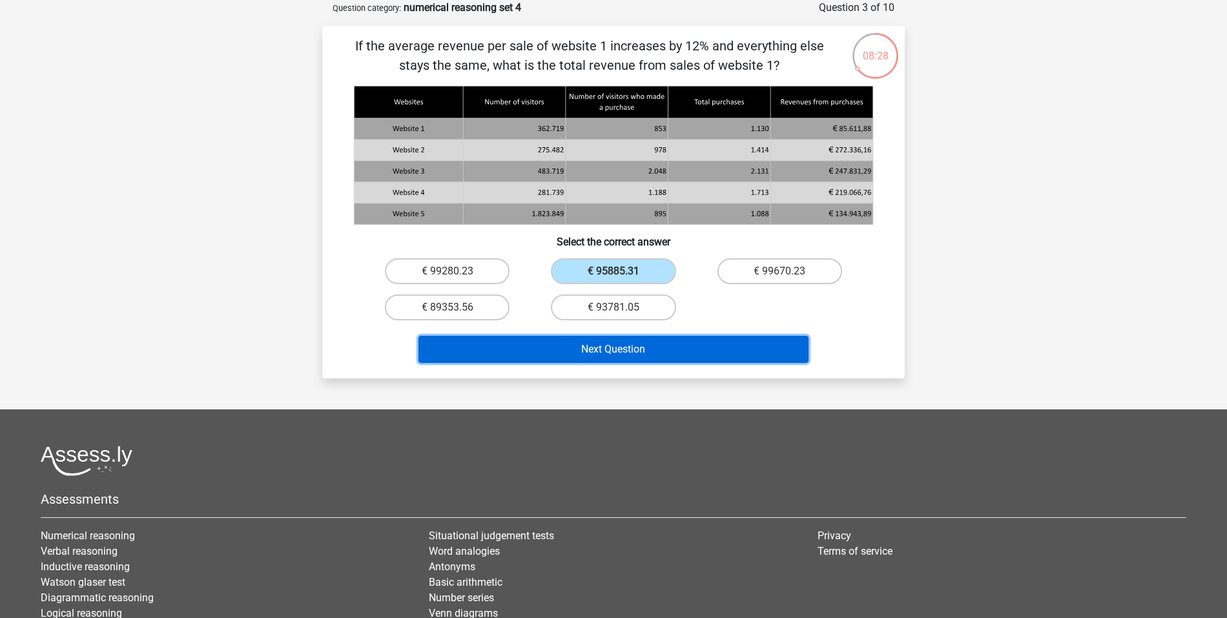
click at [670, 354] on button "Next Question" at bounding box center [613, 349] width 391 height 27
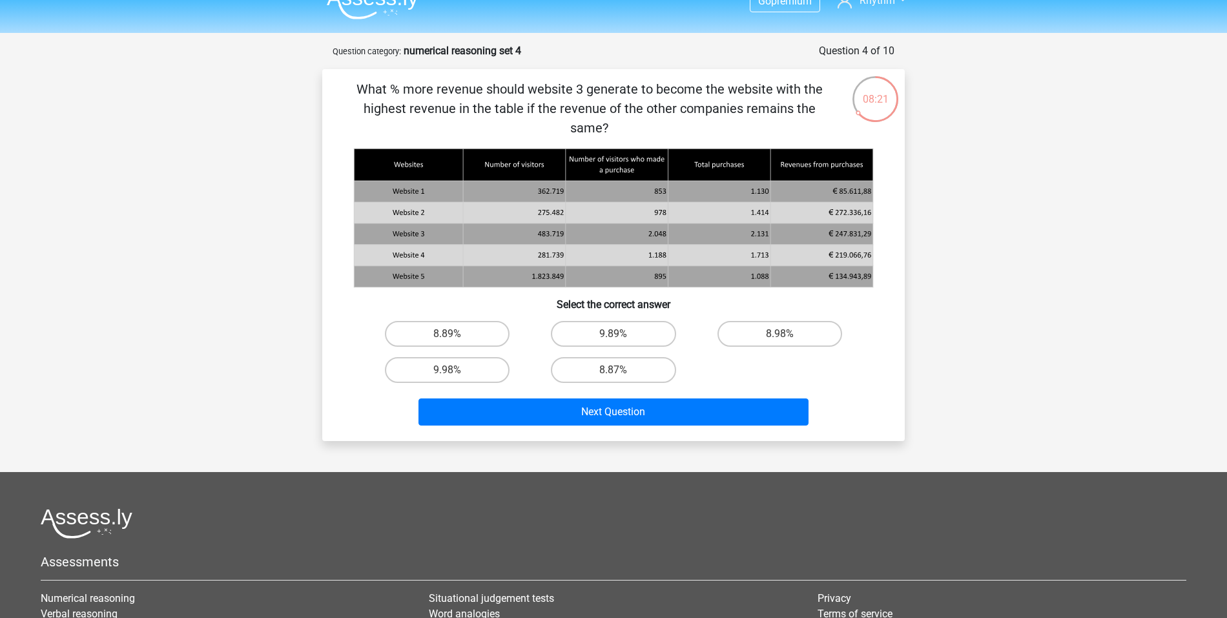
scroll to position [3, 0]
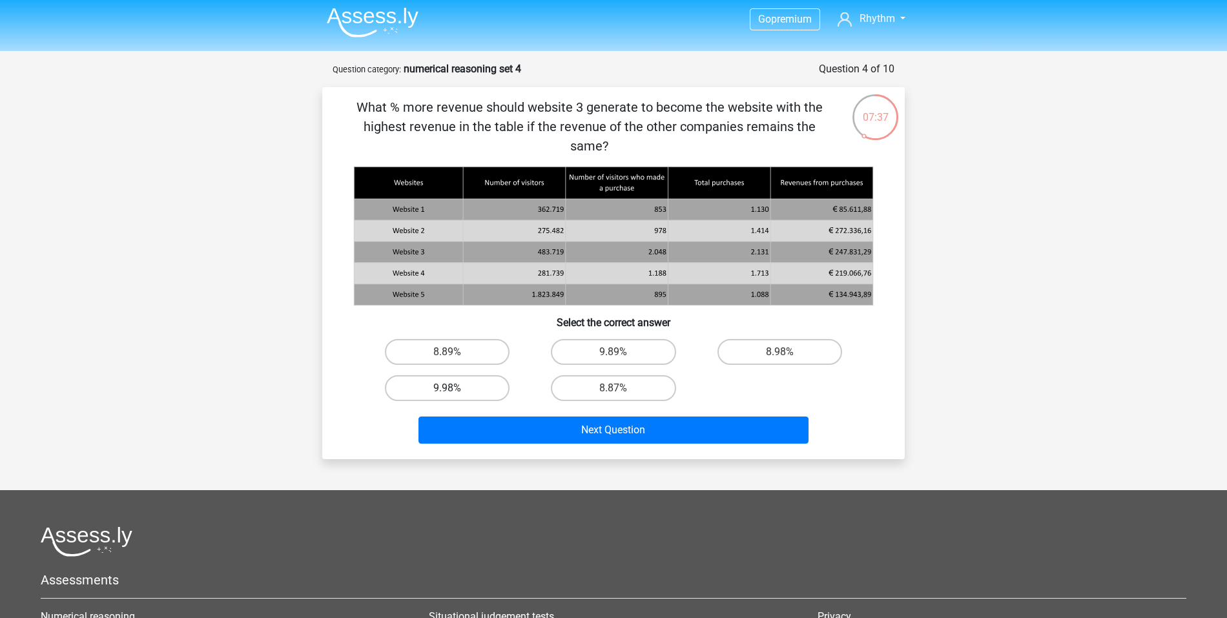
click at [485, 375] on label "9.98%" at bounding box center [447, 388] width 125 height 26
click at [456, 388] on input "9.98%" at bounding box center [451, 392] width 8 height 8
radio input "true"
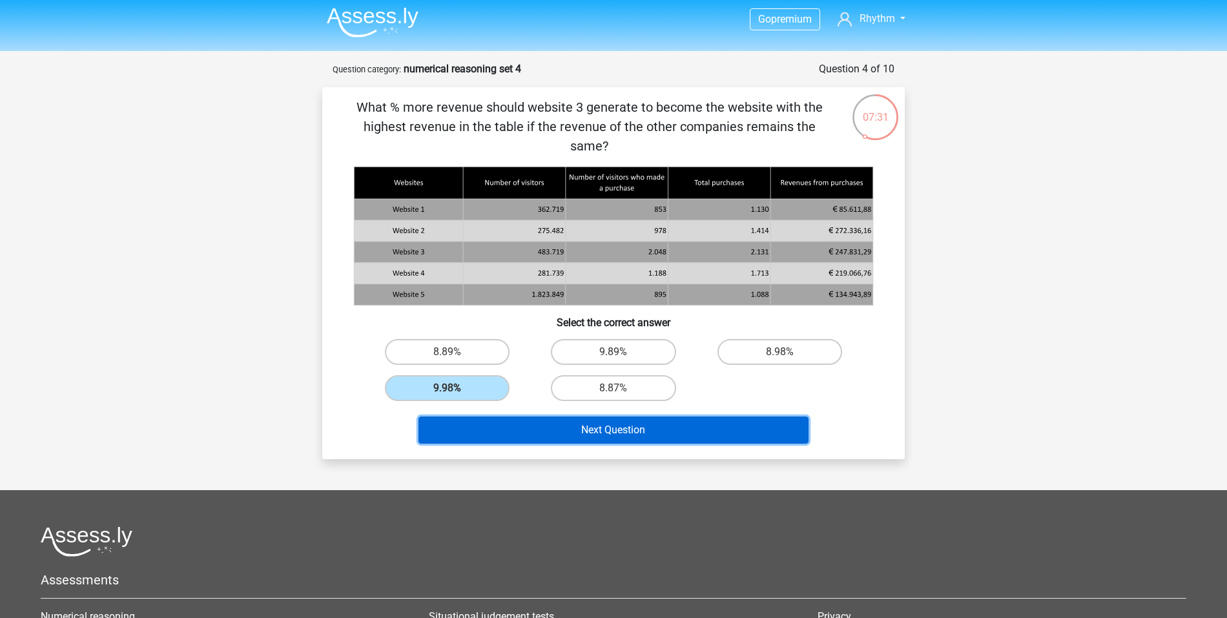
click at [686, 416] on button "Next Question" at bounding box center [613, 429] width 391 height 27
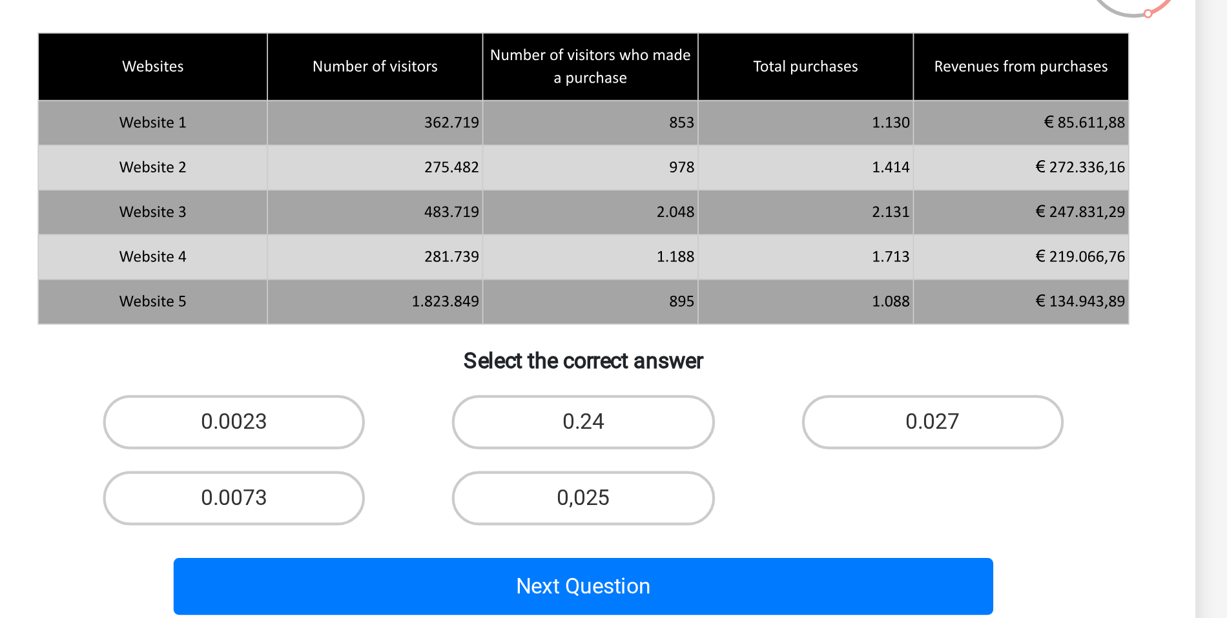
scroll to position [65, 0]
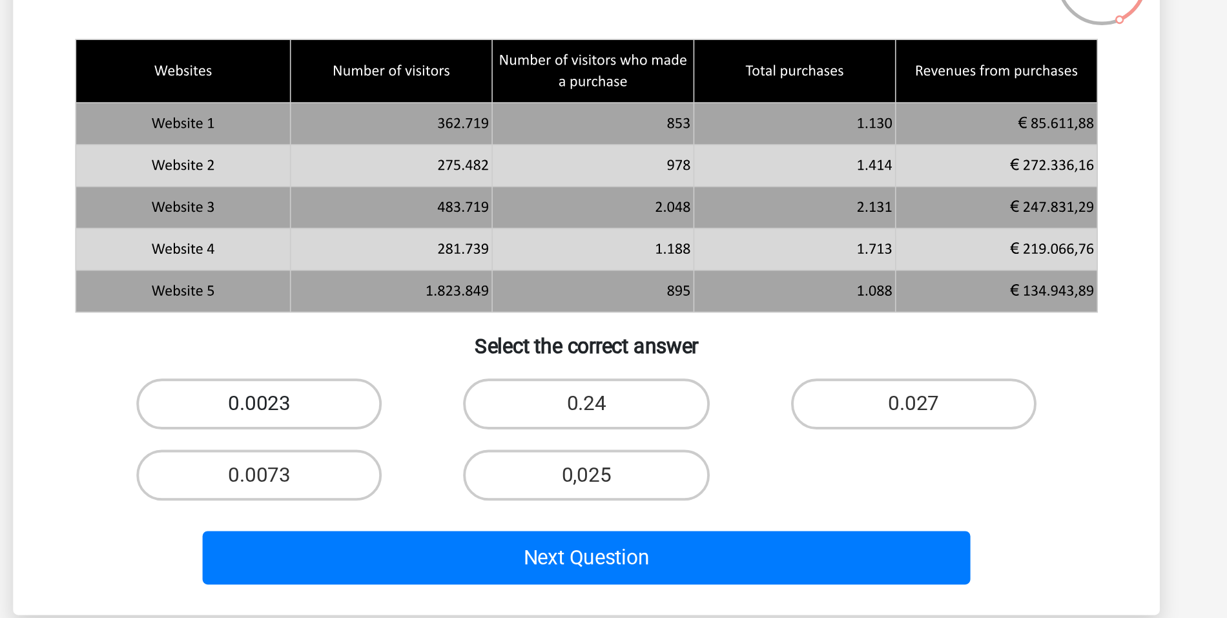
click at [458, 272] on label "0.0023" at bounding box center [447, 271] width 125 height 26
click at [456, 272] on input "0.0023" at bounding box center [451, 275] width 8 height 8
radio input "true"
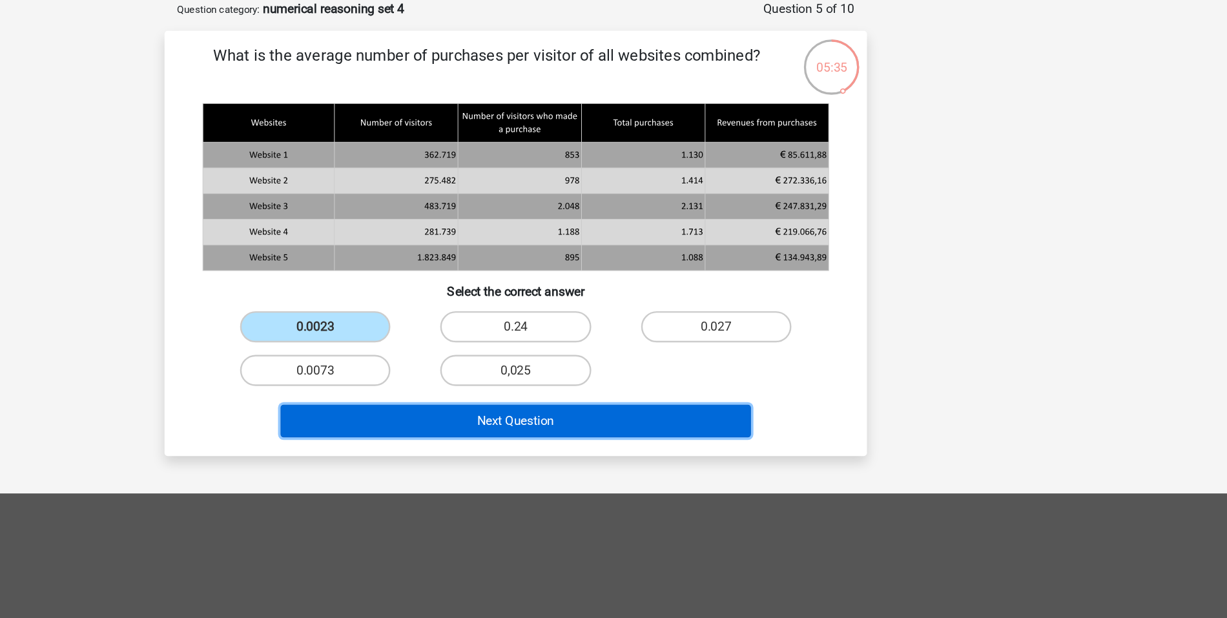
click at [593, 349] on button "Next Question" at bounding box center [613, 349] width 391 height 27
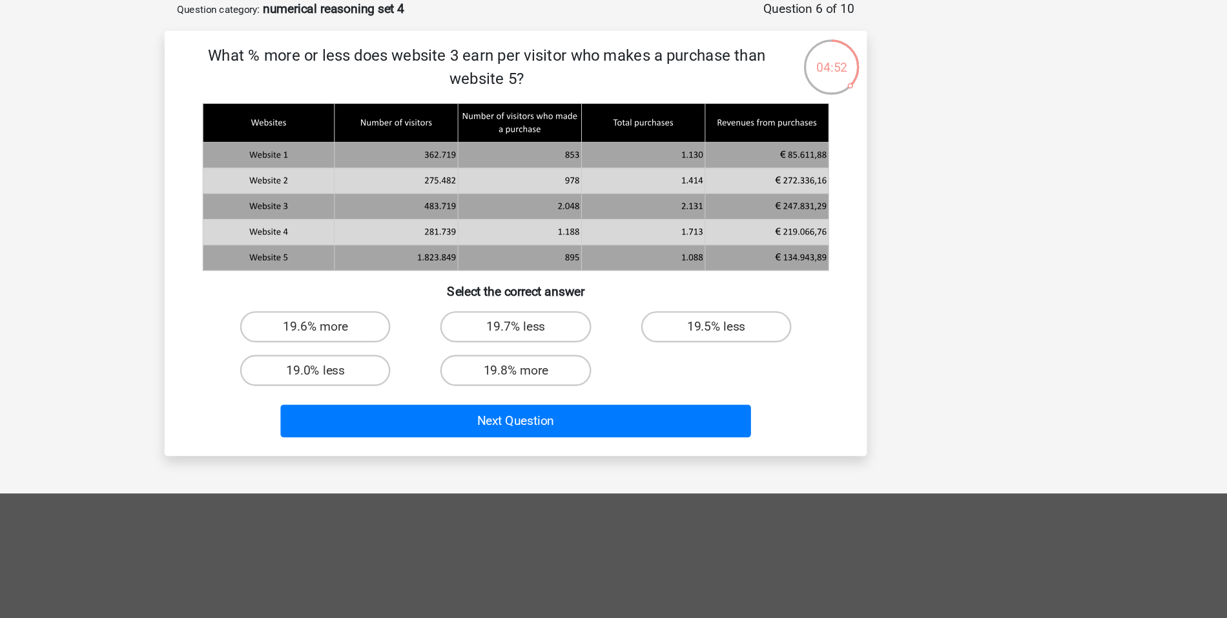
scroll to position [64, 0]
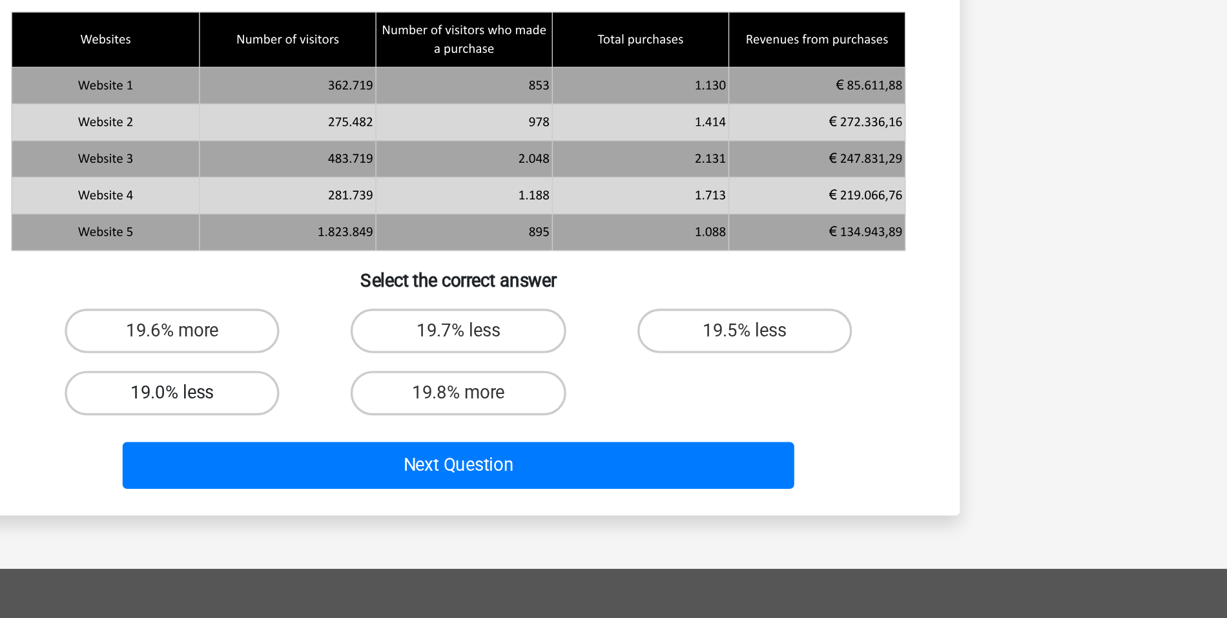
click at [457, 315] on label "19.0% less" at bounding box center [447, 308] width 125 height 26
click at [456, 315] on input "19.0% less" at bounding box center [451, 312] width 8 height 8
radio input "true"
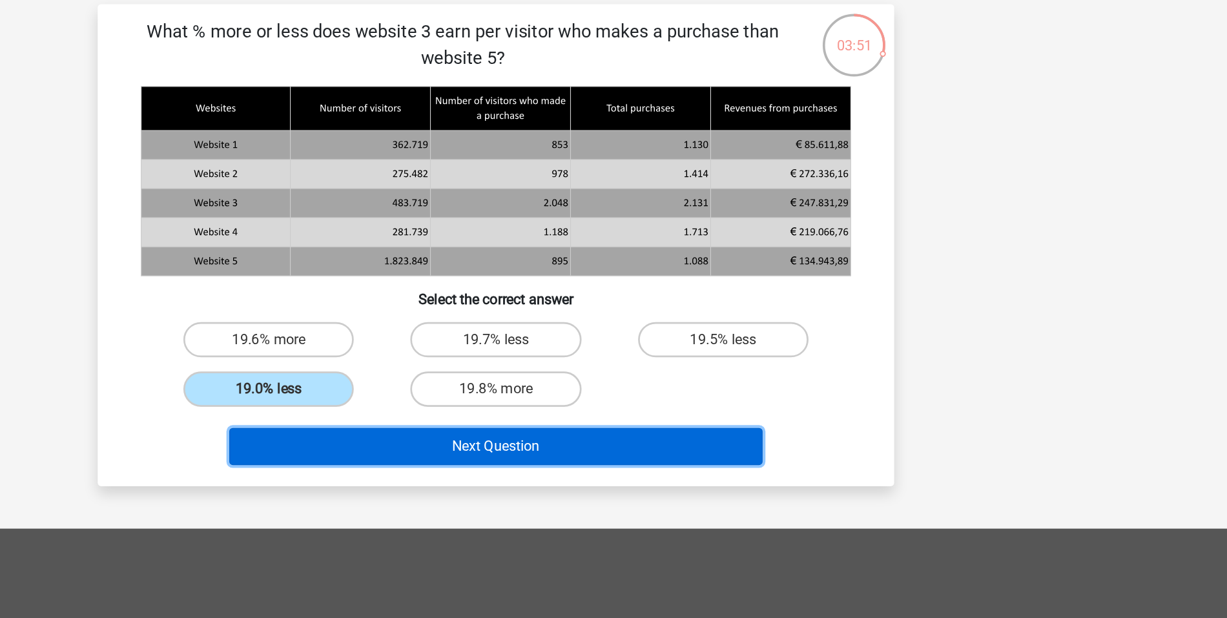
click at [697, 349] on button "Next Question" at bounding box center [613, 349] width 391 height 27
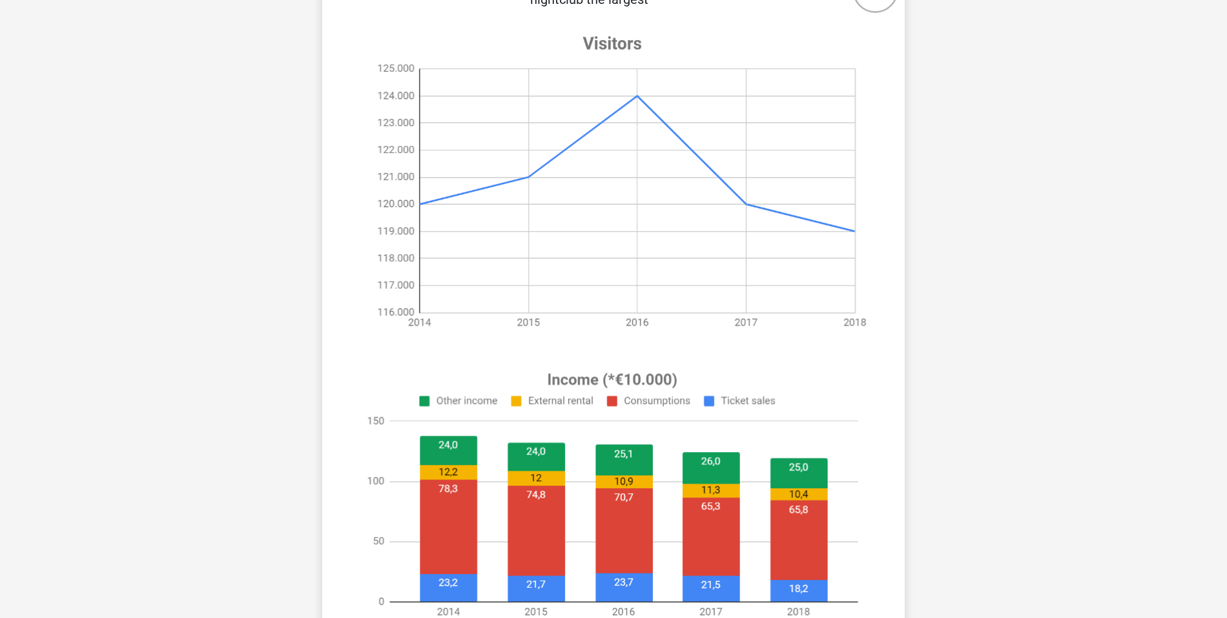
scroll to position [147, 0]
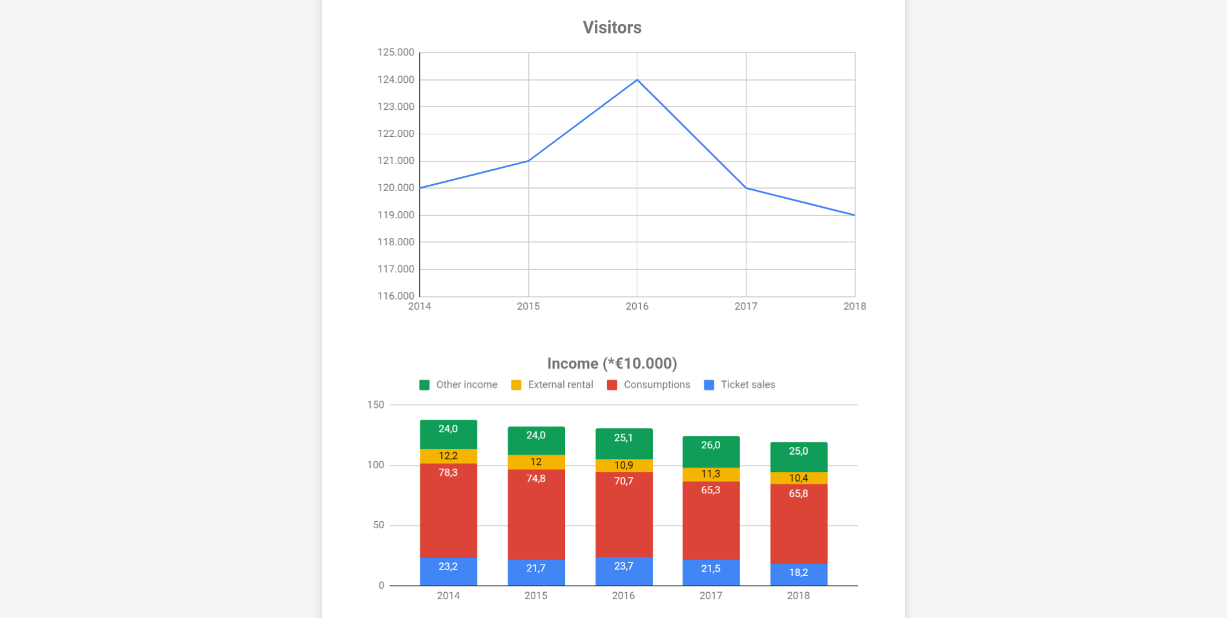
click at [452, 481] on icon at bounding box center [613, 478] width 520 height 271
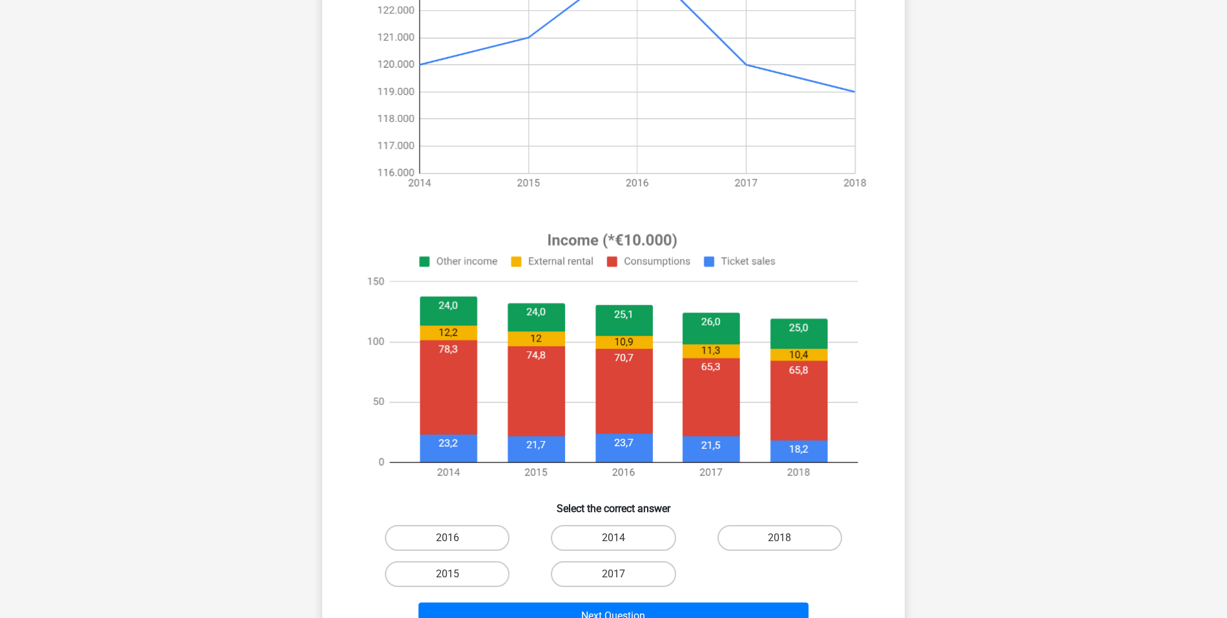
scroll to position [290, 0]
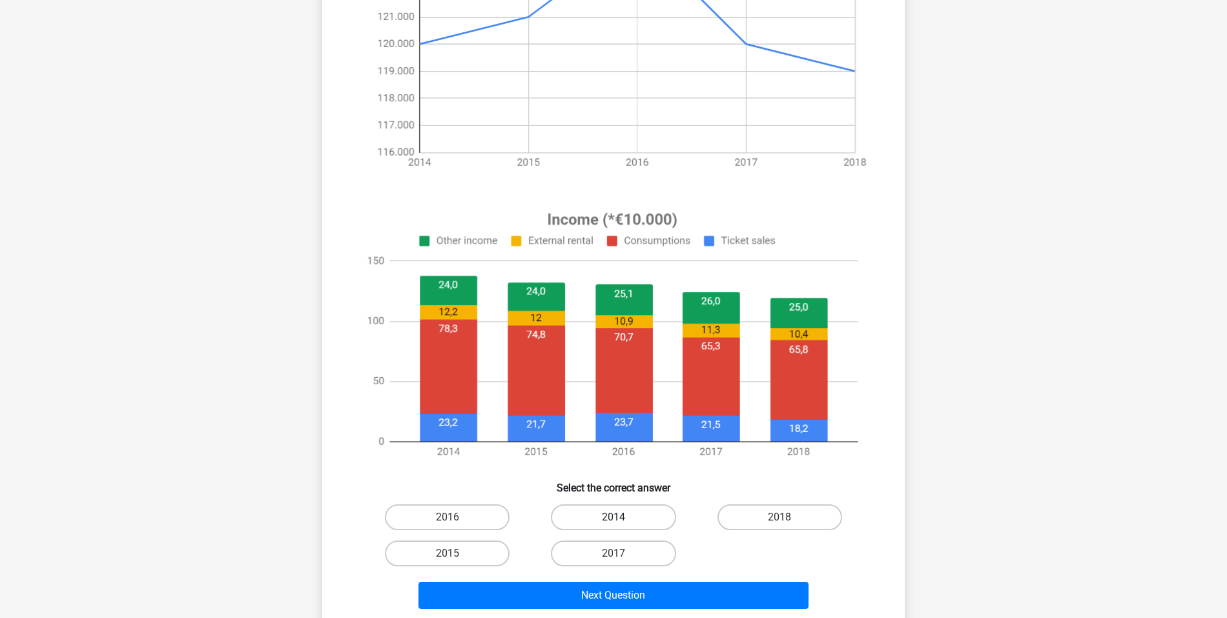
click at [599, 514] on label "2014" at bounding box center [613, 517] width 125 height 26
click at [613, 517] on input "2014" at bounding box center [617, 521] width 8 height 8
radio input "true"
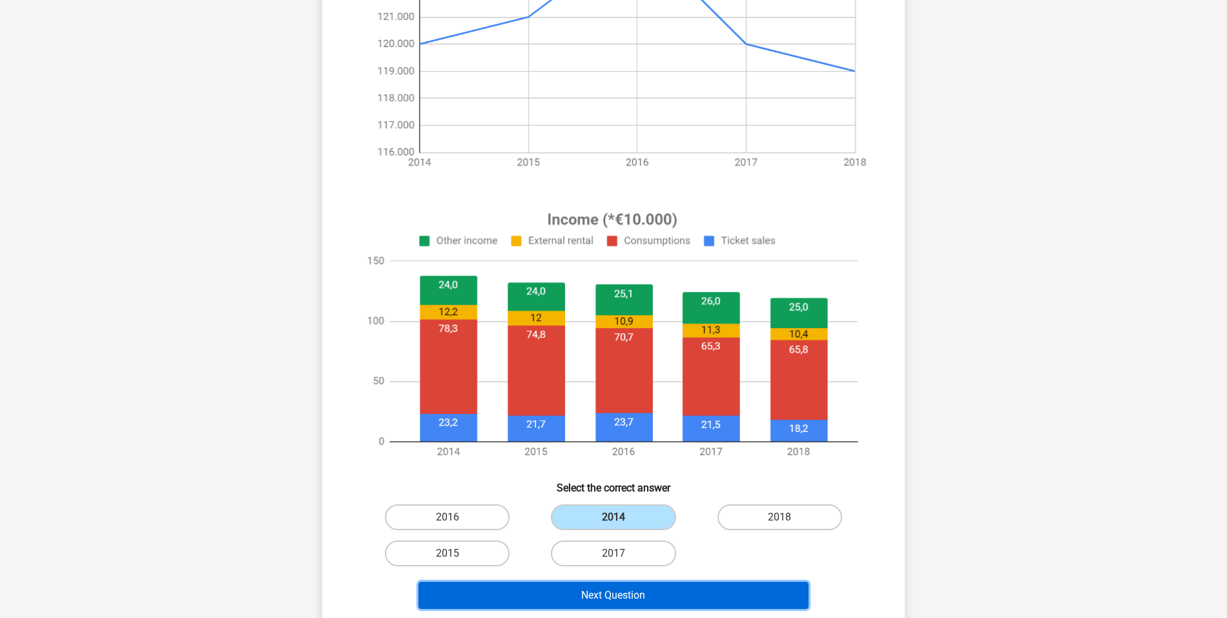
click at [604, 588] on button "Next Question" at bounding box center [613, 595] width 391 height 27
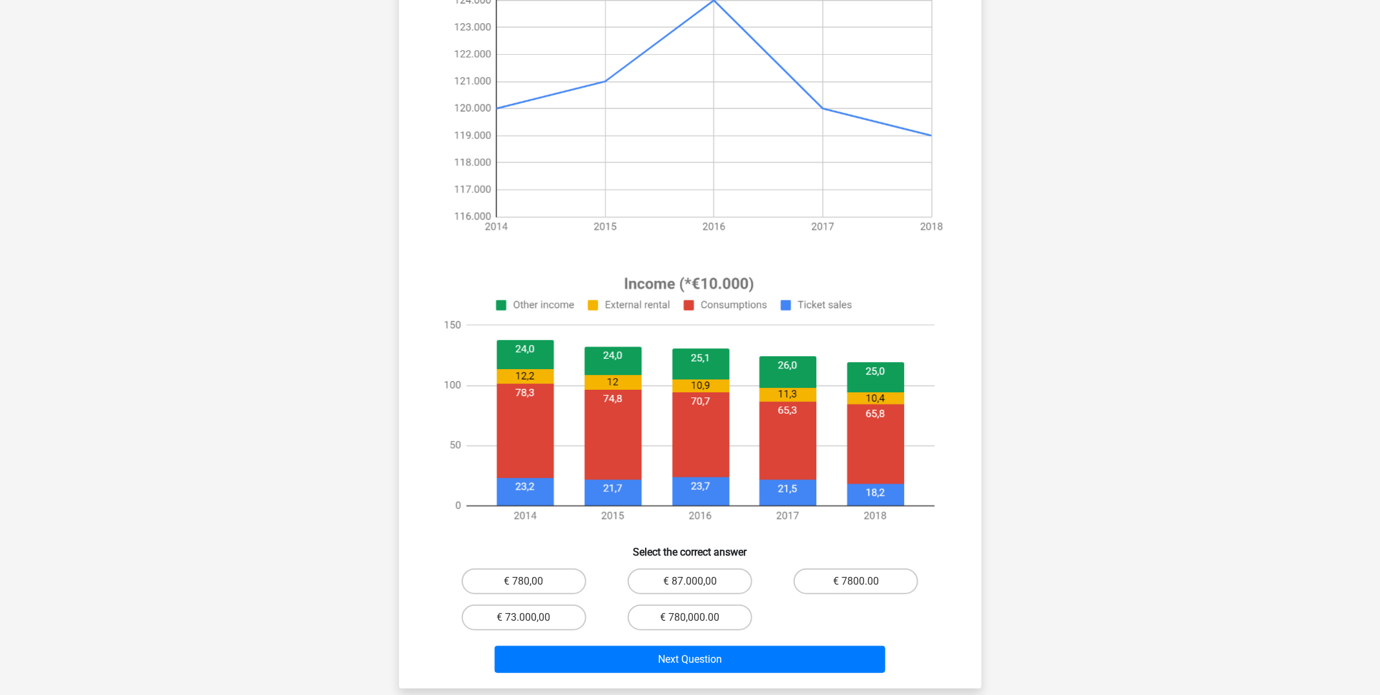
scroll to position [234, 0]
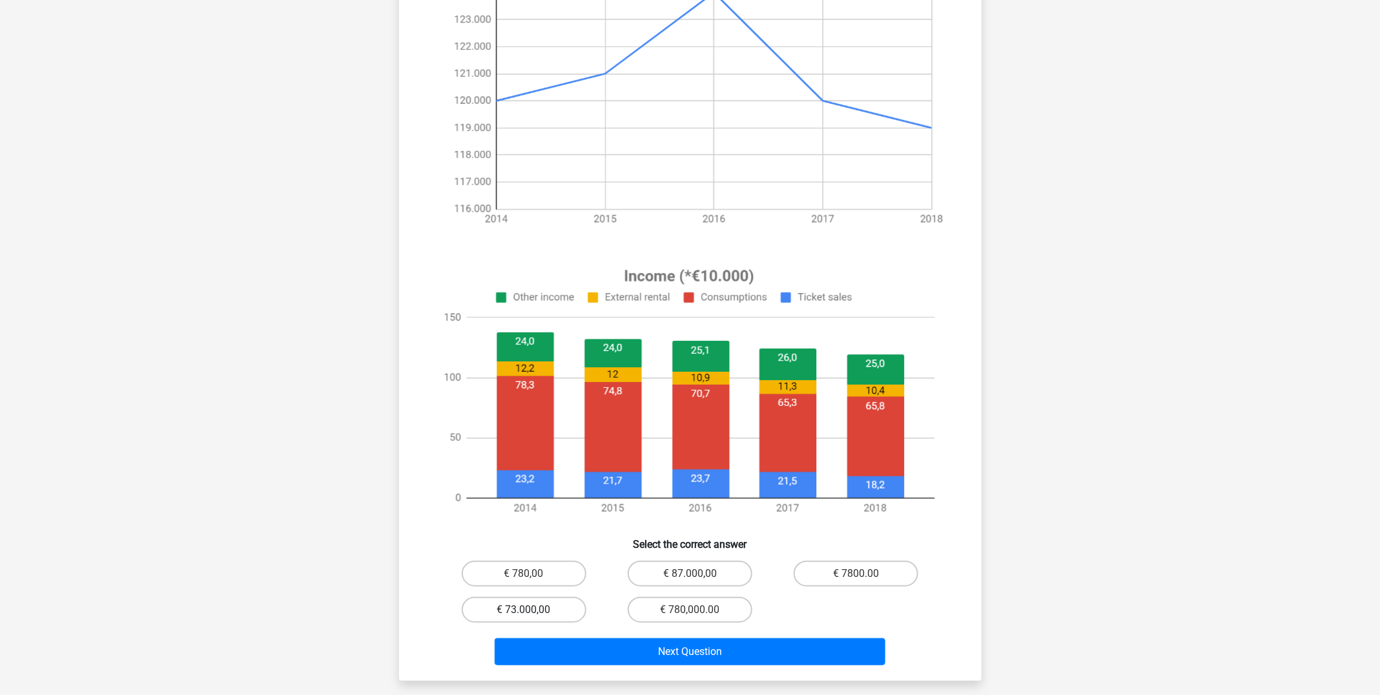
click at [541, 609] on label "€ 73.000,00" at bounding box center [524, 610] width 125 height 26
click at [532, 610] on input "€ 73.000,00" at bounding box center [528, 614] width 8 height 8
radio input "true"
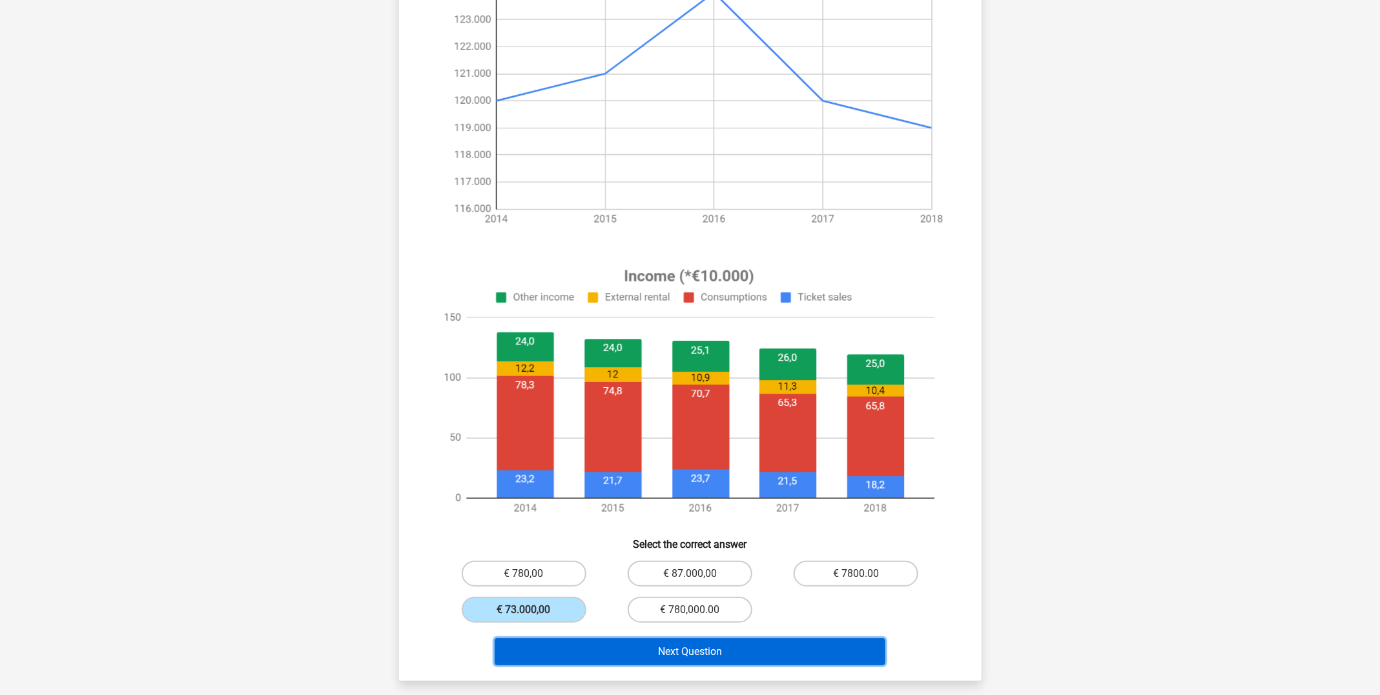
click at [622, 617] on button "Next Question" at bounding box center [689, 651] width 391 height 27
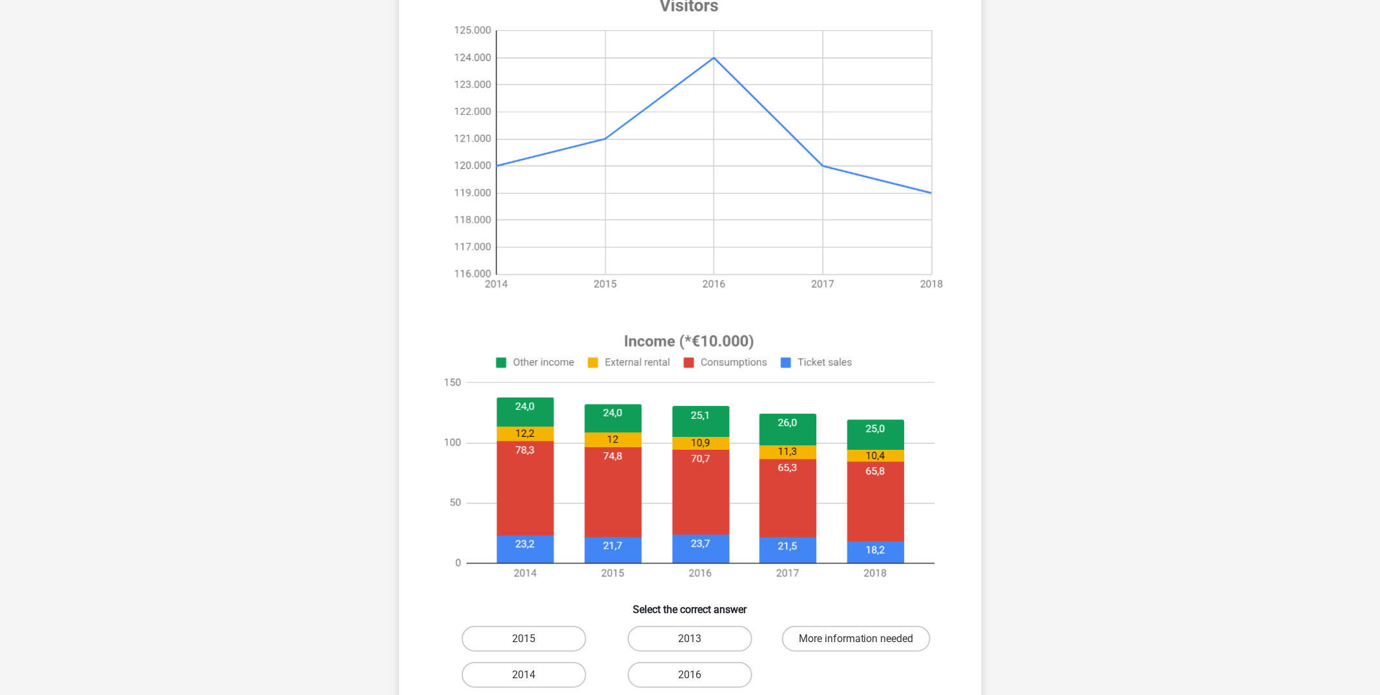
scroll to position [201, 0]
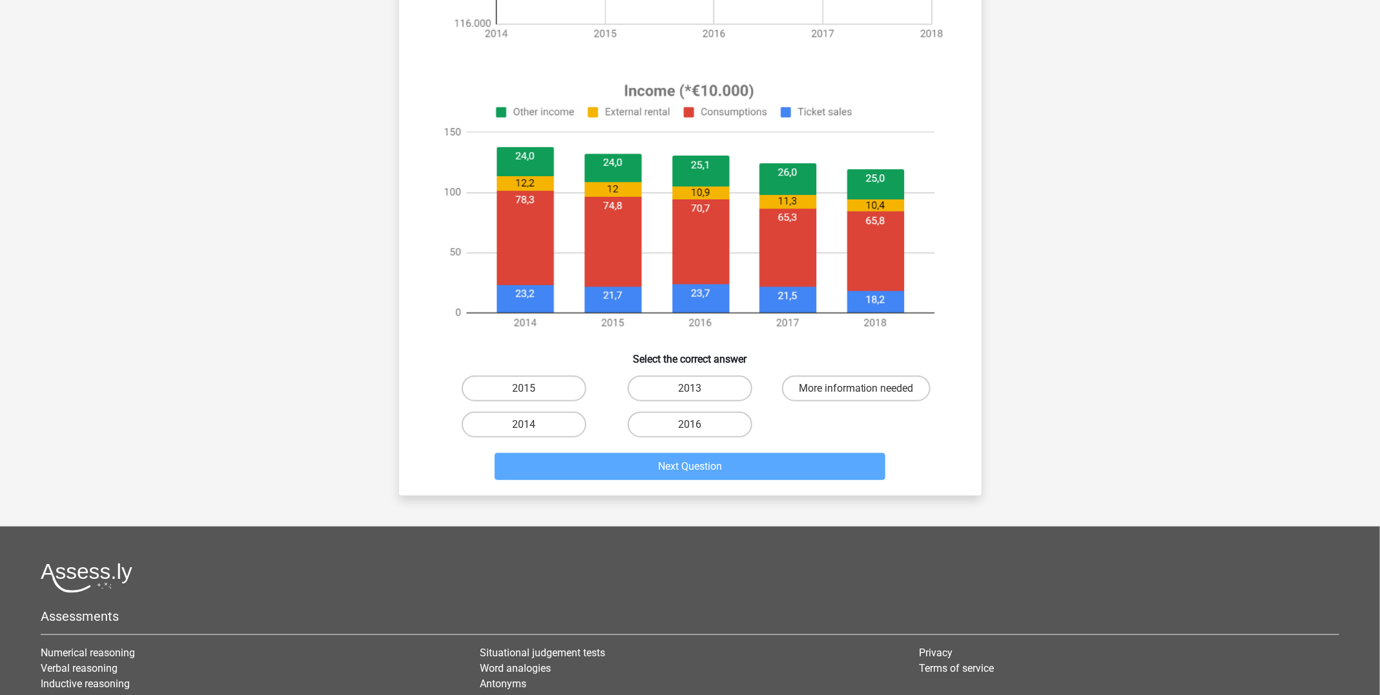
scroll to position [423, 0]
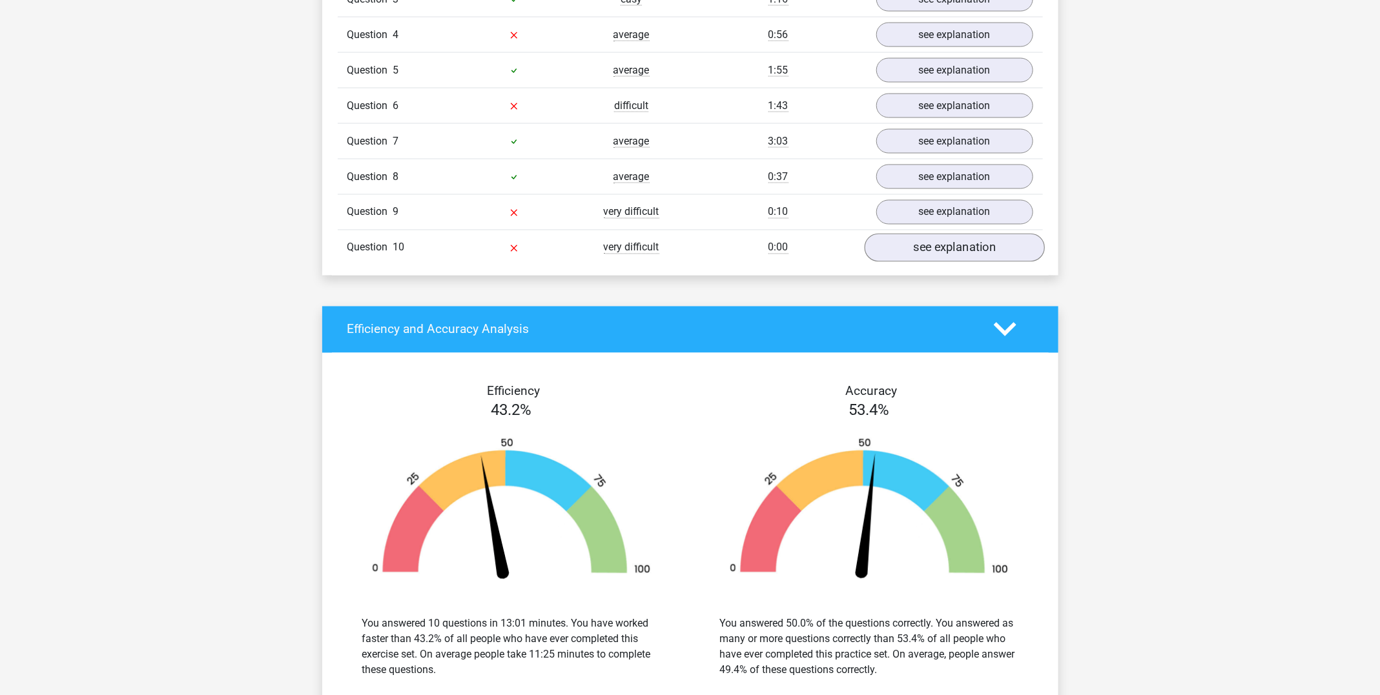
scroll to position [1213, 0]
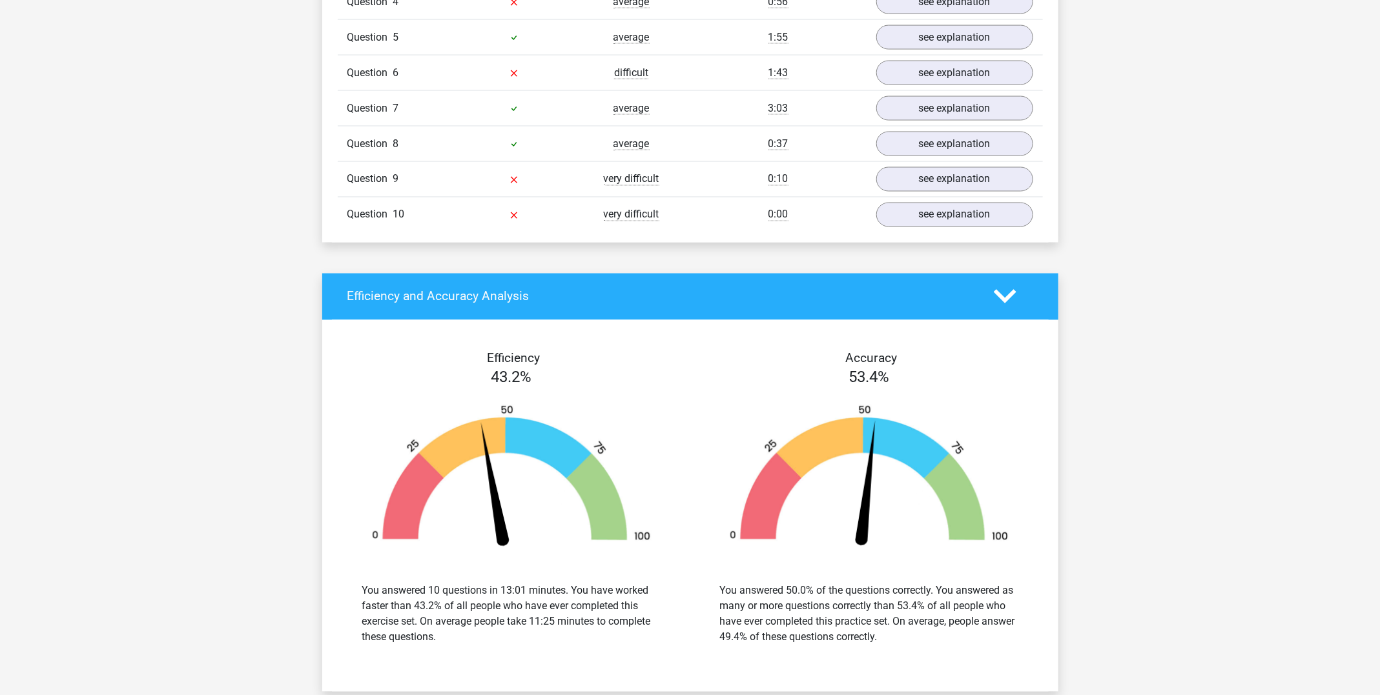
click at [1008, 290] on polygon at bounding box center [1004, 297] width 23 height 14
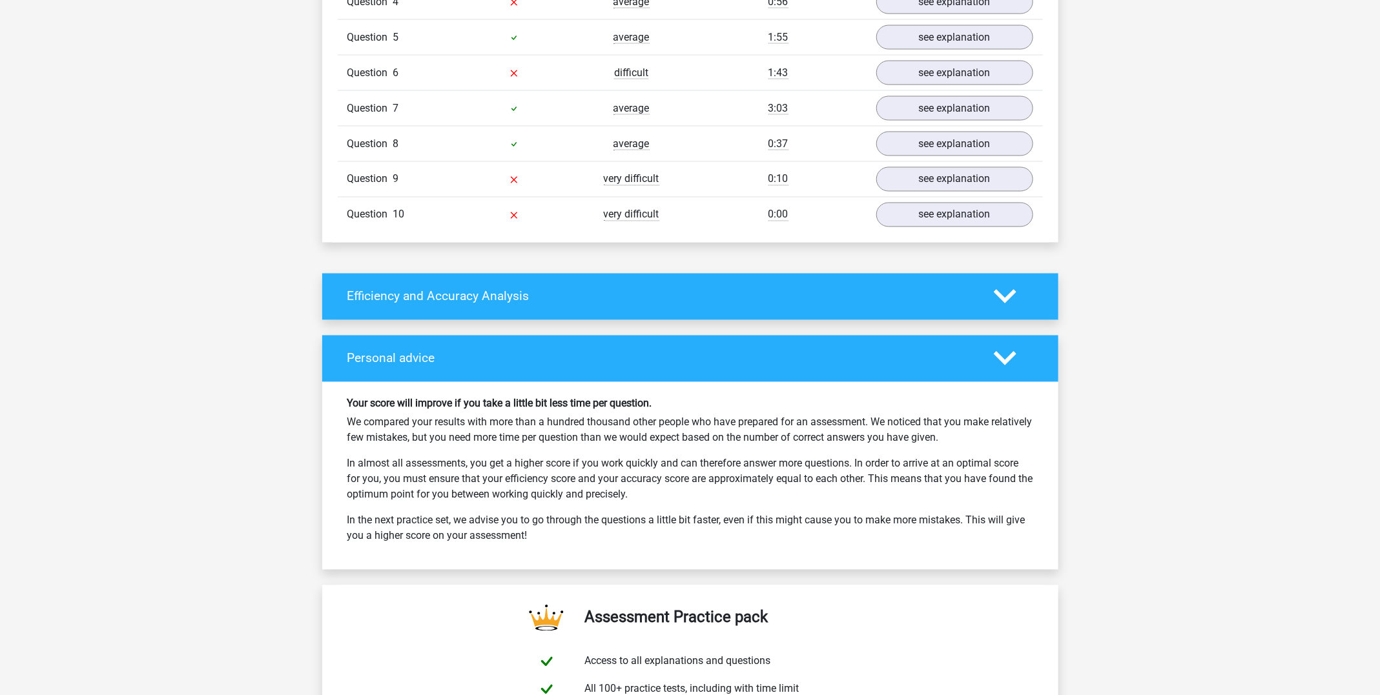
click at [1004, 356] on polygon at bounding box center [1004, 359] width 23 height 14
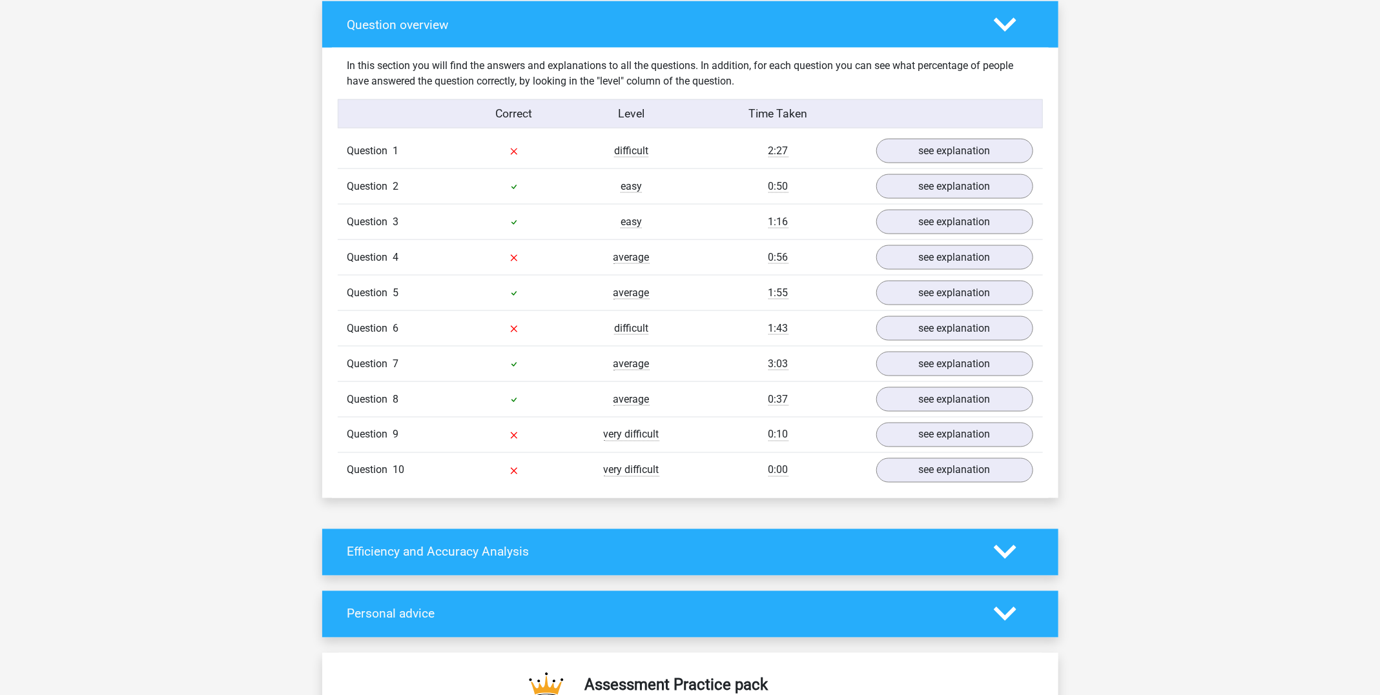
scroll to position [858, 0]
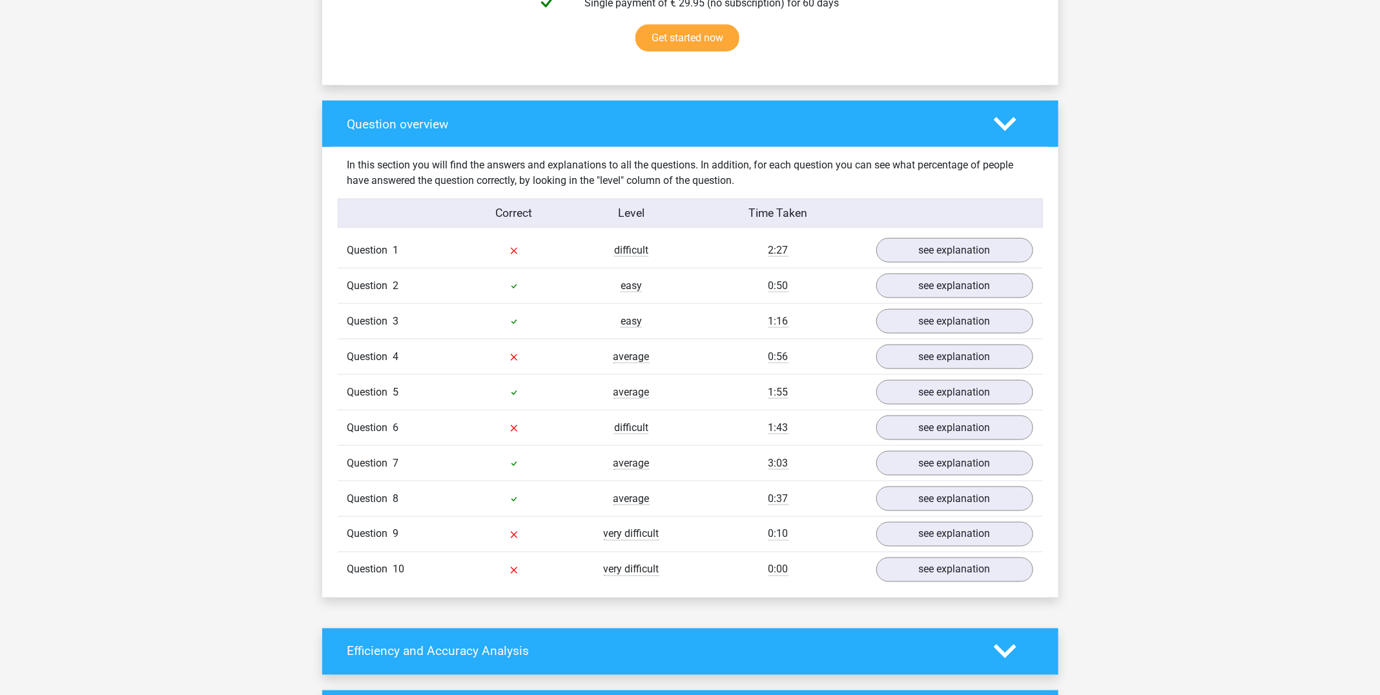
click at [990, 130] on div at bounding box center [1013, 124] width 59 height 23
click at [973, 243] on link "see explanation" at bounding box center [954, 250] width 180 height 28
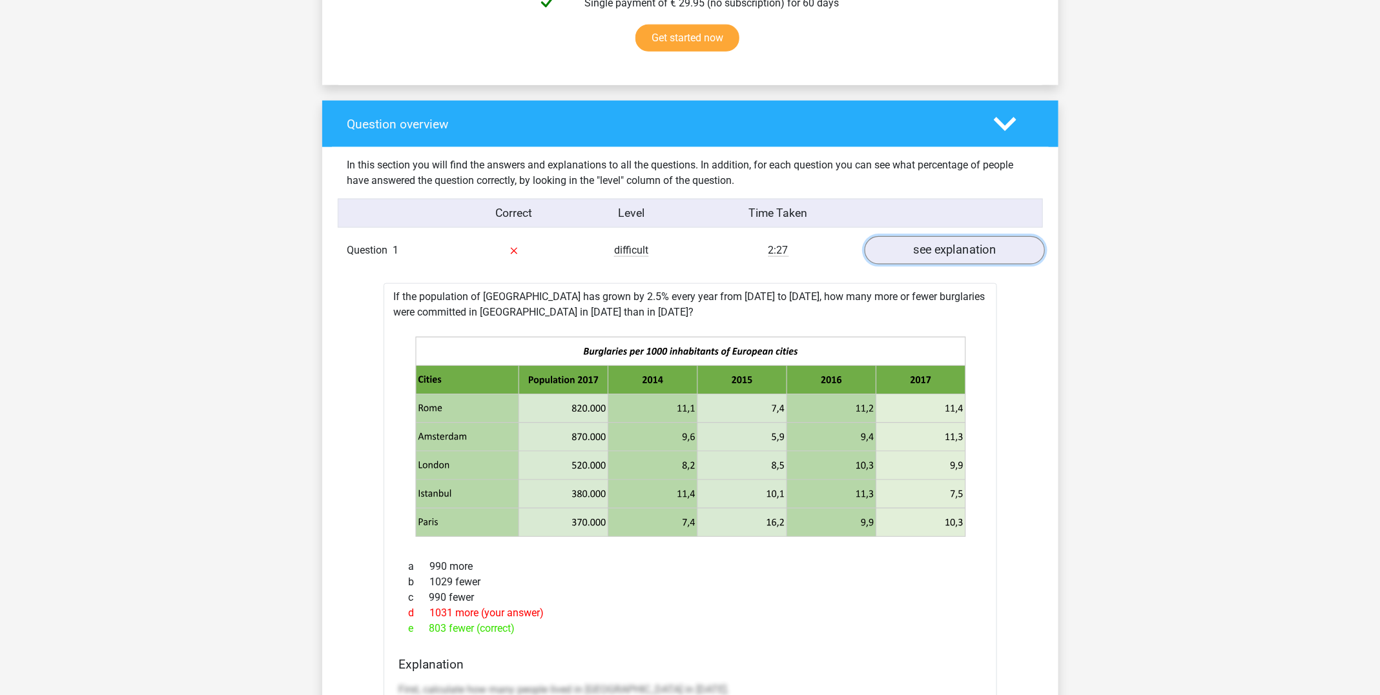
click at [973, 243] on link "see explanation" at bounding box center [954, 250] width 180 height 28
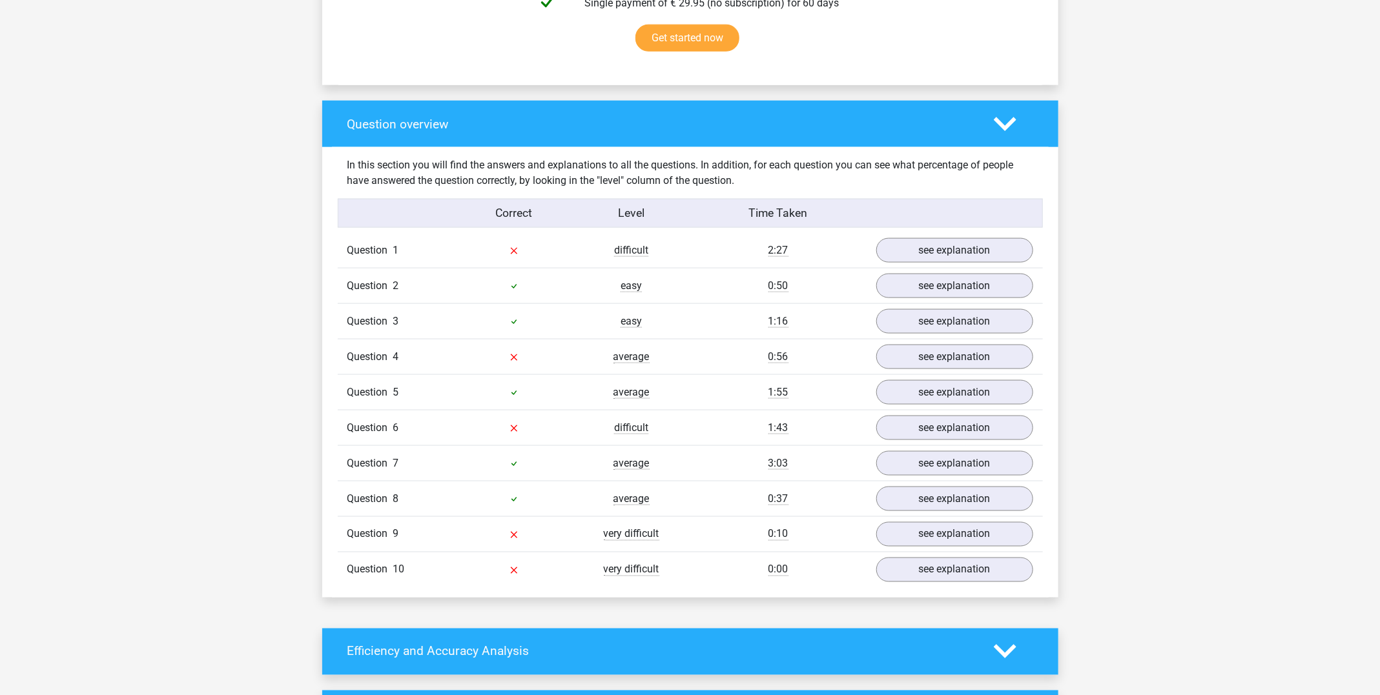
click at [953, 298] on div "Question 2 easy 0:50 see explanation" at bounding box center [690, 286] width 705 height 36
click at [974, 352] on link "see explanation" at bounding box center [954, 357] width 180 height 28
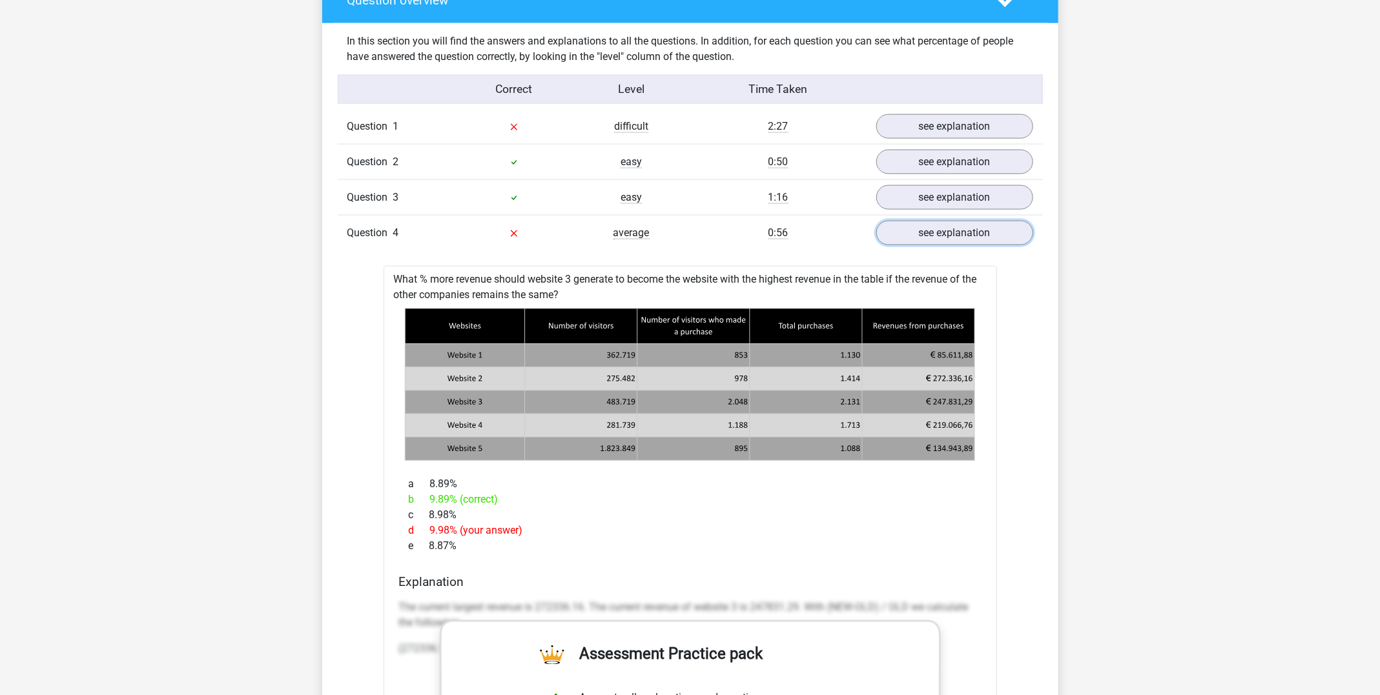
scroll to position [980, 0]
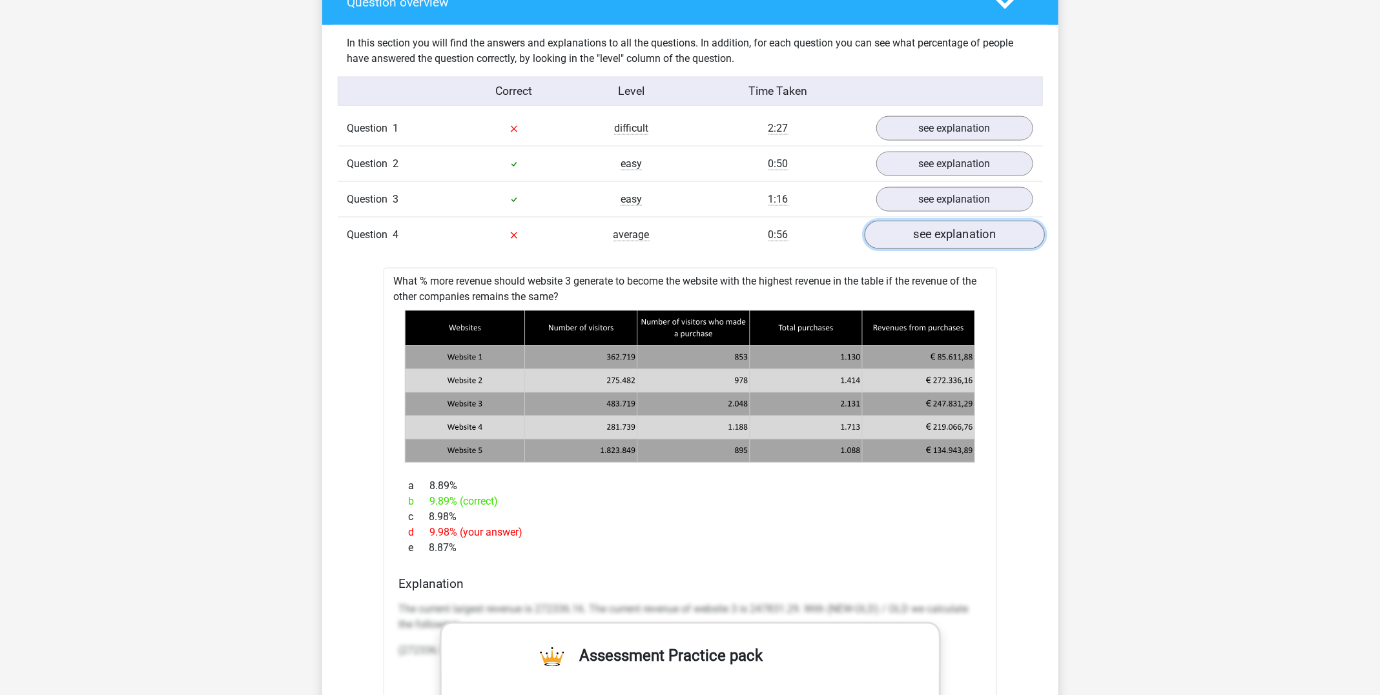
click at [932, 229] on link "see explanation" at bounding box center [954, 235] width 180 height 28
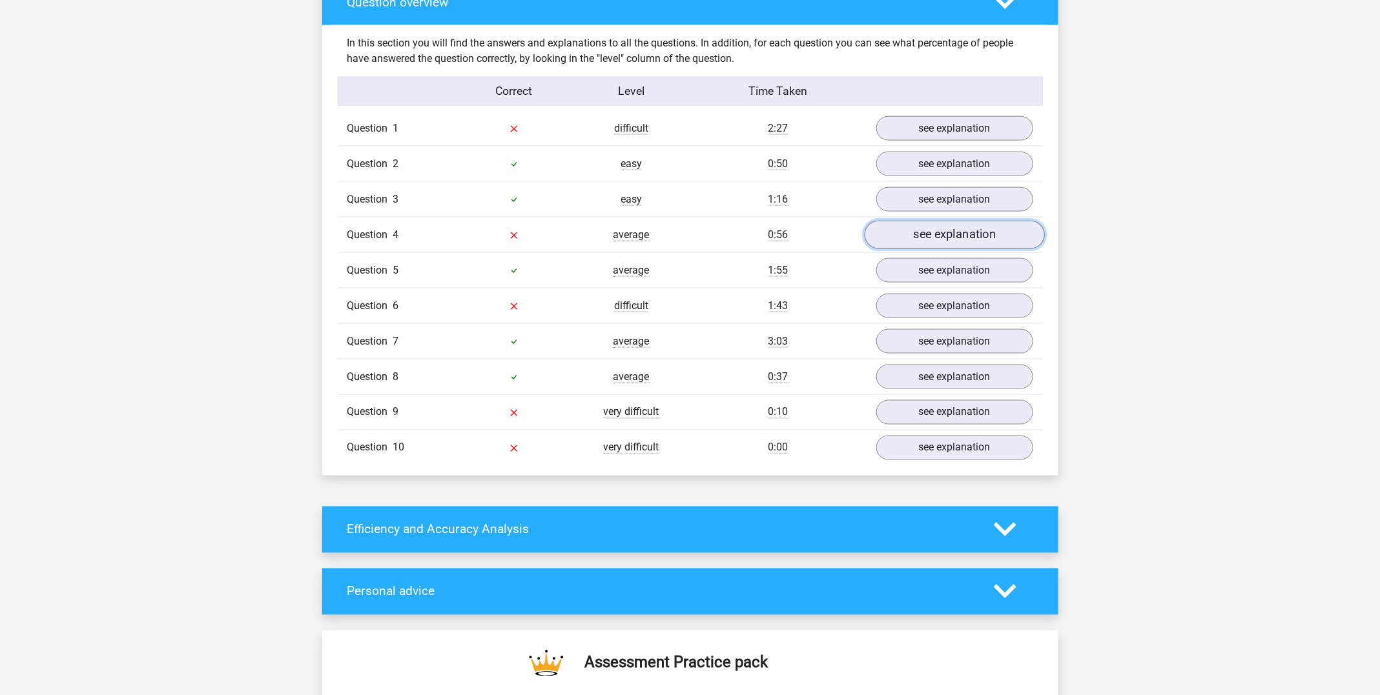
click at [948, 237] on link "see explanation" at bounding box center [954, 235] width 180 height 28
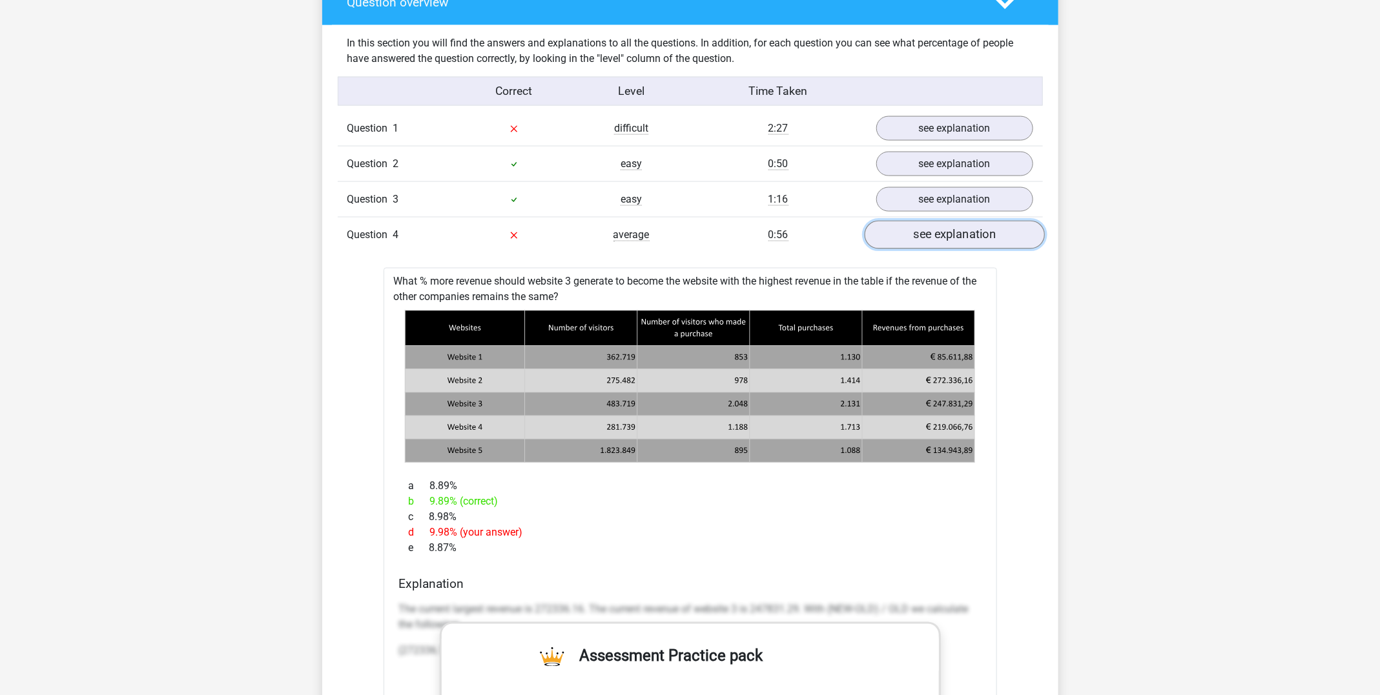
click at [970, 221] on link "see explanation" at bounding box center [954, 235] width 180 height 28
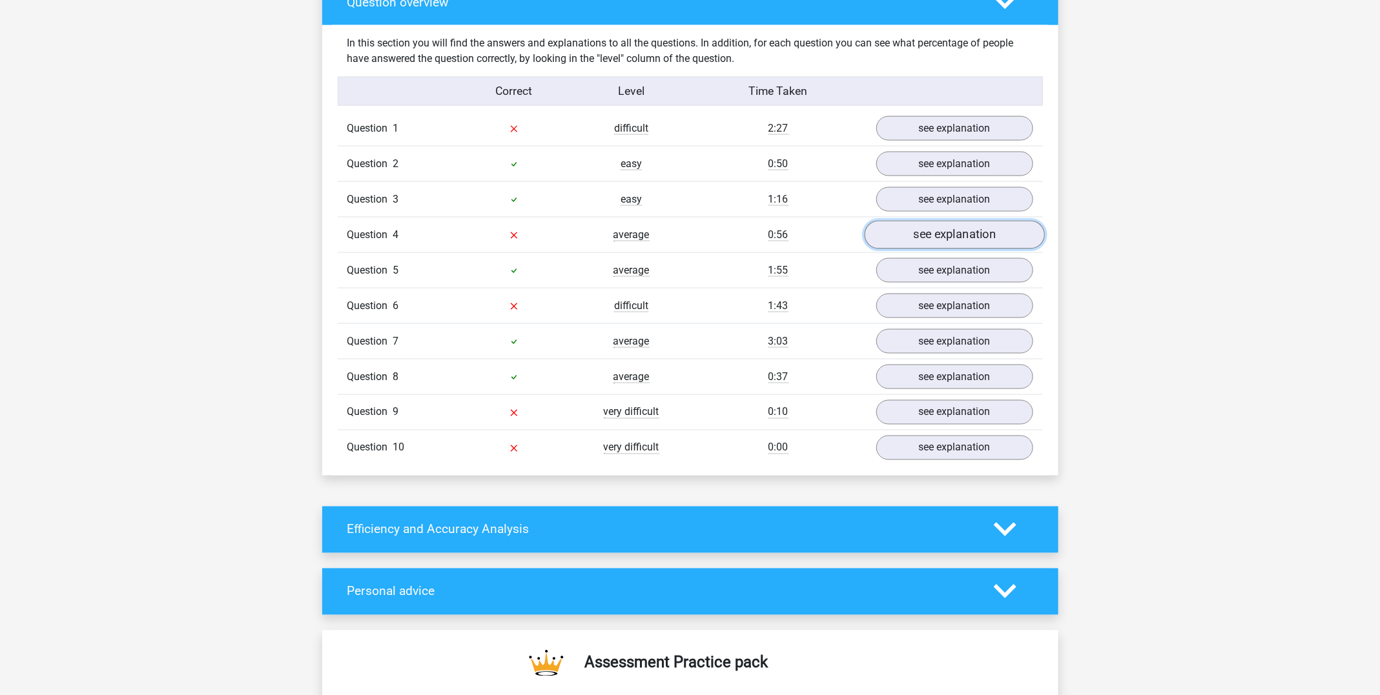
click at [892, 237] on link "see explanation" at bounding box center [954, 235] width 180 height 28
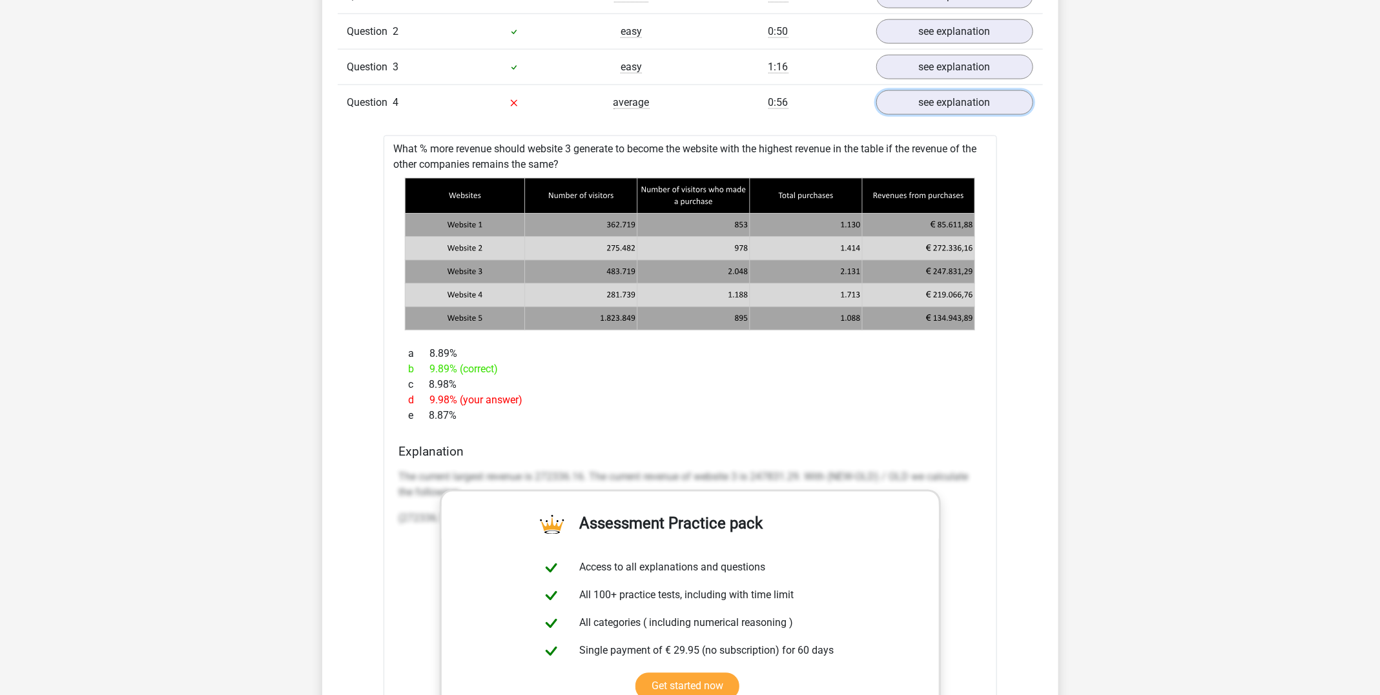
scroll to position [1127, 0]
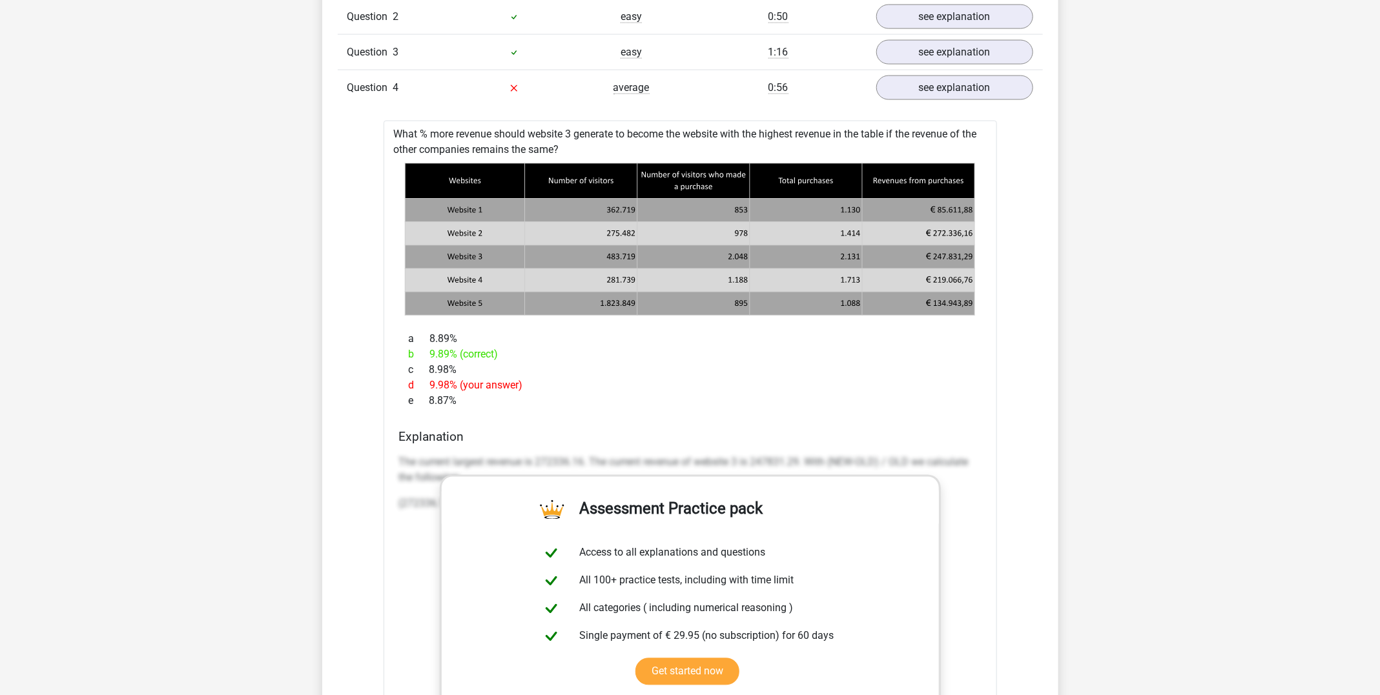
click at [984, 70] on div "Question 4 average 0:56 see explanation" at bounding box center [690, 88] width 705 height 36
click at [984, 78] on link "see explanation" at bounding box center [954, 88] width 180 height 28
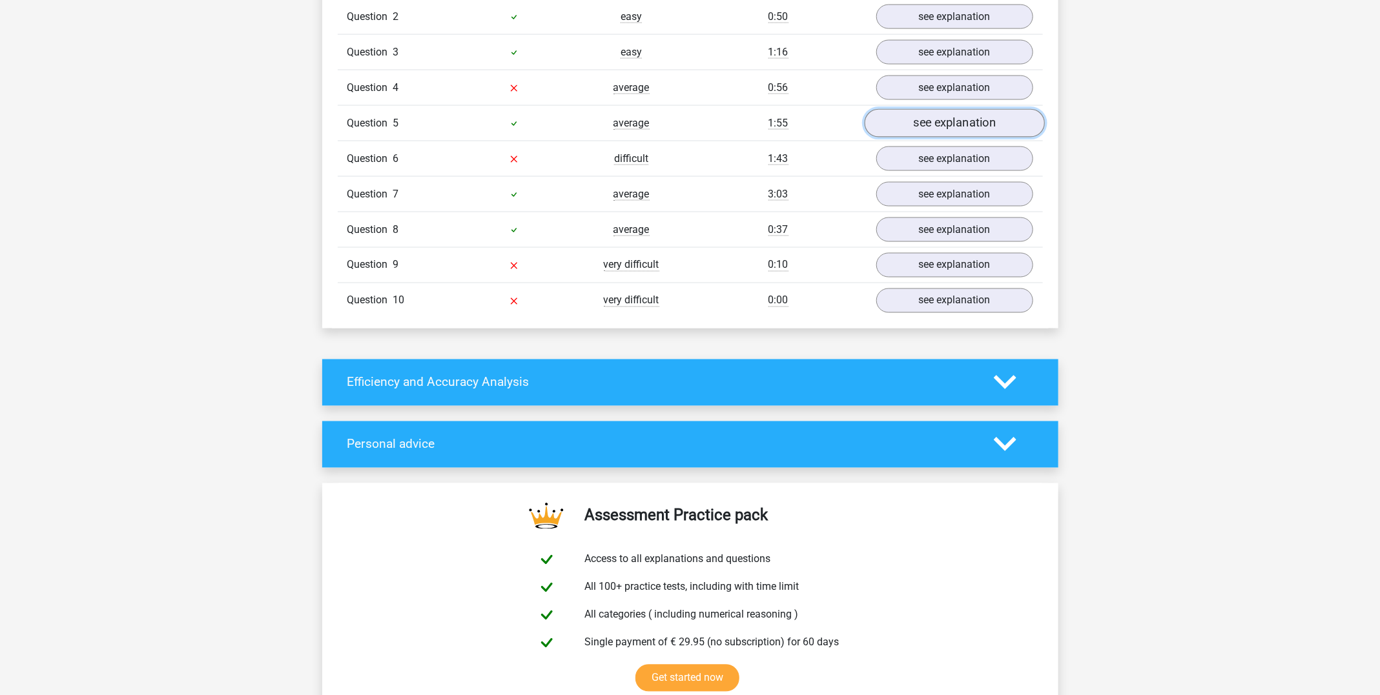
click at [975, 123] on link "see explanation" at bounding box center [954, 123] width 180 height 28
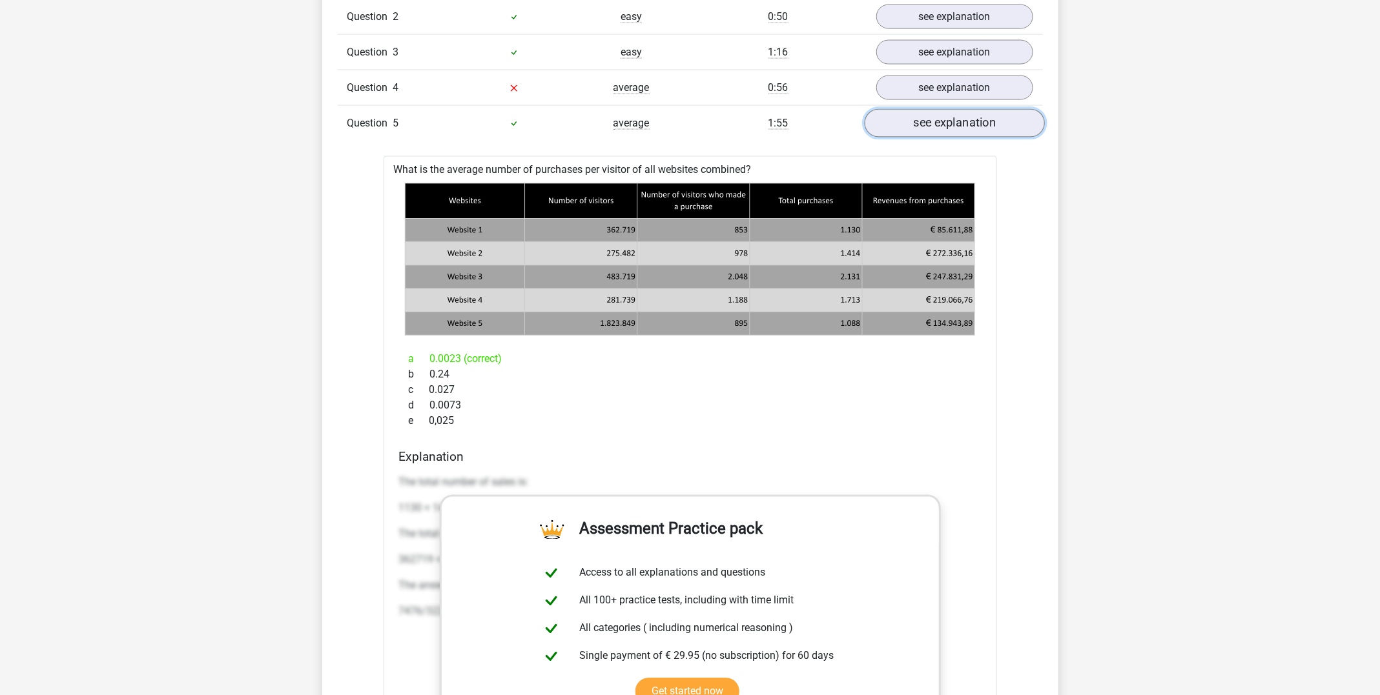
click at [975, 123] on link "see explanation" at bounding box center [954, 123] width 180 height 28
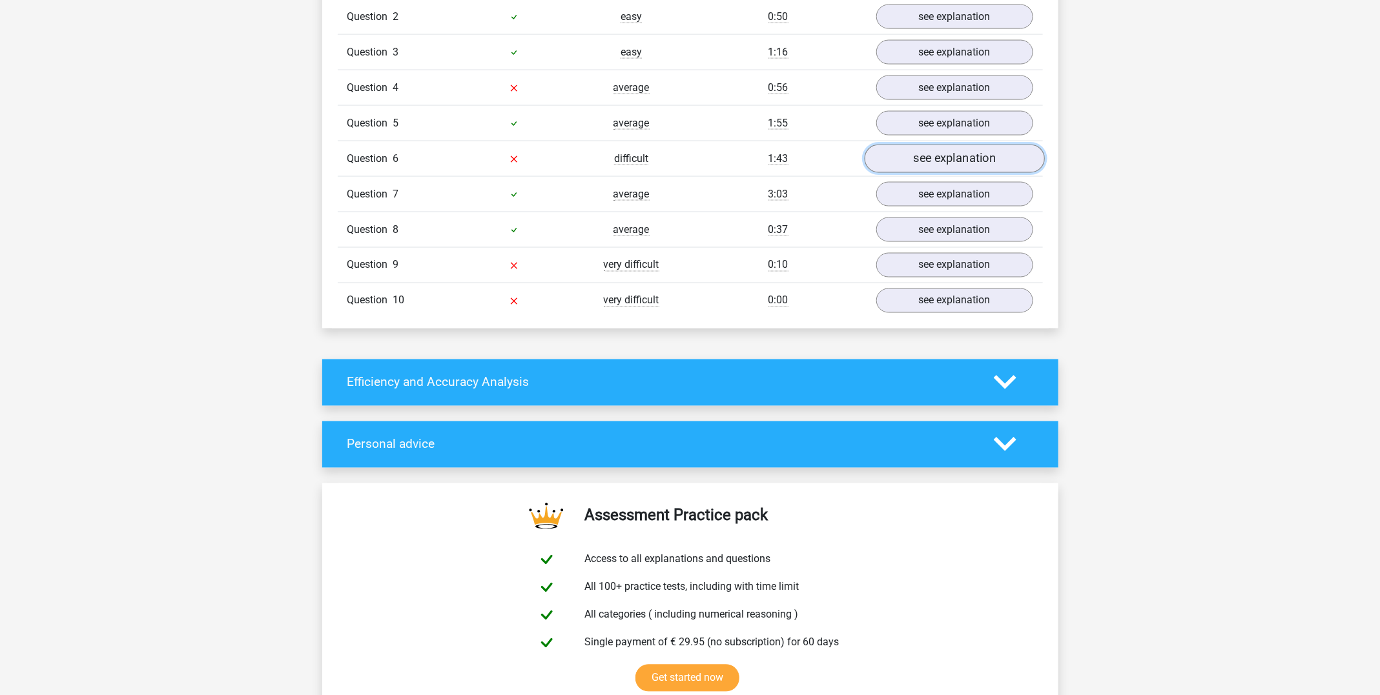
click at [926, 154] on link "see explanation" at bounding box center [954, 159] width 180 height 28
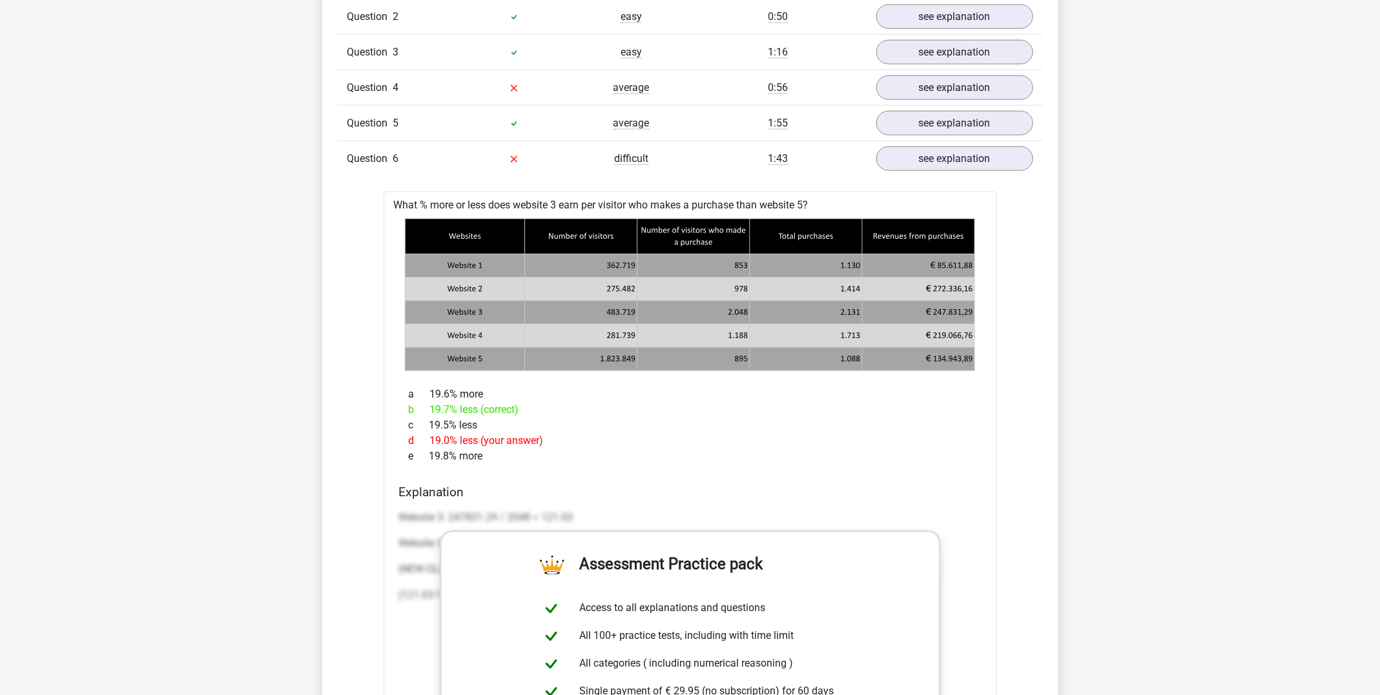
click at [485, 408] on div "b 19.7% less (correct)" at bounding box center [690, 410] width 582 height 15
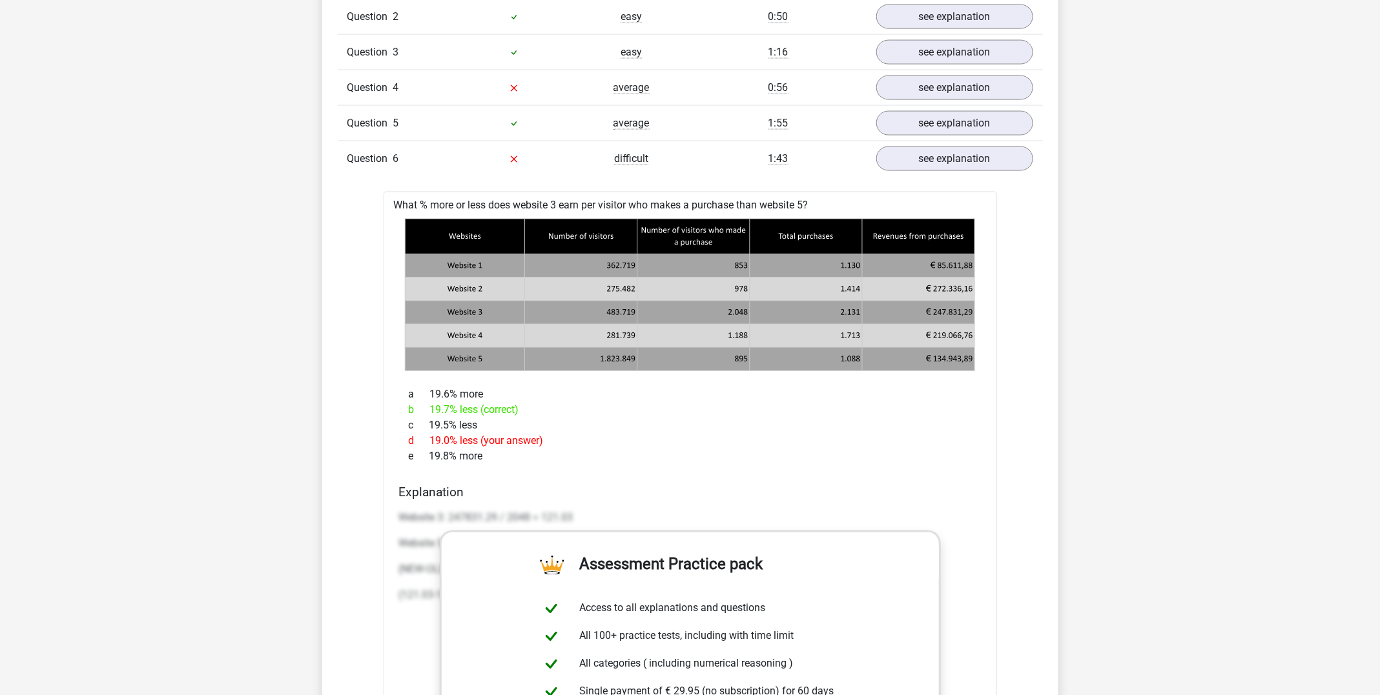
click at [485, 408] on div "b 19.7% less (correct)" at bounding box center [690, 410] width 582 height 15
click at [649, 328] on icon at bounding box center [690, 336] width 570 height 23
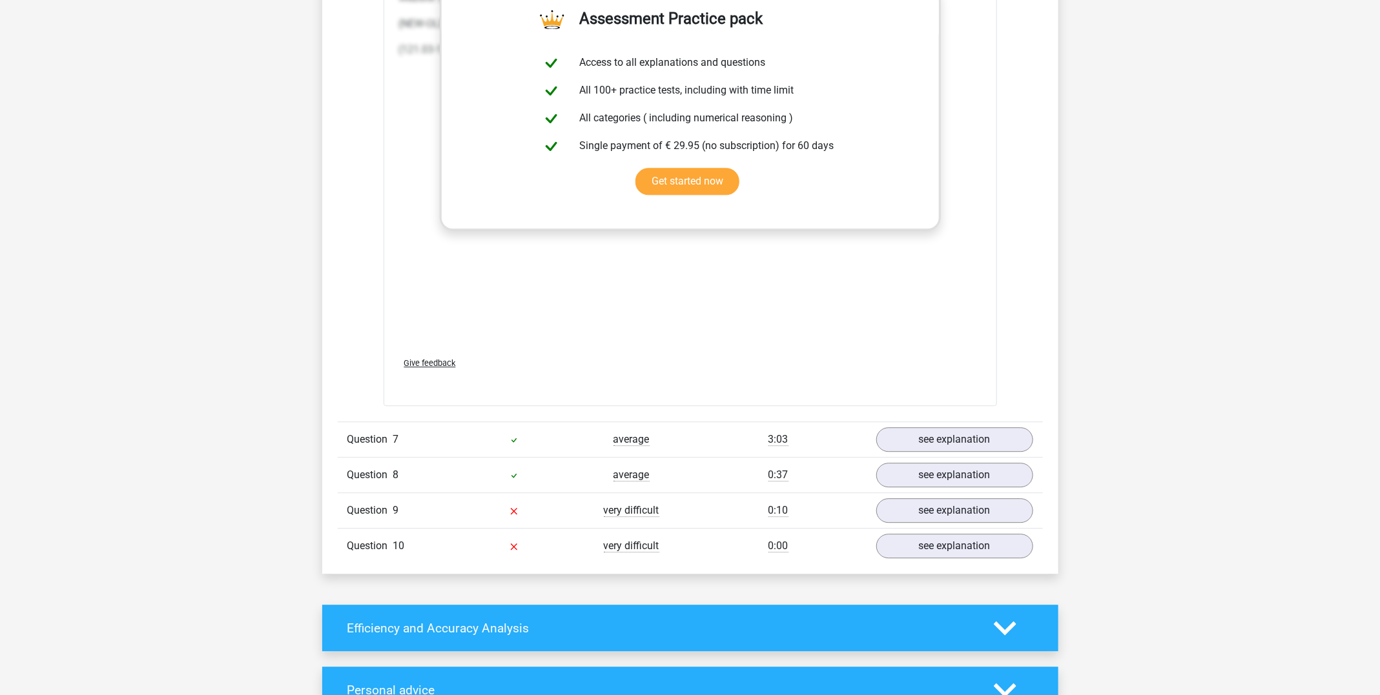
scroll to position [1696, 0]
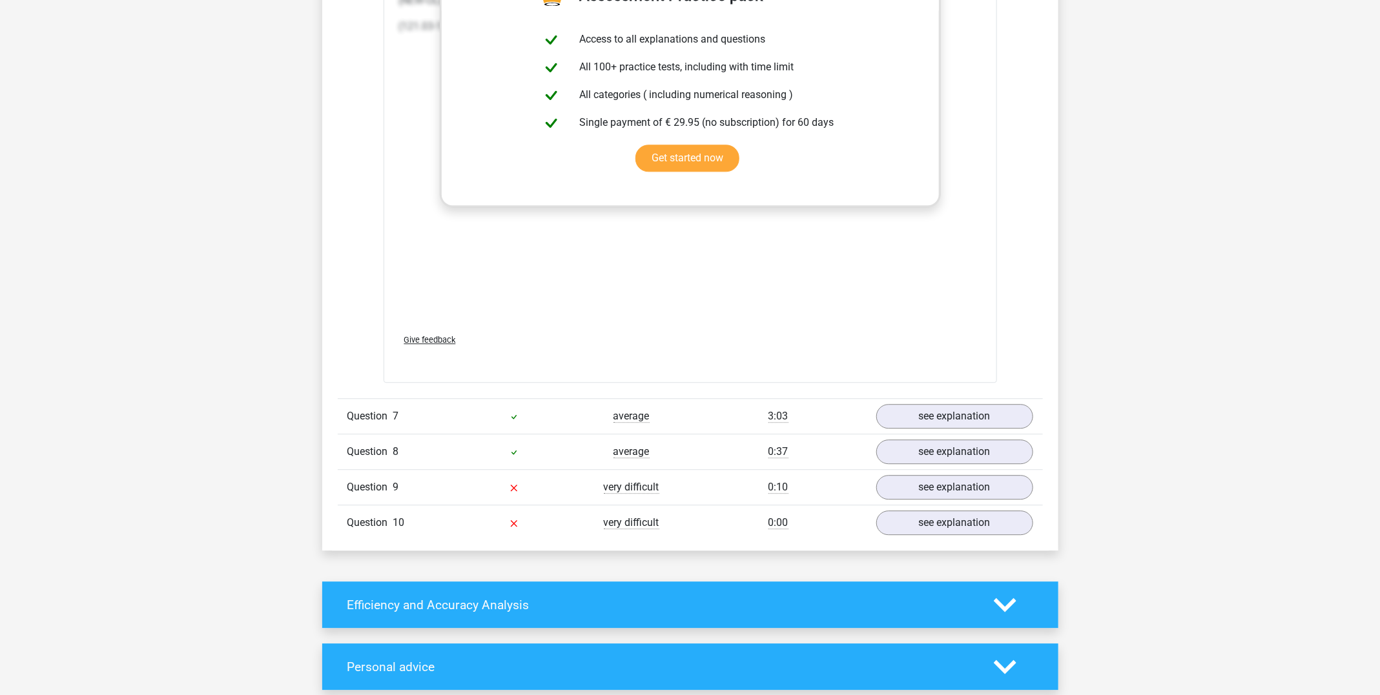
click at [700, 427] on div "Question 7 average 3:03 see explanation" at bounding box center [690, 416] width 705 height 36
click at [940, 398] on div "Question 7 average 3:03 see explanation" at bounding box center [690, 416] width 705 height 36
click at [941, 404] on link "see explanation" at bounding box center [954, 417] width 180 height 28
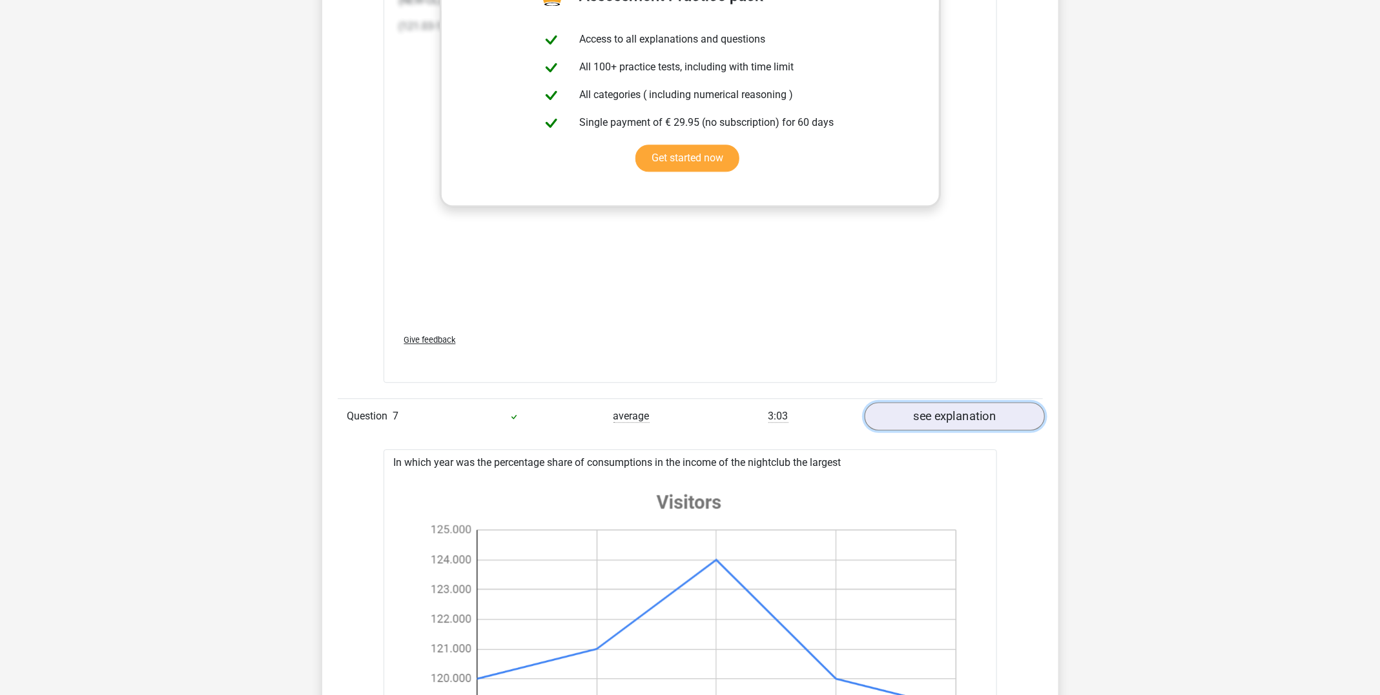
click at [945, 414] on link "see explanation" at bounding box center [954, 417] width 180 height 28
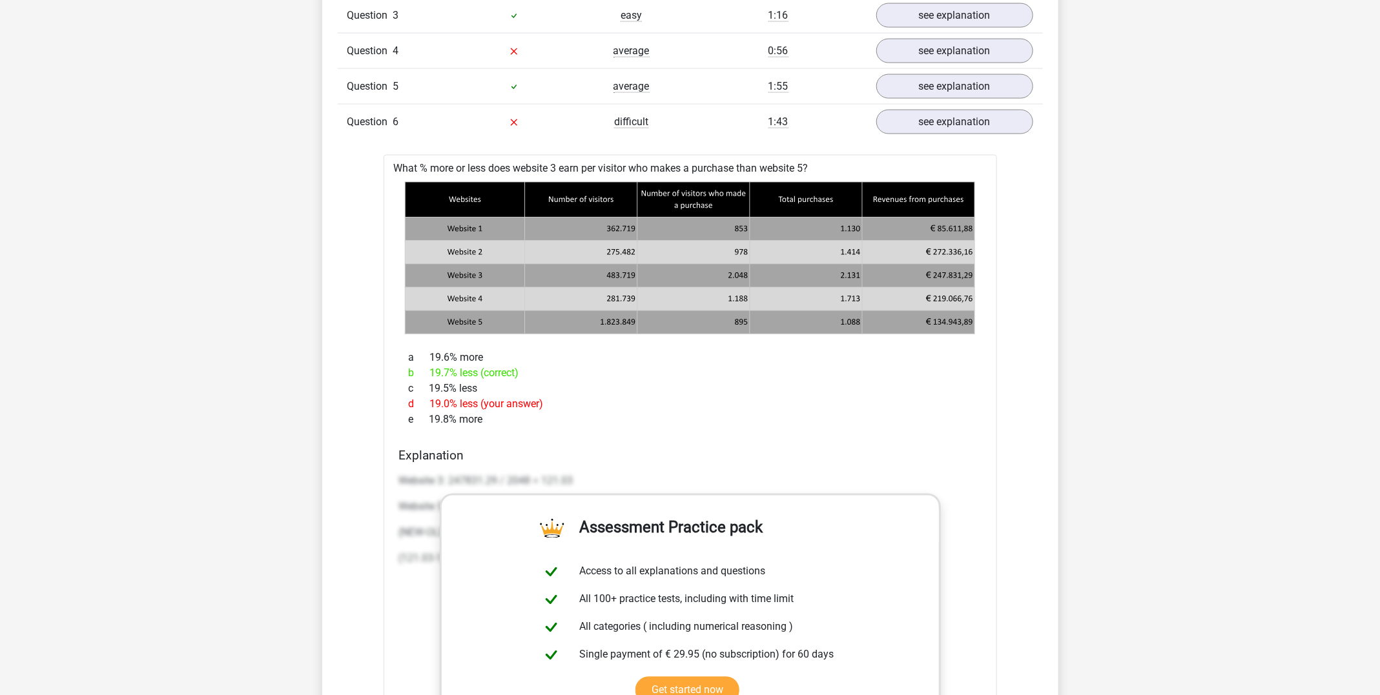
scroll to position [1158, 0]
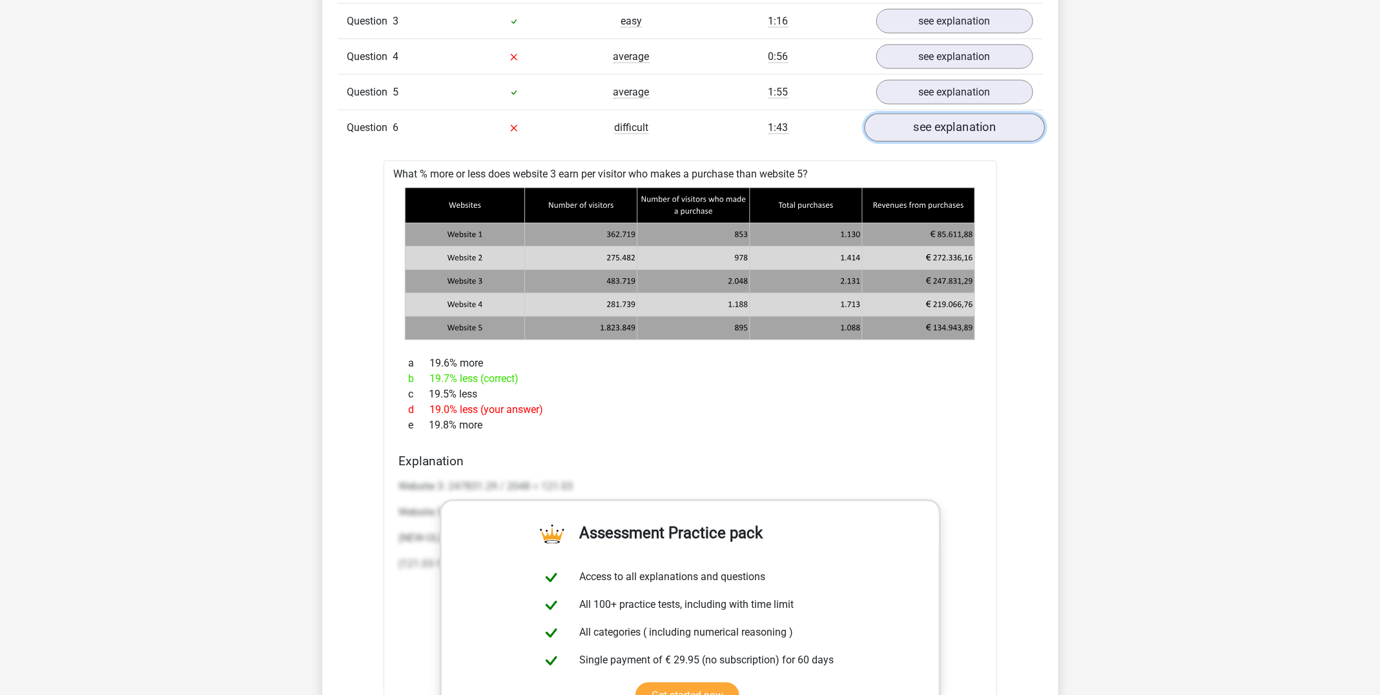
click at [990, 128] on link "see explanation" at bounding box center [954, 128] width 180 height 28
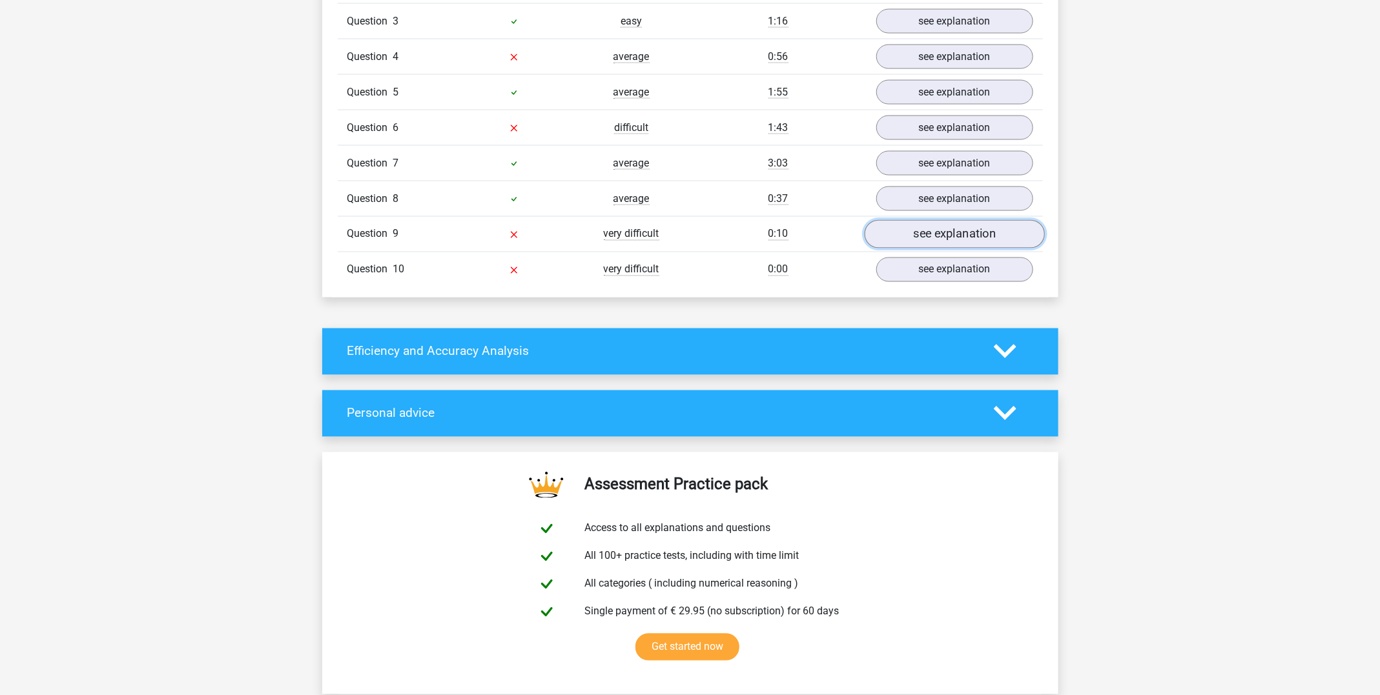
click at [937, 220] on link "see explanation" at bounding box center [954, 234] width 180 height 28
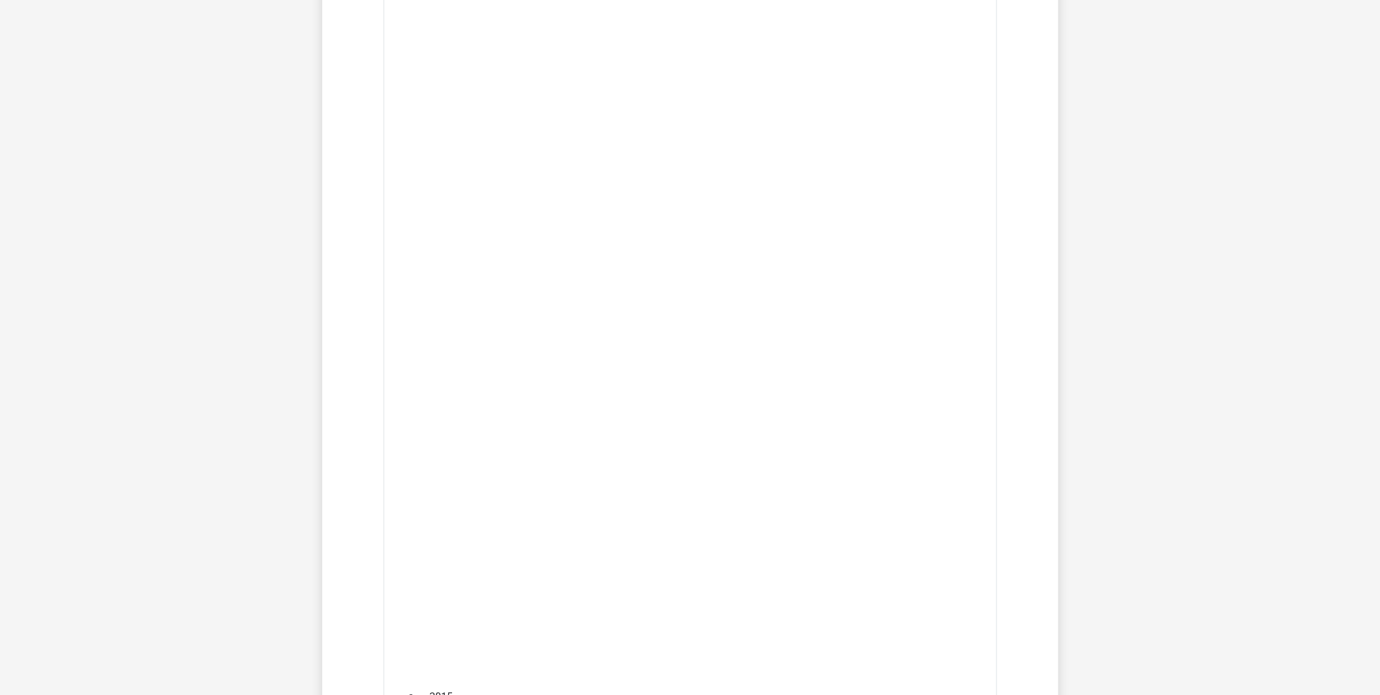
scroll to position [1274, 0]
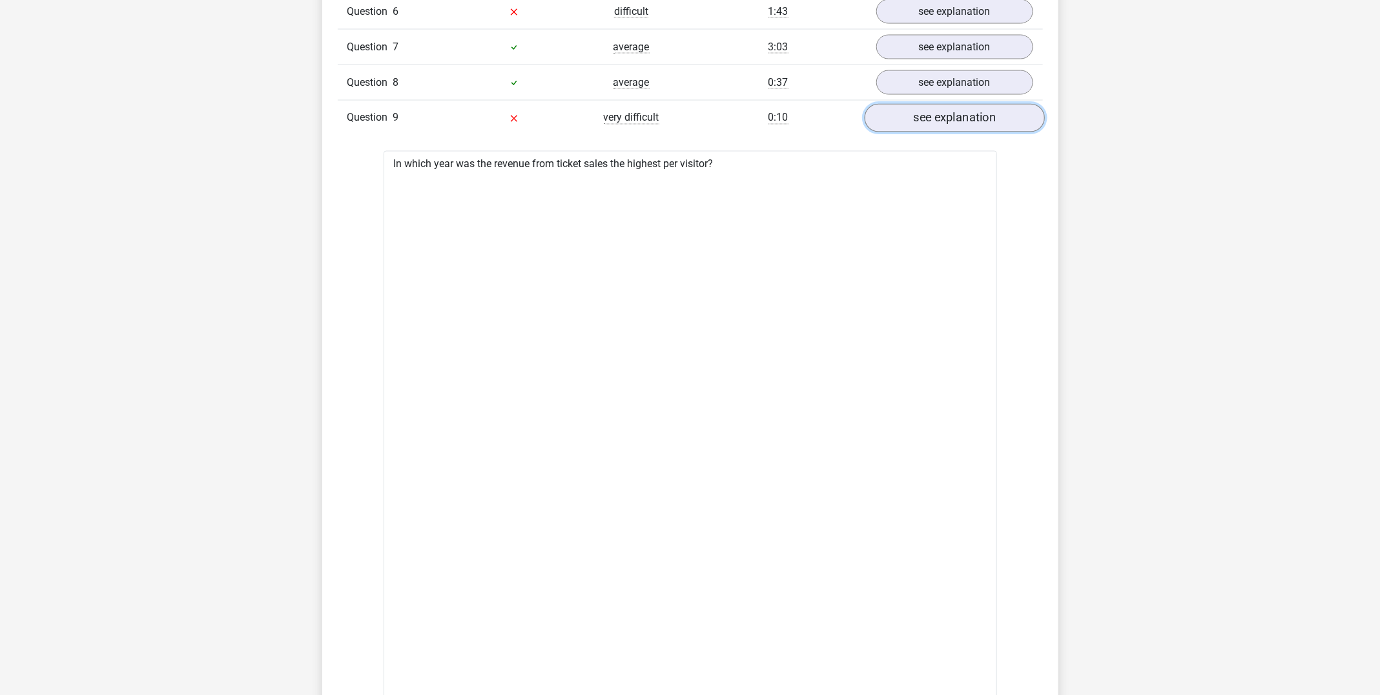
click at [953, 107] on link "see explanation" at bounding box center [954, 118] width 180 height 28
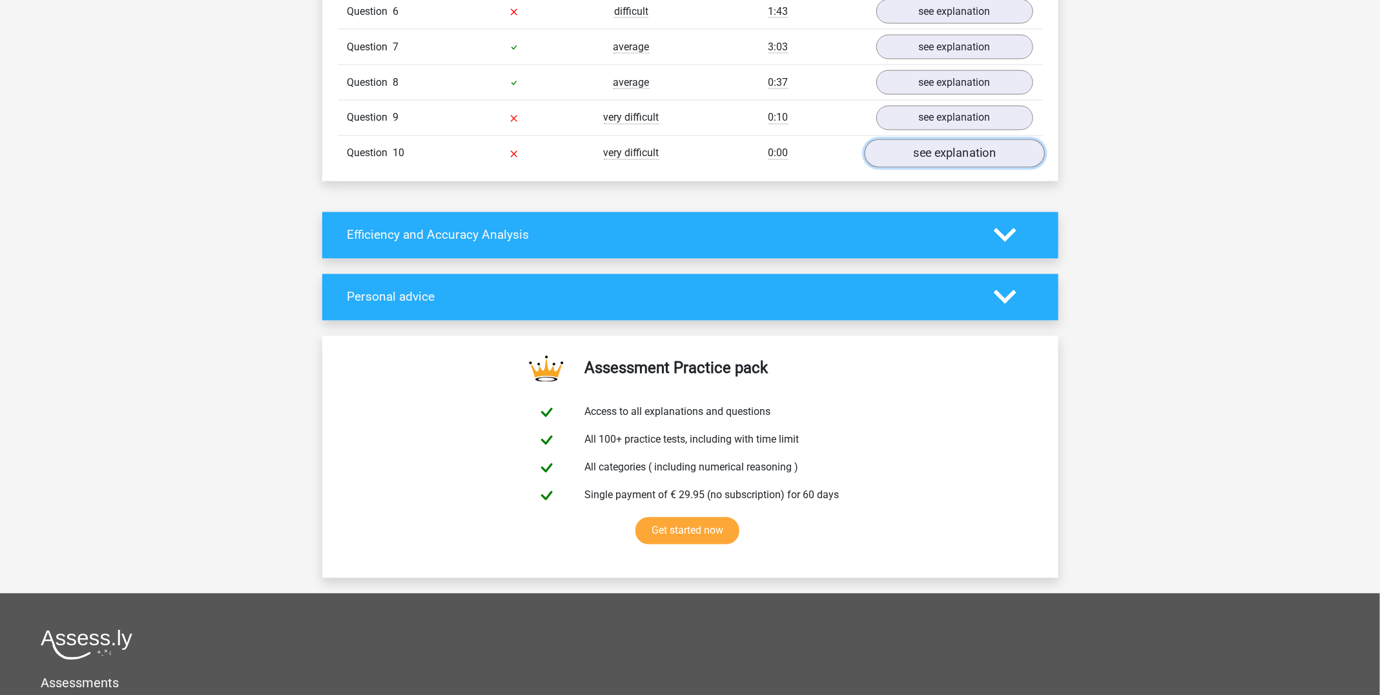
click at [924, 155] on link "see explanation" at bounding box center [954, 153] width 180 height 28
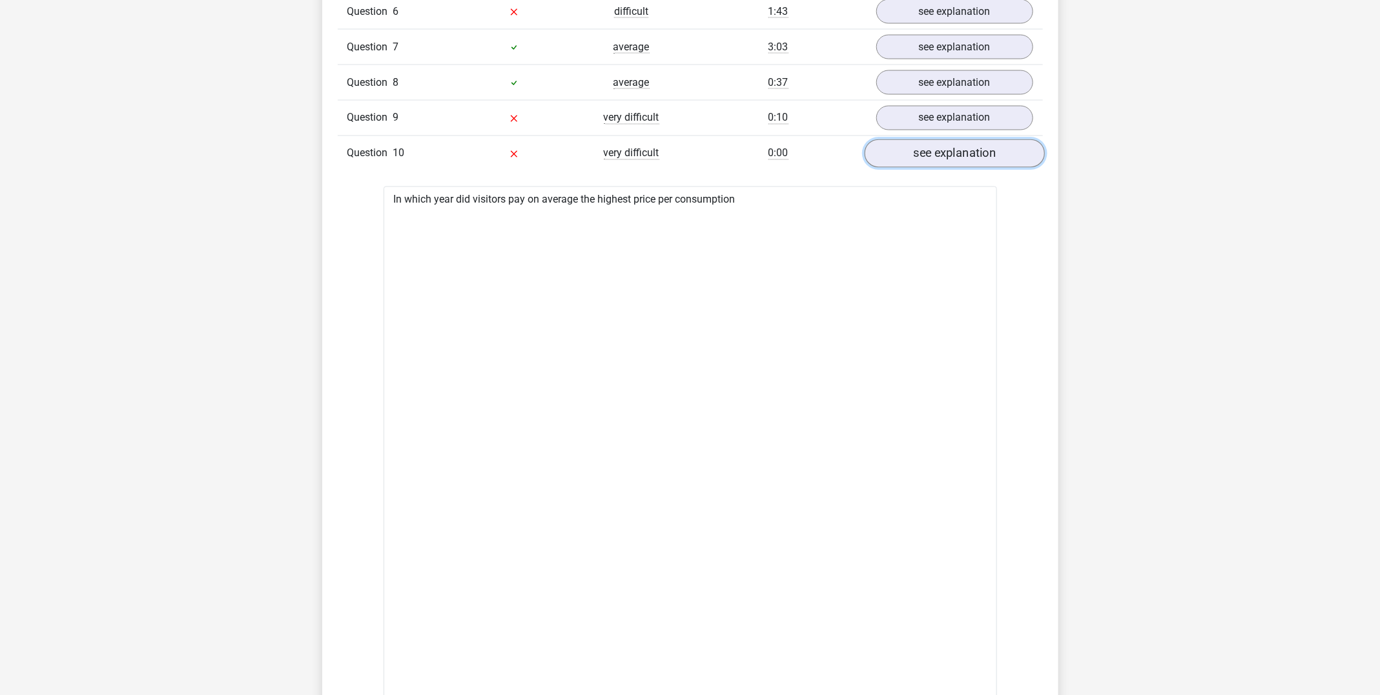
click at [924, 155] on link "see explanation" at bounding box center [954, 153] width 180 height 28
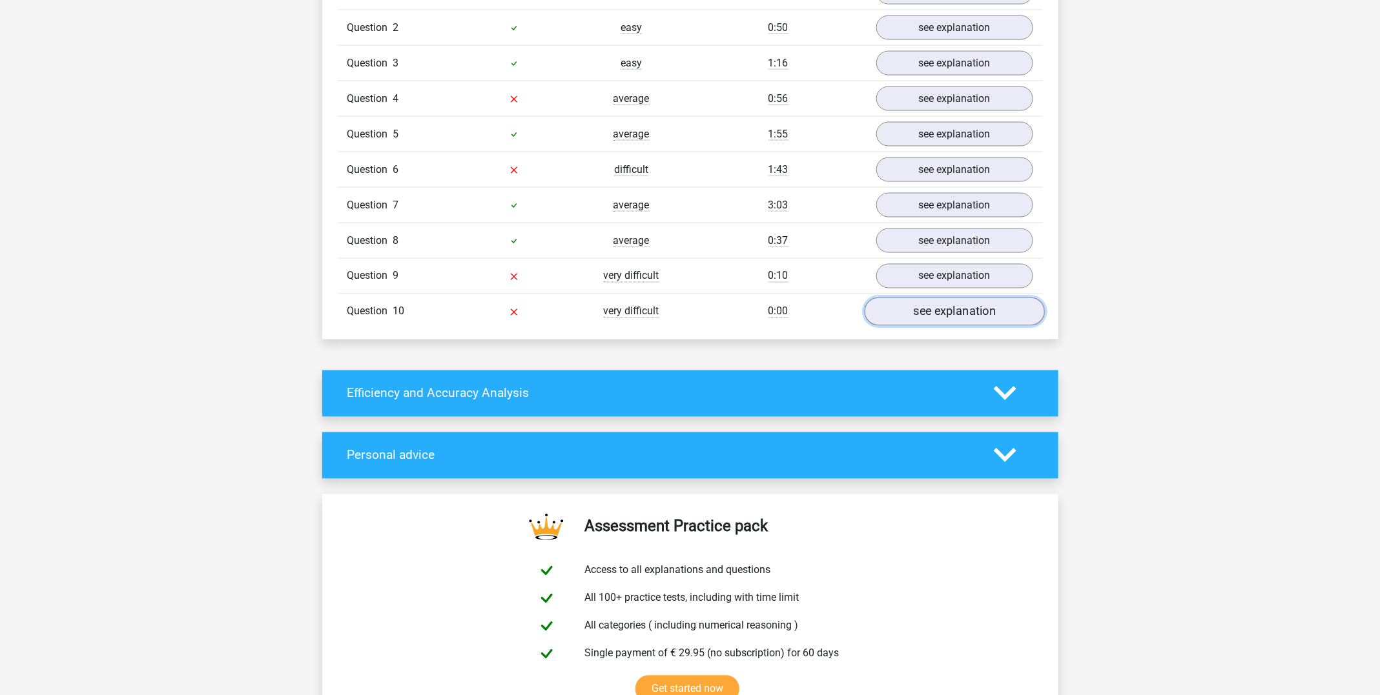
scroll to position [1099, 0]
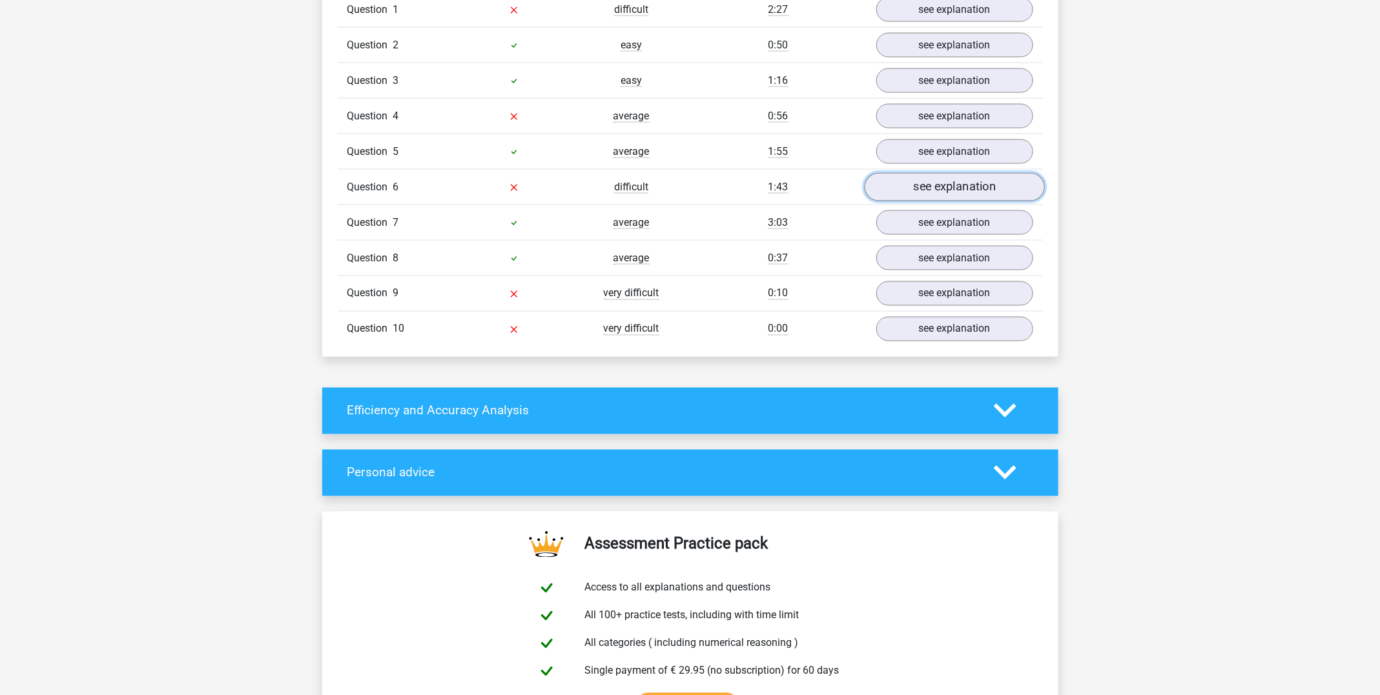
click at [895, 192] on link "see explanation" at bounding box center [954, 187] width 180 height 28
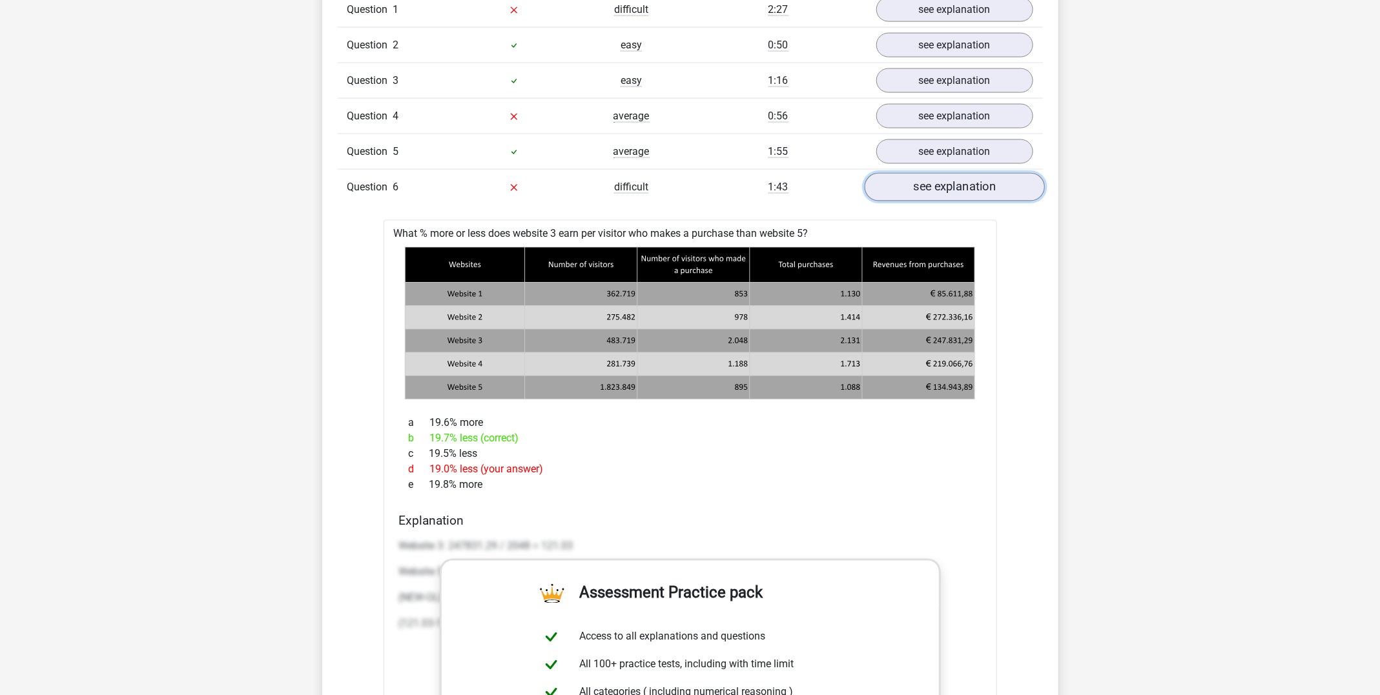
click at [895, 192] on link "see explanation" at bounding box center [954, 187] width 180 height 28
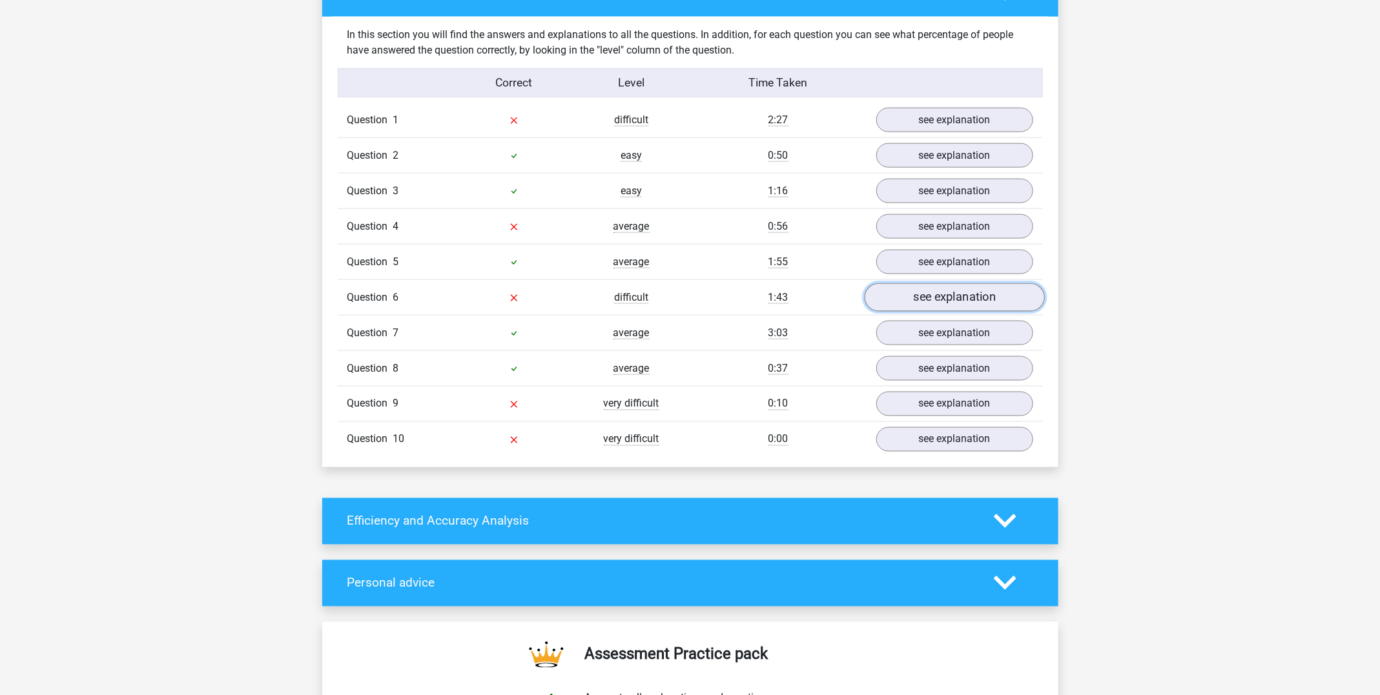
scroll to position [914, 0]
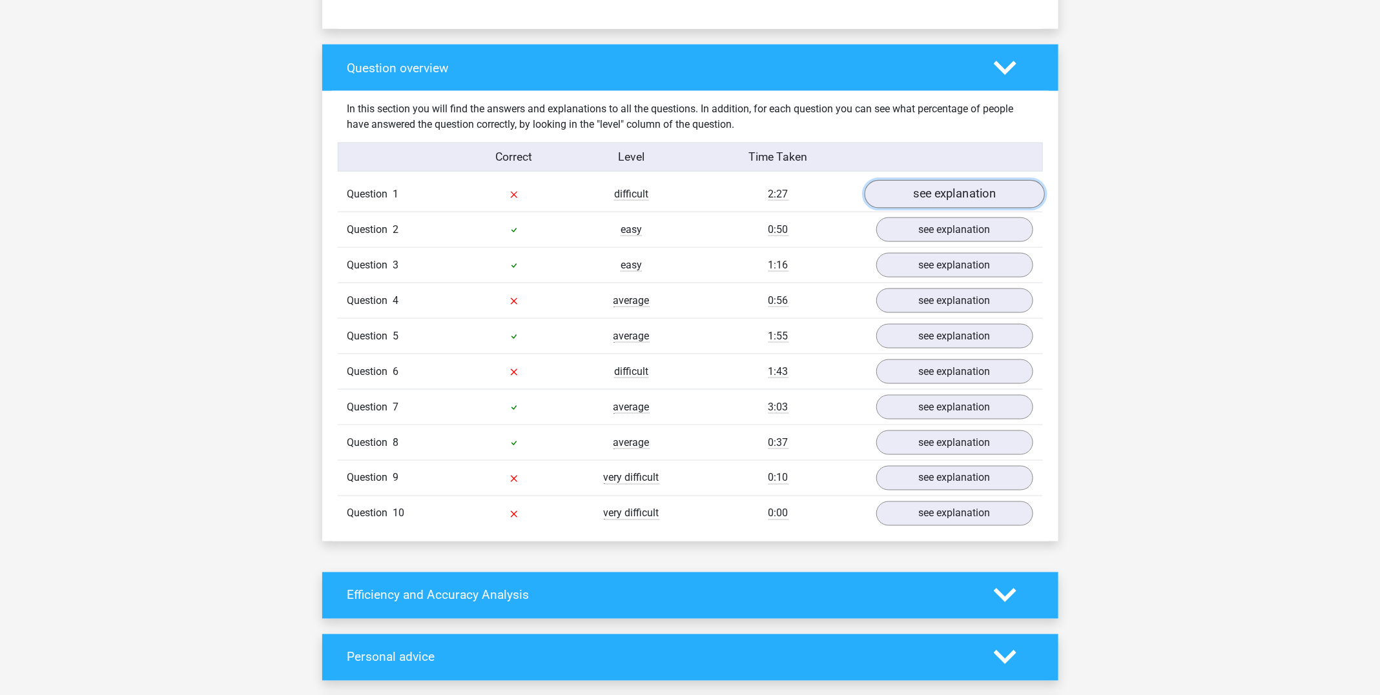
click at [895, 203] on link "see explanation" at bounding box center [954, 194] width 180 height 28
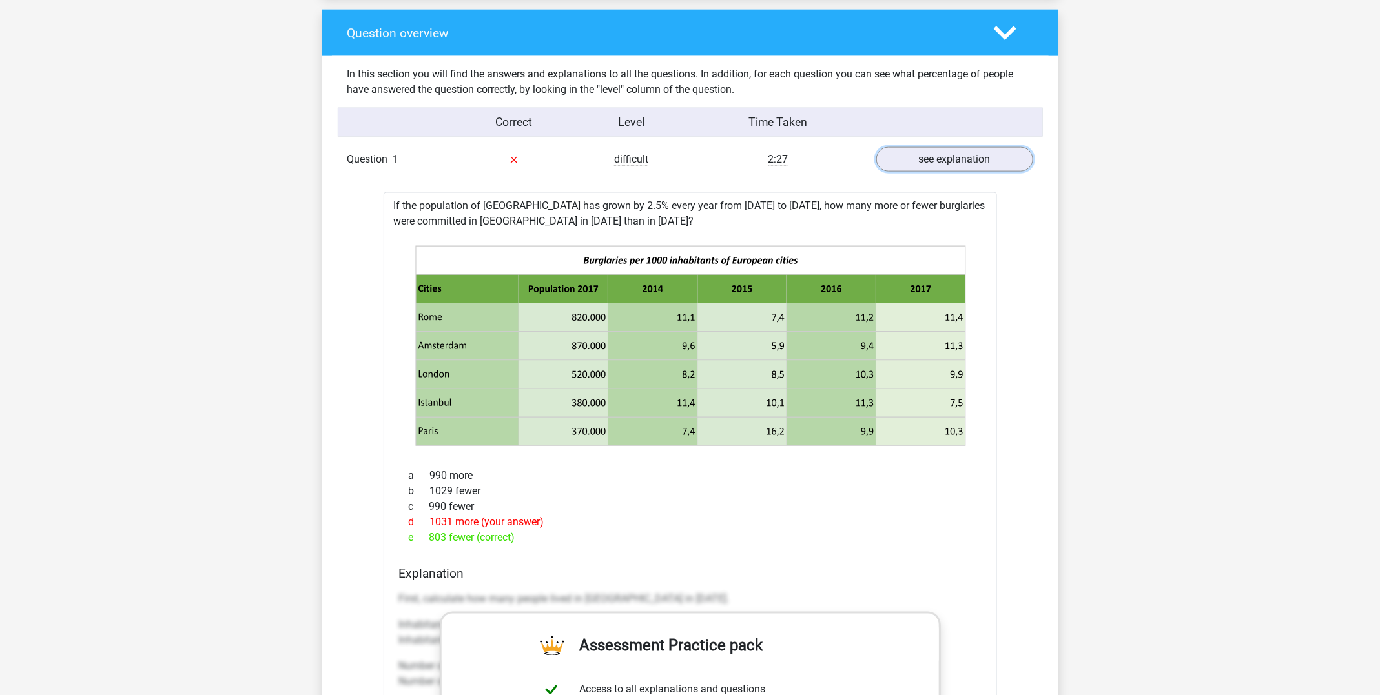
scroll to position [952, 0]
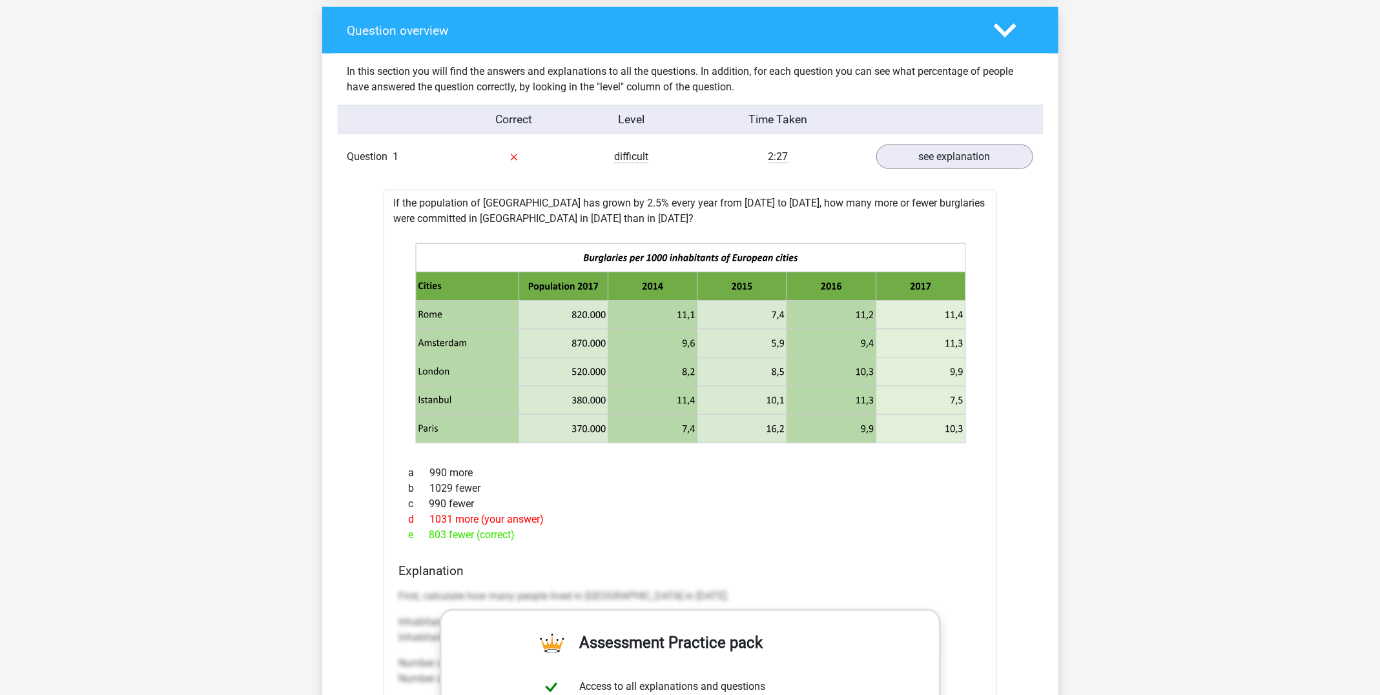
click at [822, 218] on div "If the population of [GEOGRAPHIC_DATA] has grown by 2.5% every year from [DATE]…" at bounding box center [689, 610] width 613 height 841
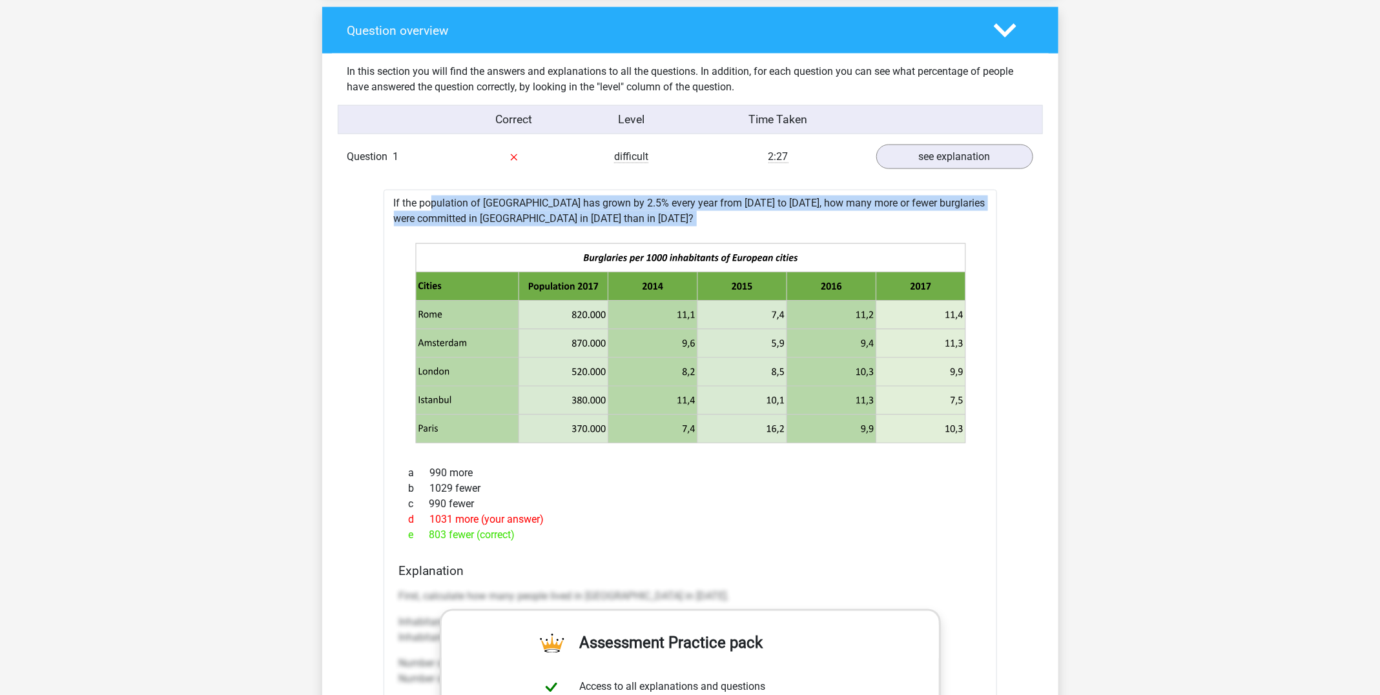
click at [822, 218] on div "If the population of [GEOGRAPHIC_DATA] has grown by 2.5% every year from [DATE]…" at bounding box center [689, 610] width 613 height 841
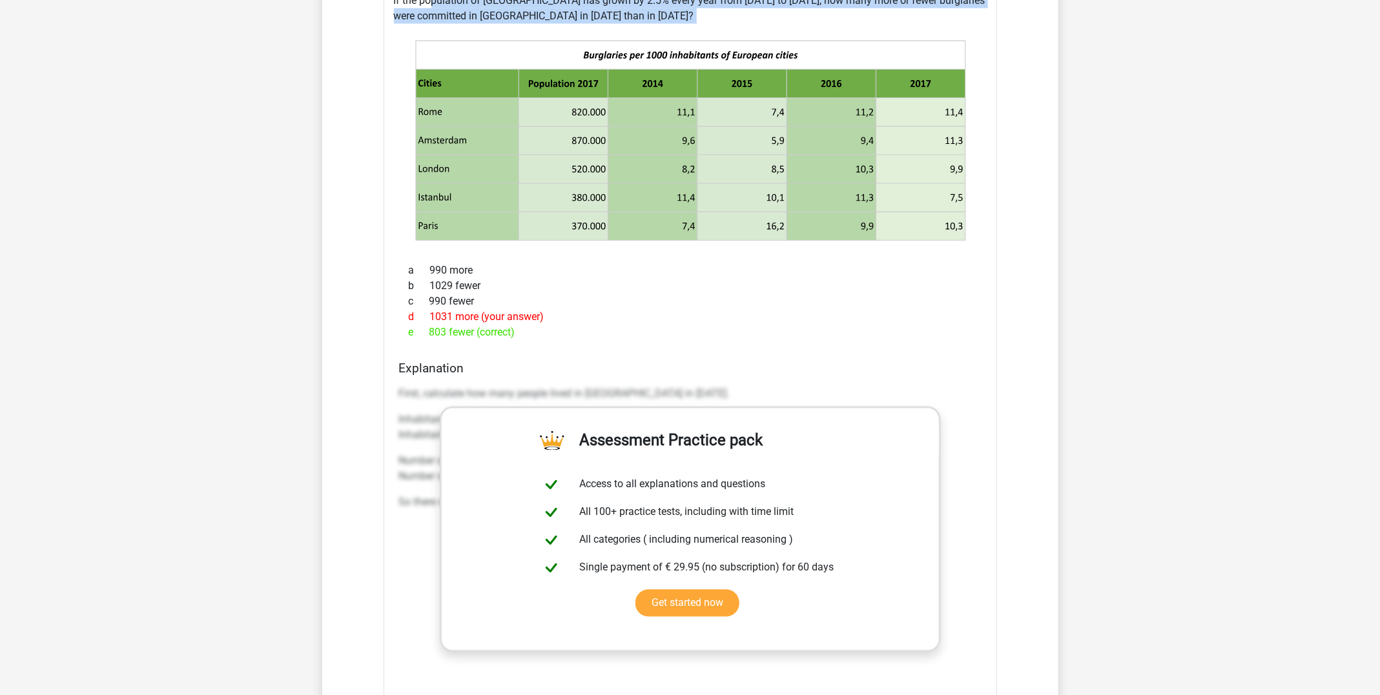
scroll to position [1207, 0]
